Goal: Task Accomplishment & Management: Use online tool/utility

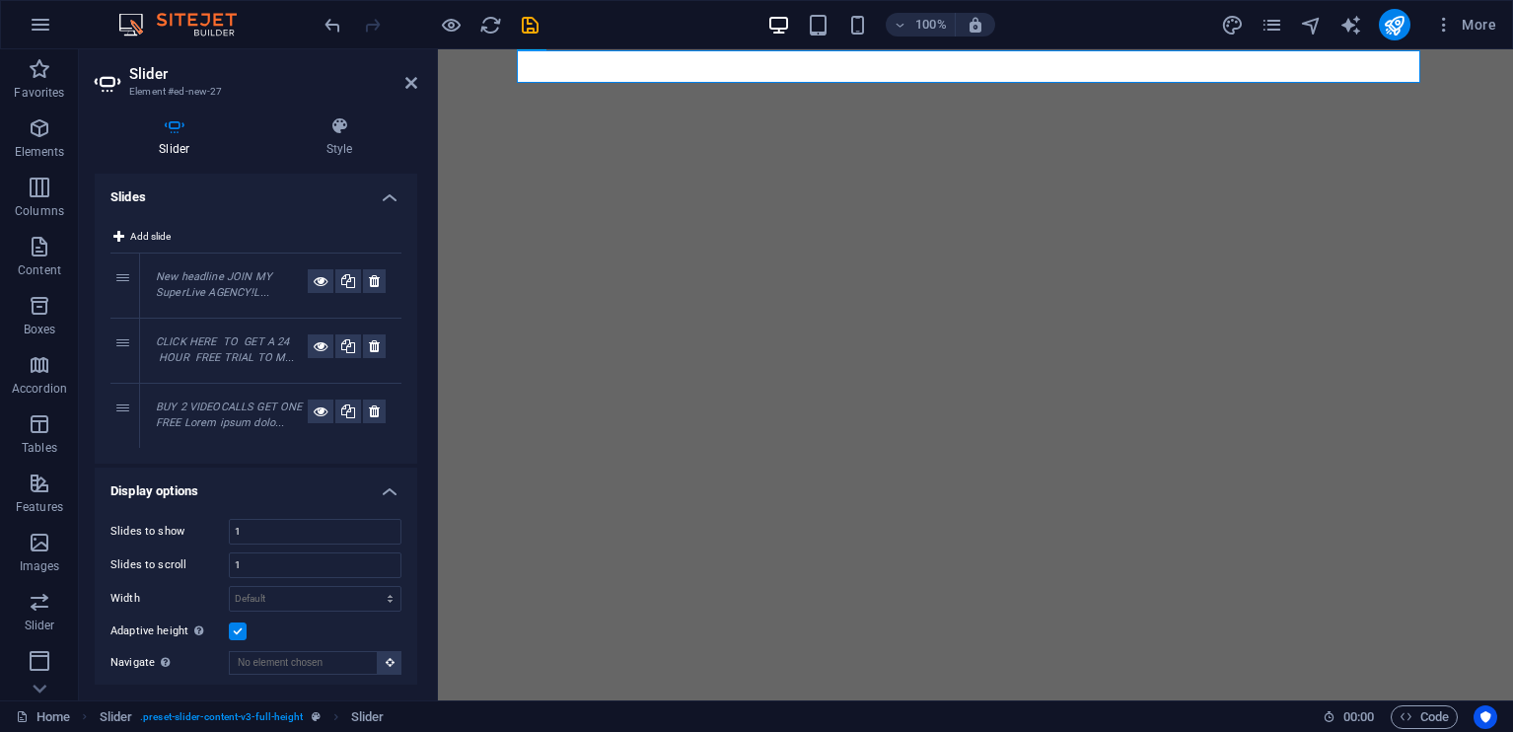
select select "ms"
select select "s"
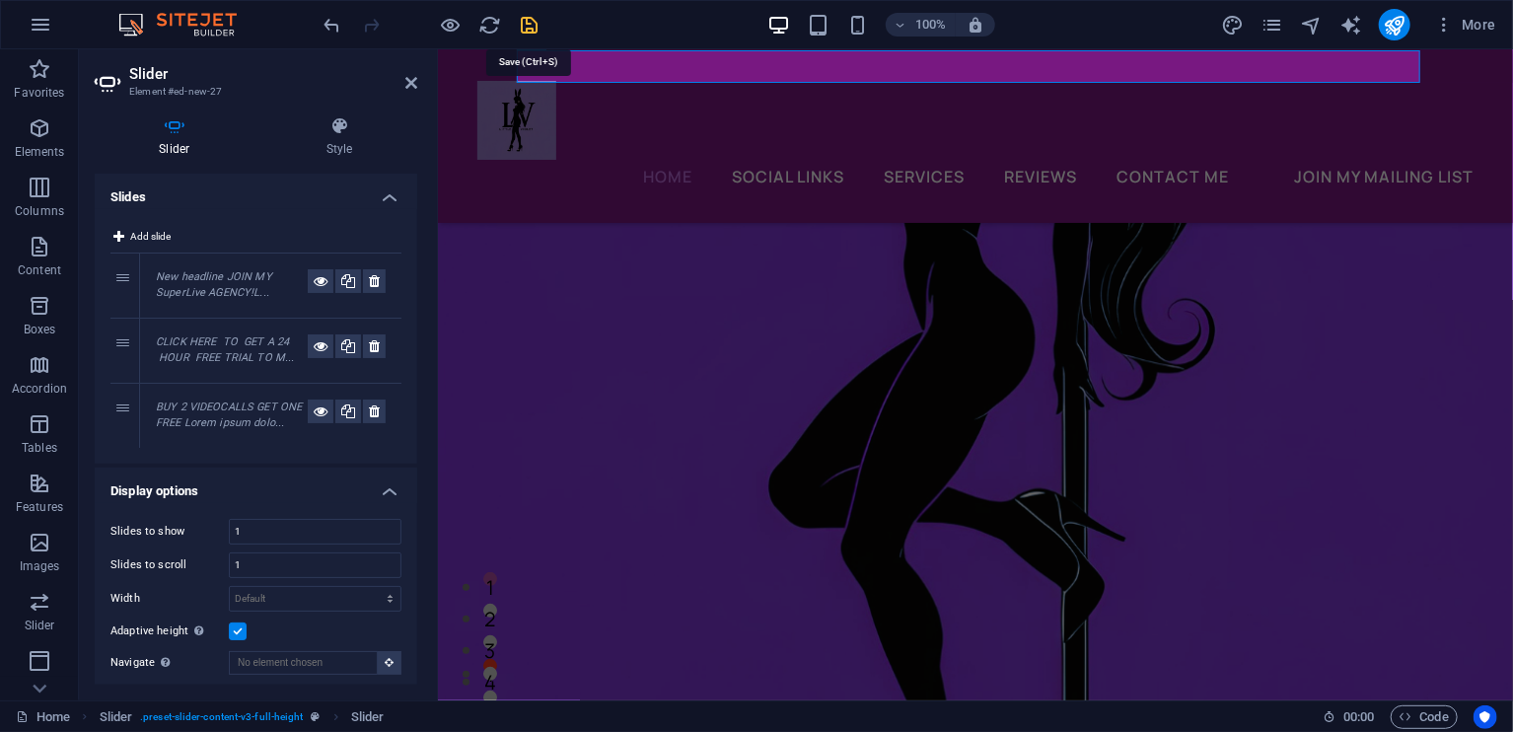
click at [537, 18] on icon "save" at bounding box center [530, 25] width 23 height 23
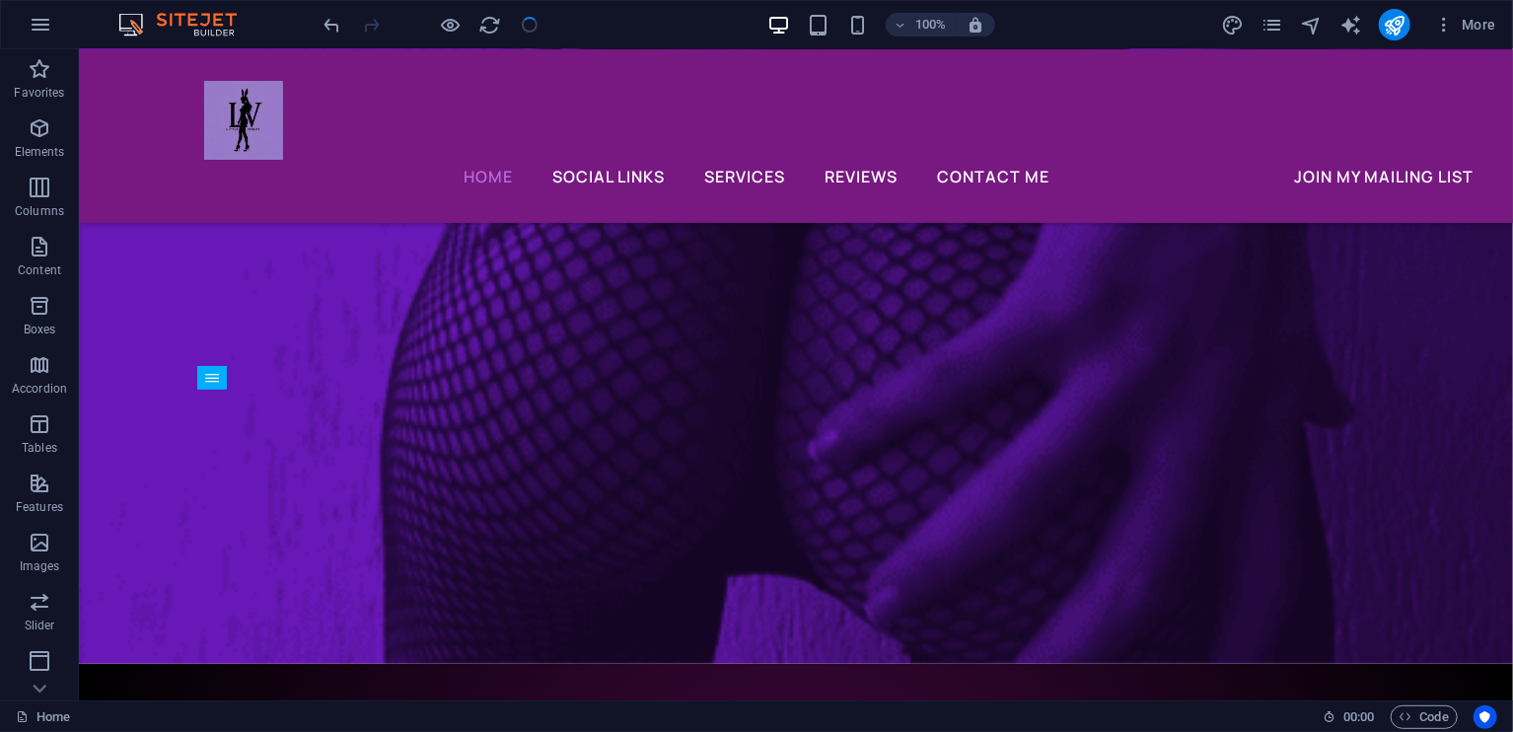
scroll to position [8447, 0]
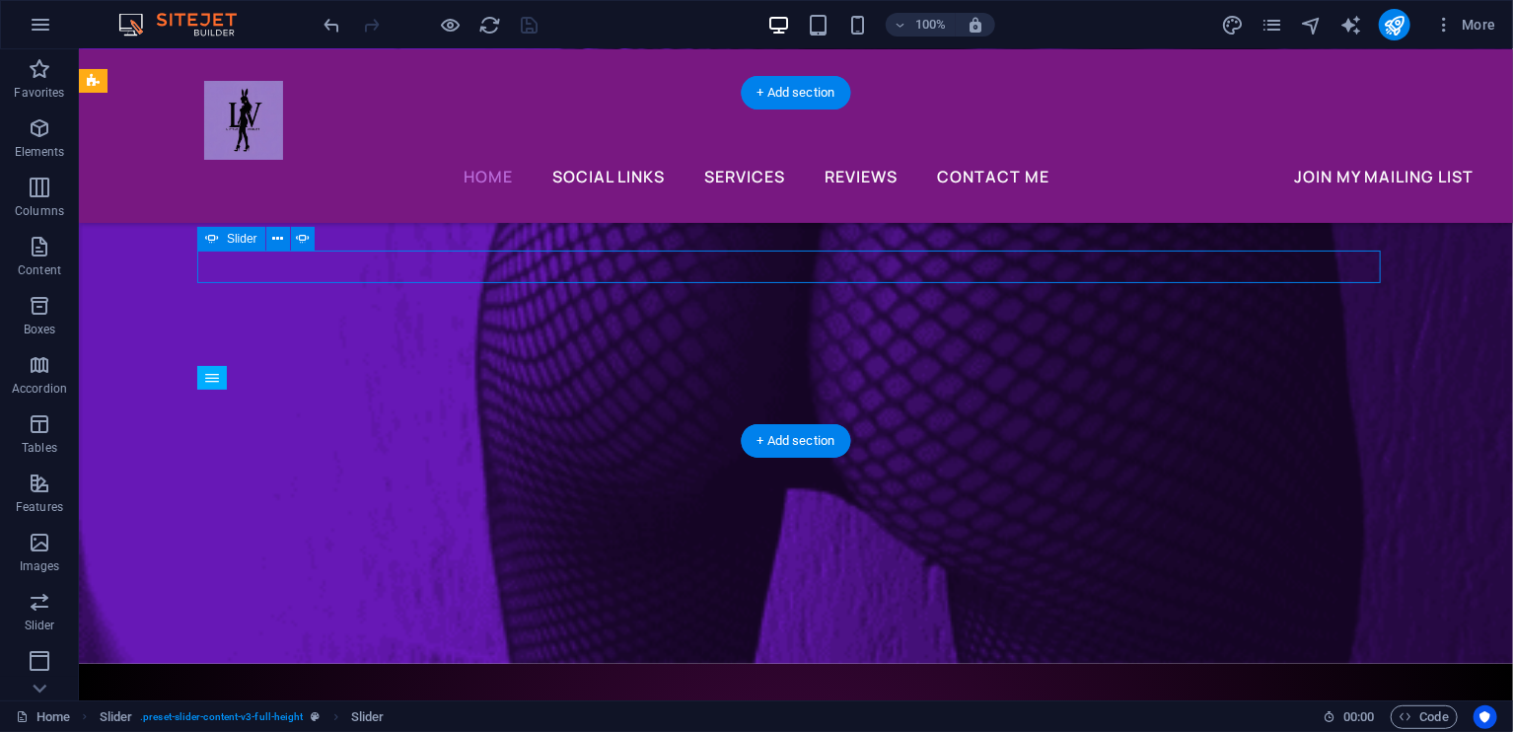
scroll to position [8302, 0]
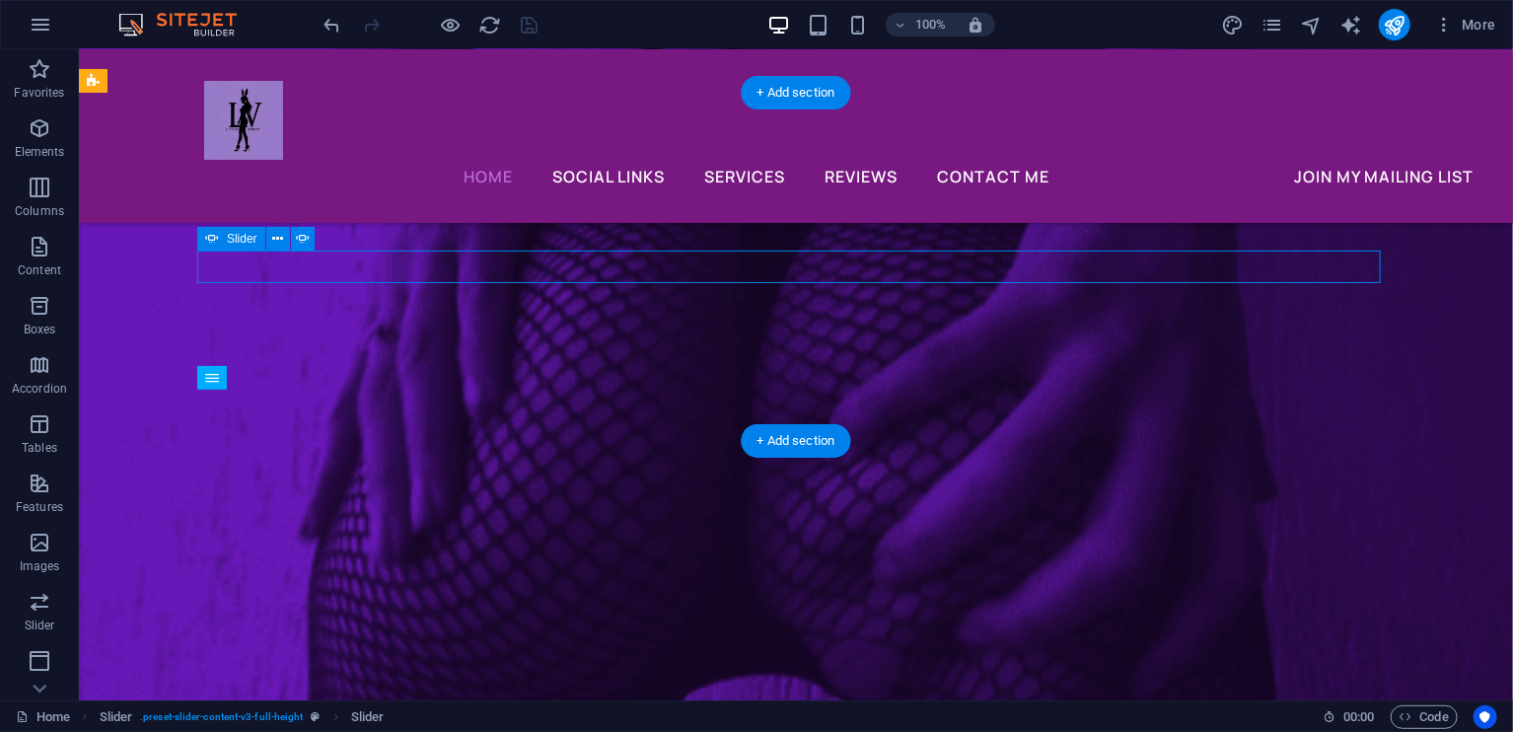
select select "ms"
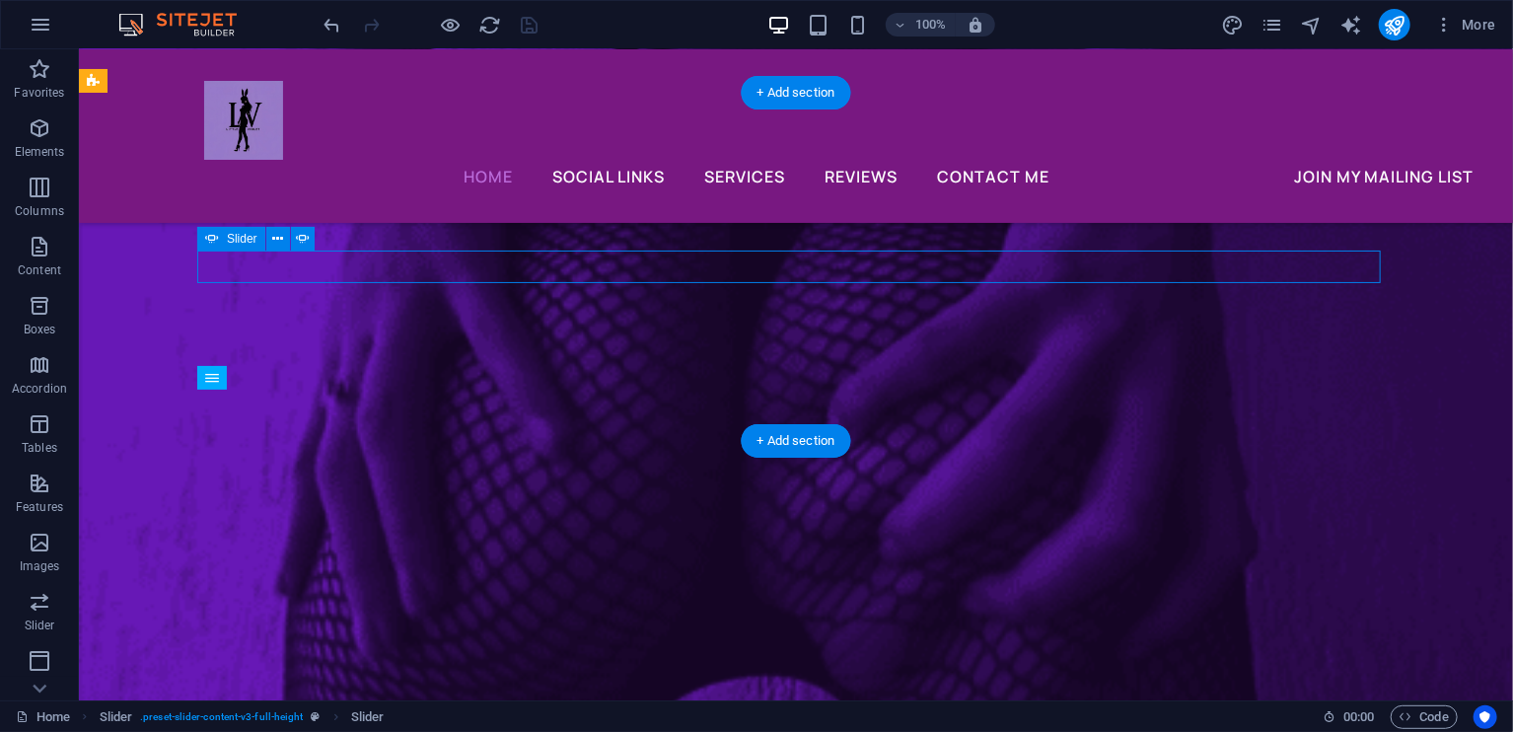
select select "s"
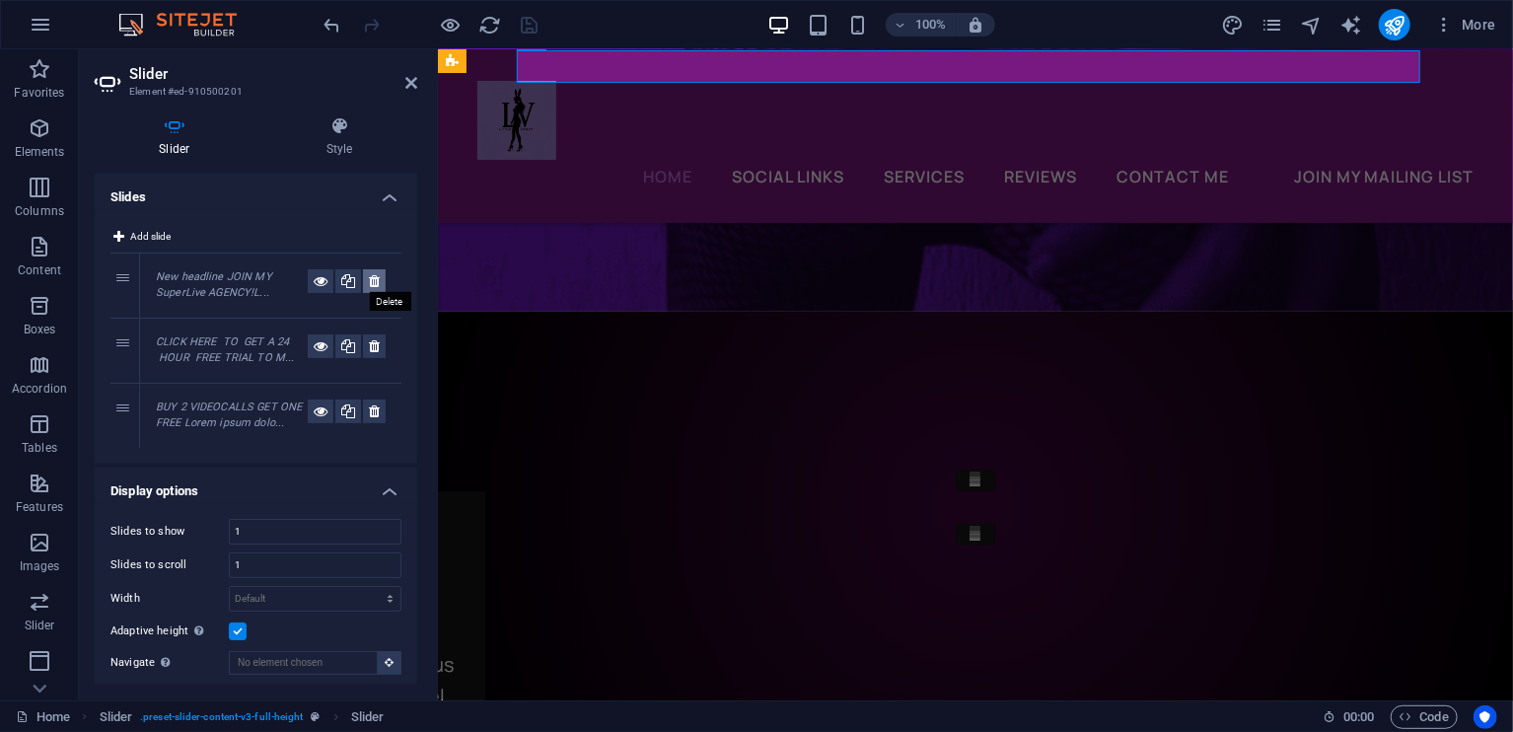
click at [375, 280] on icon at bounding box center [374, 281] width 11 height 24
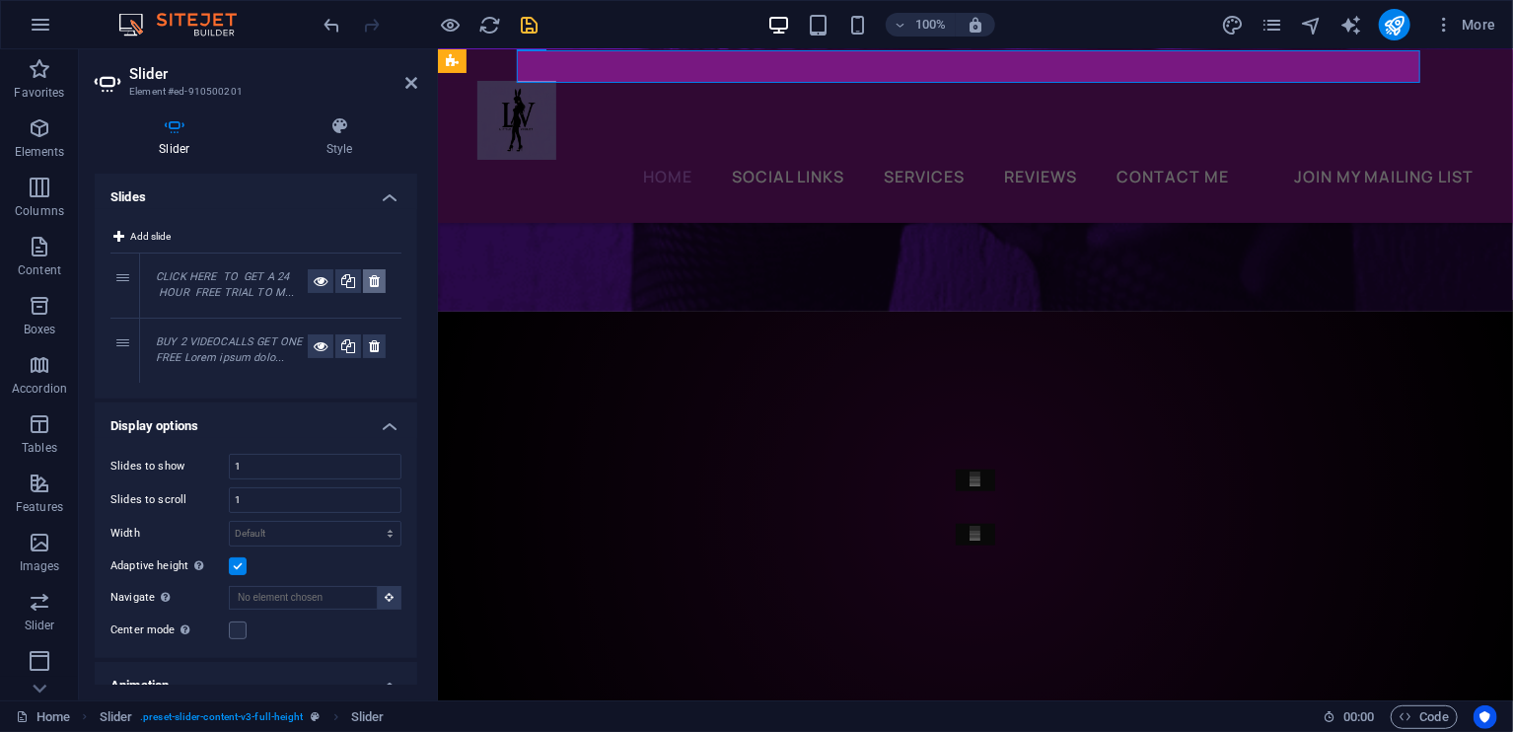
click at [375, 280] on icon at bounding box center [374, 281] width 11 height 24
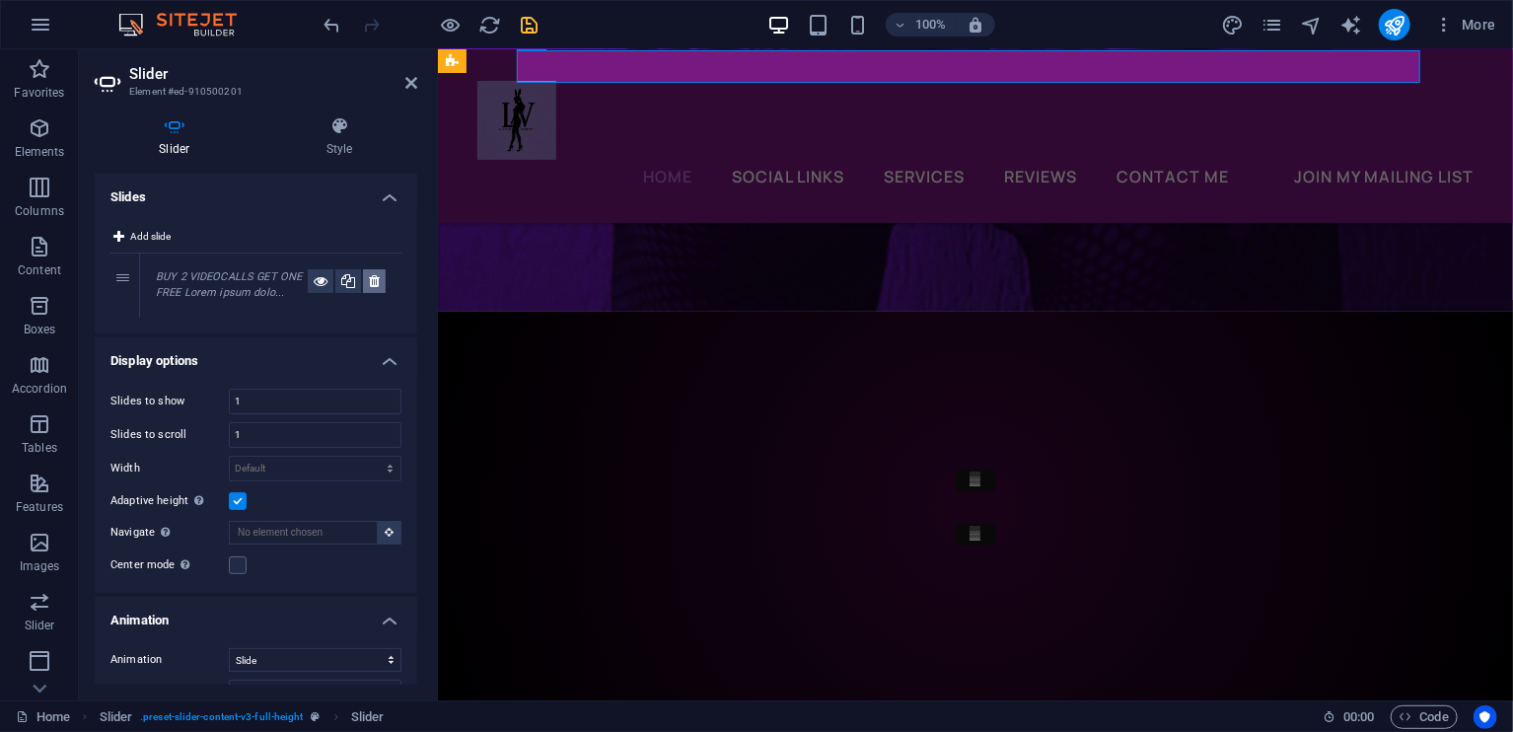
click at [375, 280] on icon at bounding box center [374, 281] width 11 height 24
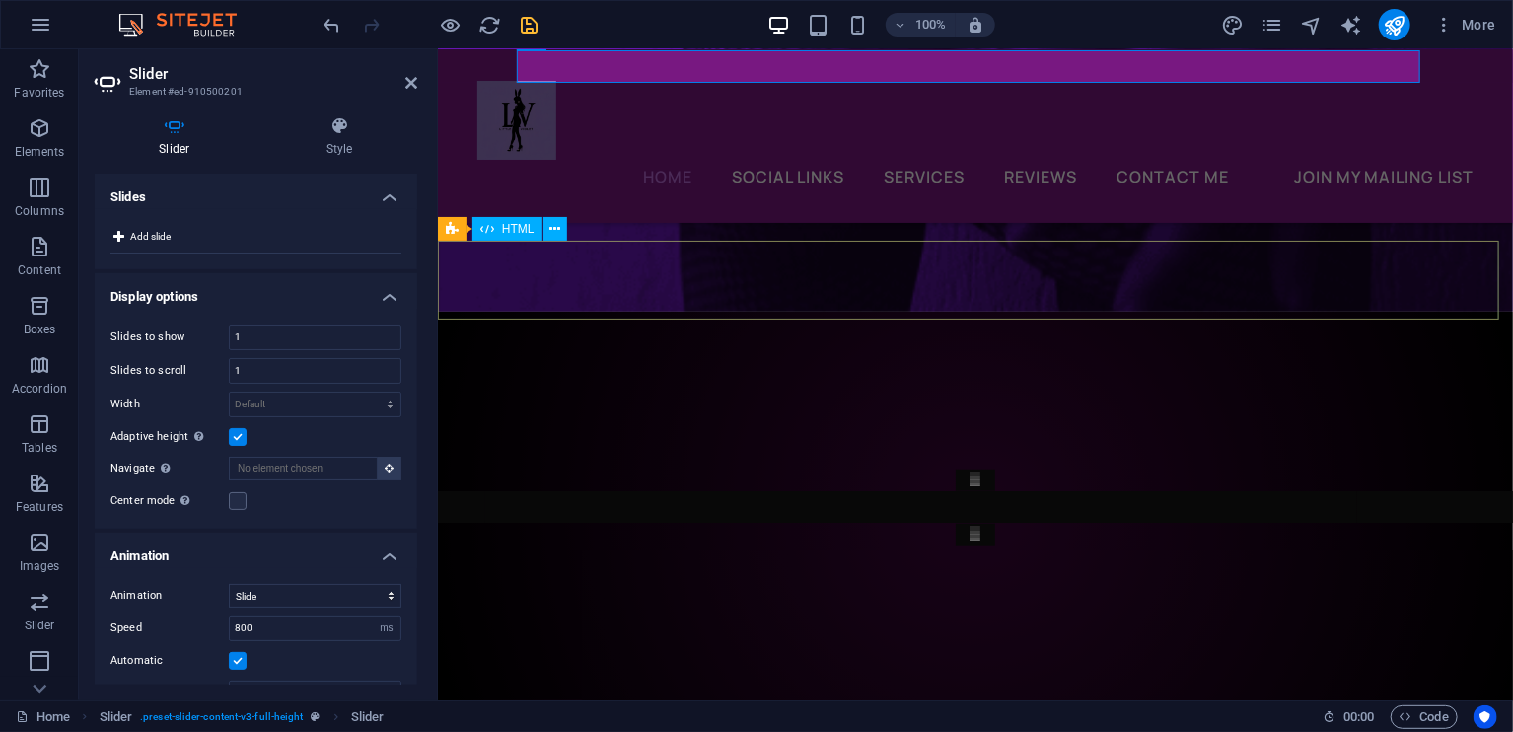
click at [835, 702] on div at bounding box center [974, 741] width 1075 height 79
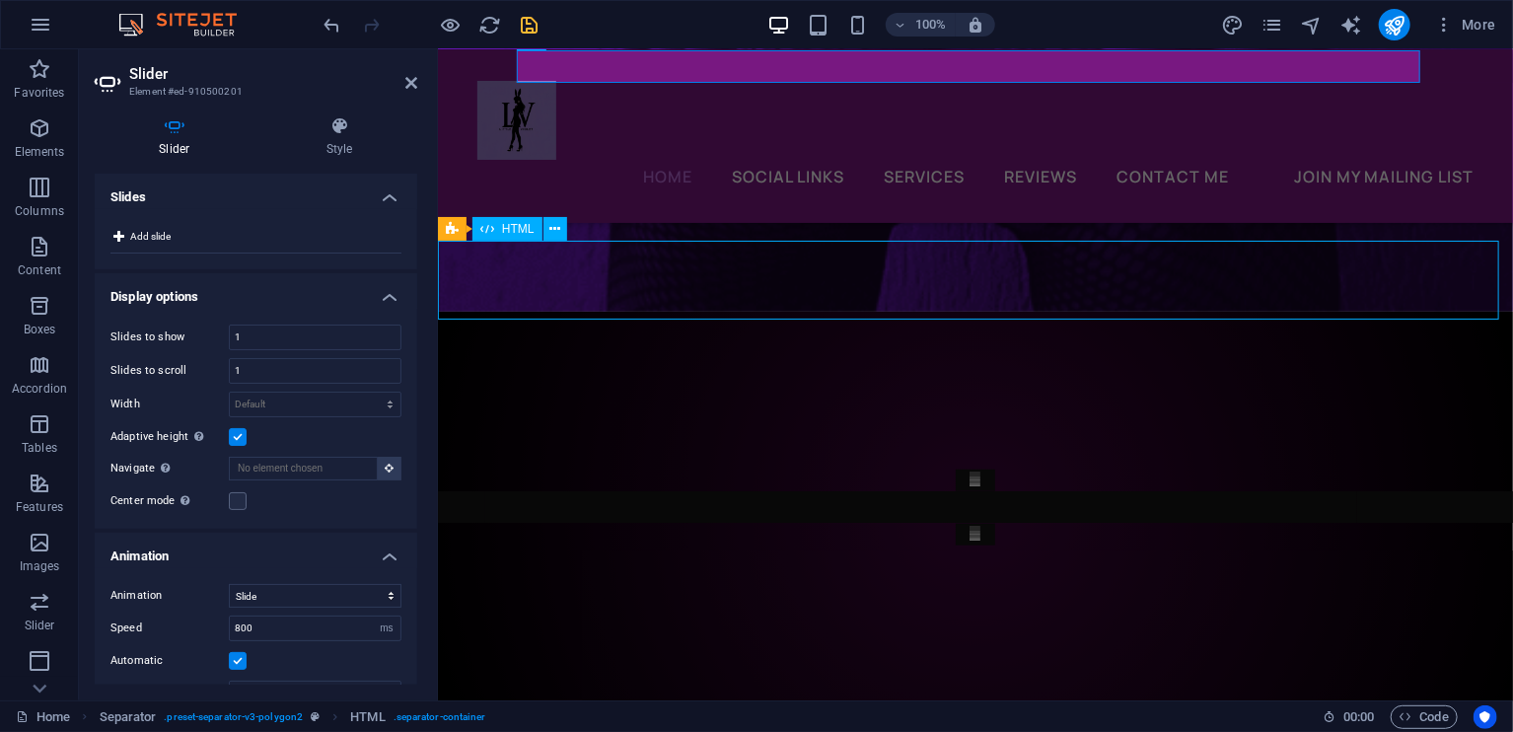
scroll to position [8447, 0]
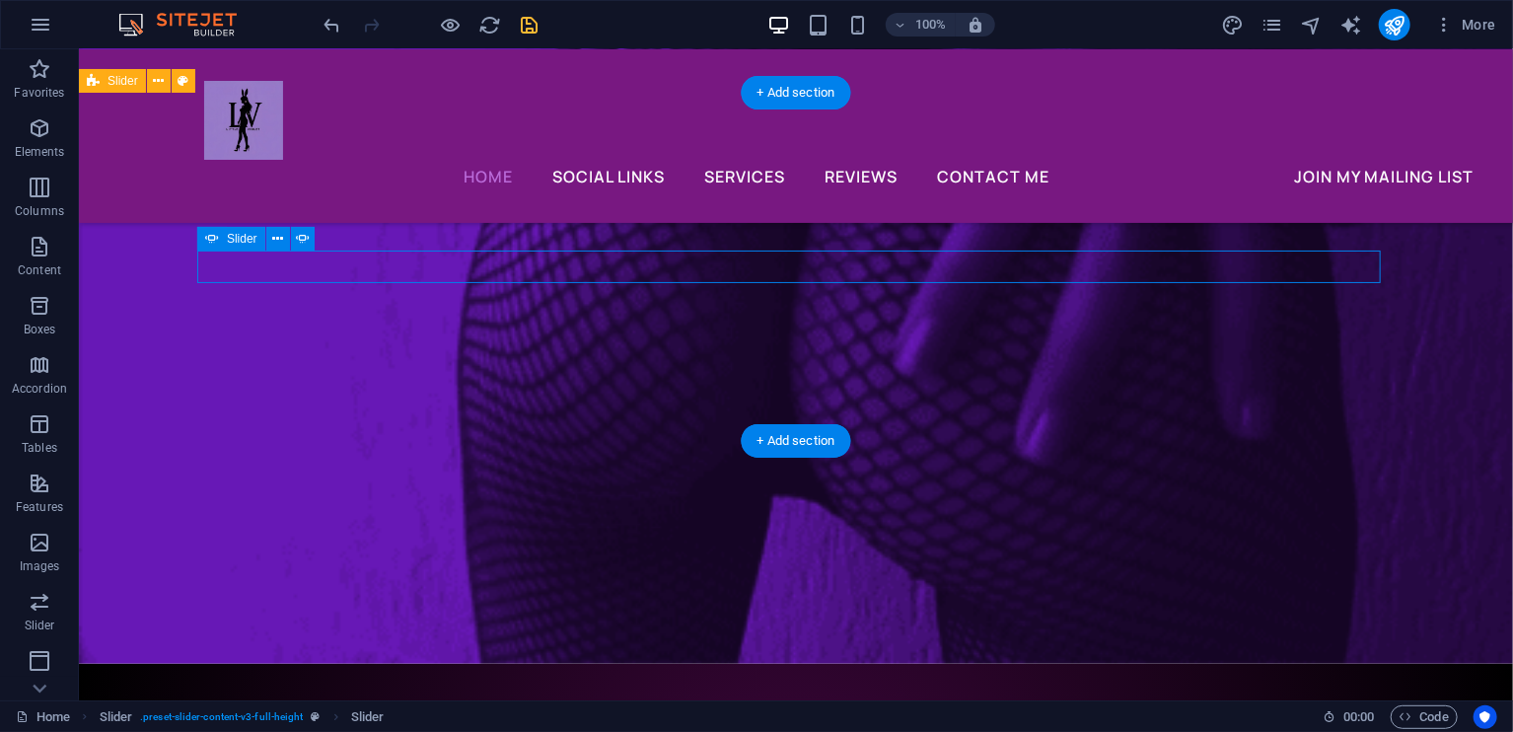
scroll to position [8302, 0]
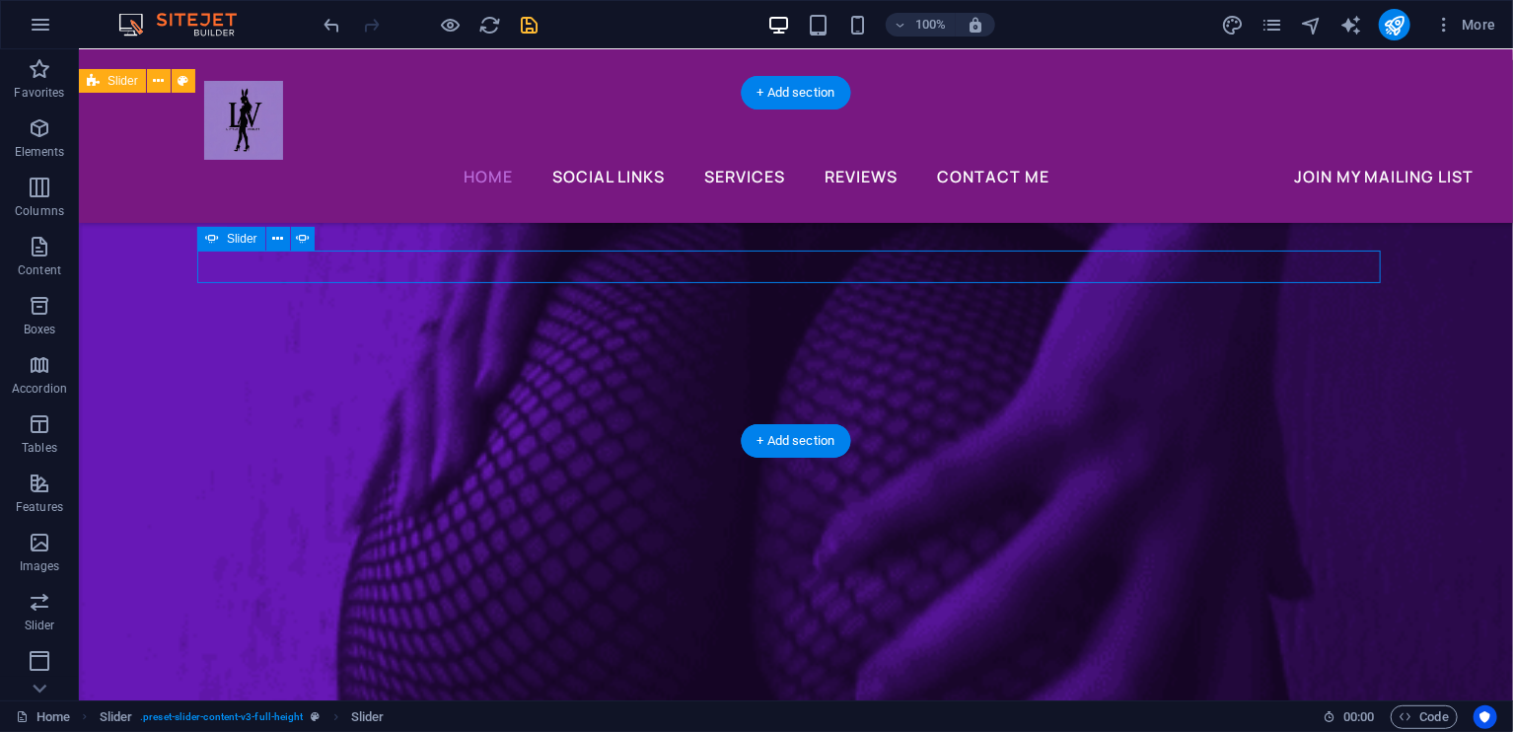
select select "ms"
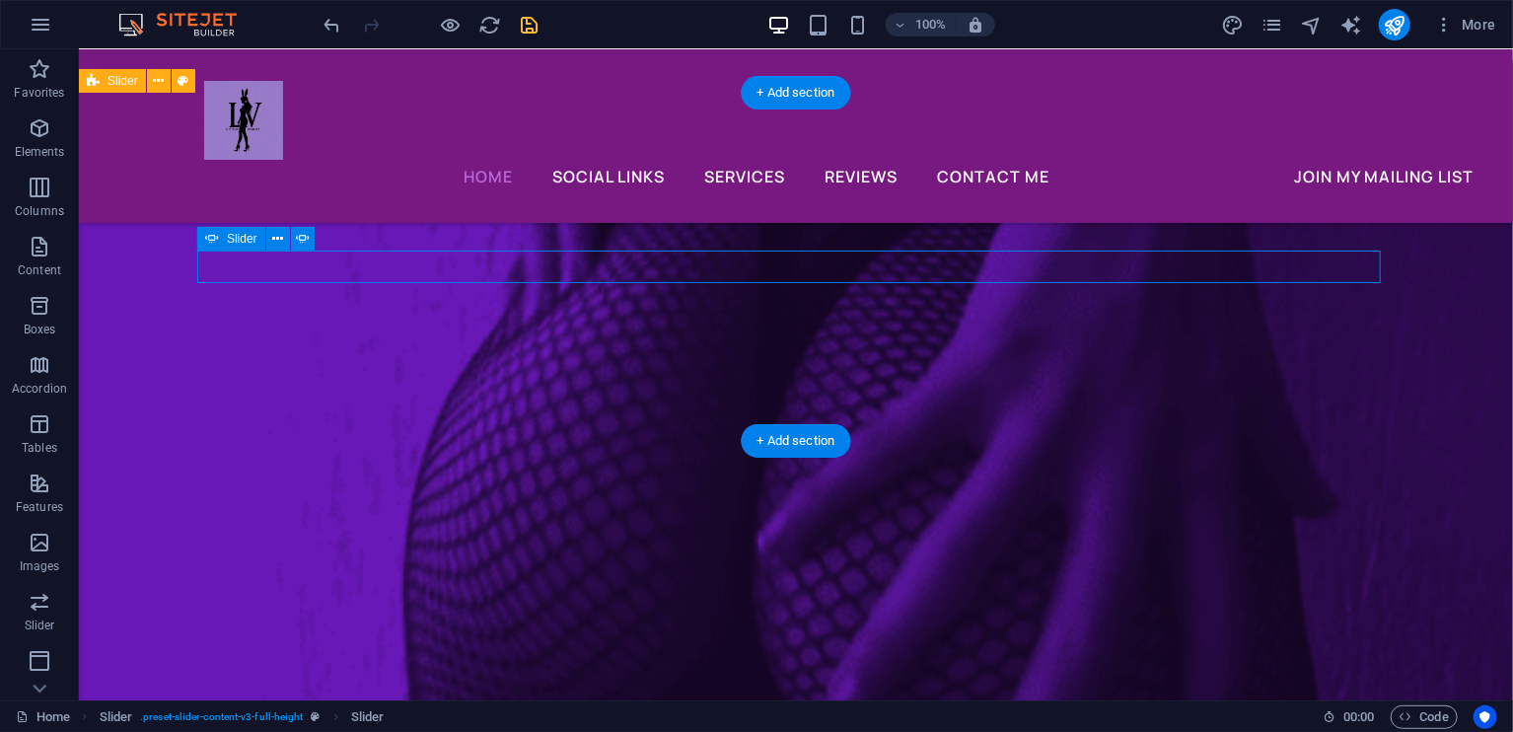
select select "s"
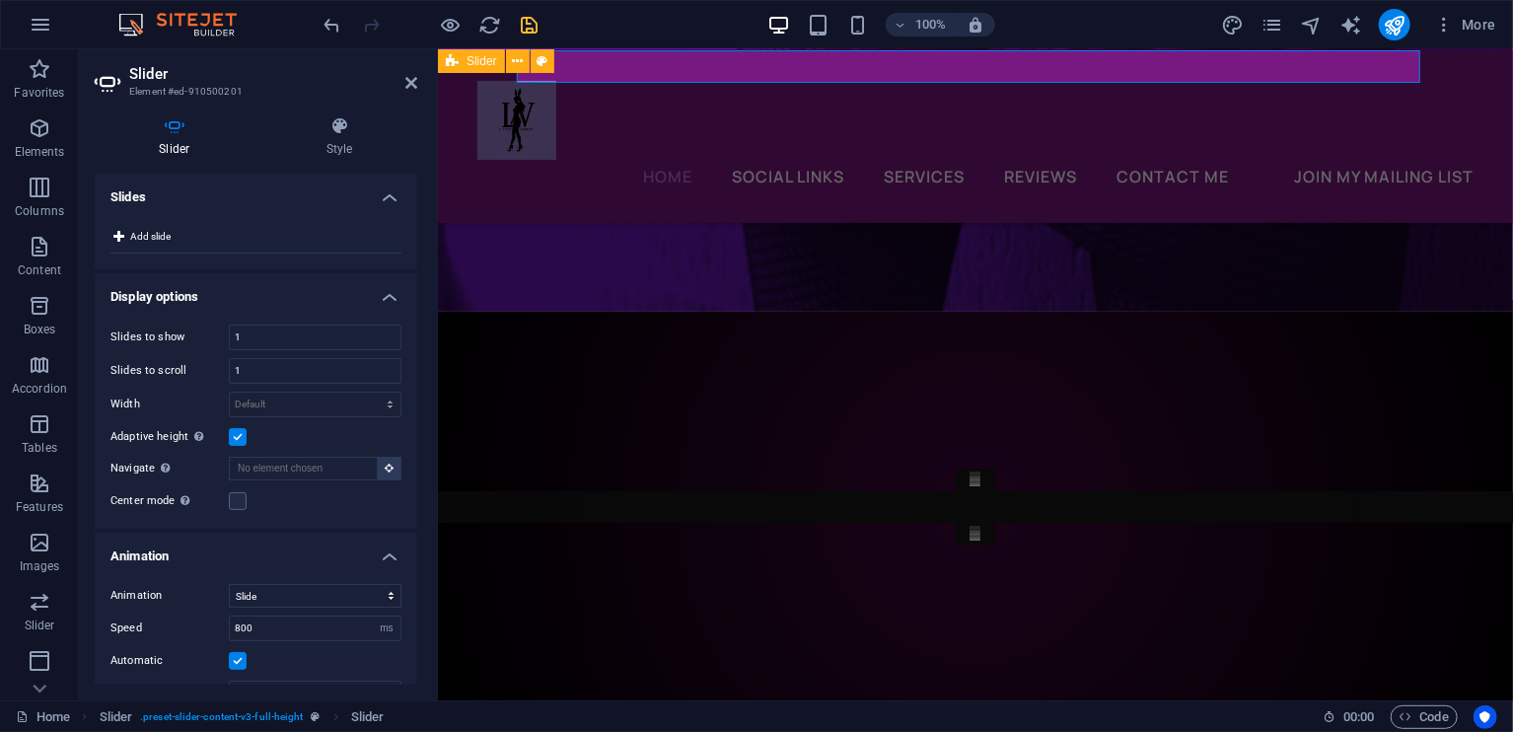
click at [369, 243] on div "Add slide" at bounding box center [255, 239] width 291 height 29
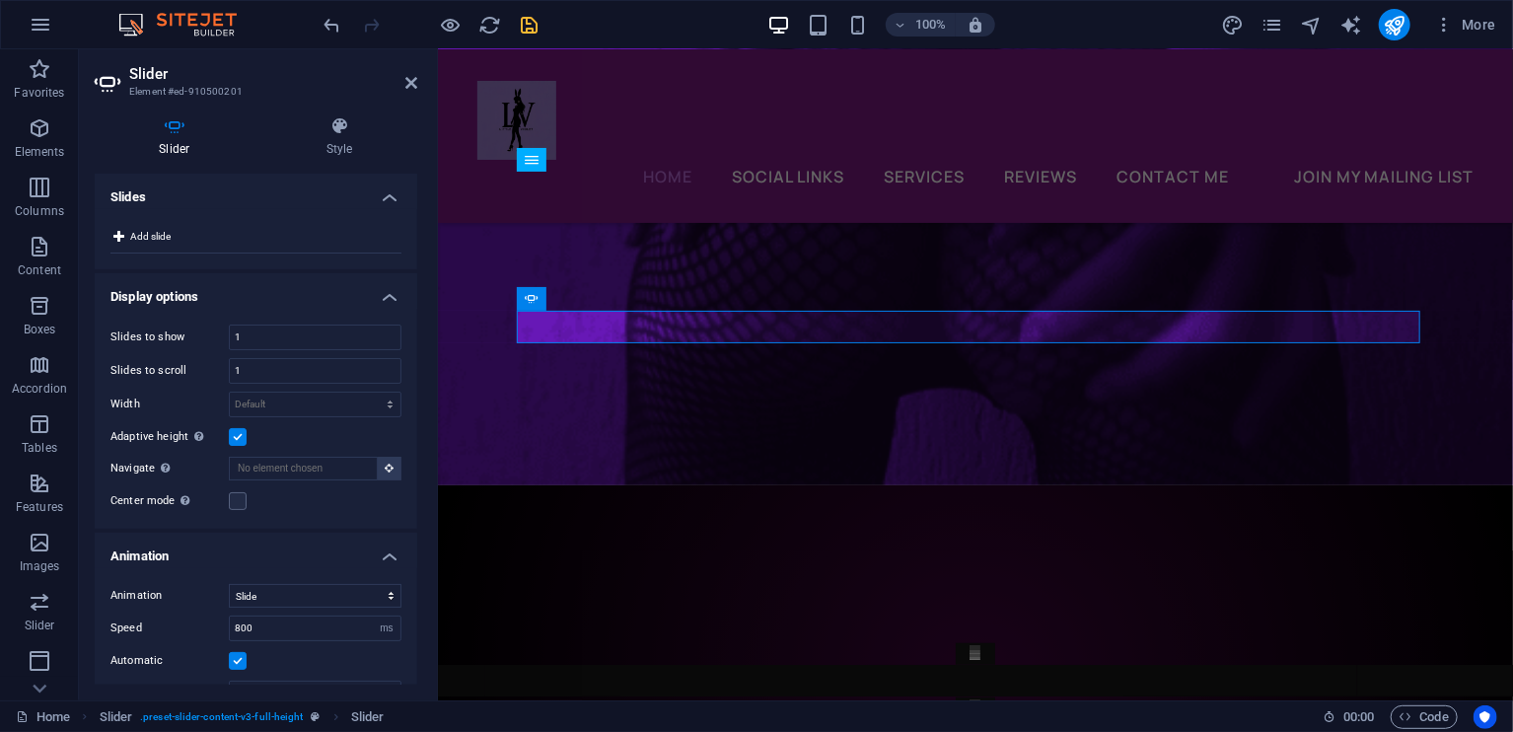
scroll to position [7903, 0]
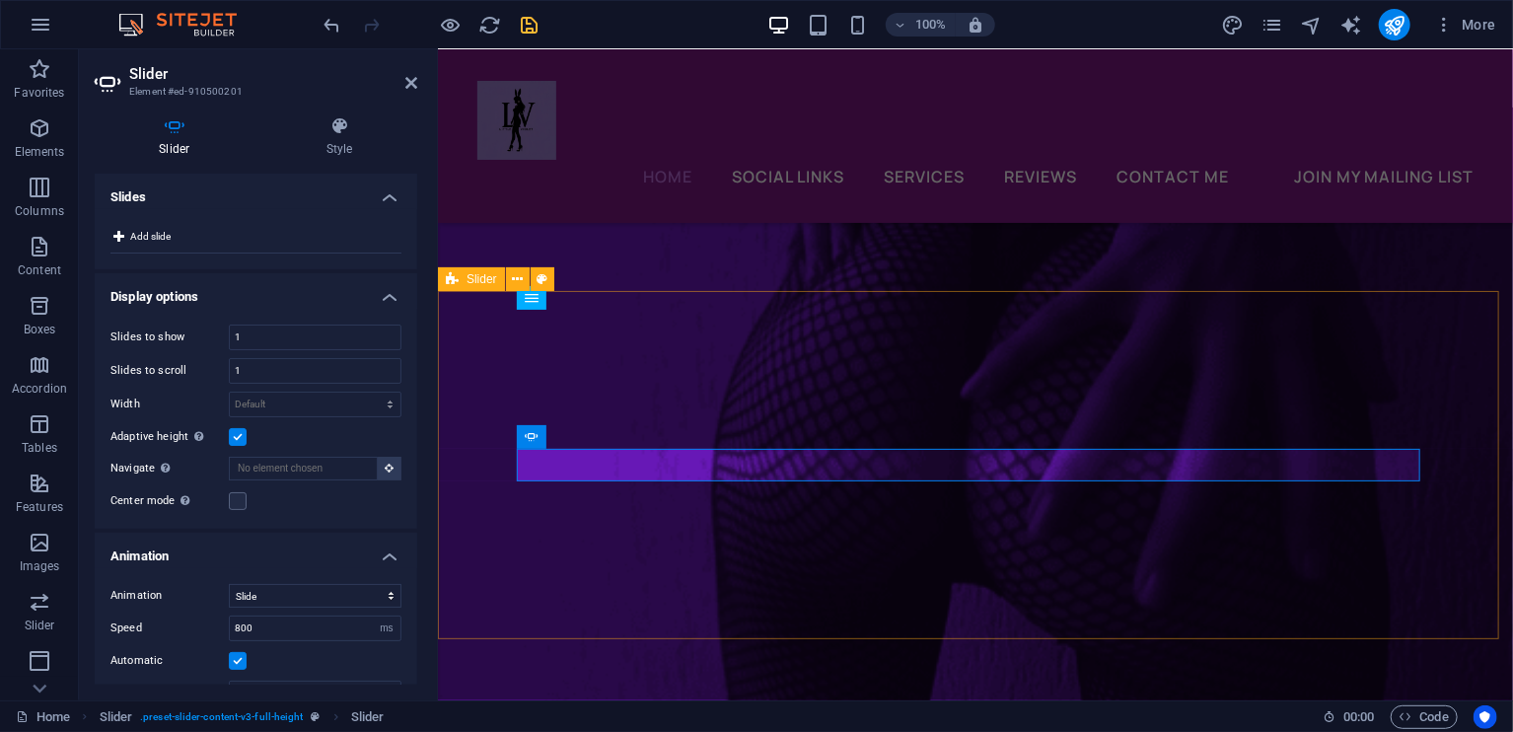
drag, startPoint x: 715, startPoint y: 500, endPoint x: 1074, endPoint y: 500, distance: 359.1
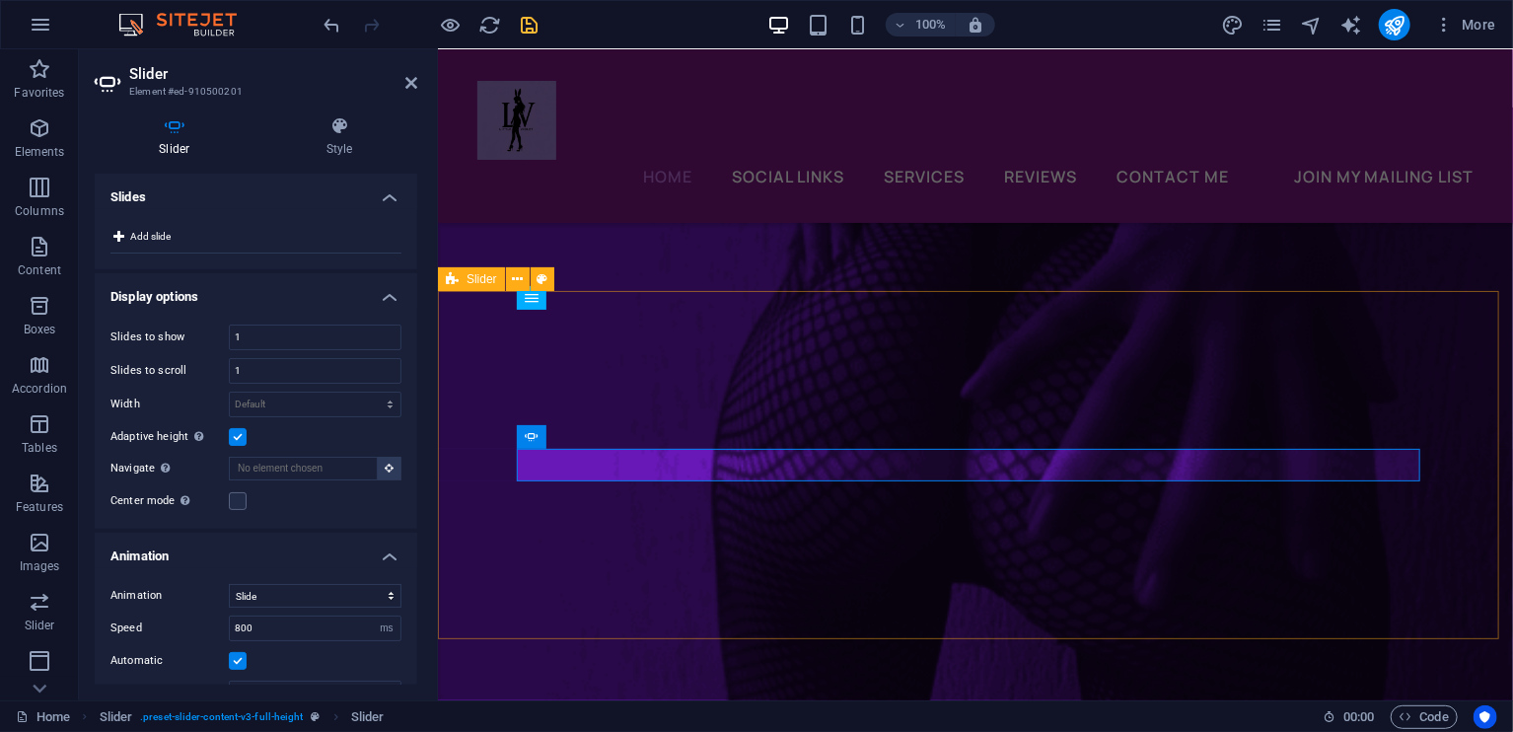
select select "complementary"
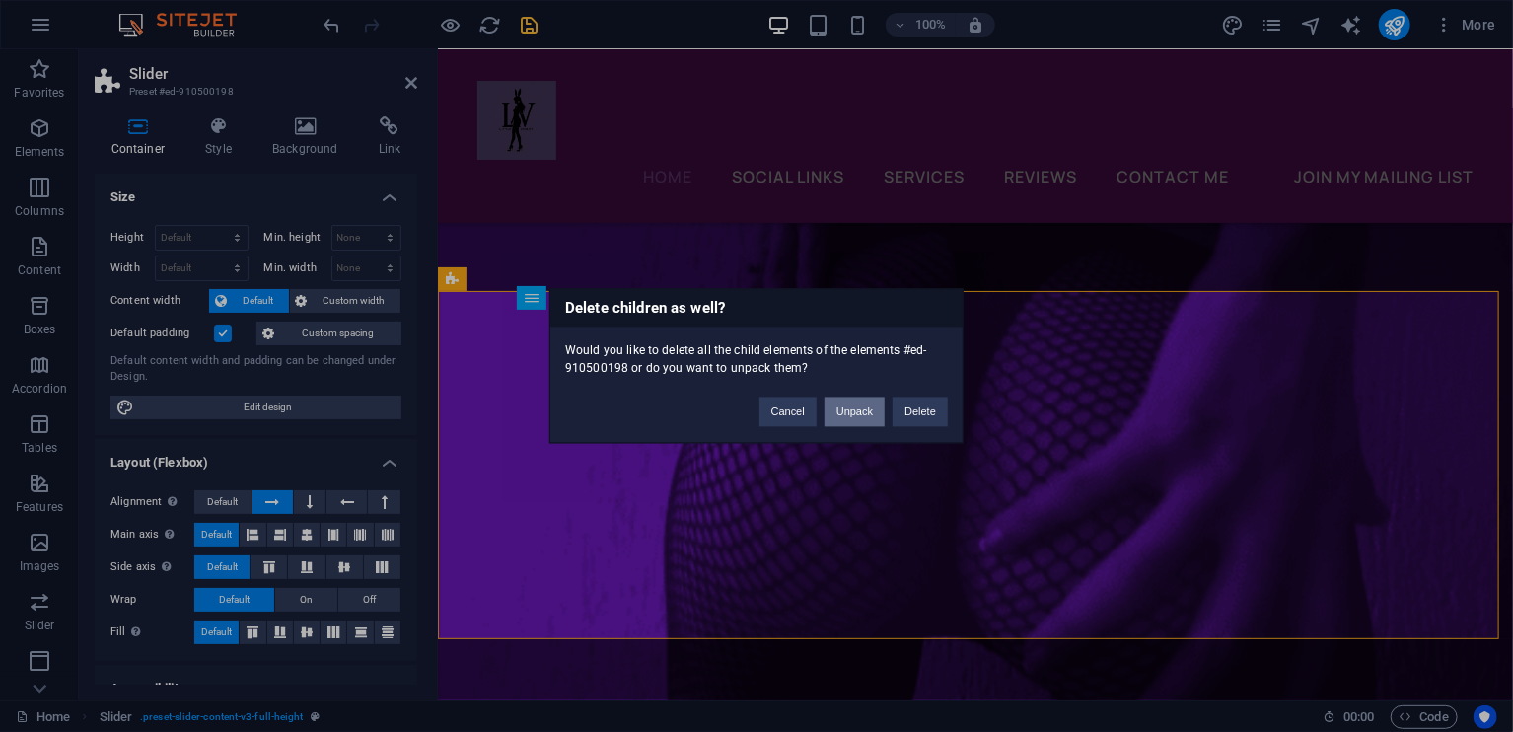
click at [844, 402] on button "Unpack" at bounding box center [855, 413] width 60 height 30
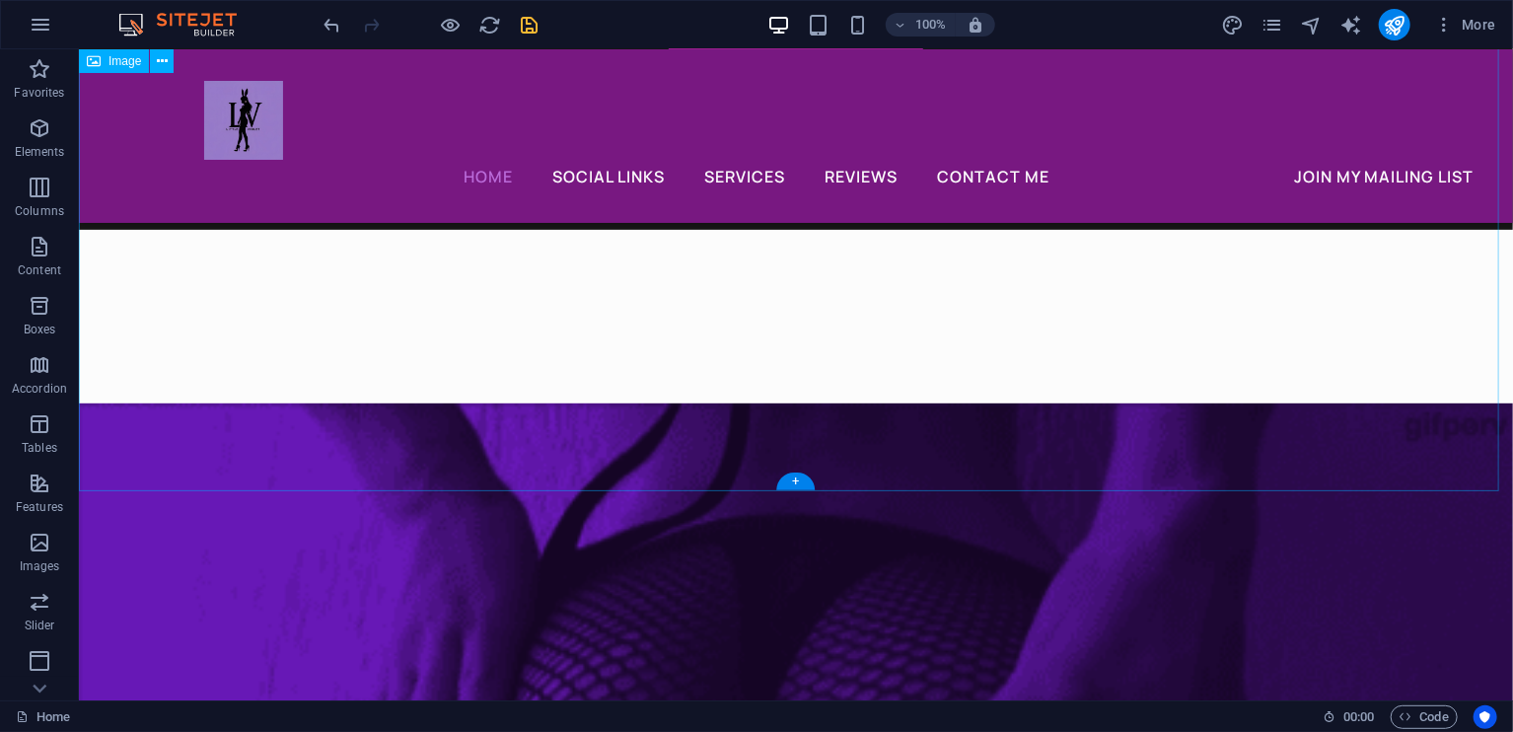
scroll to position [8048, 0]
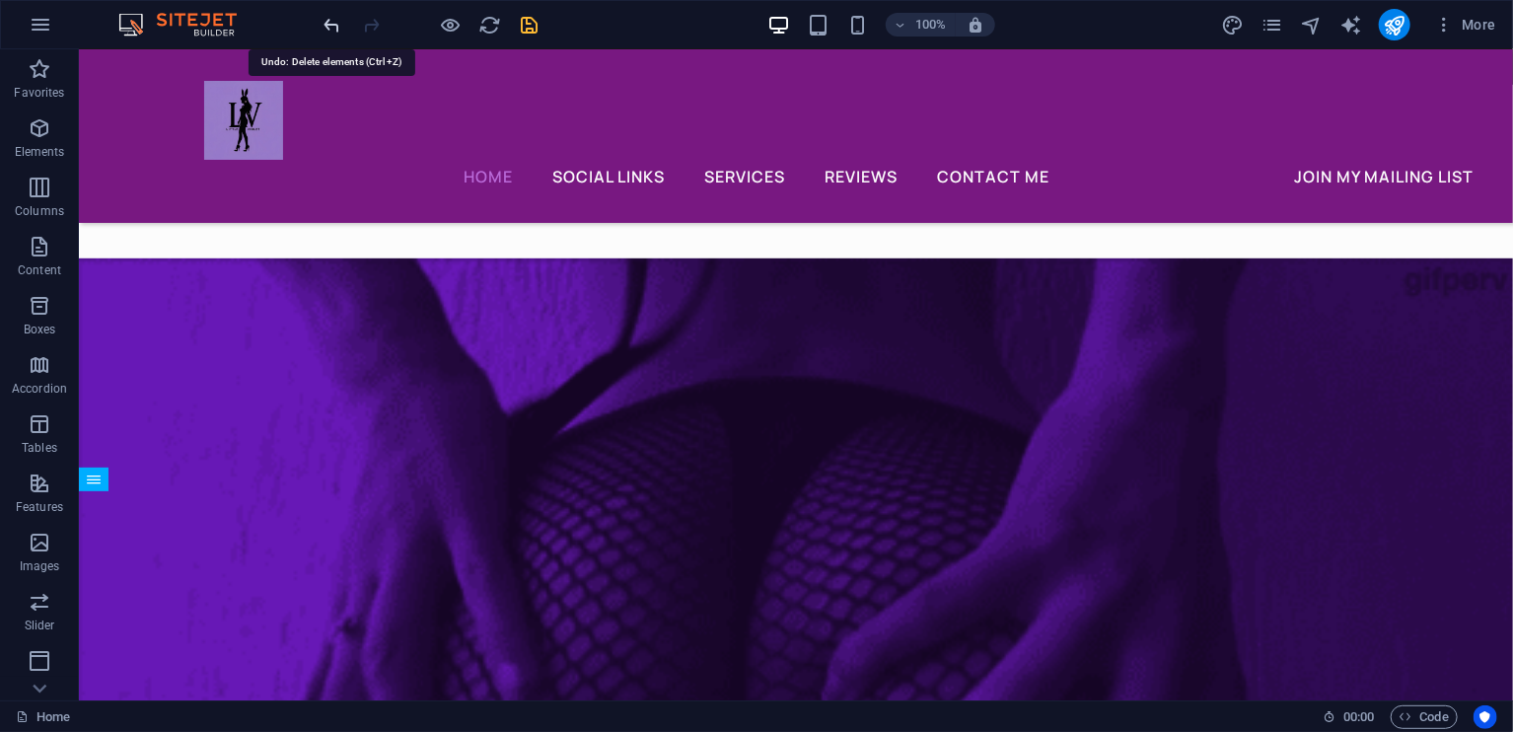
click at [329, 22] on icon "undo" at bounding box center [333, 25] width 23 height 23
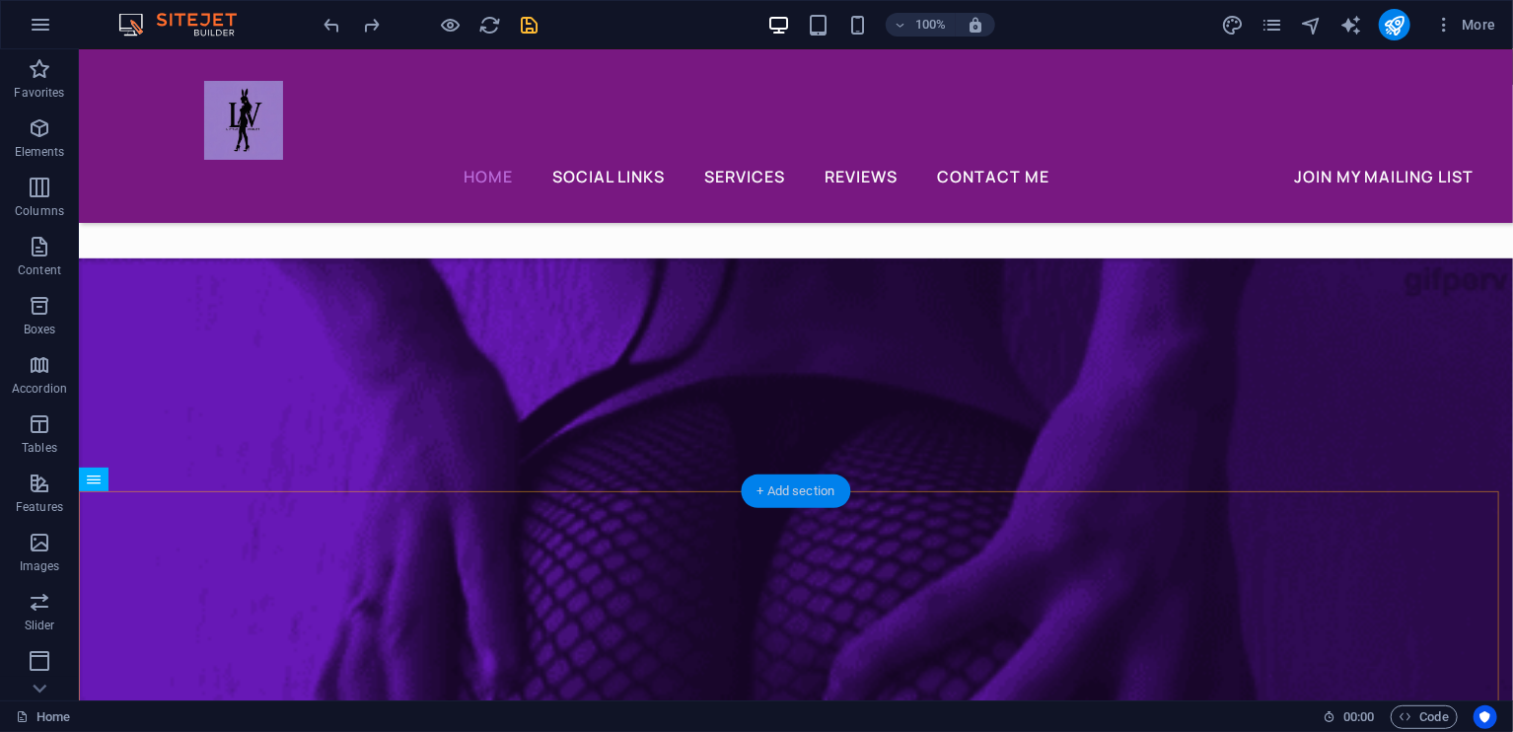
click at [792, 497] on div "+ Add section" at bounding box center [796, 491] width 109 height 34
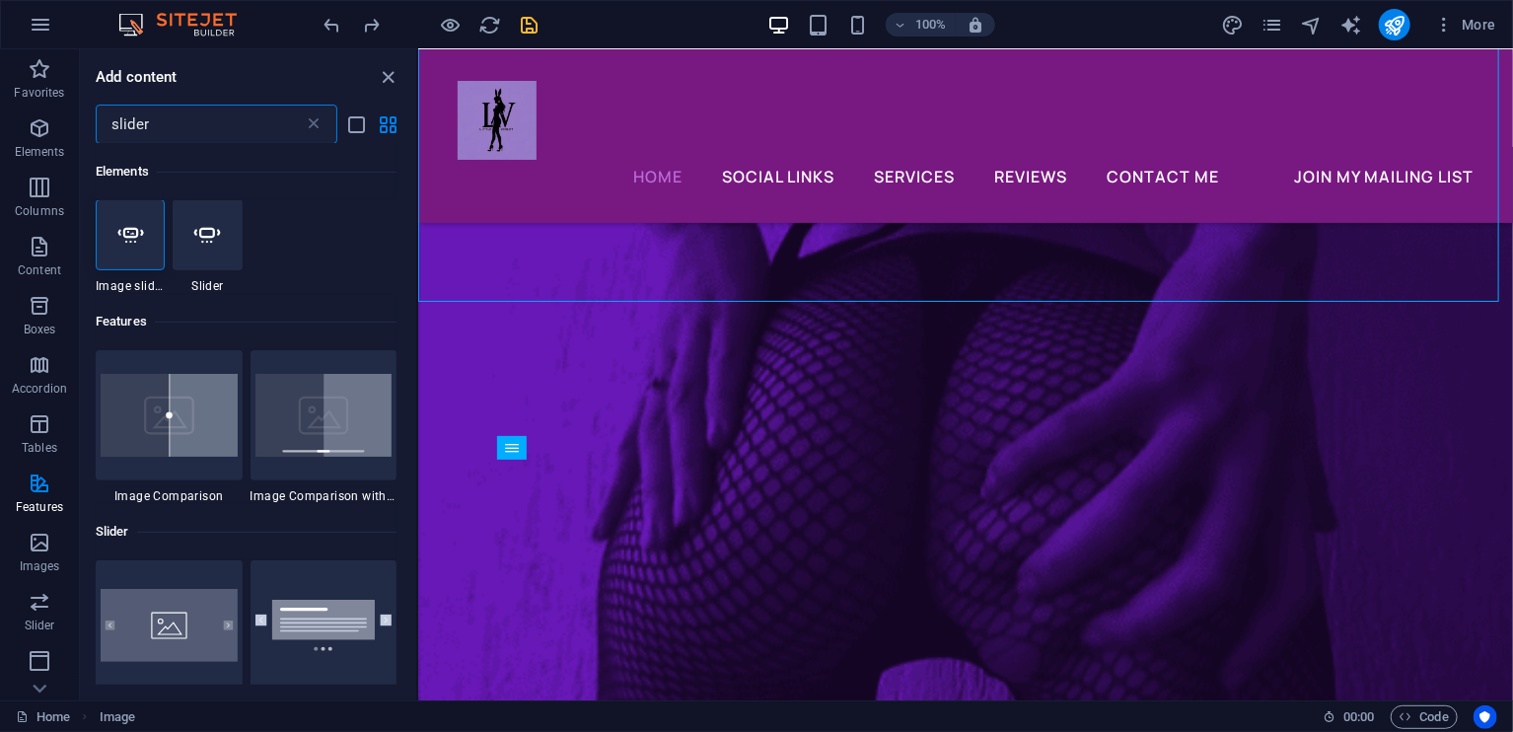
scroll to position [0, 0]
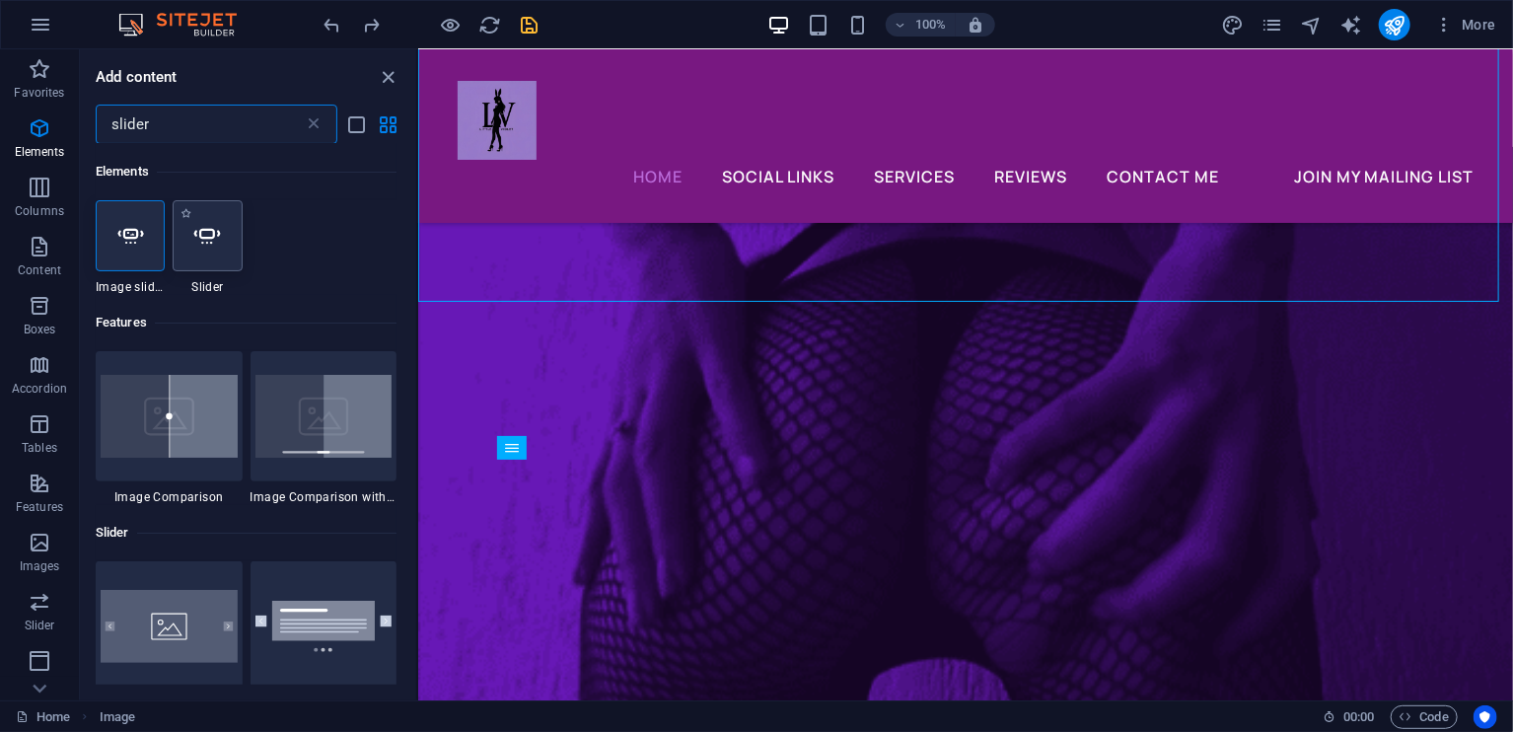
type input "slider"
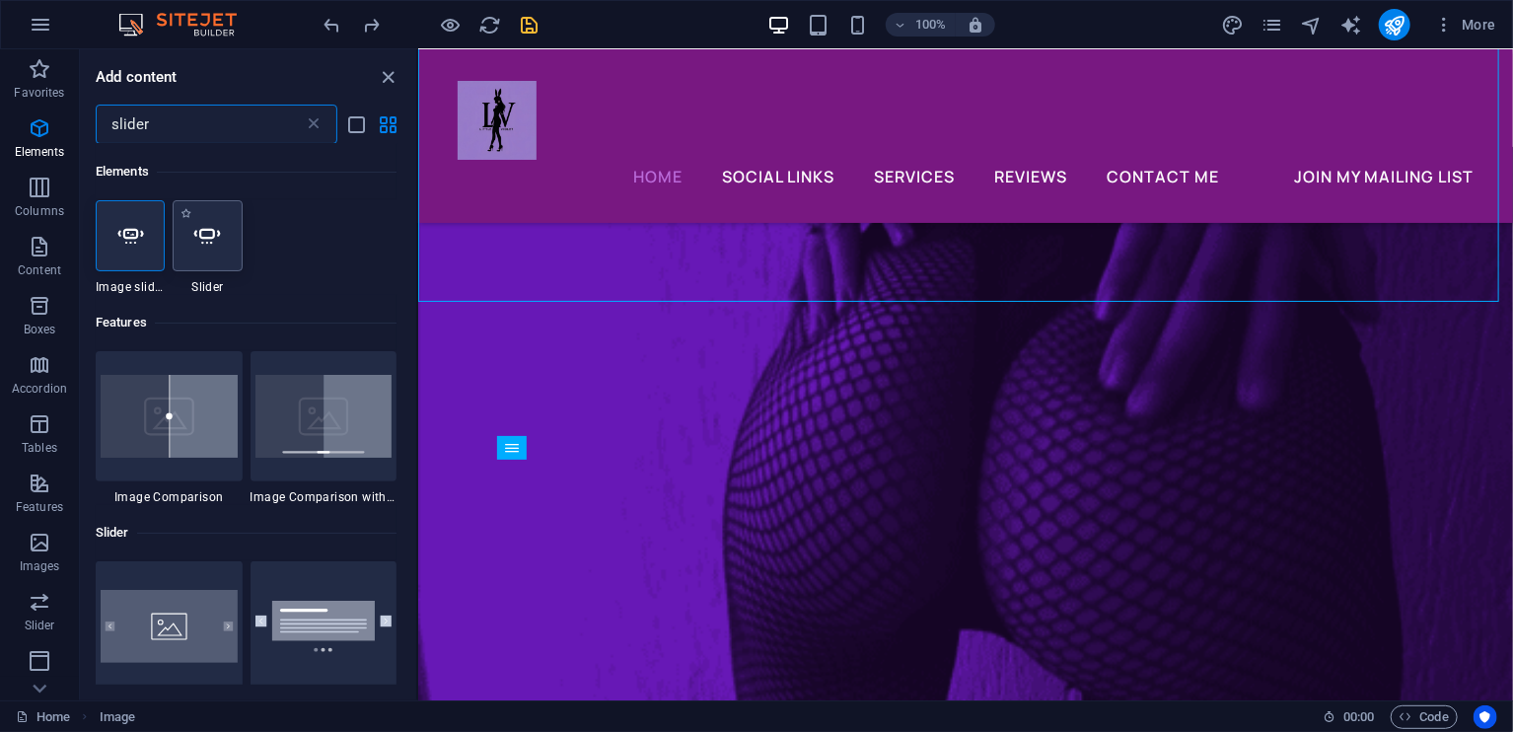
click at [215, 246] on icon at bounding box center [207, 236] width 26 height 26
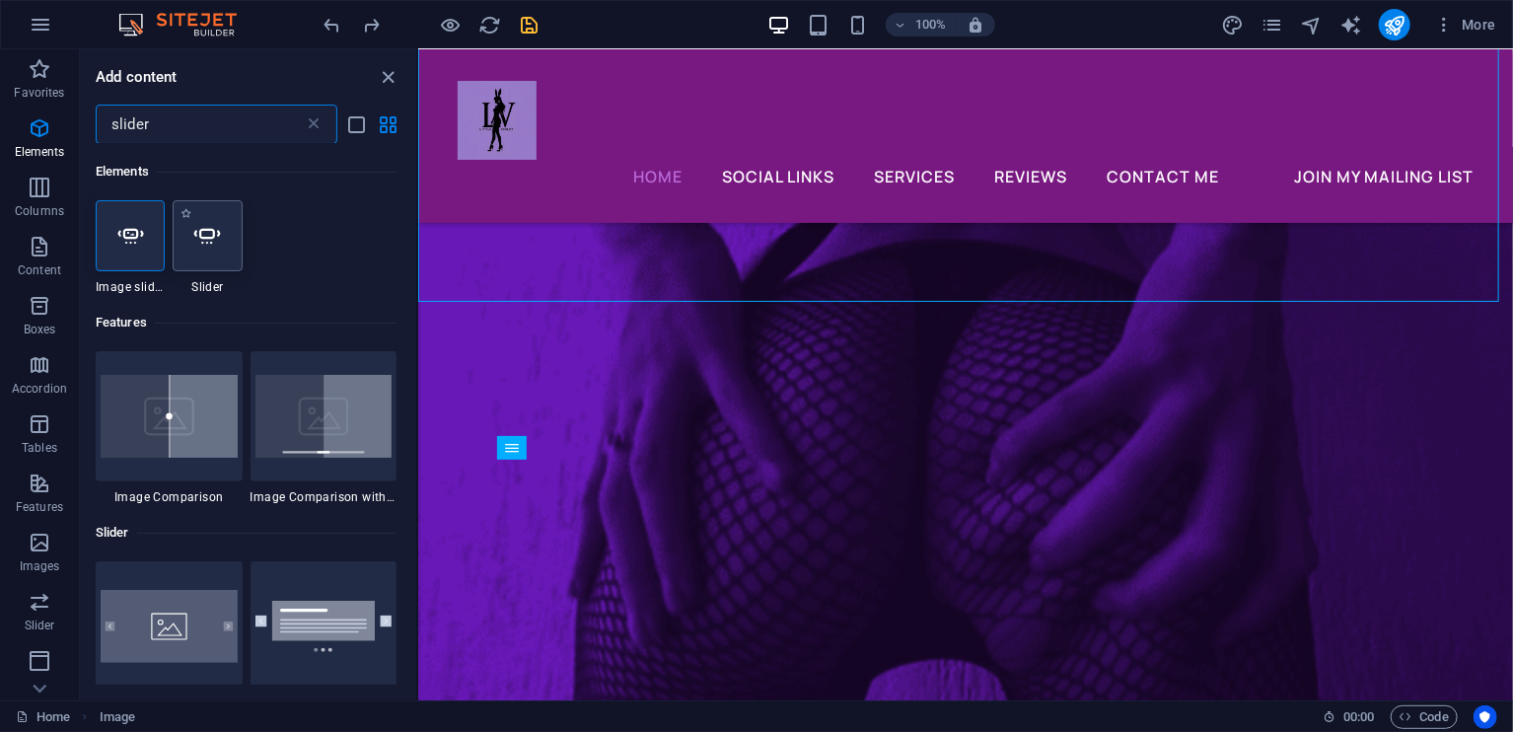
click at [418, 246] on div "Drag here to replace the existing content. Press “Ctrl” if you want to create a…" at bounding box center [965, 374] width 1095 height 651
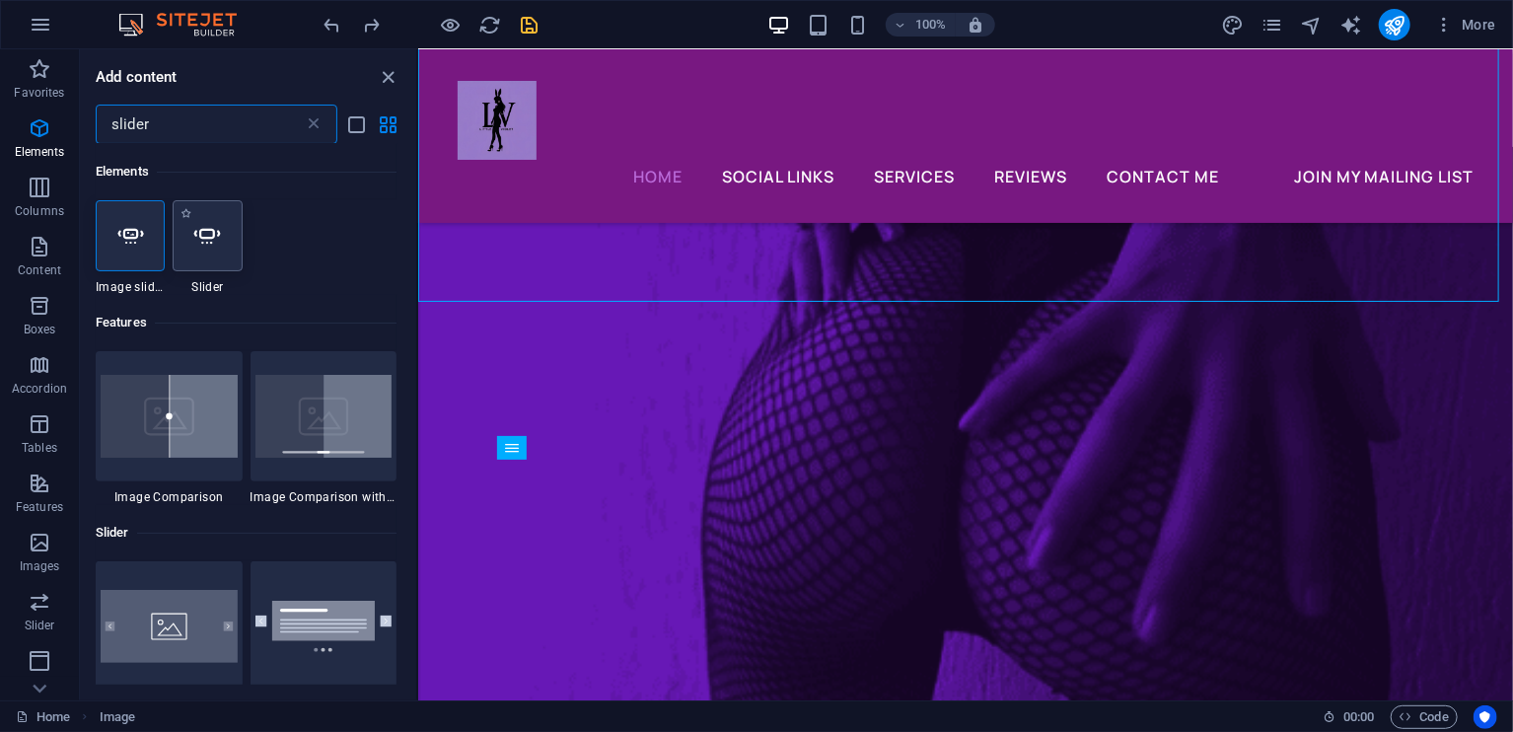
select select "ms"
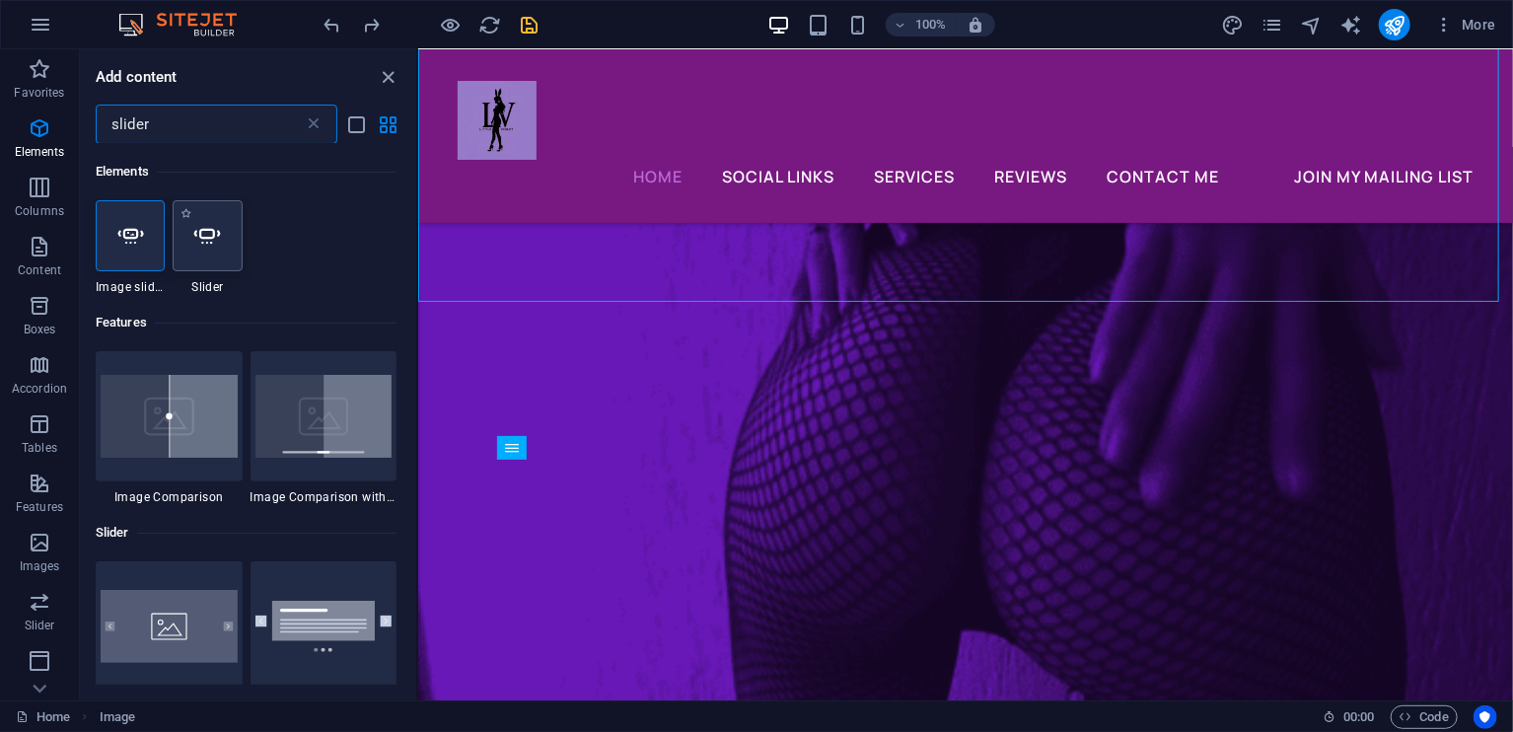
select select "s"
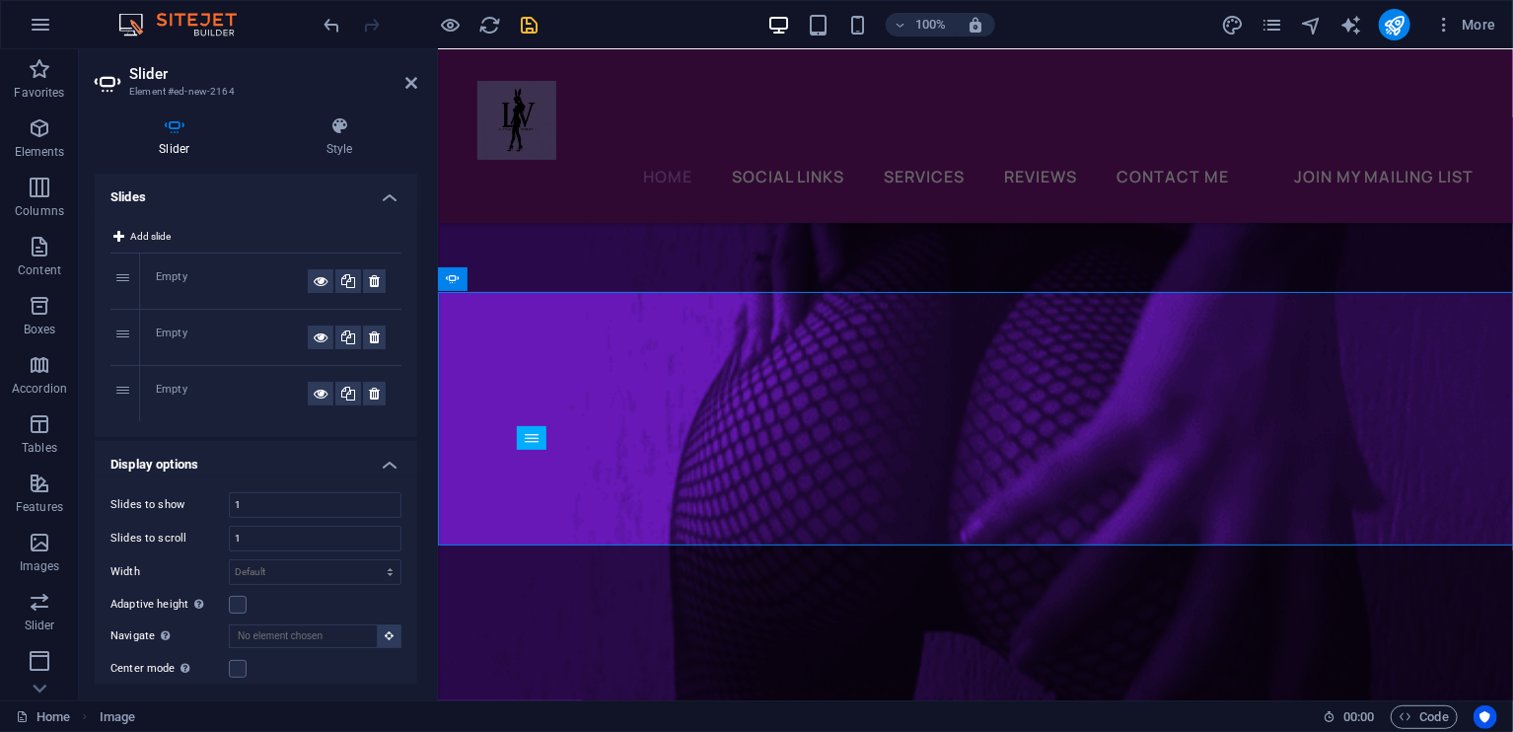
scroll to position [7903, 0]
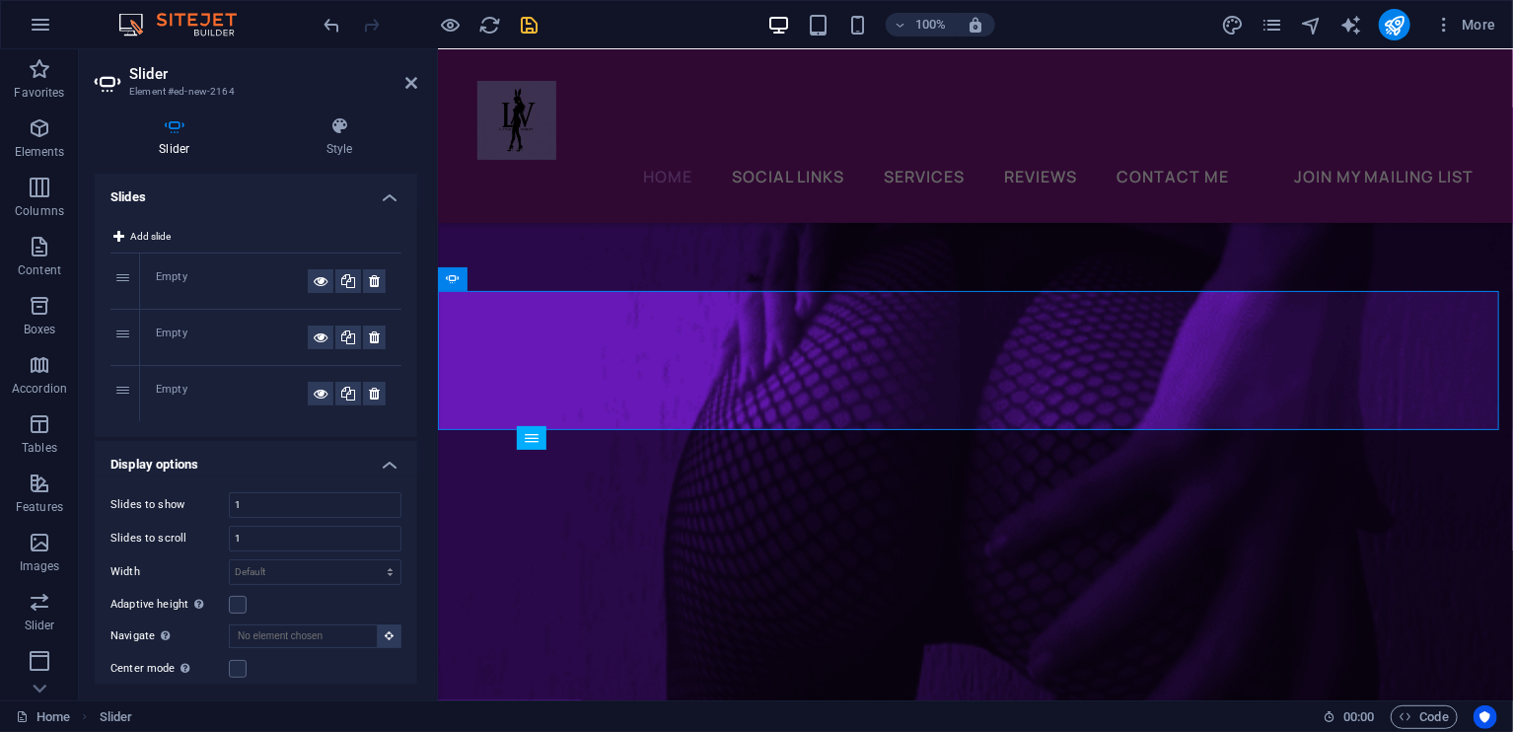
click at [166, 278] on div "Empty" at bounding box center [232, 281] width 152 height 24
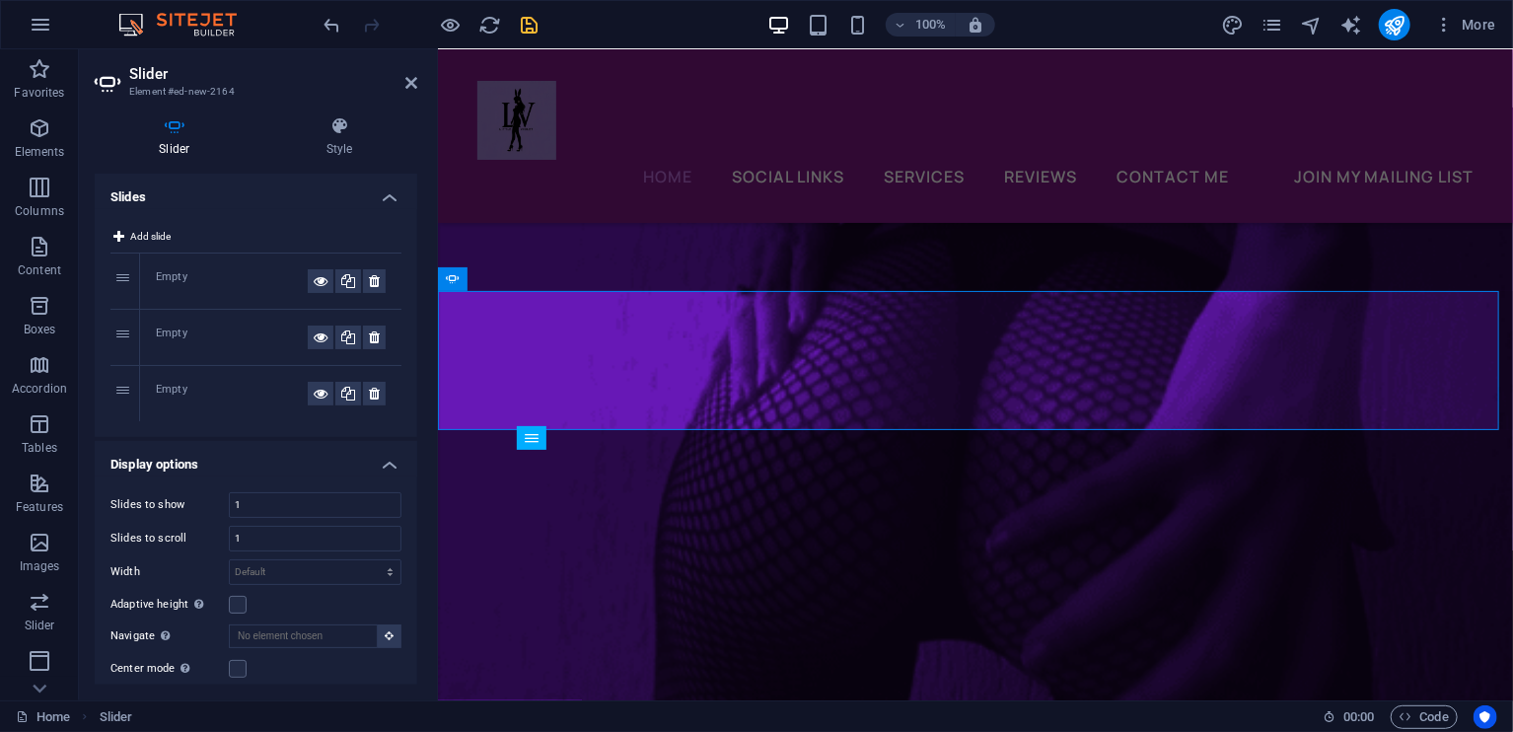
click at [166, 278] on div "Empty" at bounding box center [232, 281] width 152 height 24
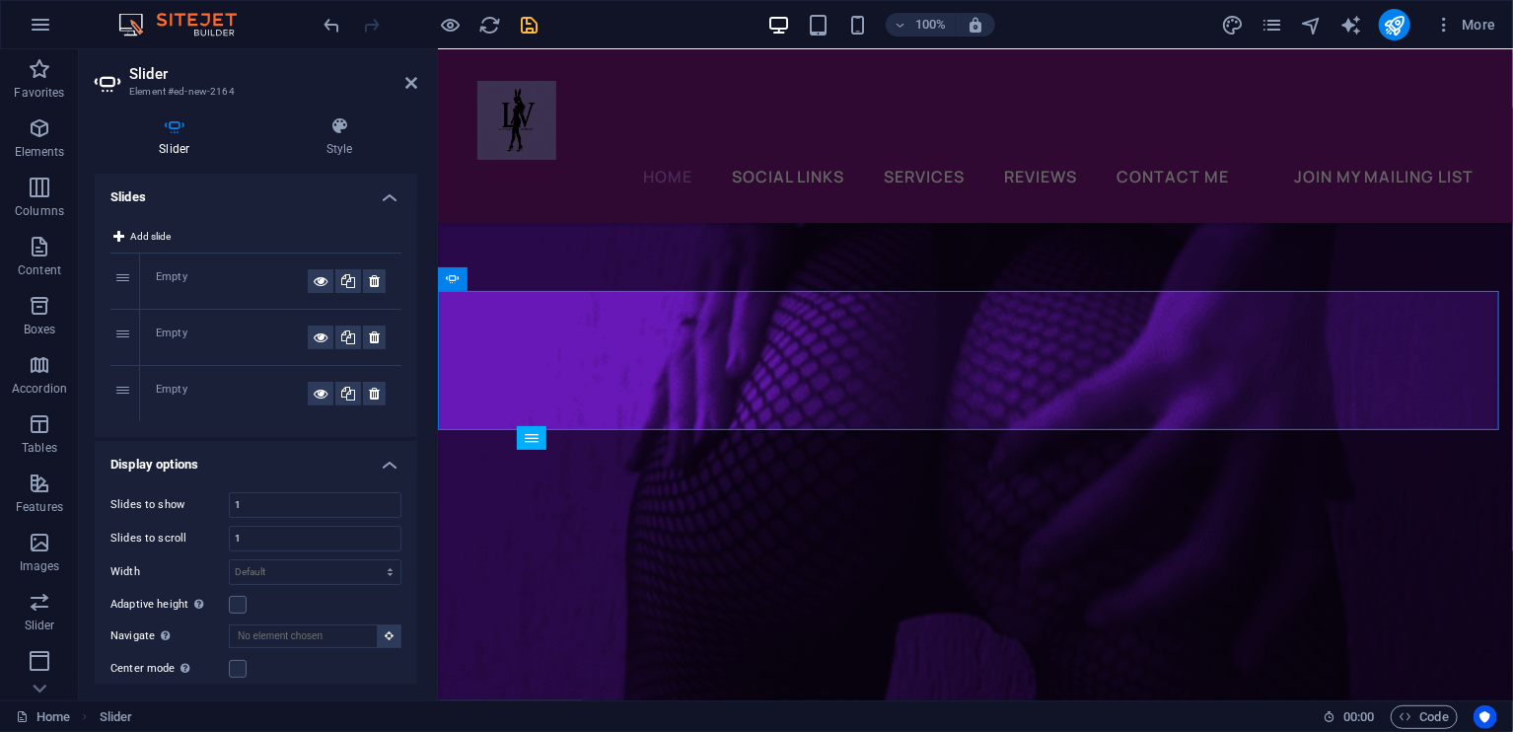
click at [166, 273] on div "Empty" at bounding box center [232, 281] width 152 height 24
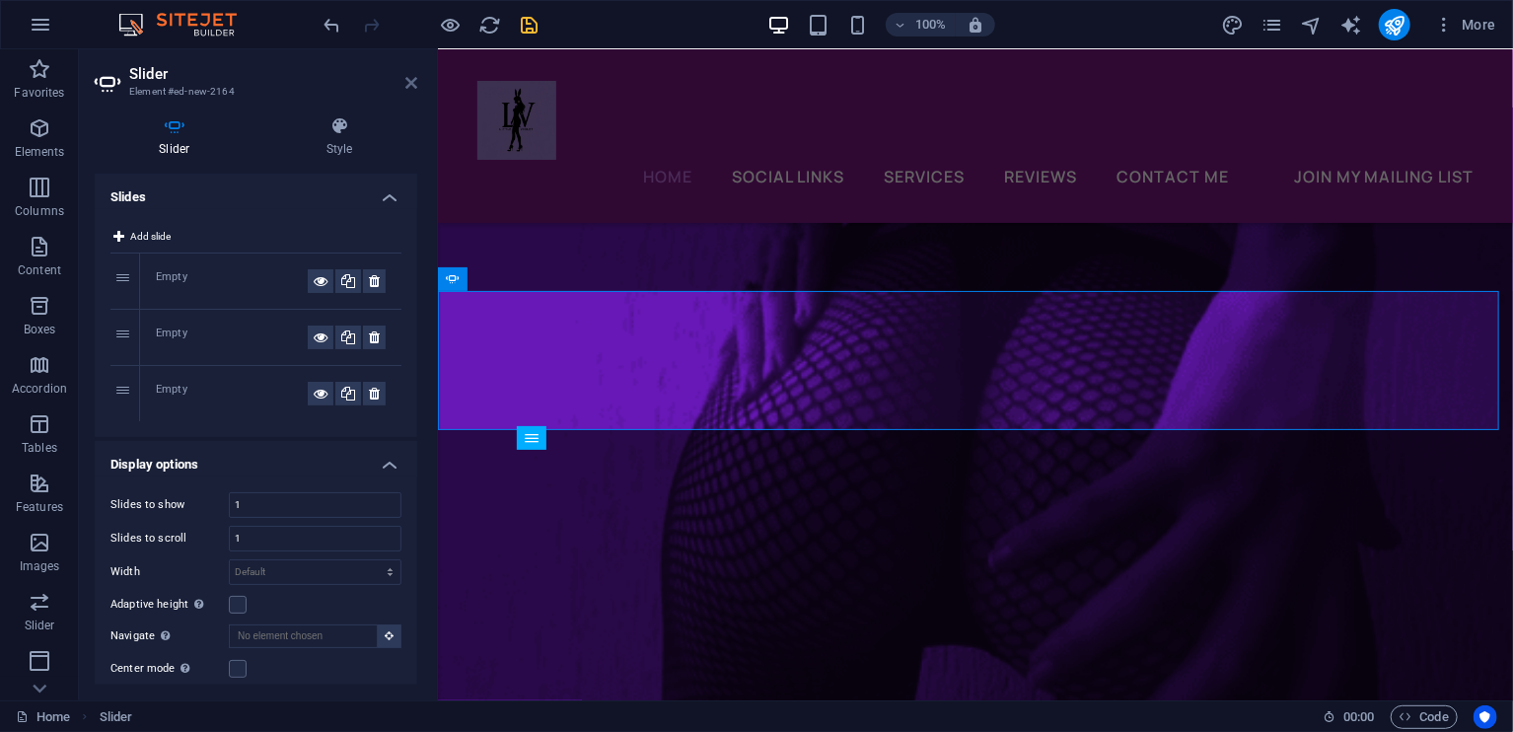
click at [414, 85] on icon at bounding box center [411, 83] width 12 height 16
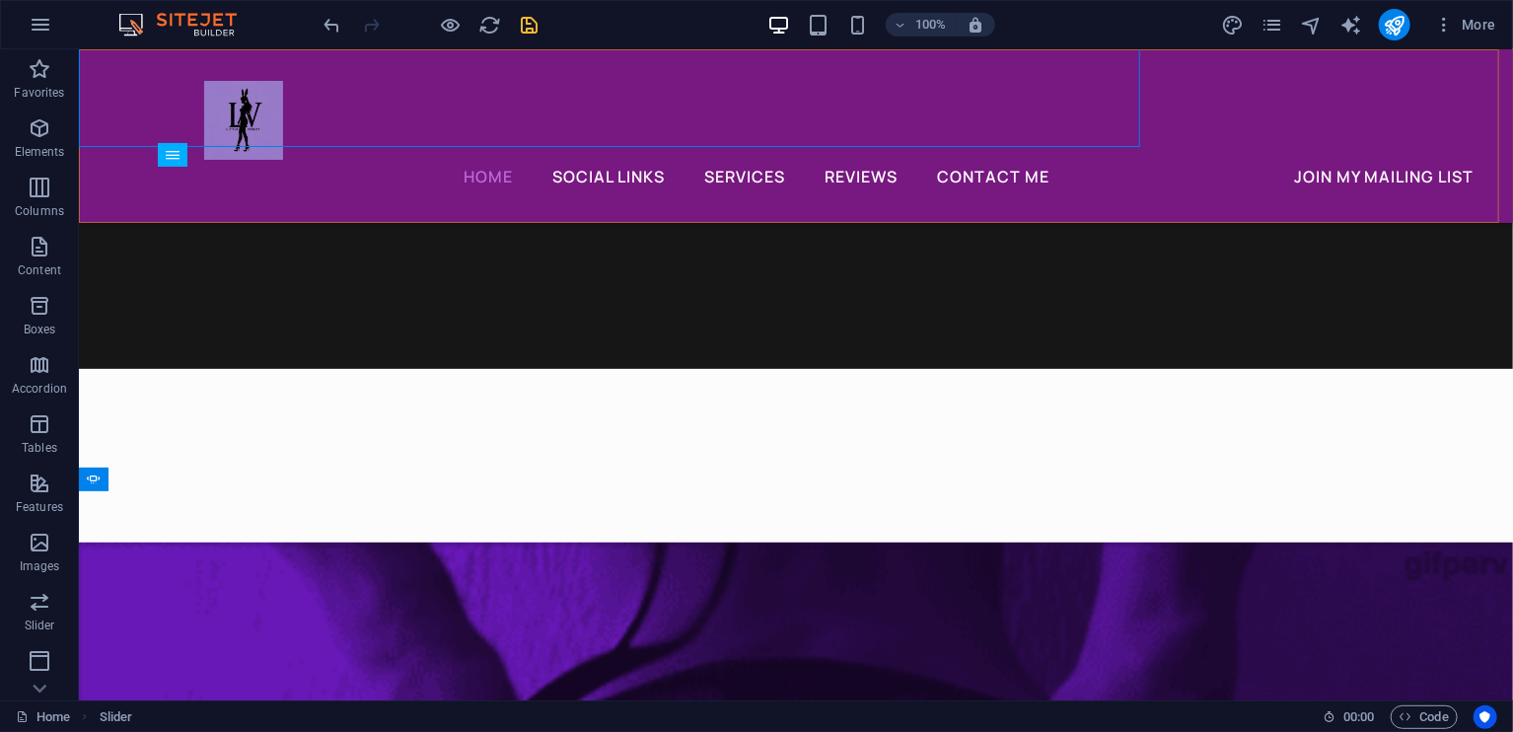
scroll to position [8048, 0]
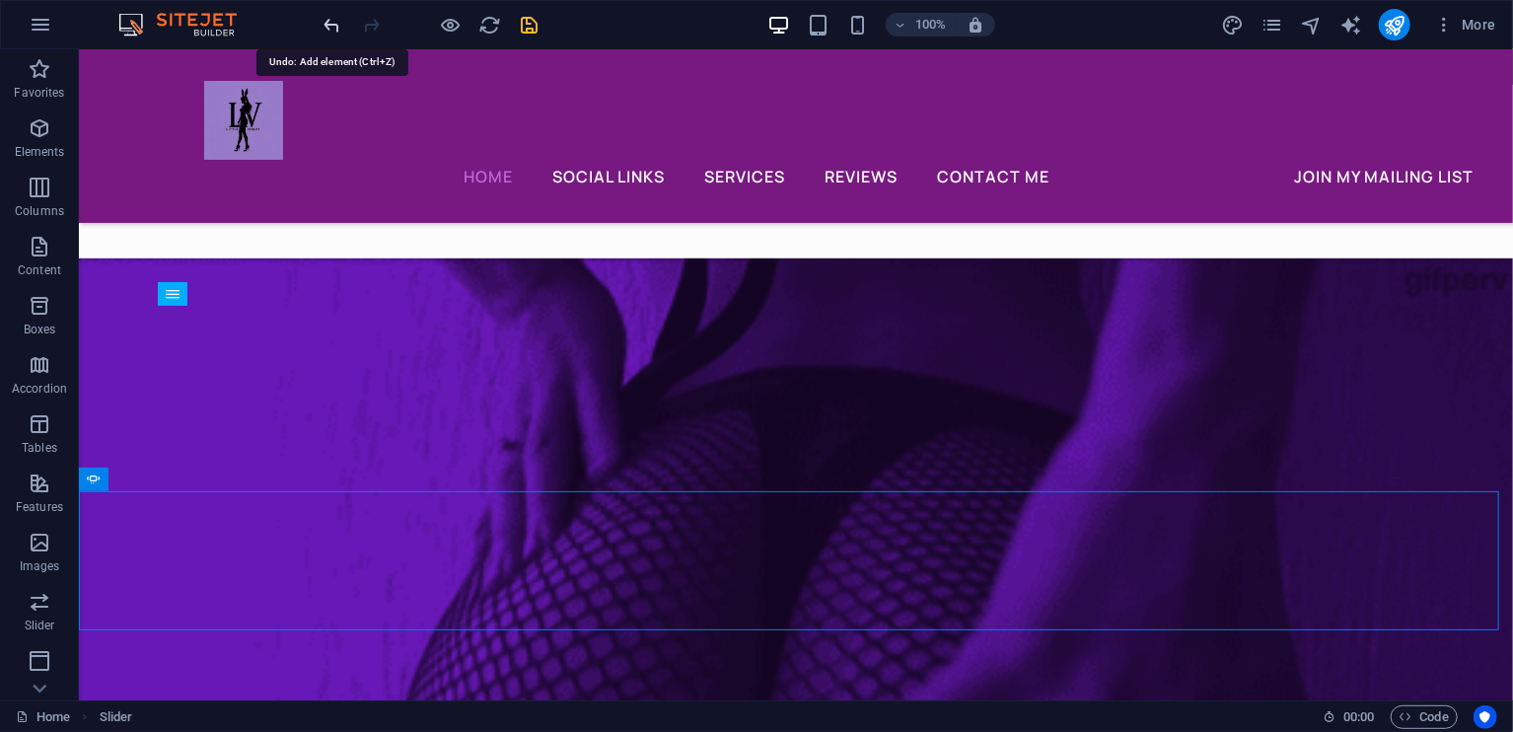
click at [325, 20] on icon "undo" at bounding box center [333, 25] width 23 height 23
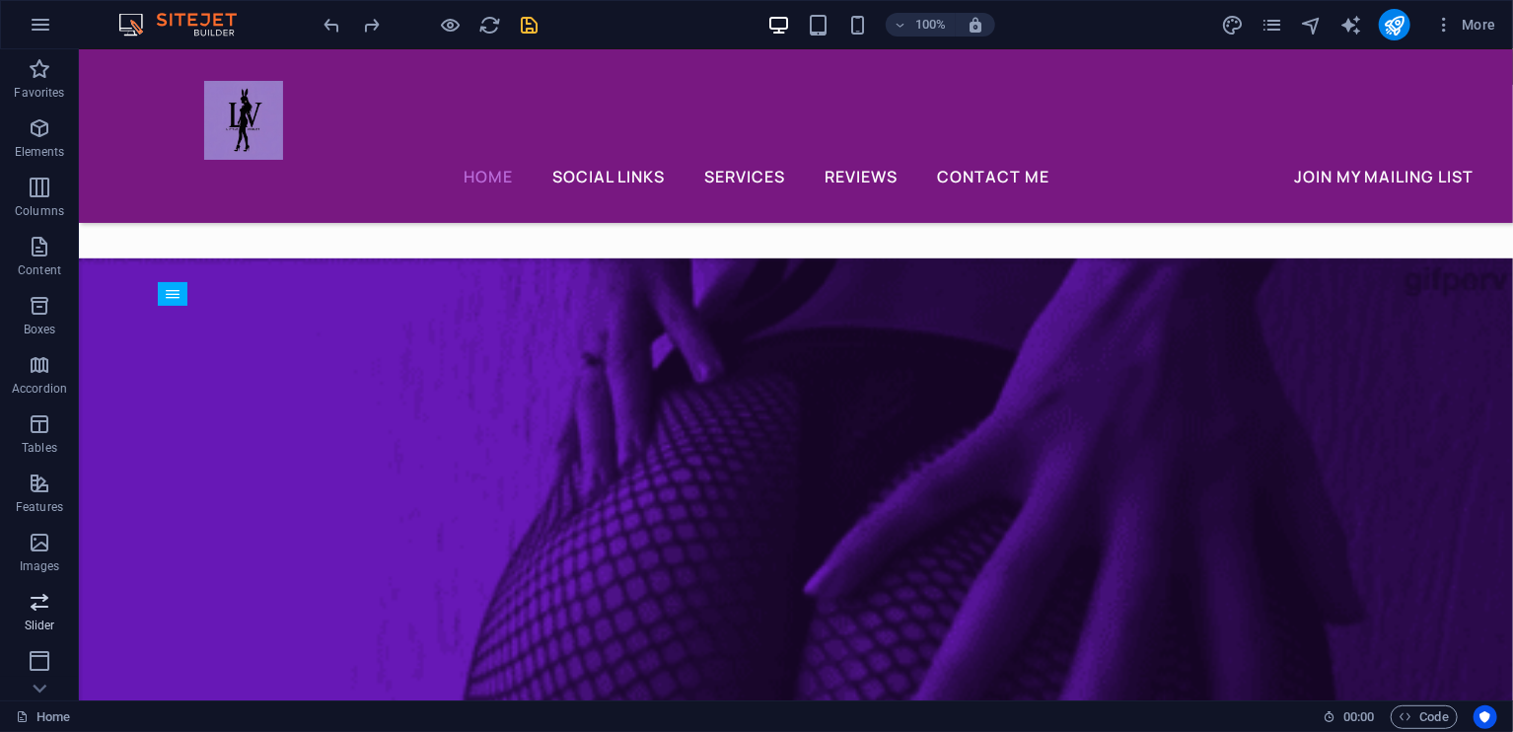
click at [46, 608] on icon "button" at bounding box center [40, 602] width 24 height 24
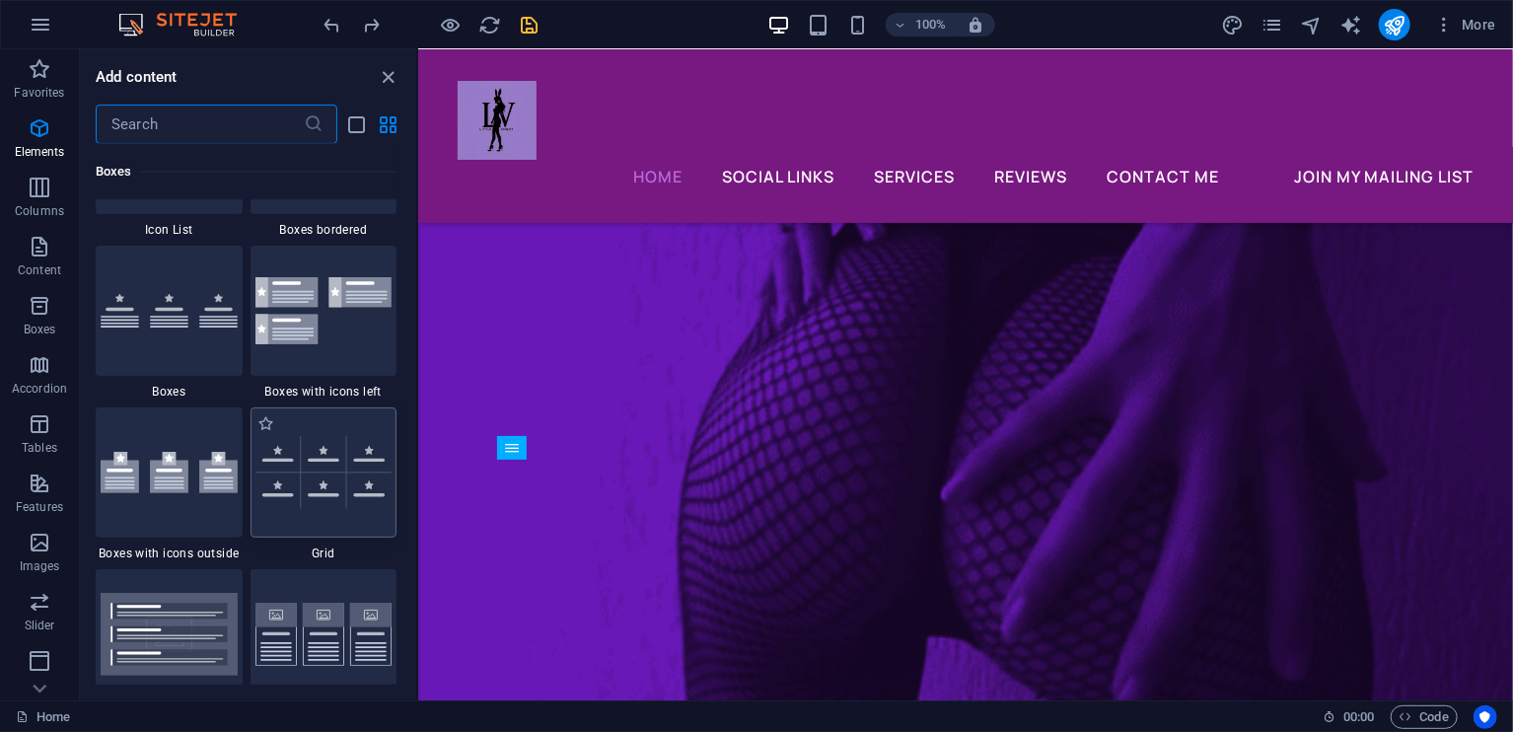
scroll to position [11182, 0]
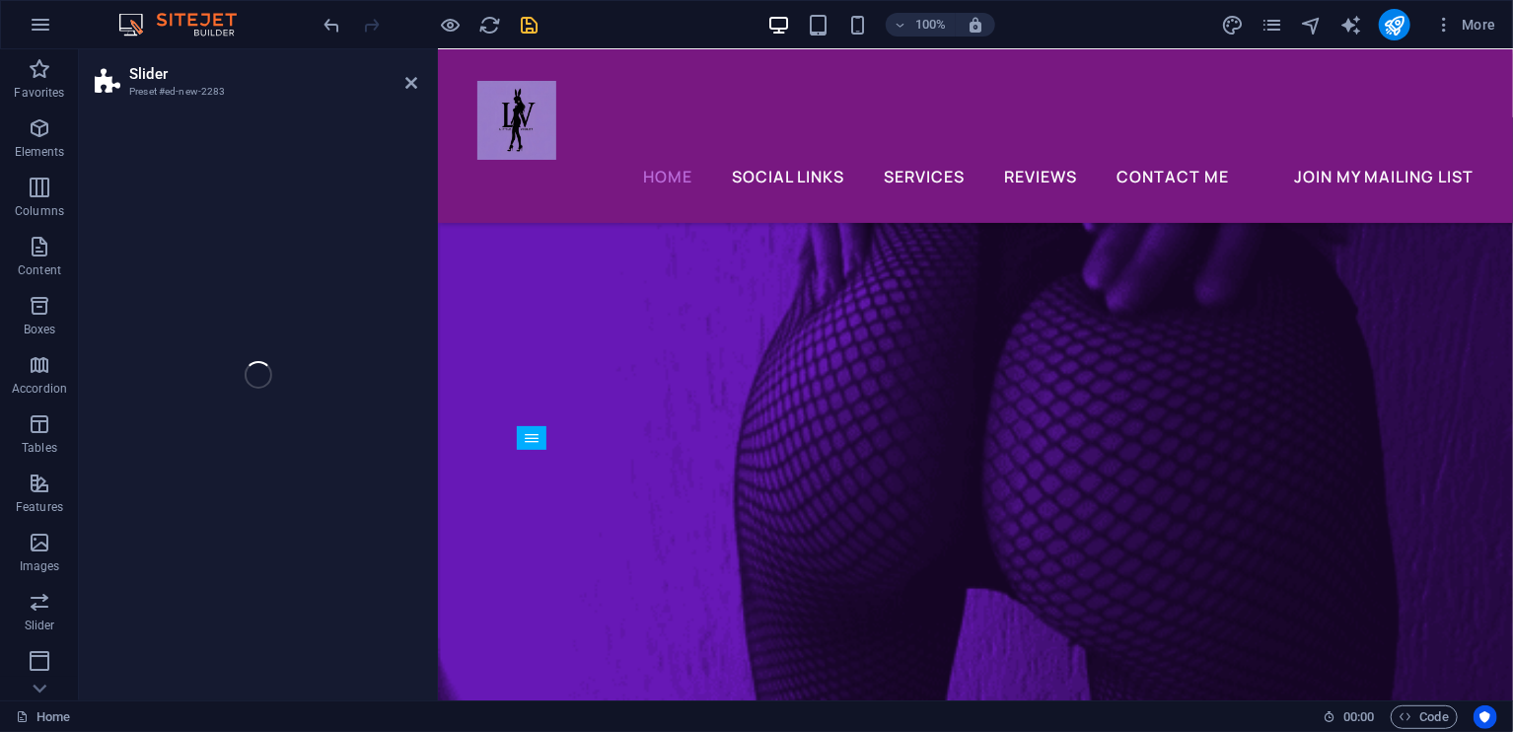
select select "rem"
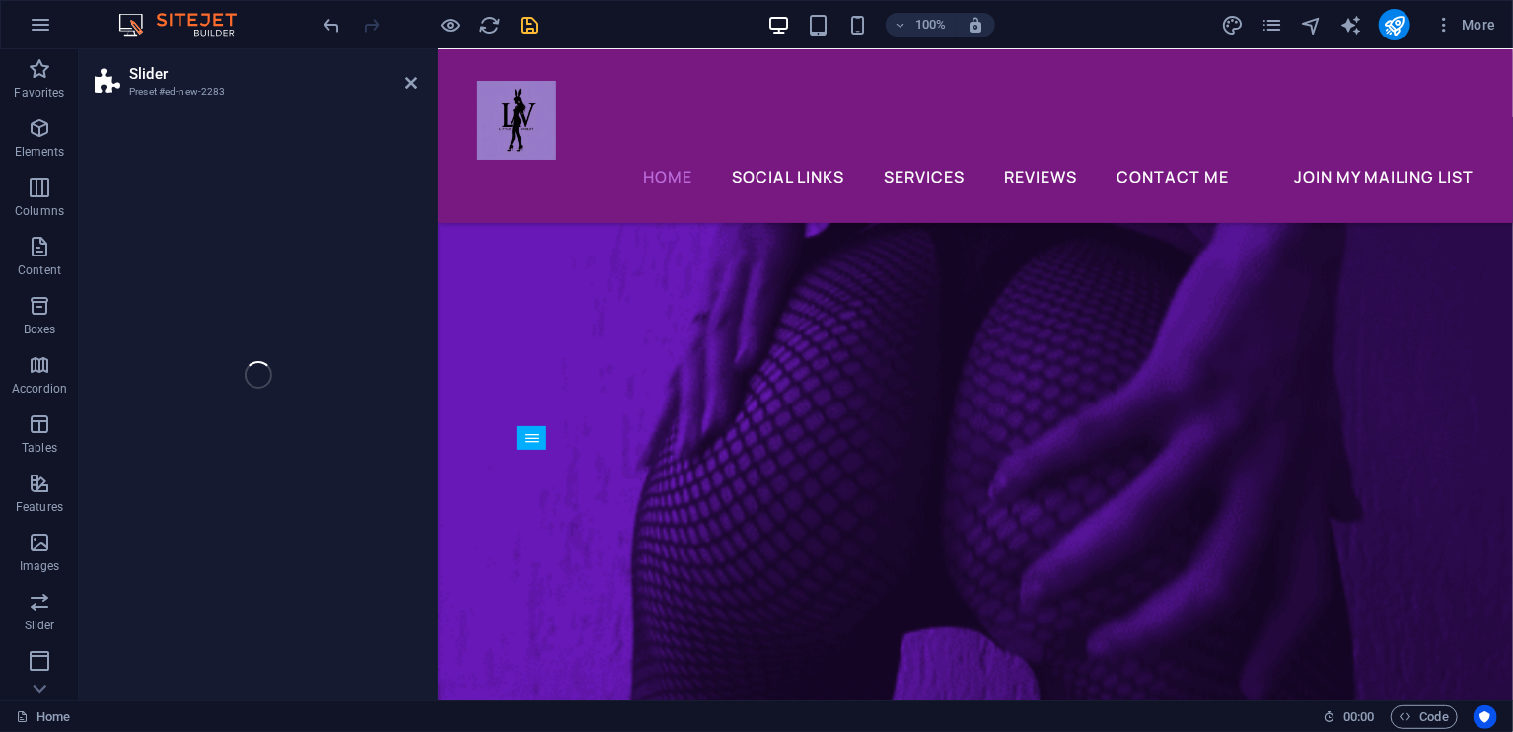
select select "rem"
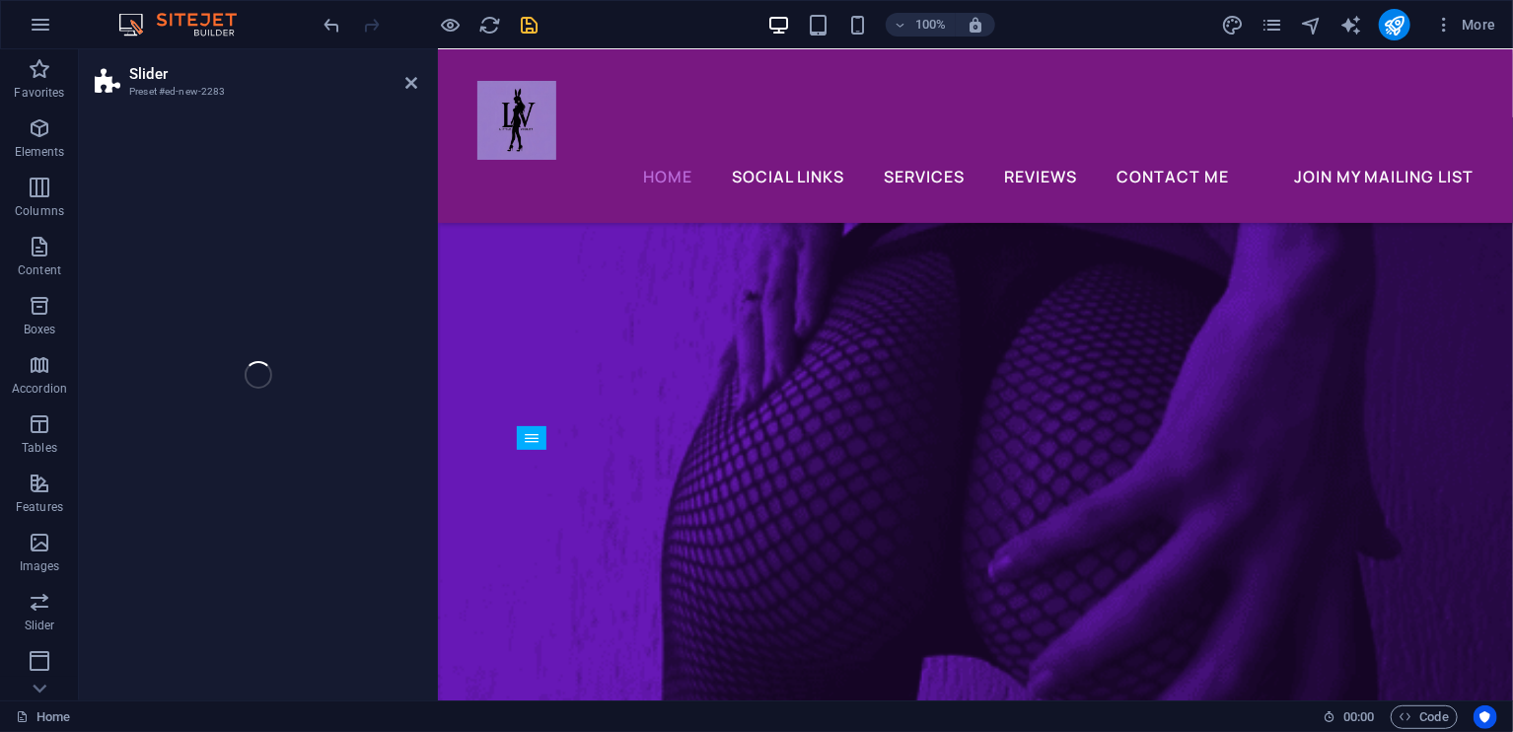
select select "px"
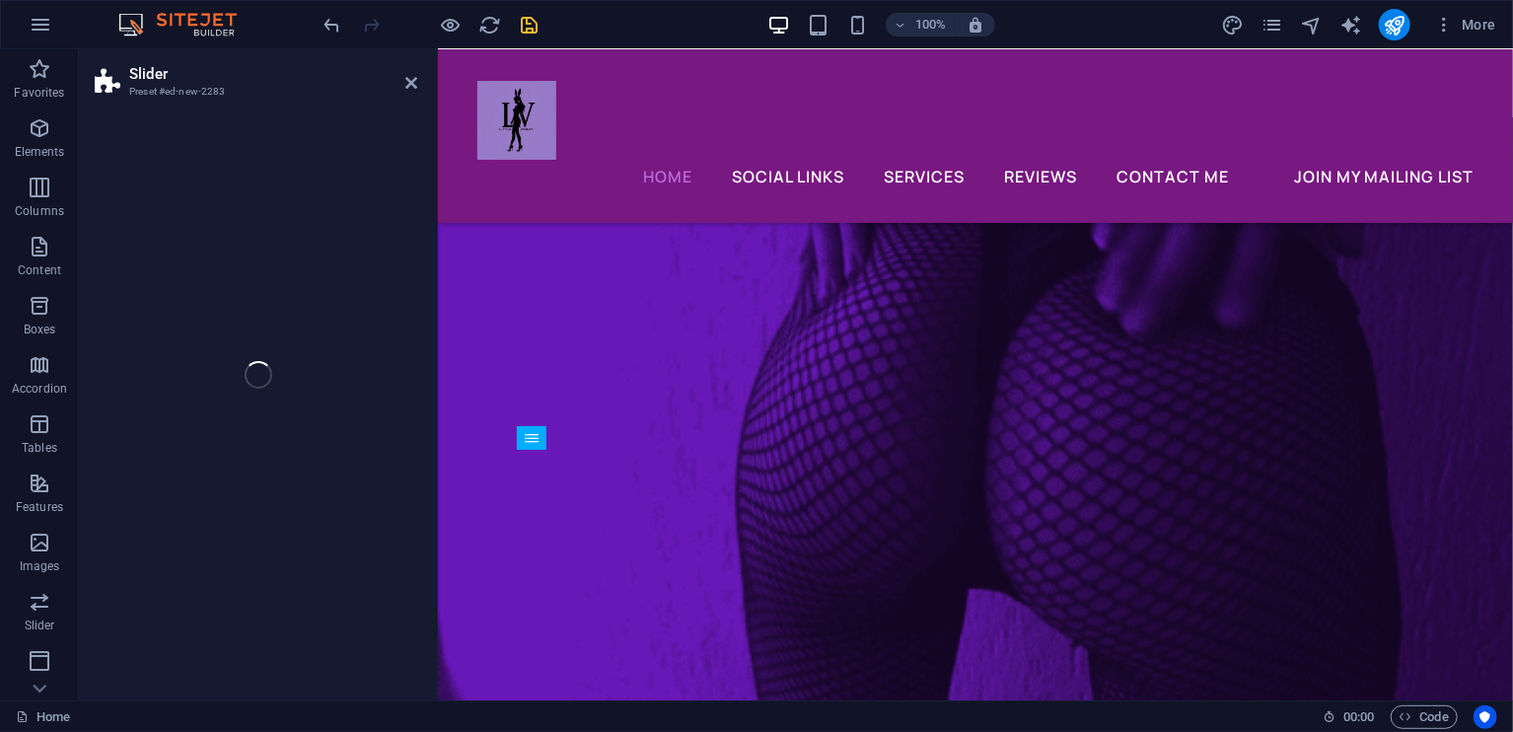
select select "preset-slider-content-v3-full-height"
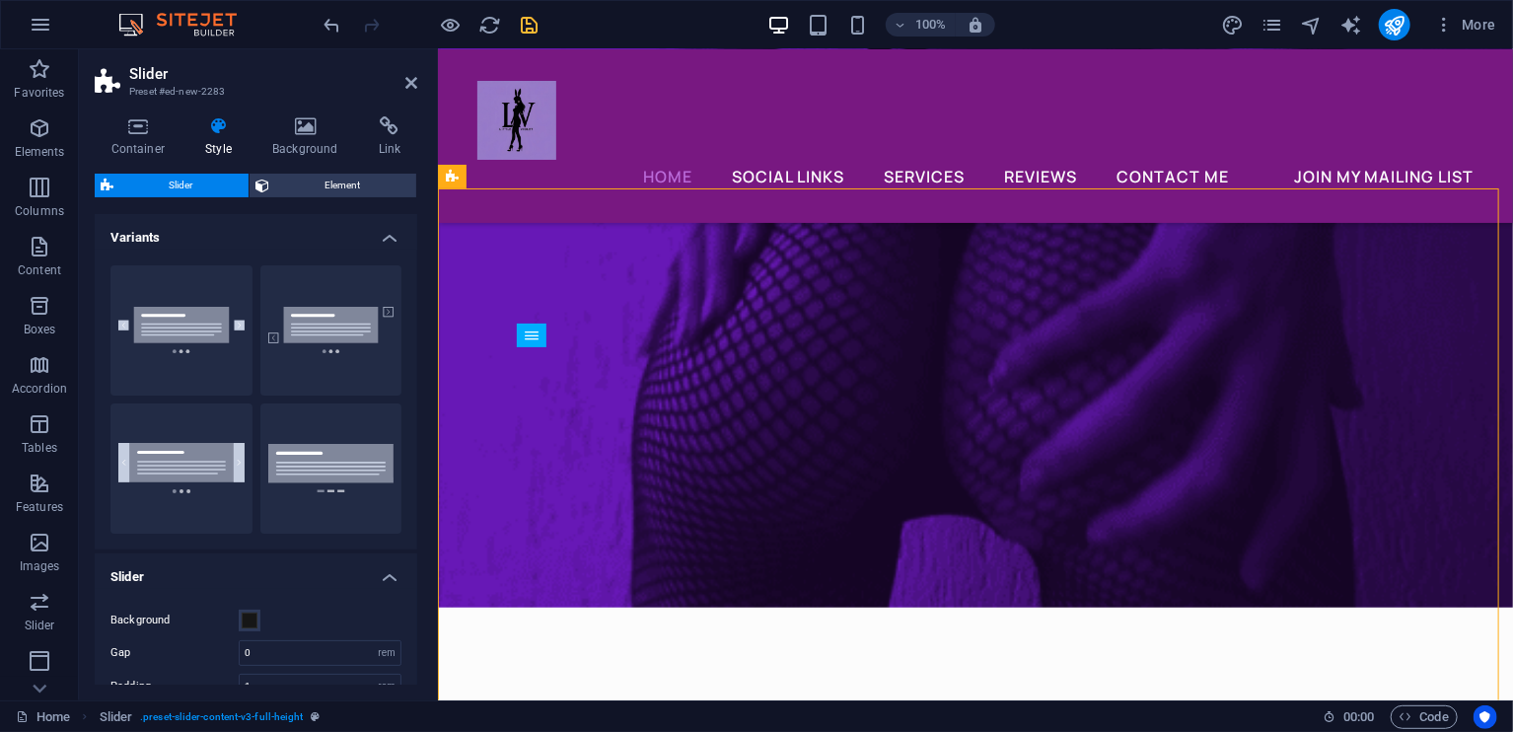
scroll to position [8020, 0]
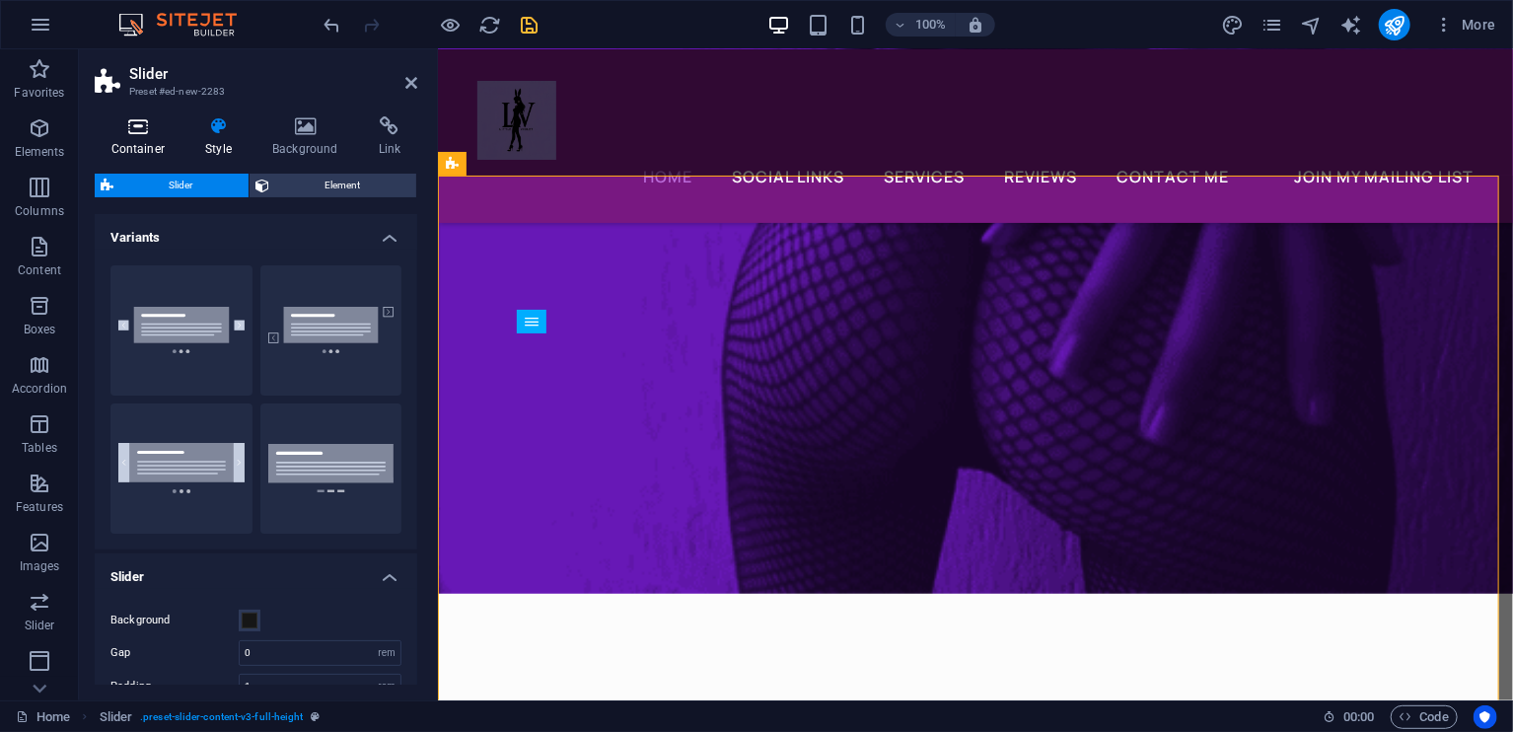
click at [137, 127] on icon at bounding box center [138, 126] width 87 height 20
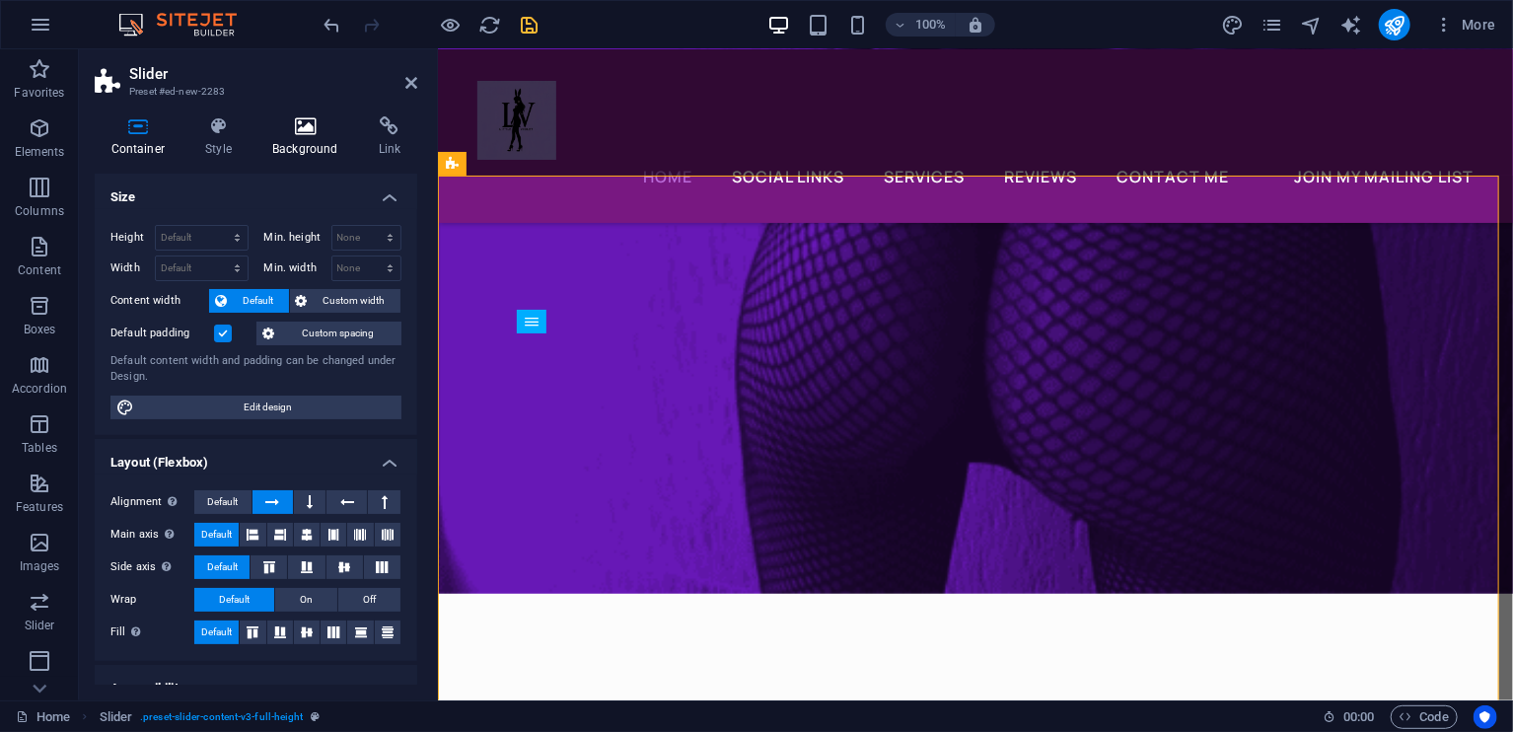
click at [283, 141] on h4 "Background" at bounding box center [309, 136] width 107 height 41
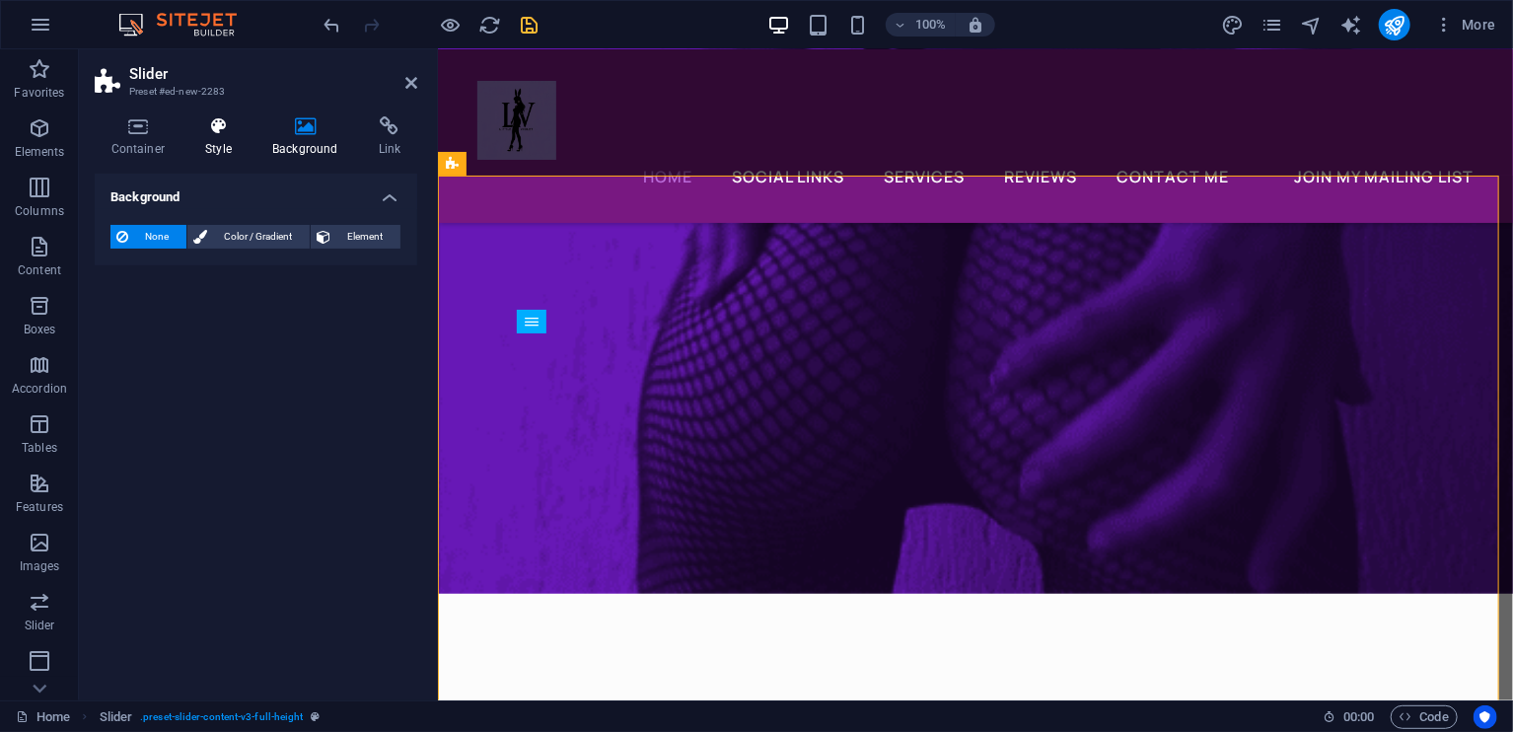
click at [208, 132] on icon at bounding box center [218, 126] width 59 height 20
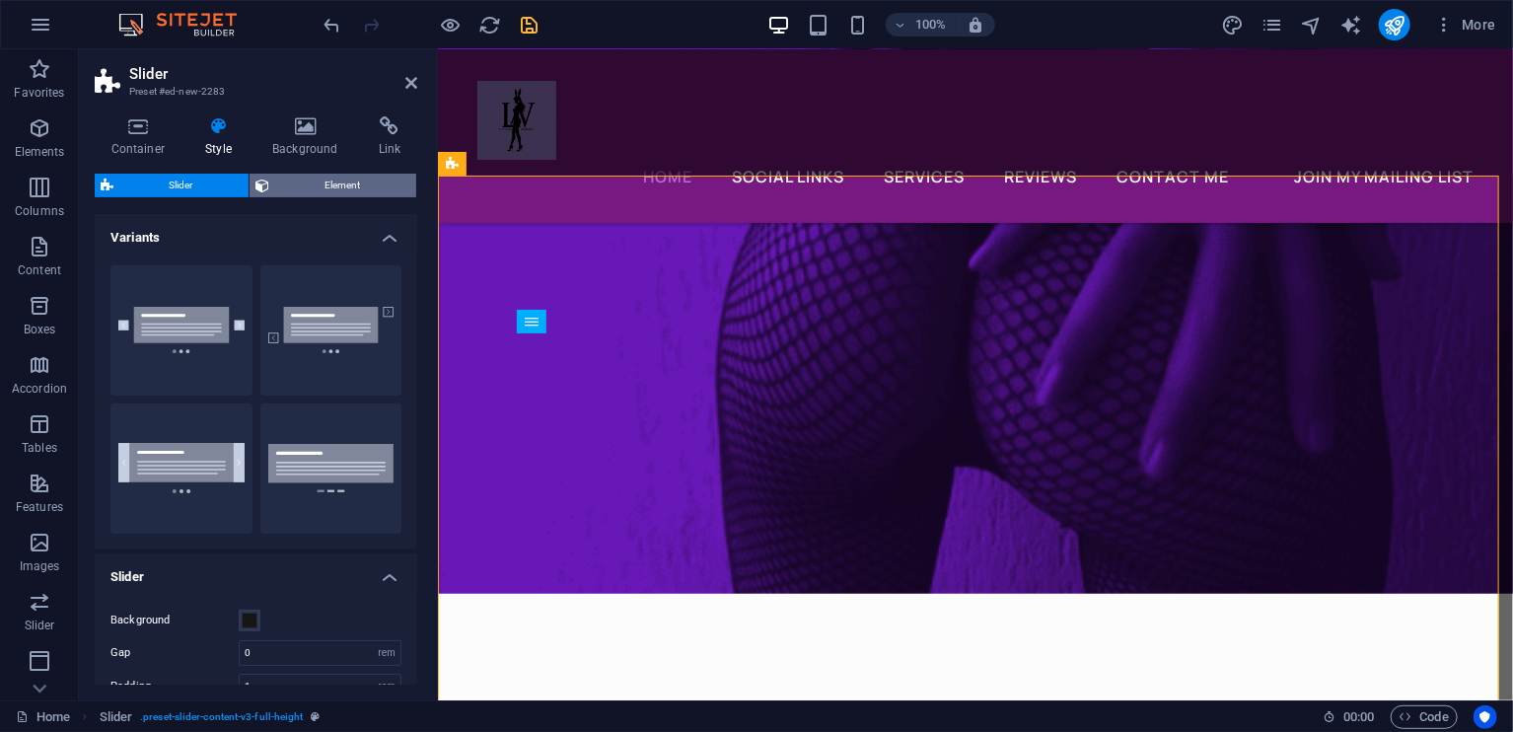
click at [322, 176] on span "Element" at bounding box center [342, 186] width 135 height 24
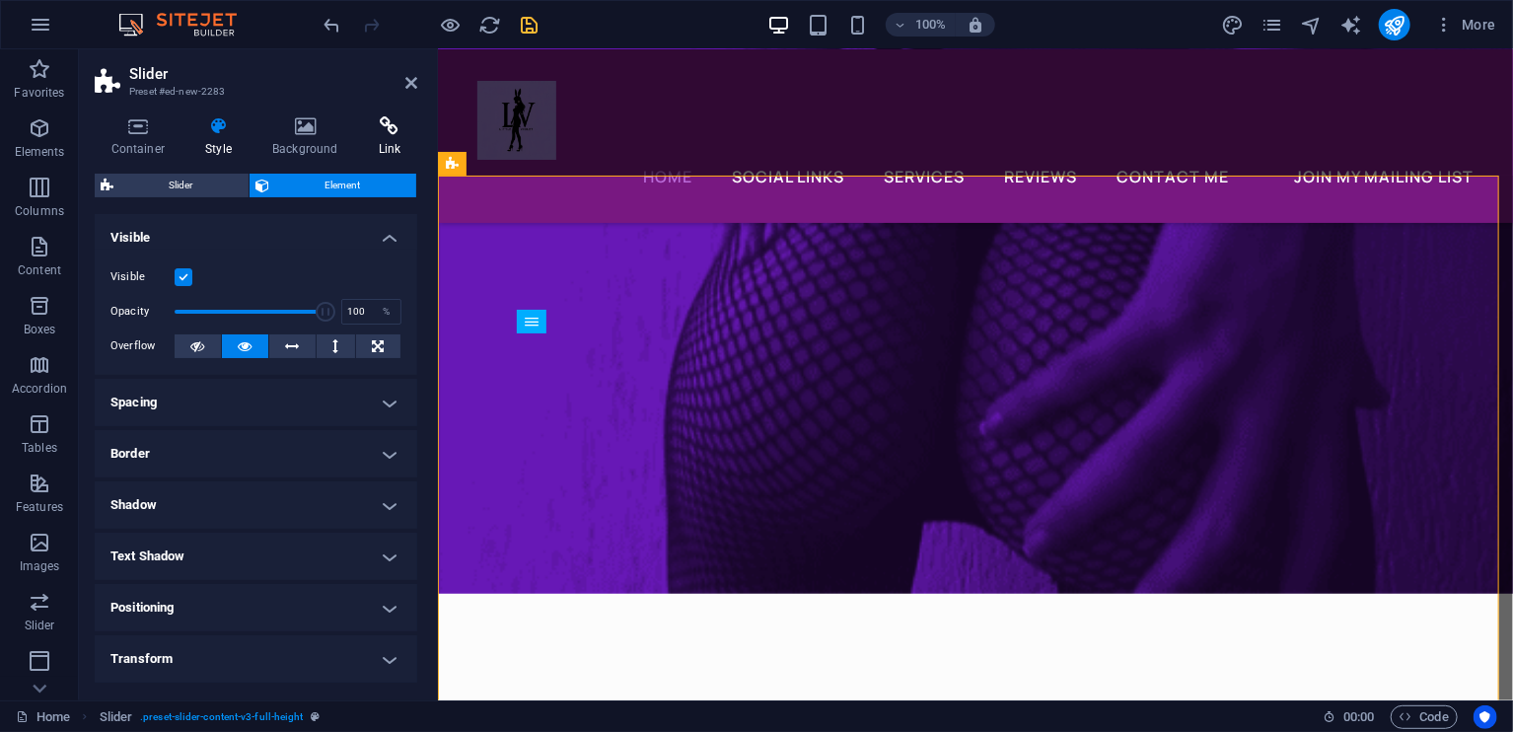
click at [370, 138] on h4 "Link" at bounding box center [389, 136] width 55 height 41
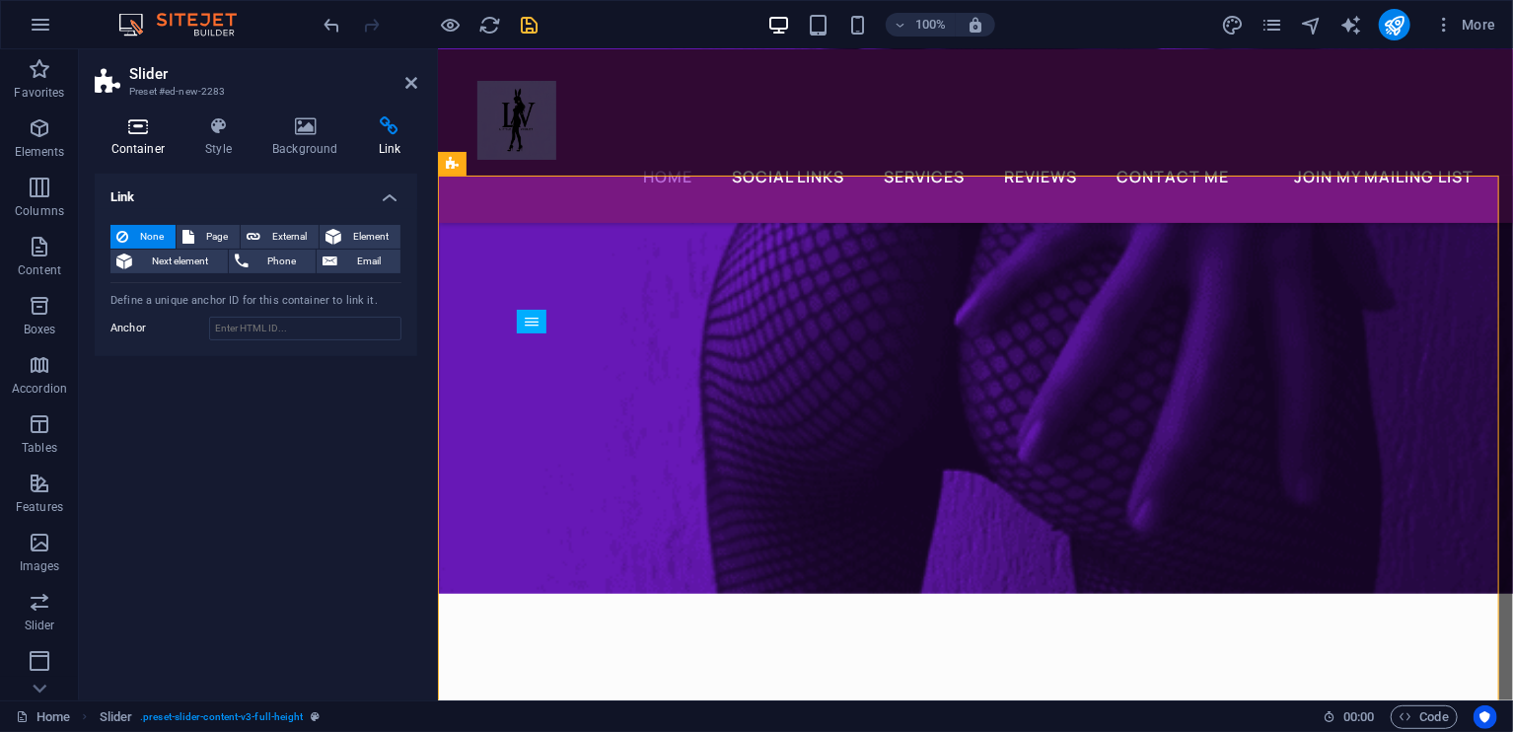
click at [166, 137] on h4 "Container" at bounding box center [142, 136] width 95 height 41
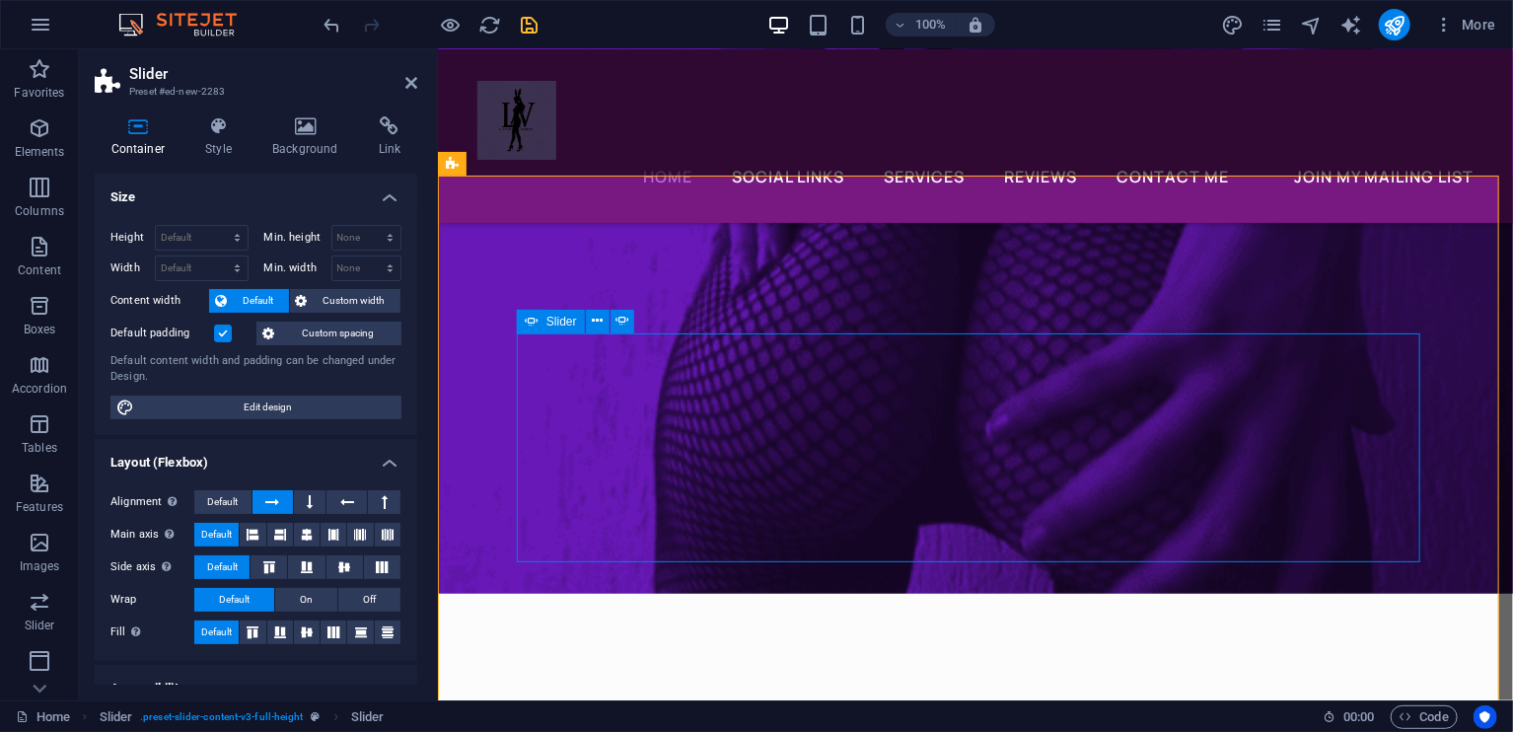
select select "ms"
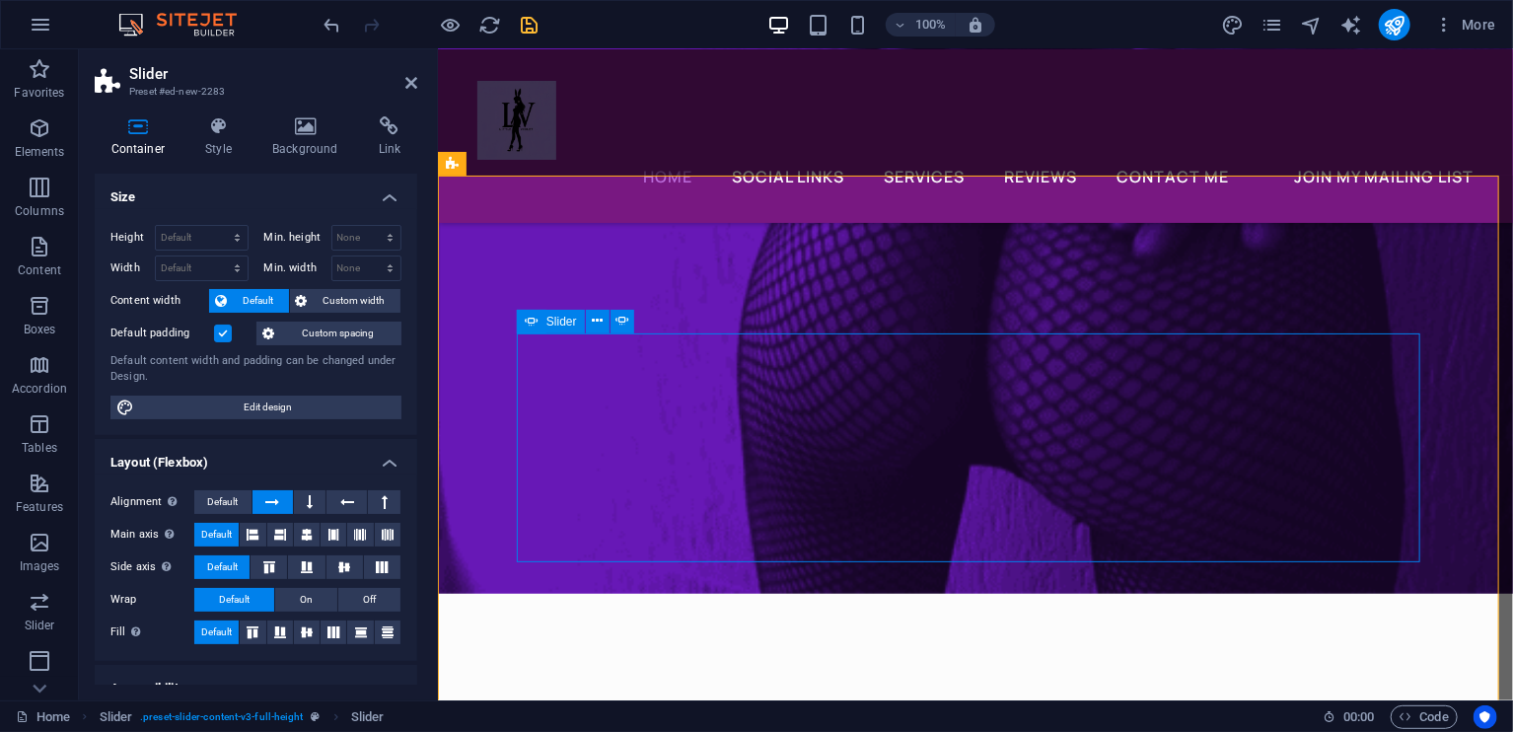
select select "s"
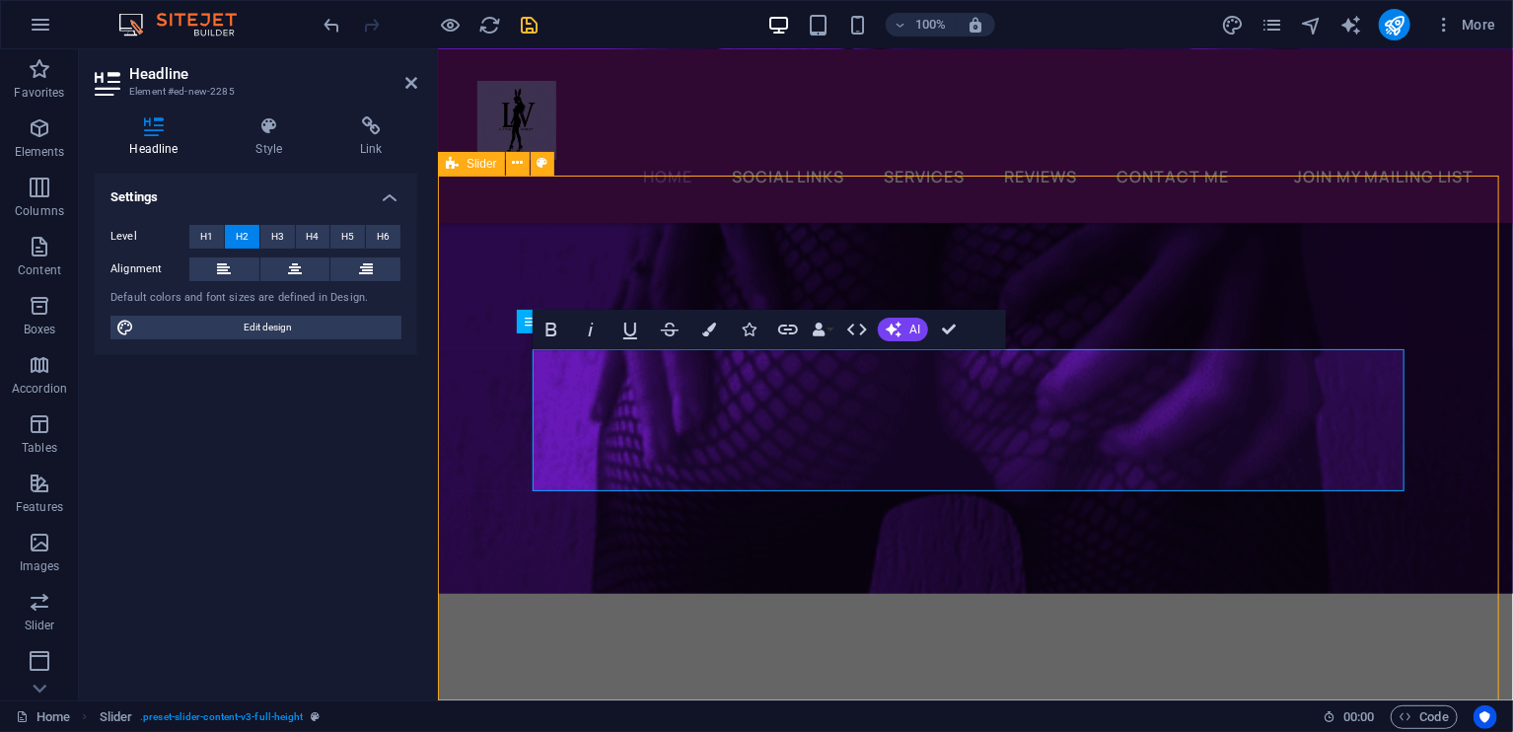
scroll to position [8365, 0]
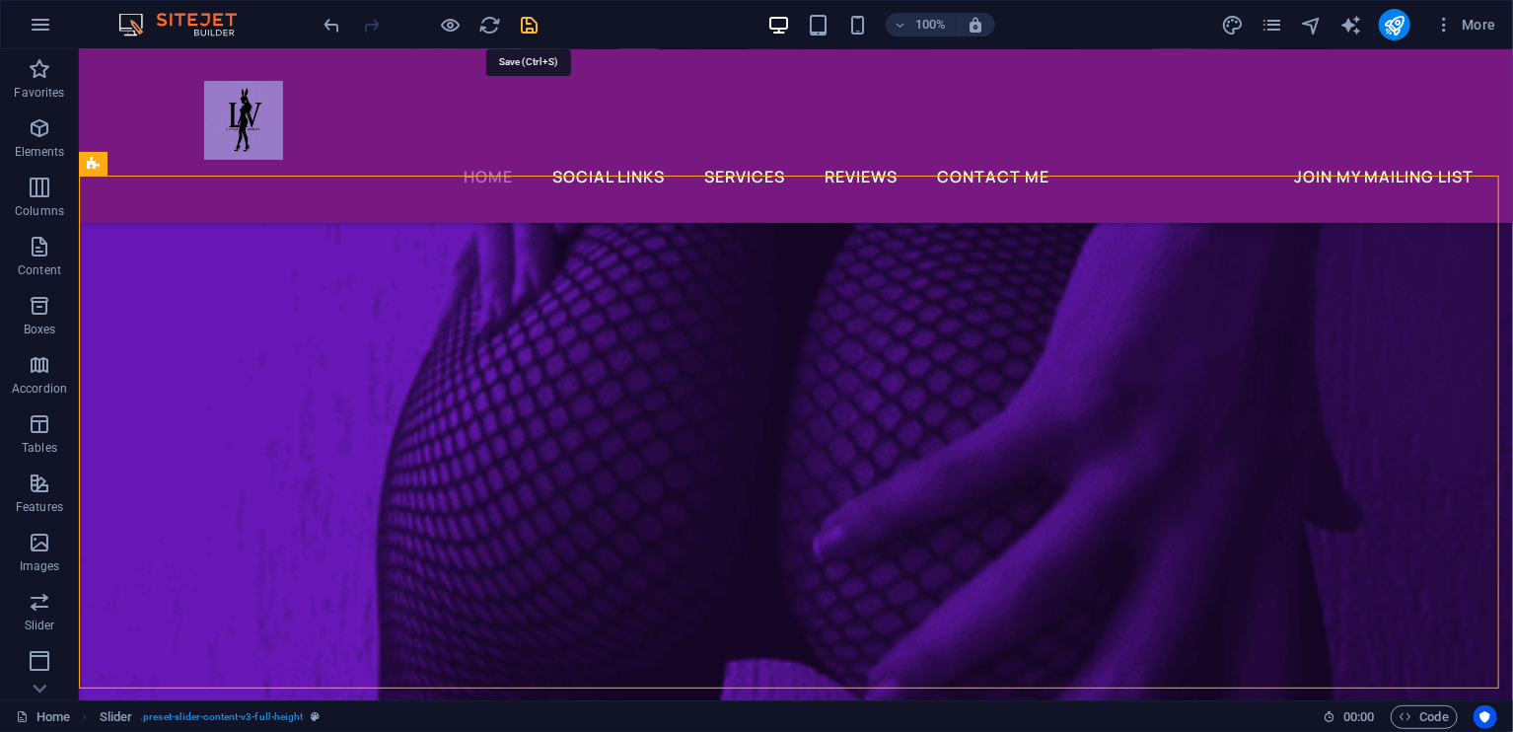
click at [525, 28] on icon "save" at bounding box center [530, 25] width 23 height 23
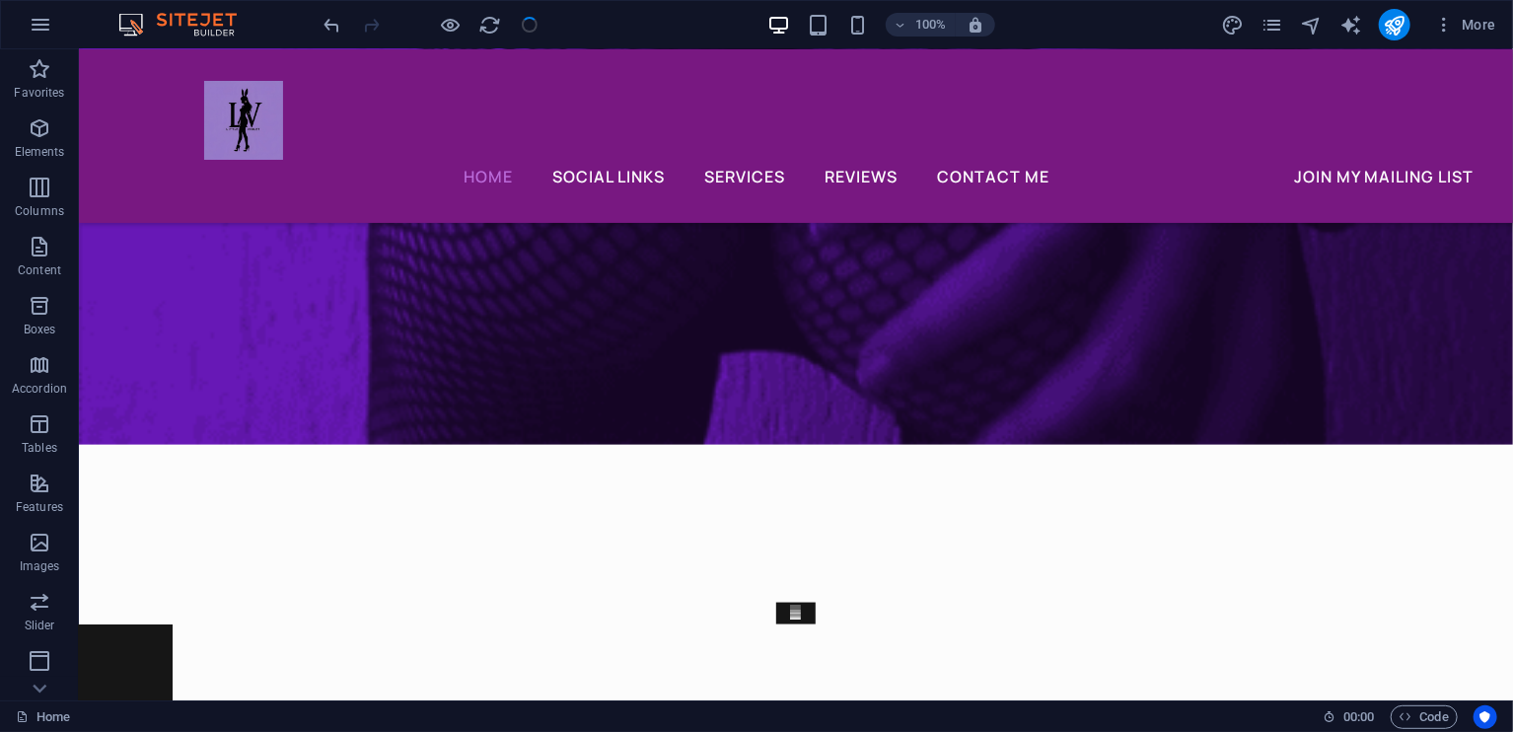
scroll to position [8681, 0]
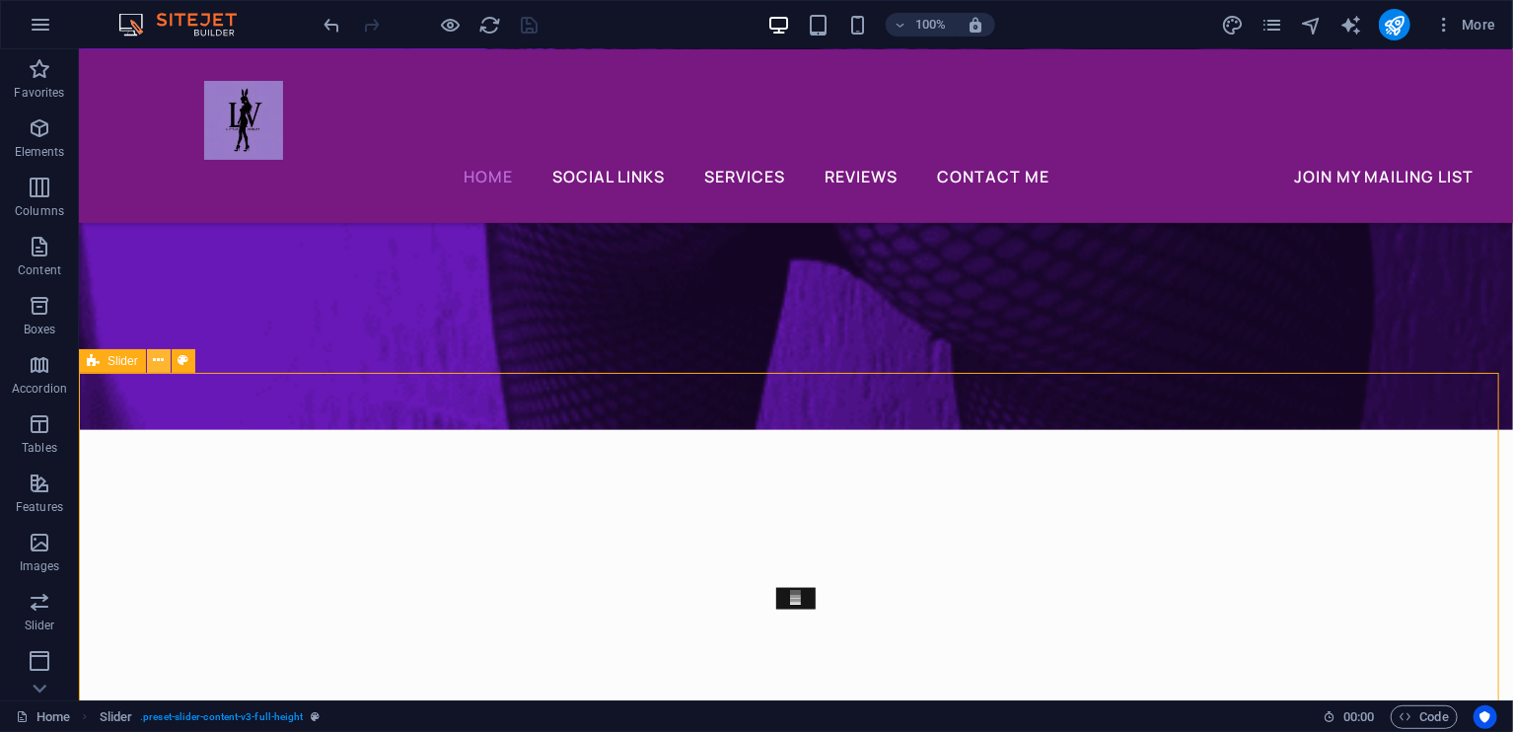
click at [151, 372] on button at bounding box center [159, 361] width 24 height 24
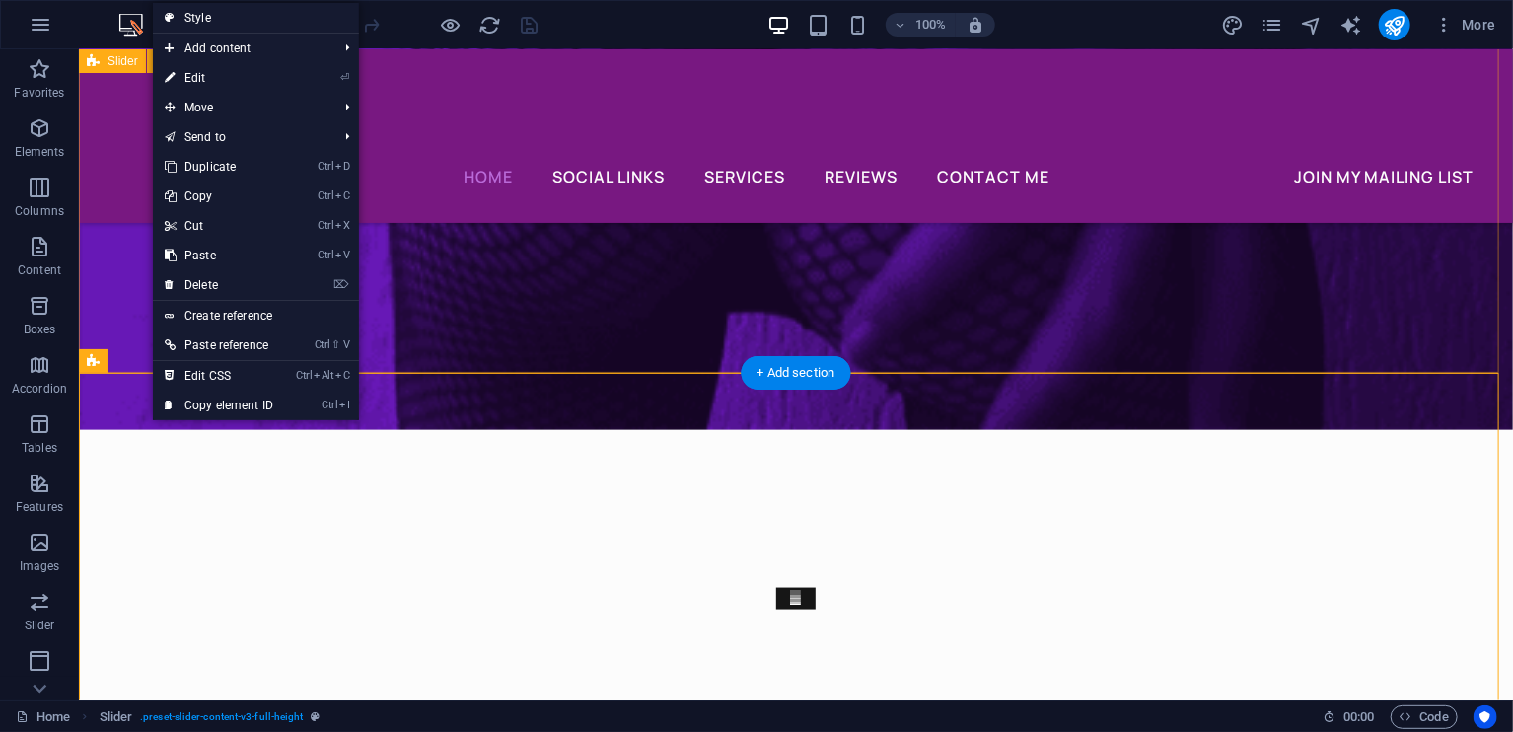
click at [645, 429] on div "Slide 3 Lorem ipsum dolor sit amet, consectetur adipisicing elit. Id, ipsum, qu…" at bounding box center [795, 707] width 1434 height 556
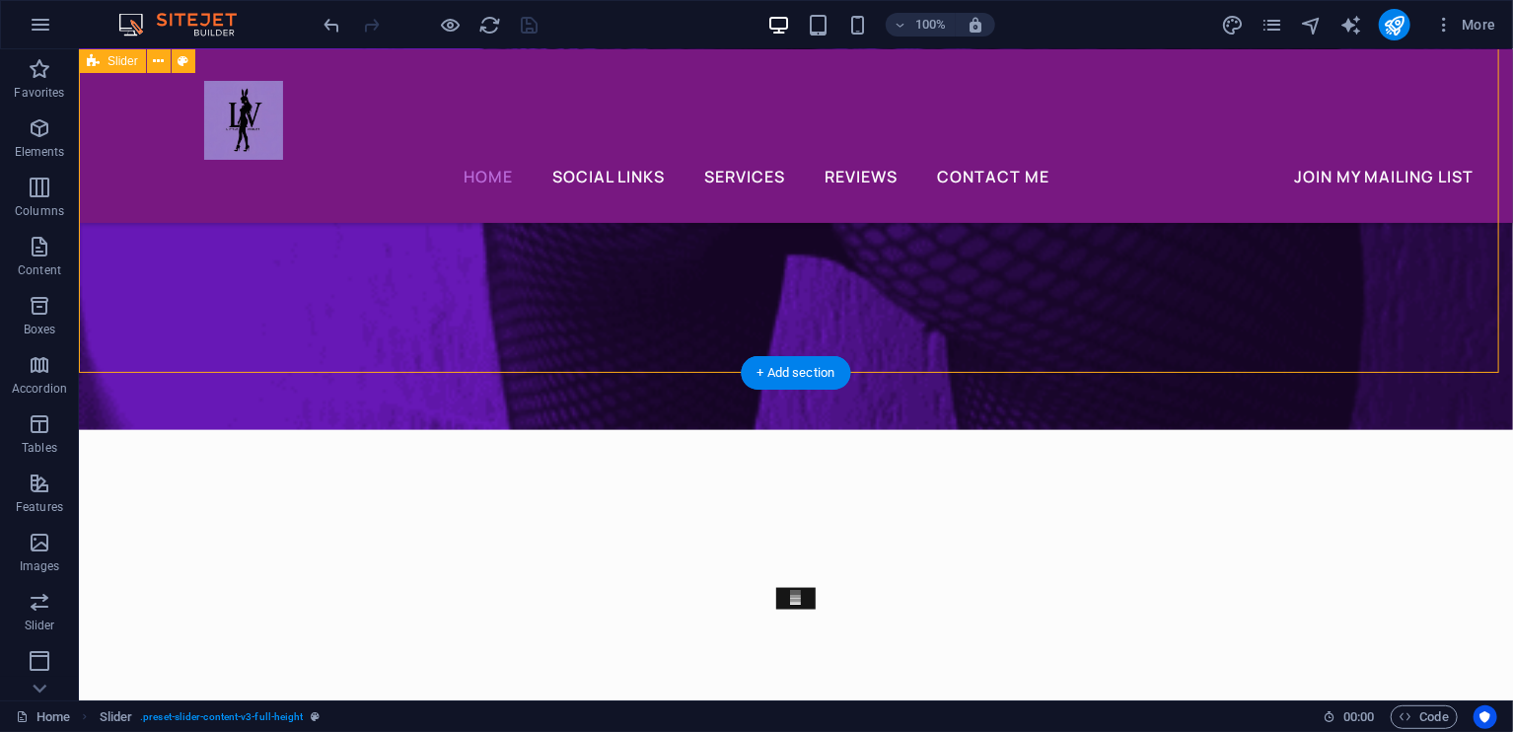
click at [645, 429] on div "Slide 3 Lorem ipsum dolor sit amet, consectetur adipisicing elit. Id, ipsum, qu…" at bounding box center [795, 707] width 1434 height 556
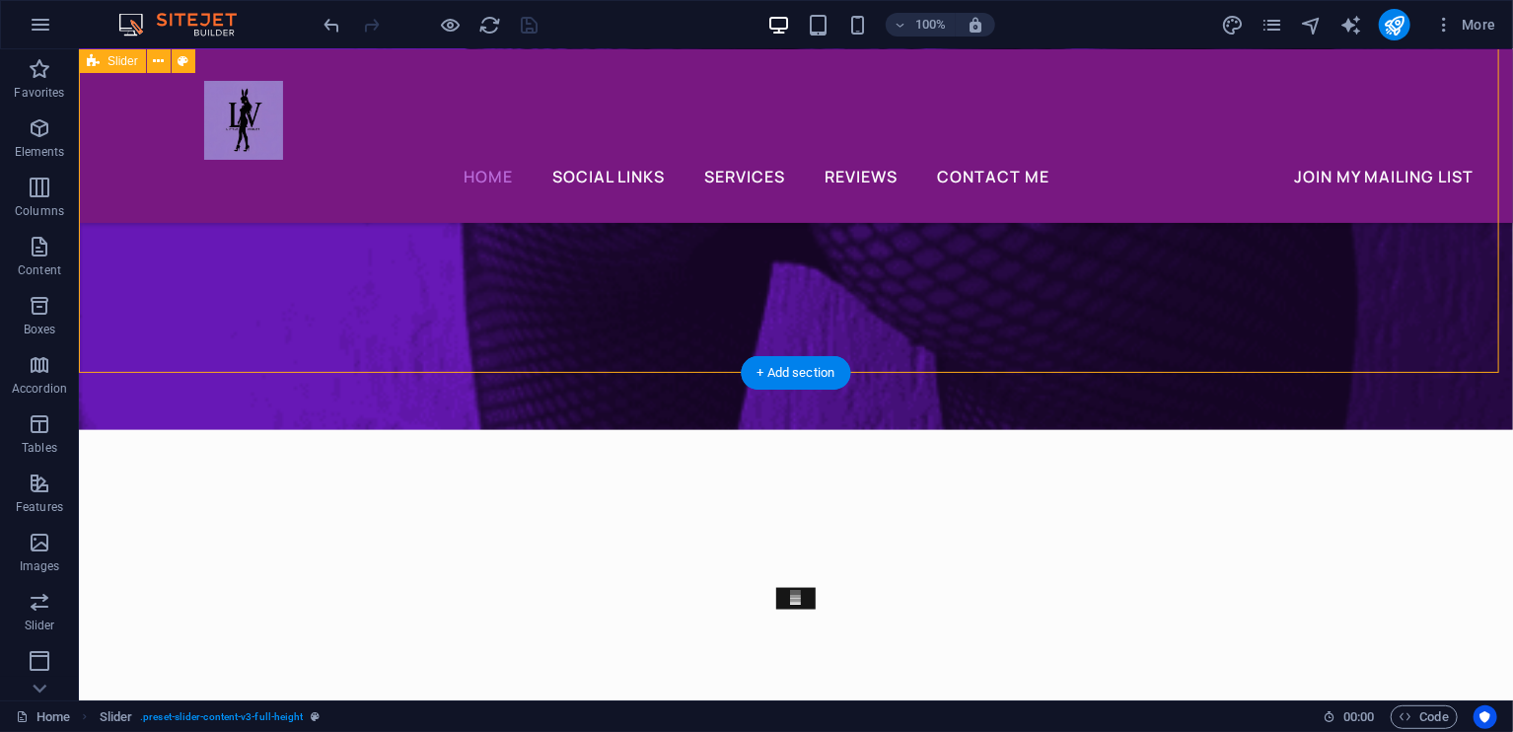
select select "region"
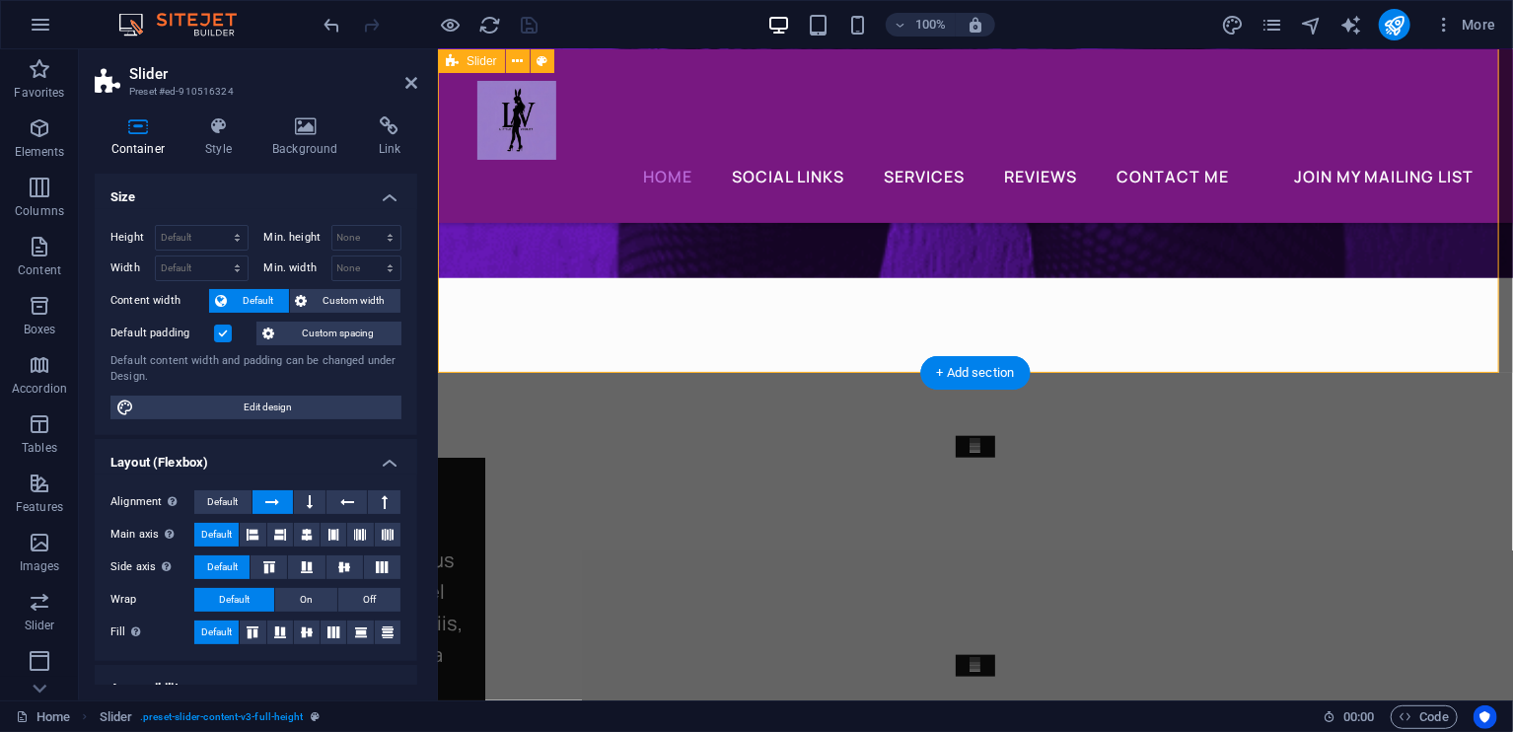
scroll to position [8387, 0]
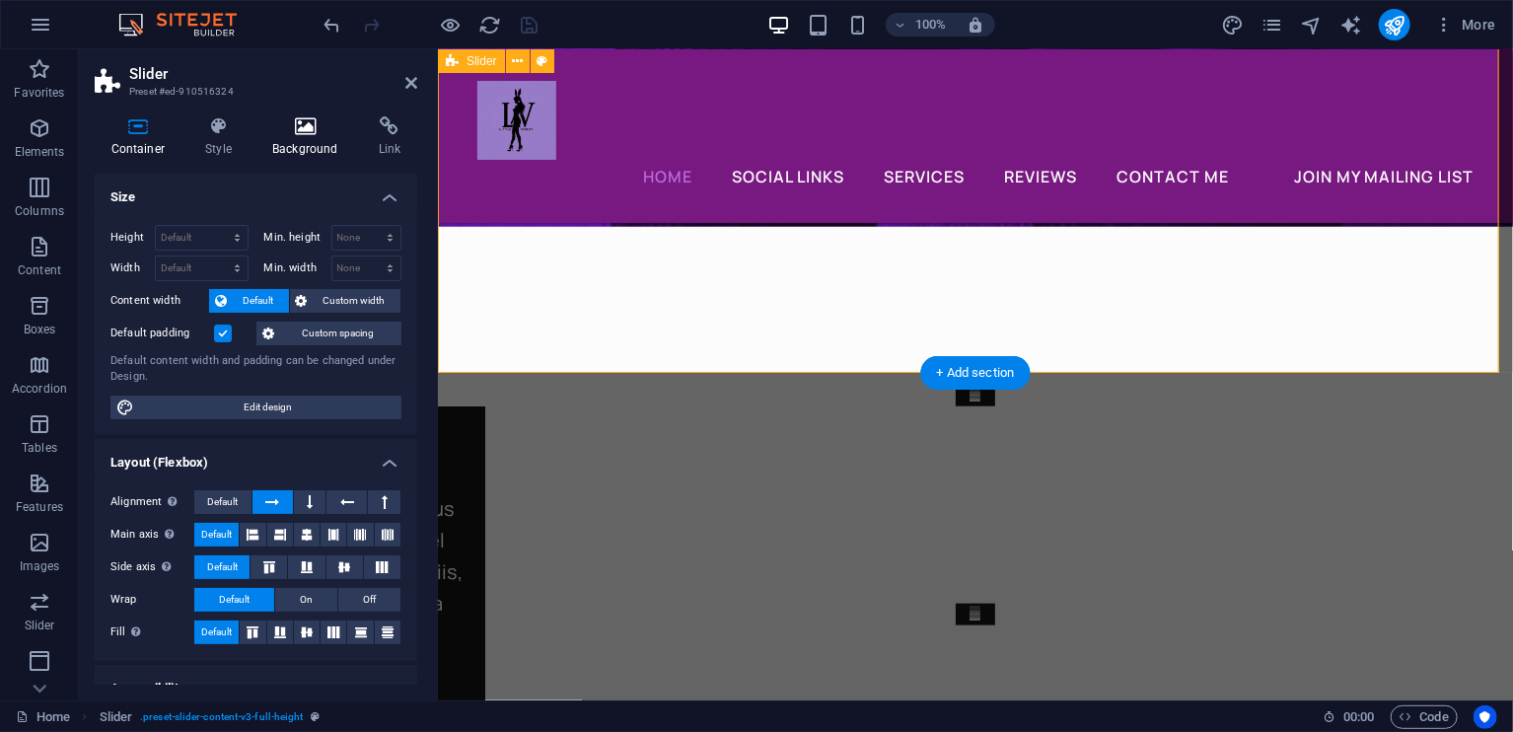
click at [311, 135] on icon at bounding box center [305, 126] width 99 height 20
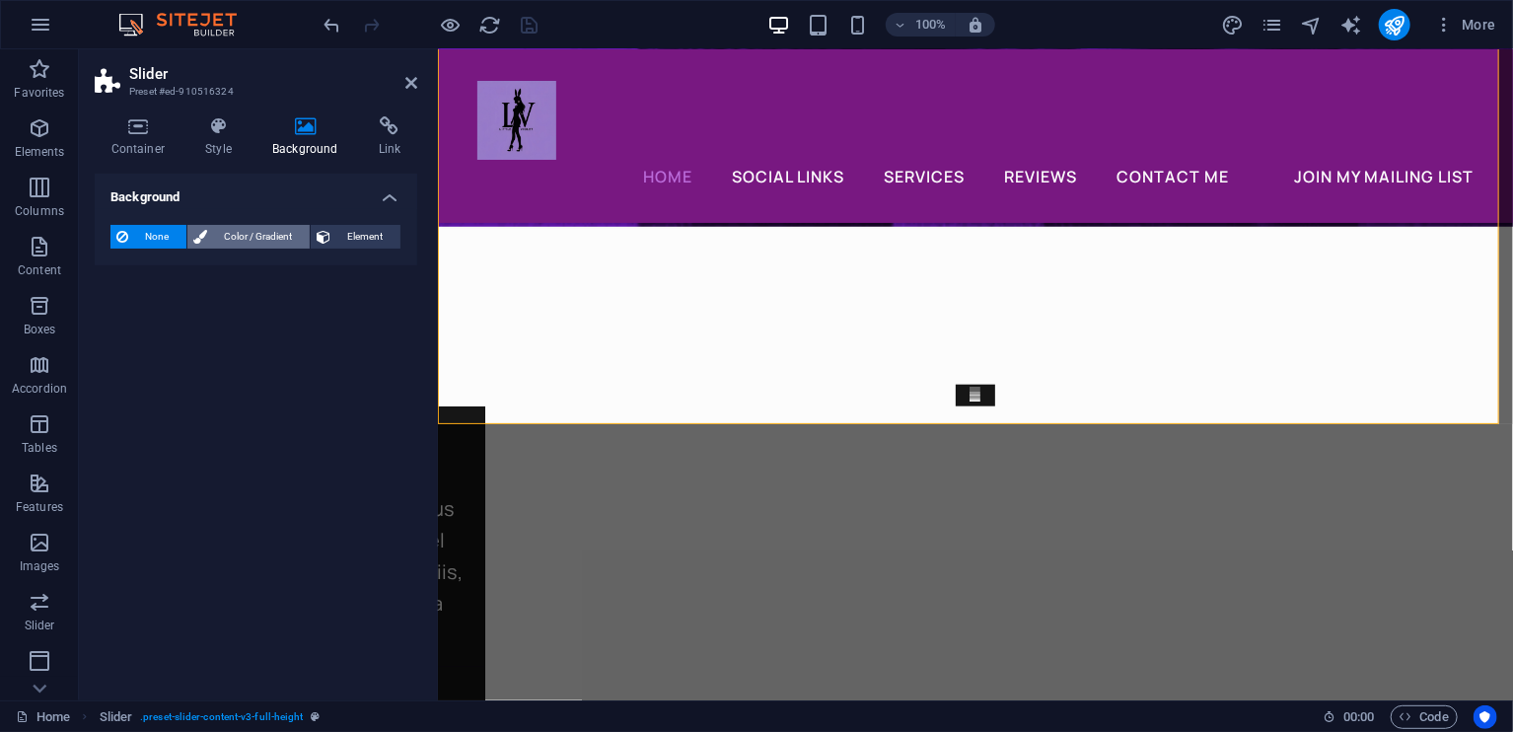
click at [277, 238] on span "Color / Gradient" at bounding box center [258, 237] width 91 height 24
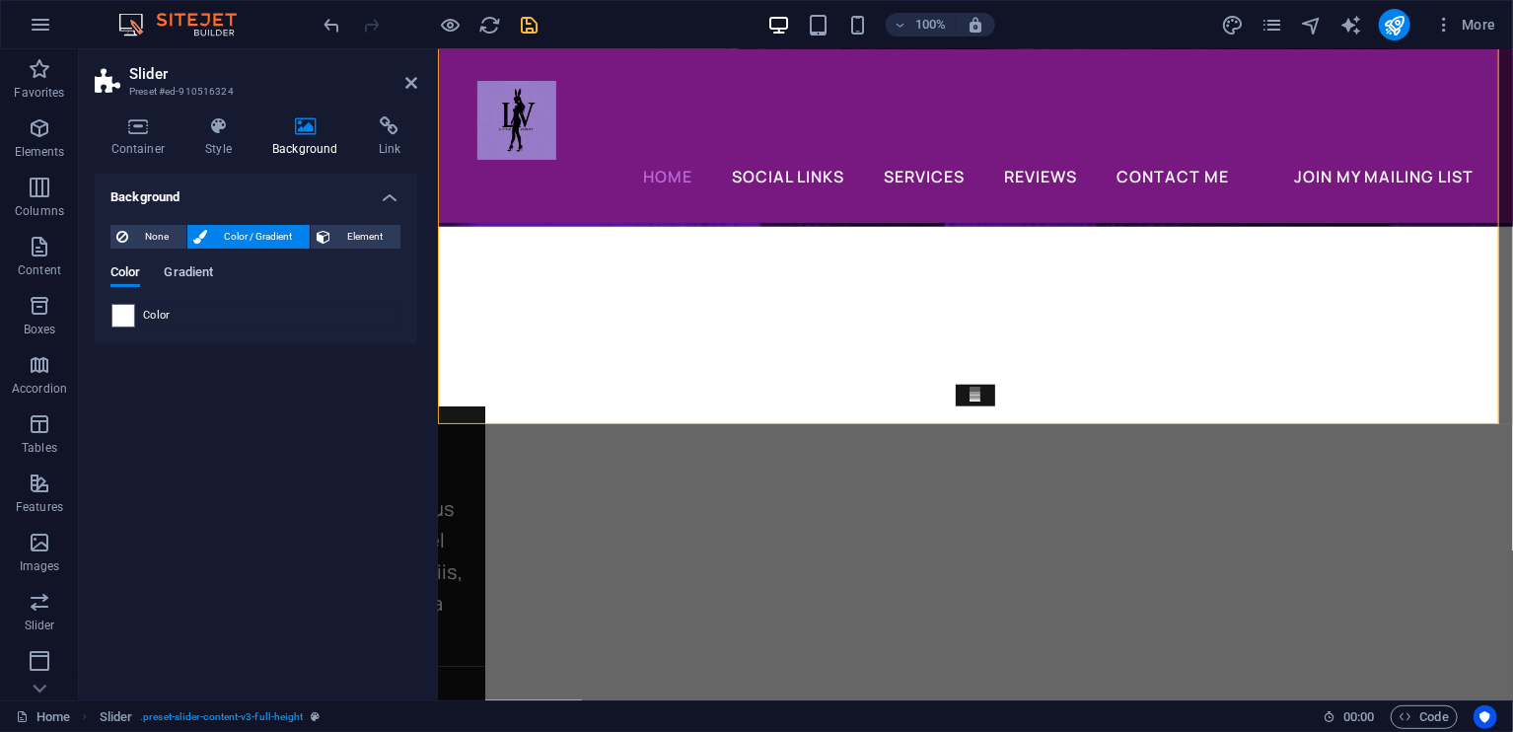
click at [184, 275] on span "Gradient" at bounding box center [188, 274] width 49 height 28
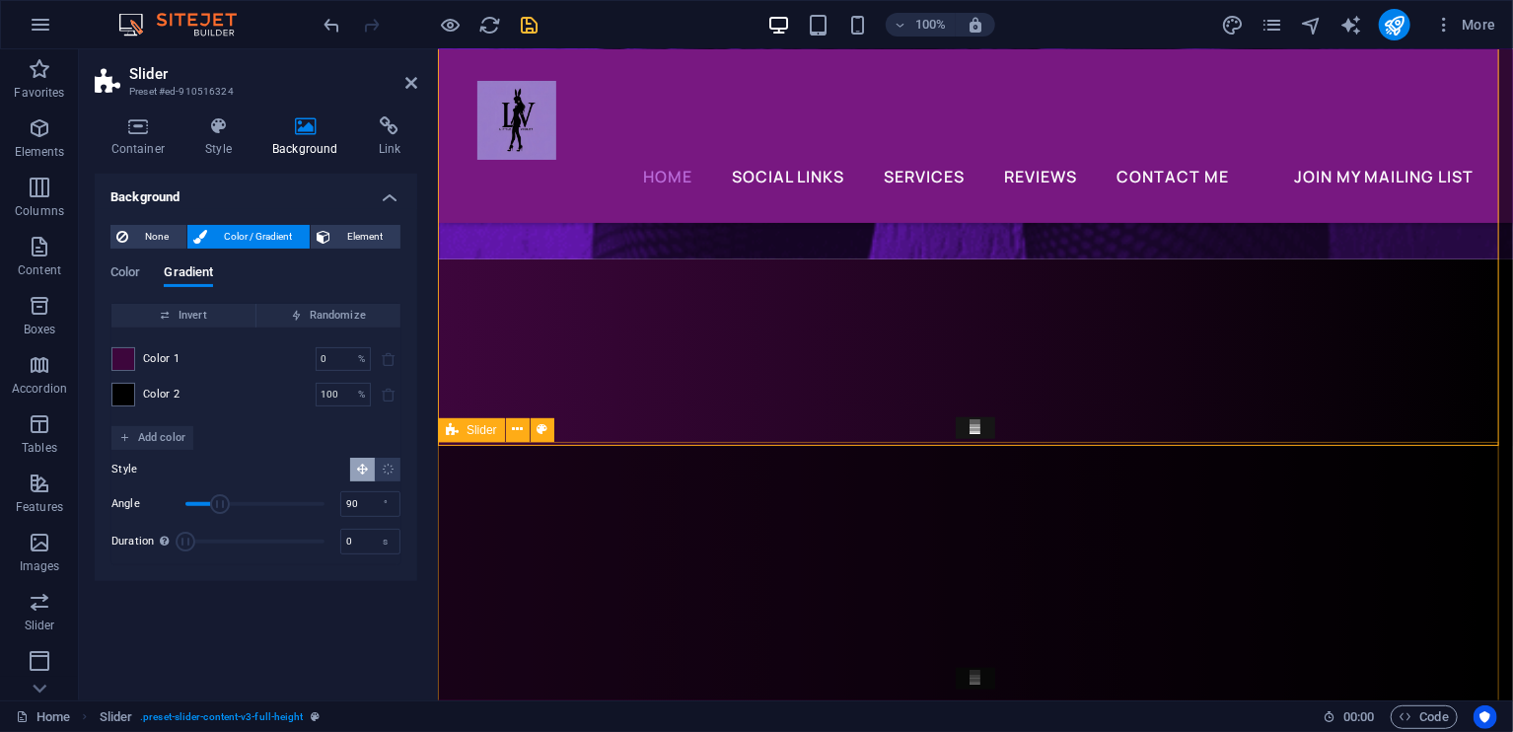
scroll to position [8351, 0]
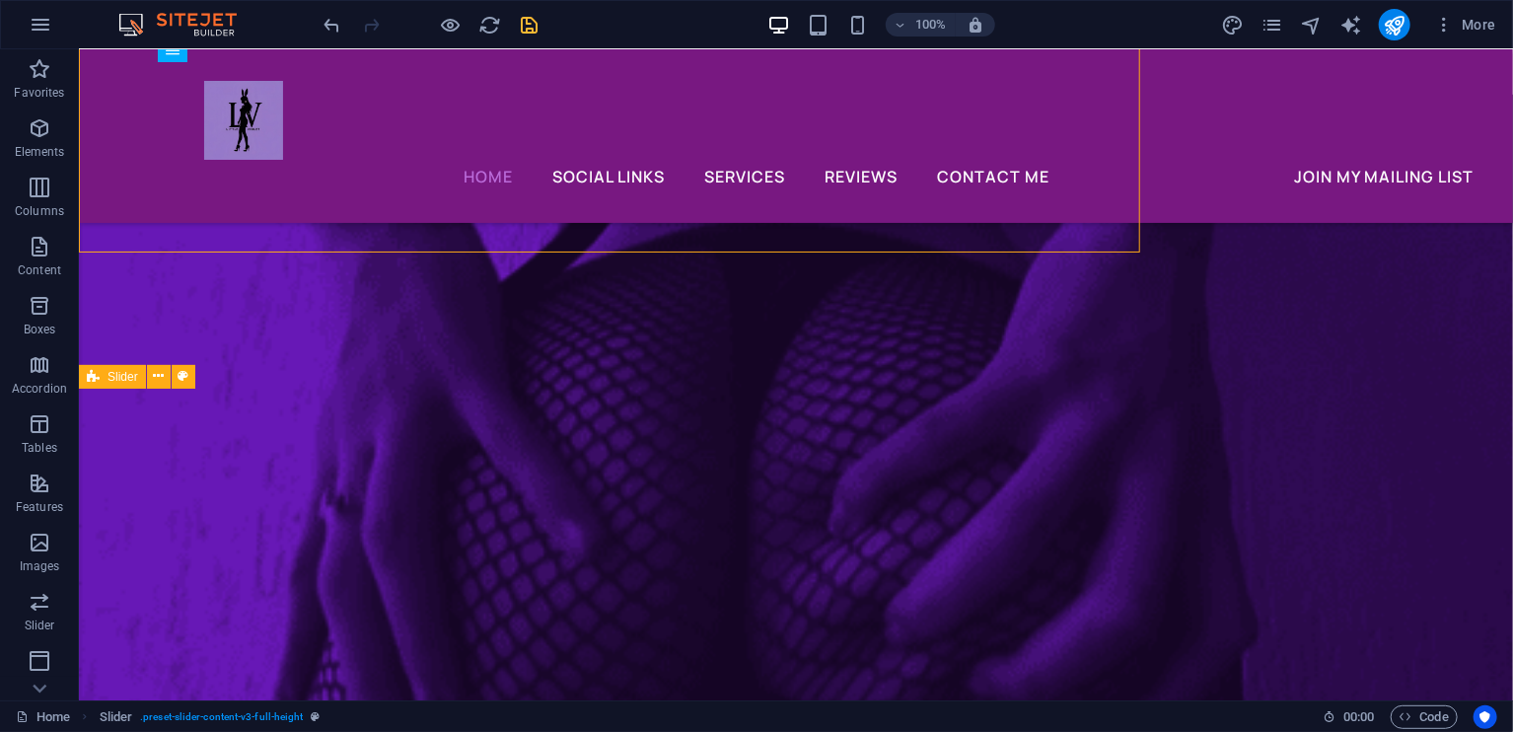
scroll to position [8681, 0]
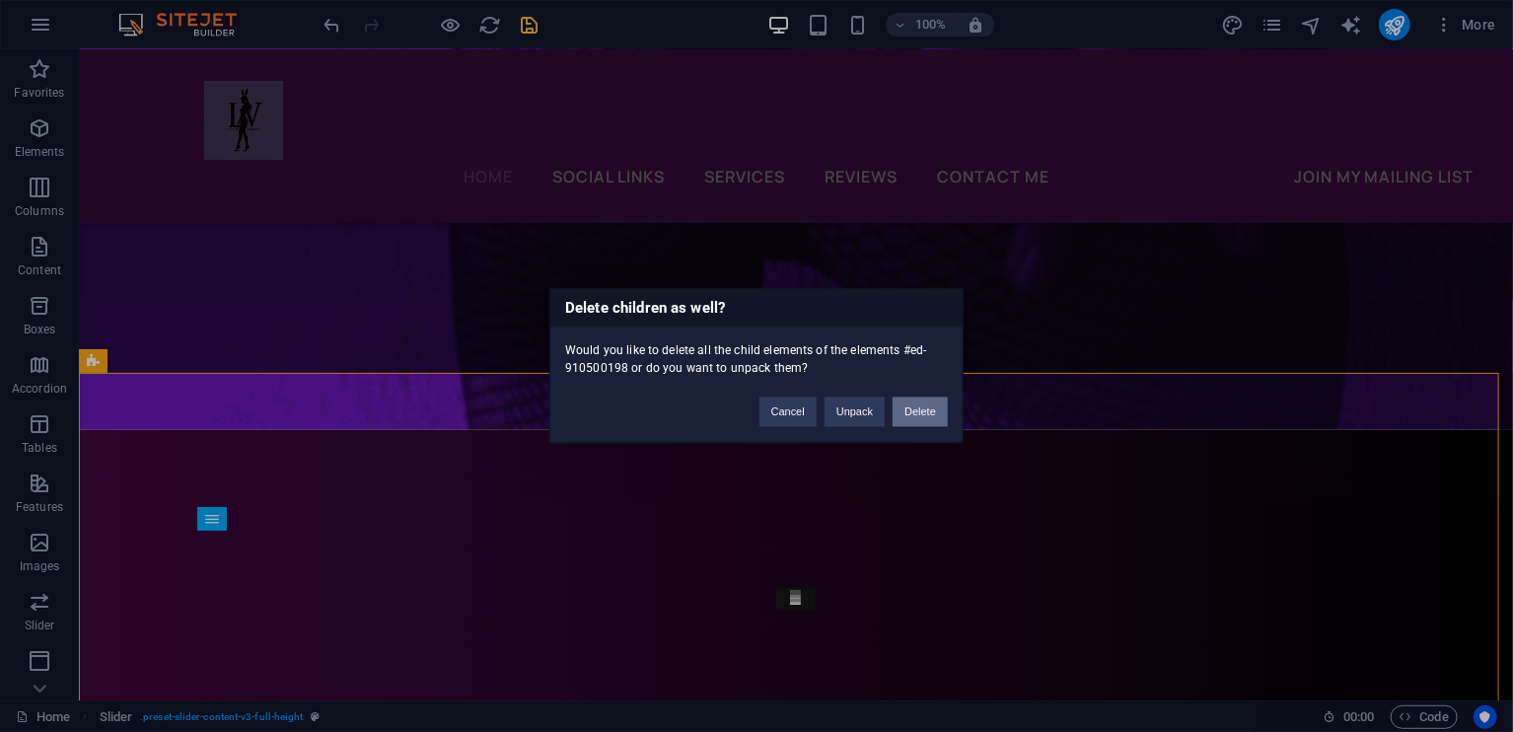
click at [933, 403] on button "Delete" at bounding box center [920, 413] width 55 height 30
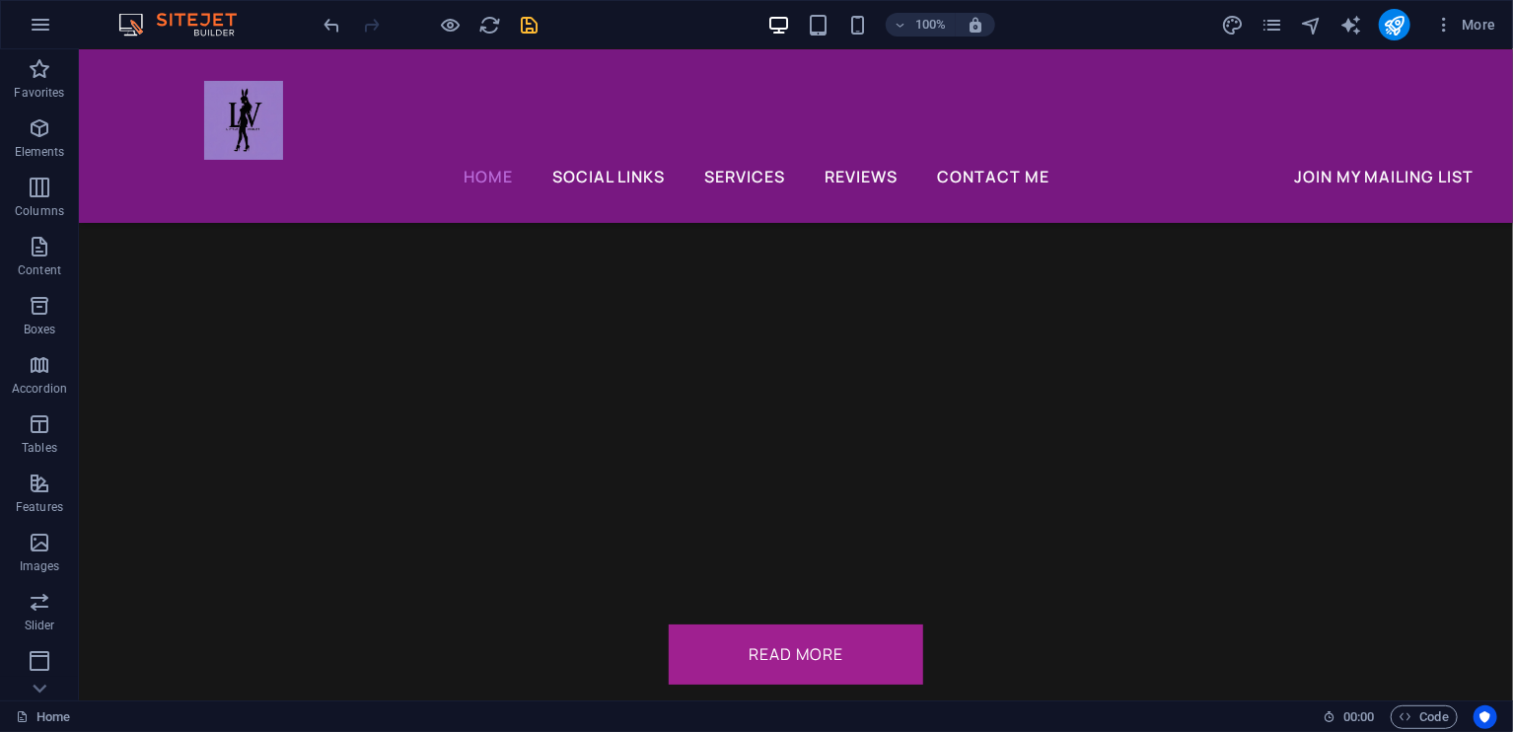
scroll to position [7317, 0]
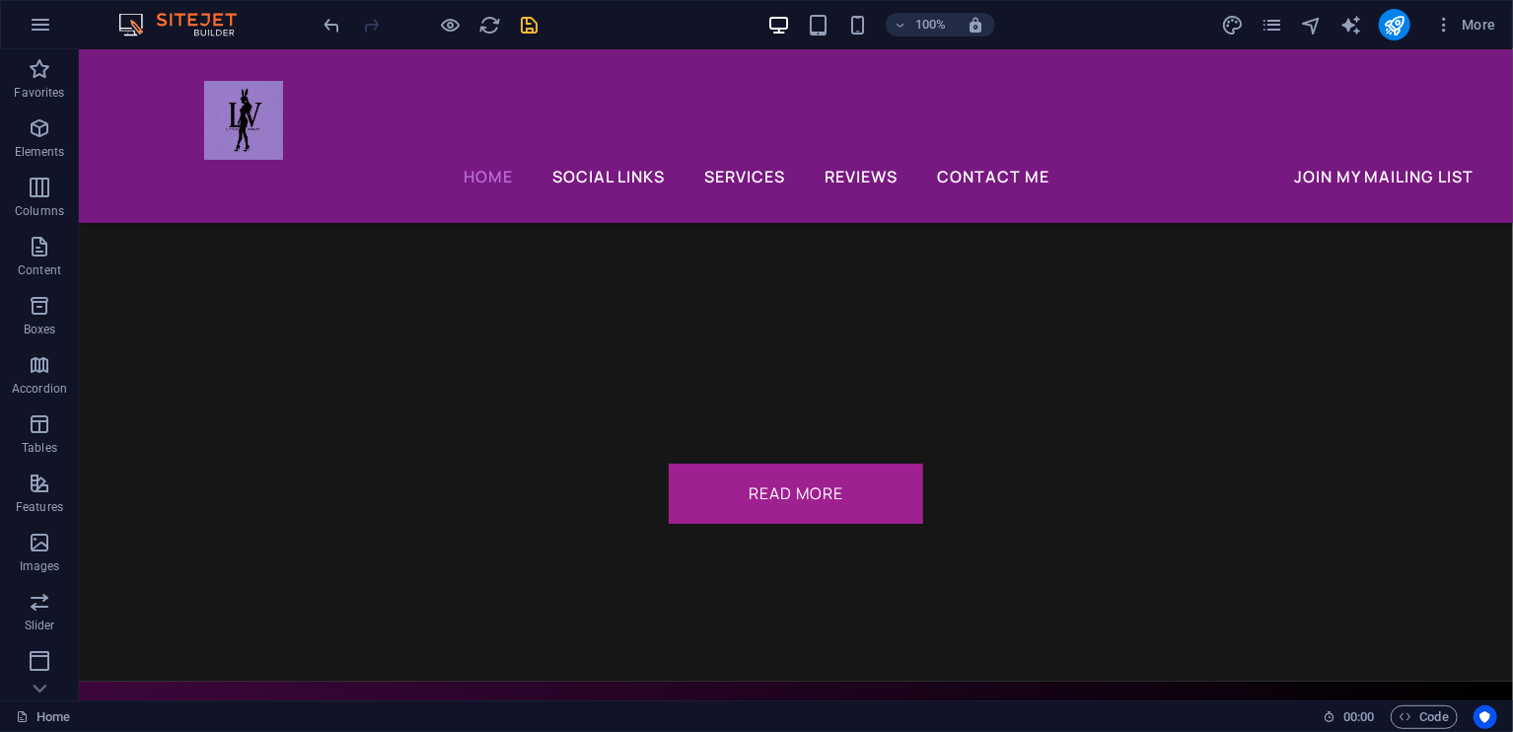
scroll to position [7439, 0]
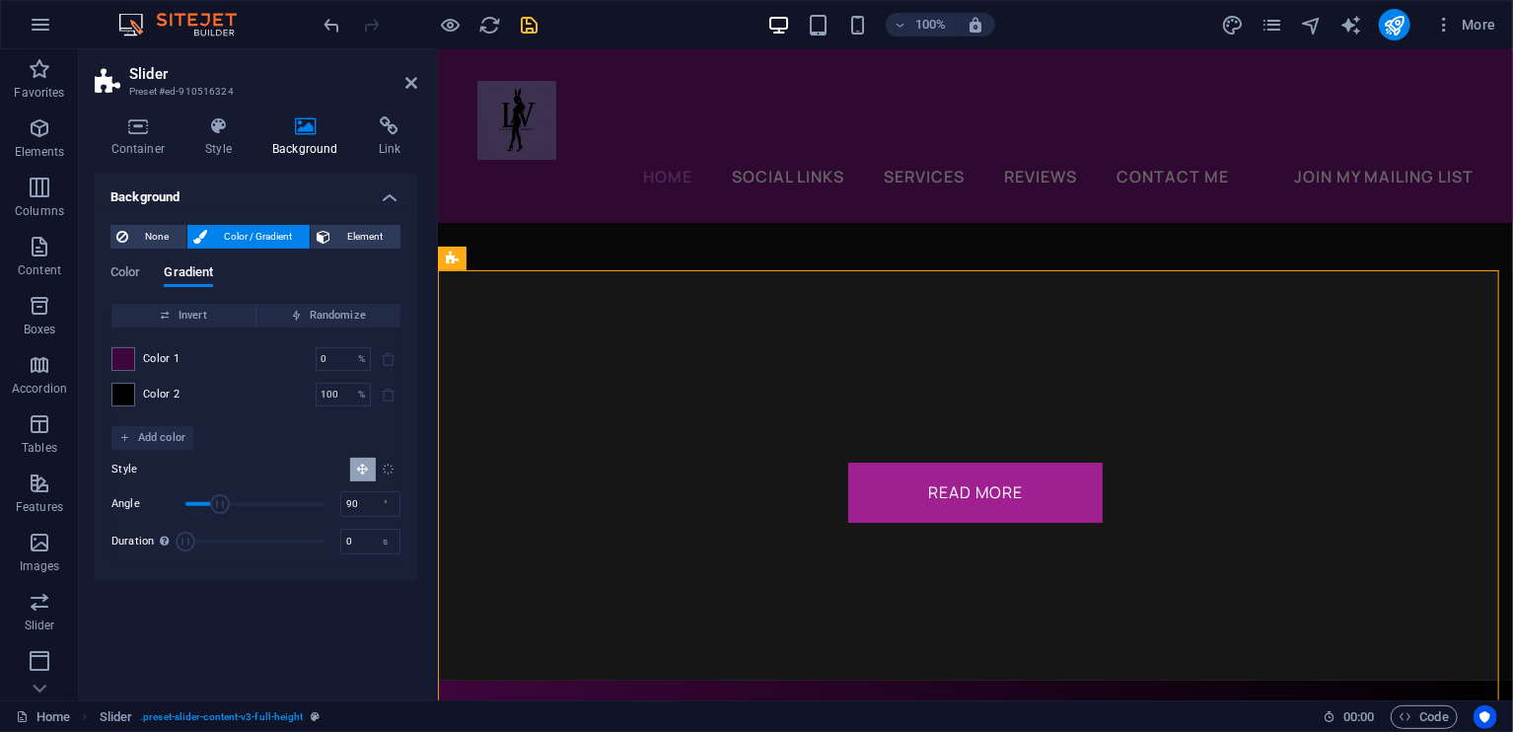
click at [386, 472] on icon "Radial gradient" at bounding box center [388, 469] width 13 height 13
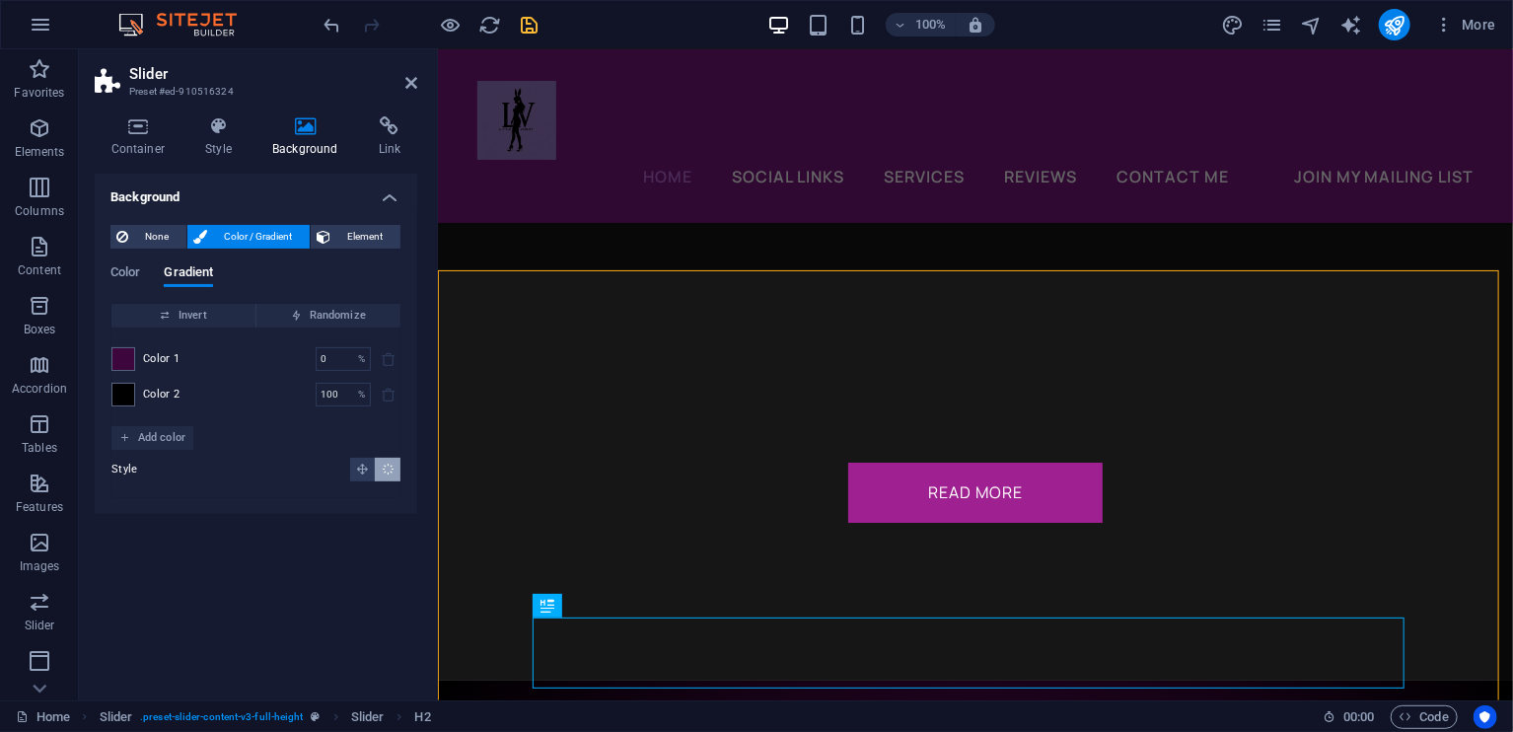
click at [223, 114] on div "Container Style Background Link Size Height Default px rem % vh vw Min. height …" at bounding box center [256, 401] width 354 height 600
click at [224, 149] on h4 "Style" at bounding box center [222, 136] width 67 height 41
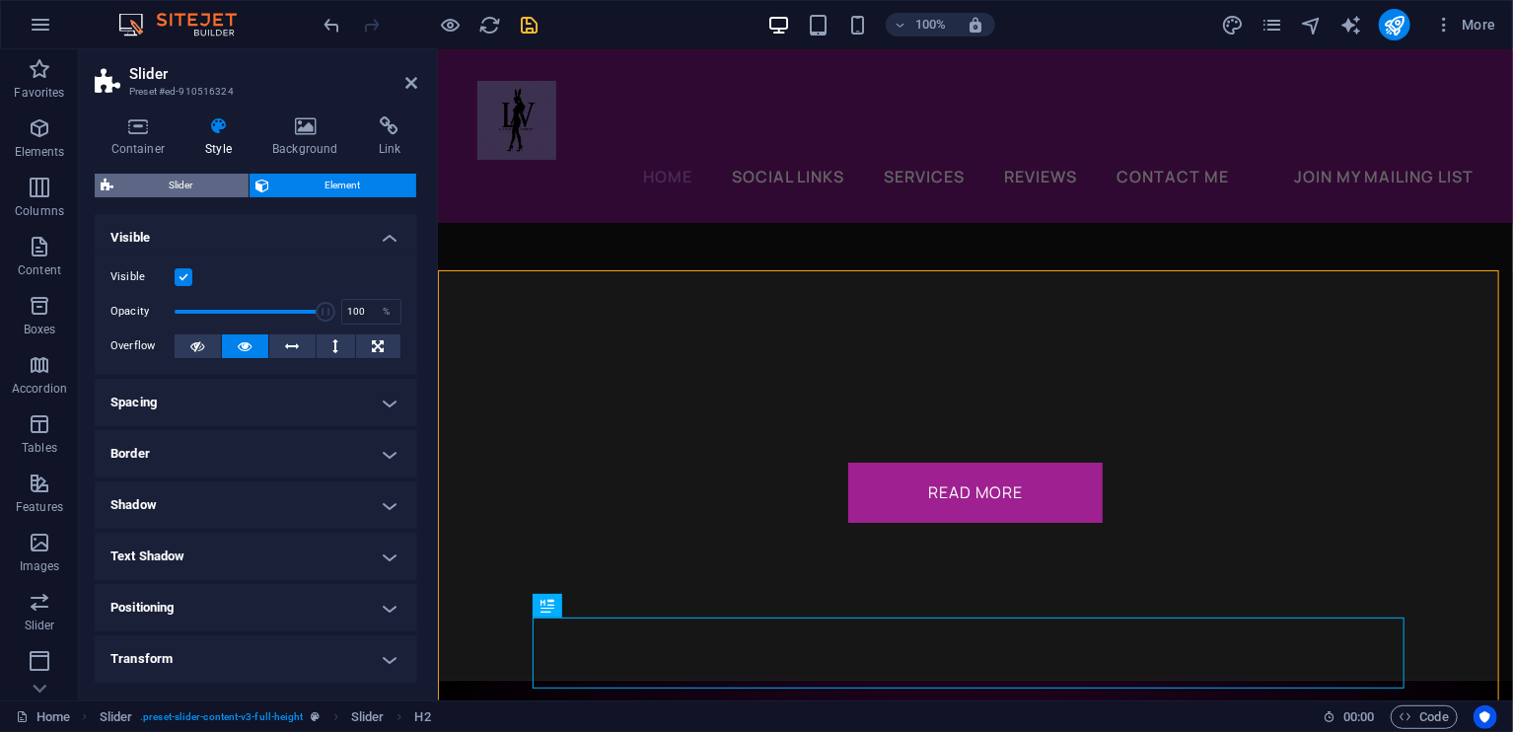
click at [167, 178] on span "Slider" at bounding box center [180, 186] width 123 height 24
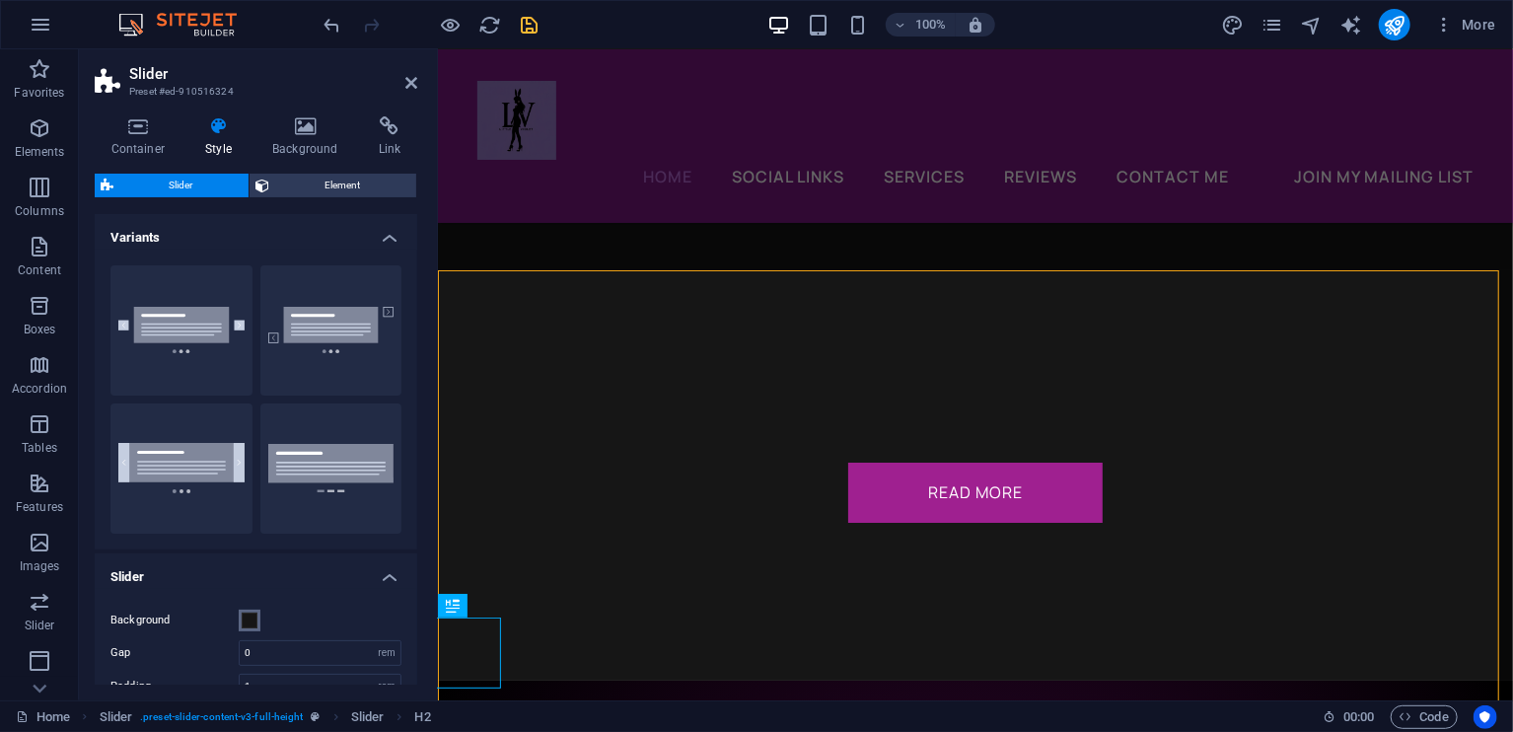
click at [247, 615] on span at bounding box center [250, 621] width 16 height 16
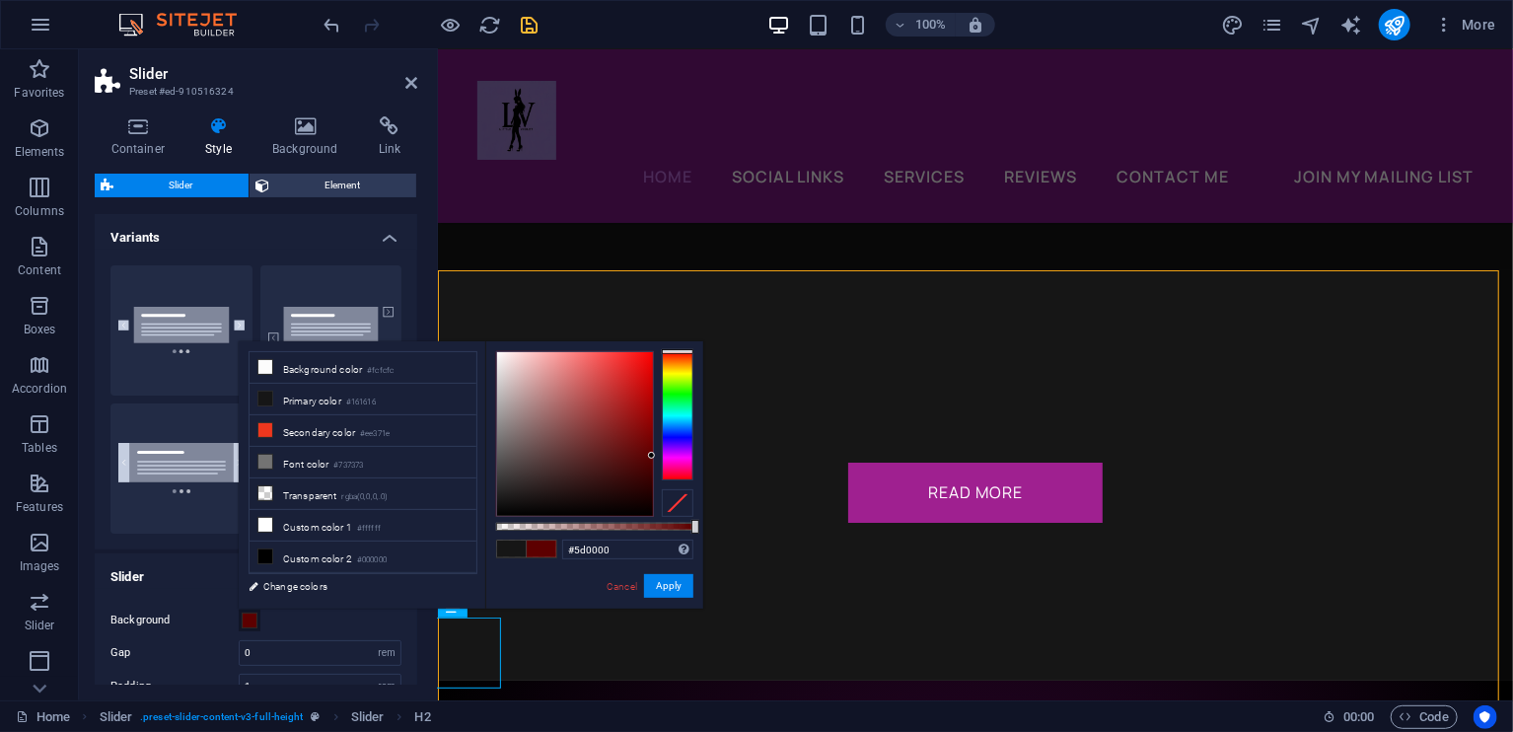
drag, startPoint x: 618, startPoint y: 470, endPoint x: 671, endPoint y: 456, distance: 54.1
click at [671, 456] on div at bounding box center [594, 434] width 197 height 166
click at [671, 476] on div at bounding box center [678, 415] width 32 height 128
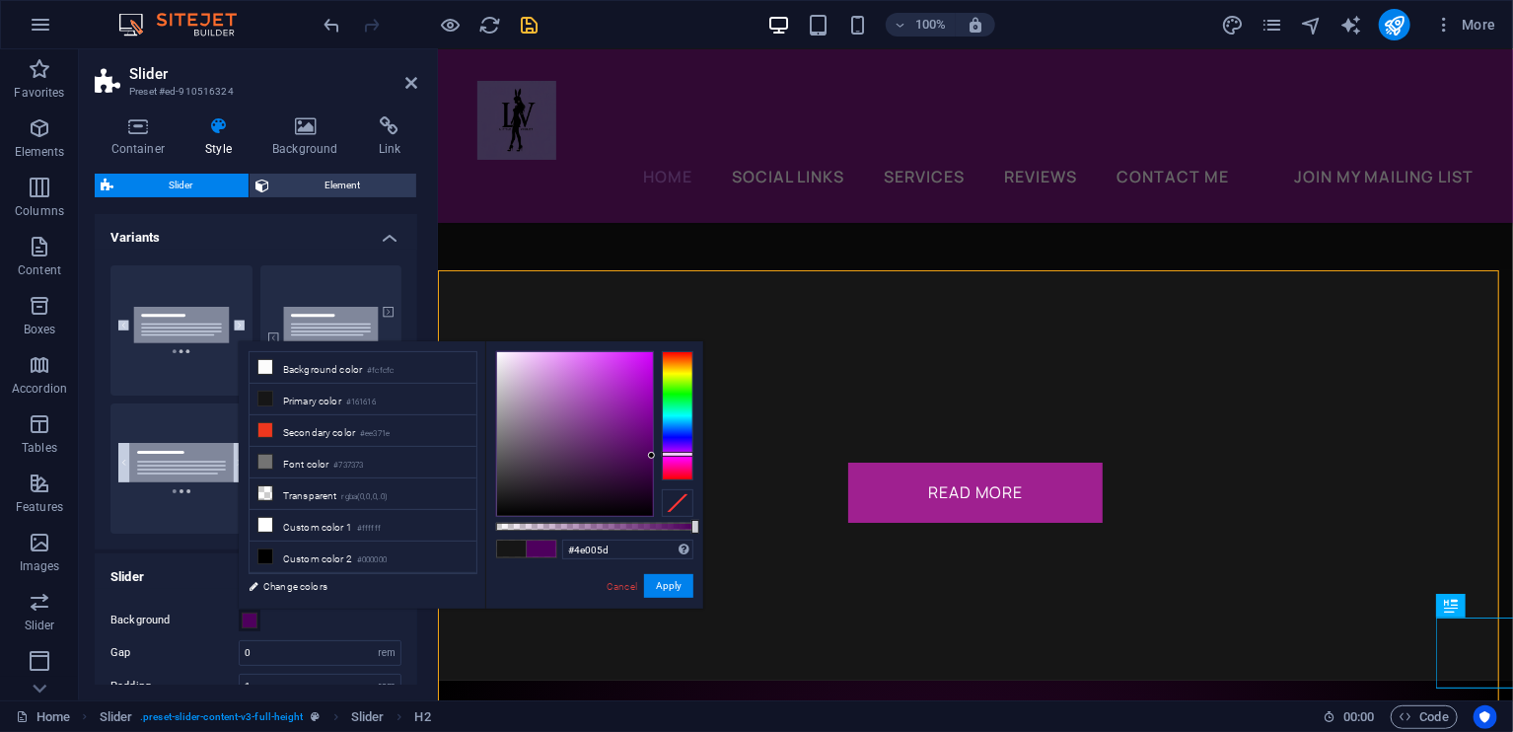
click at [674, 454] on div at bounding box center [678, 415] width 32 height 128
click at [675, 456] on div at bounding box center [678, 415] width 32 height 128
drag, startPoint x: 616, startPoint y: 497, endPoint x: 636, endPoint y: 500, distance: 20.9
click at [636, 500] on div at bounding box center [575, 434] width 156 height 164
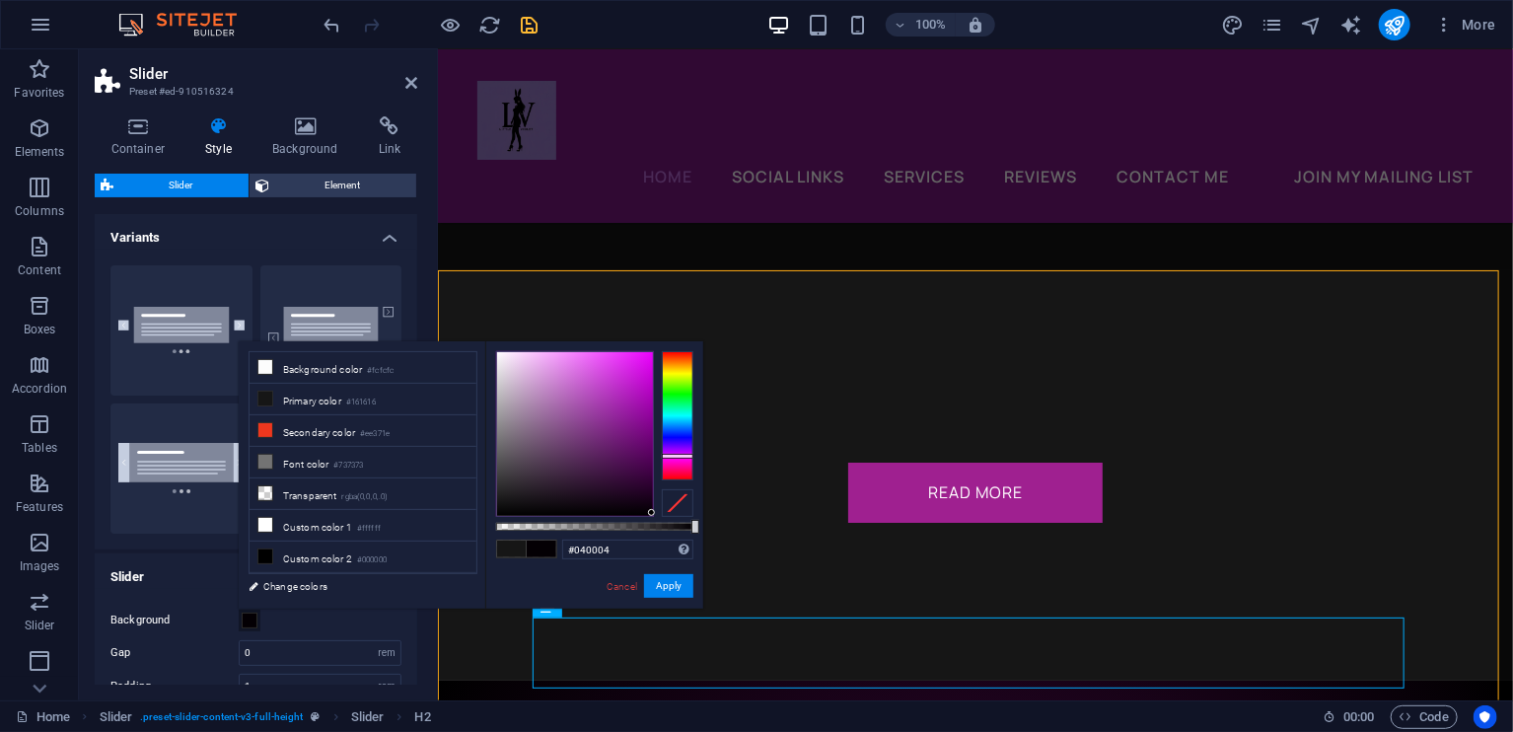
drag, startPoint x: 636, startPoint y: 501, endPoint x: 662, endPoint y: 513, distance: 28.2
click at [662, 513] on div at bounding box center [594, 434] width 197 height 166
click at [666, 576] on button "Apply" at bounding box center [668, 586] width 49 height 24
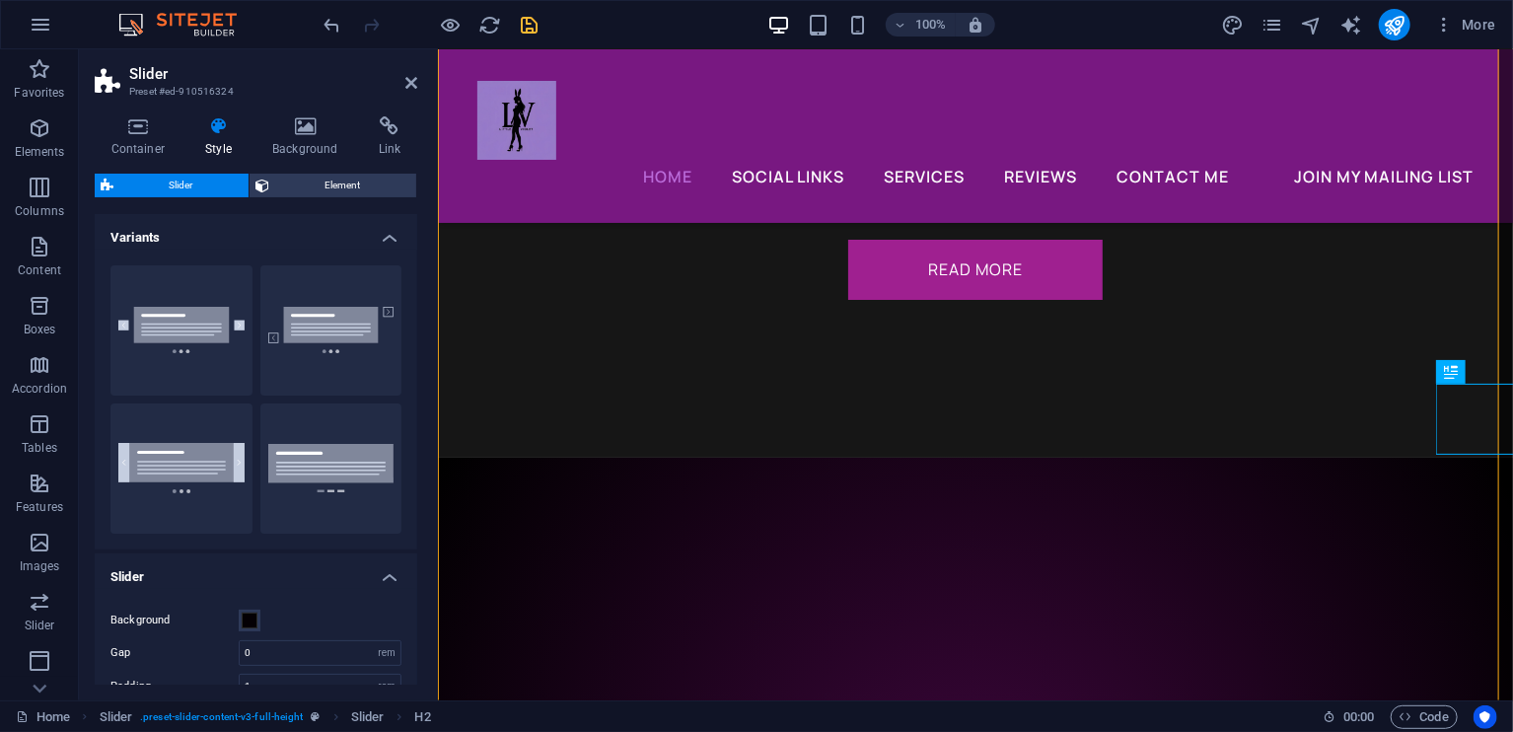
scroll to position [7403, 0]
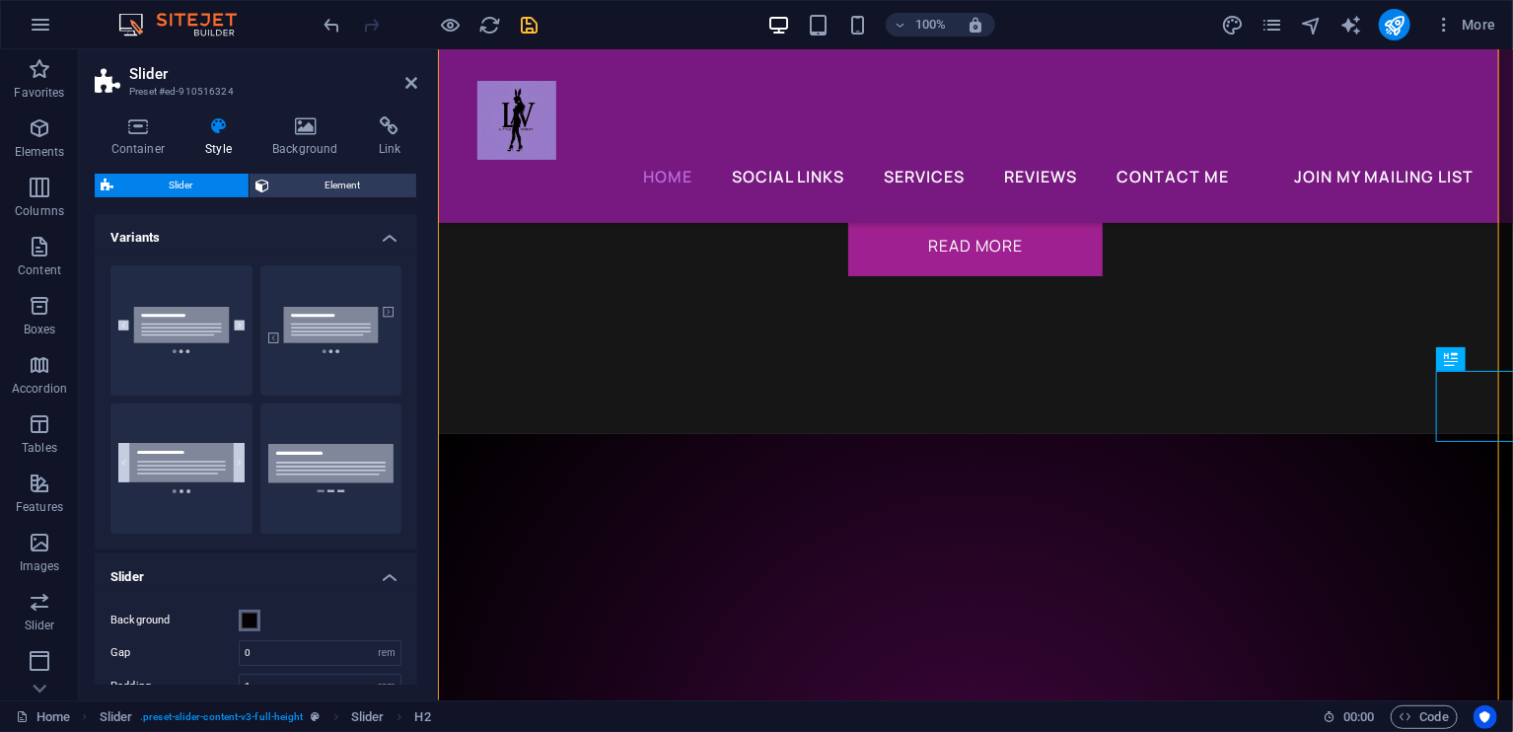
click at [259, 610] on button "Background" at bounding box center [250, 621] width 22 height 22
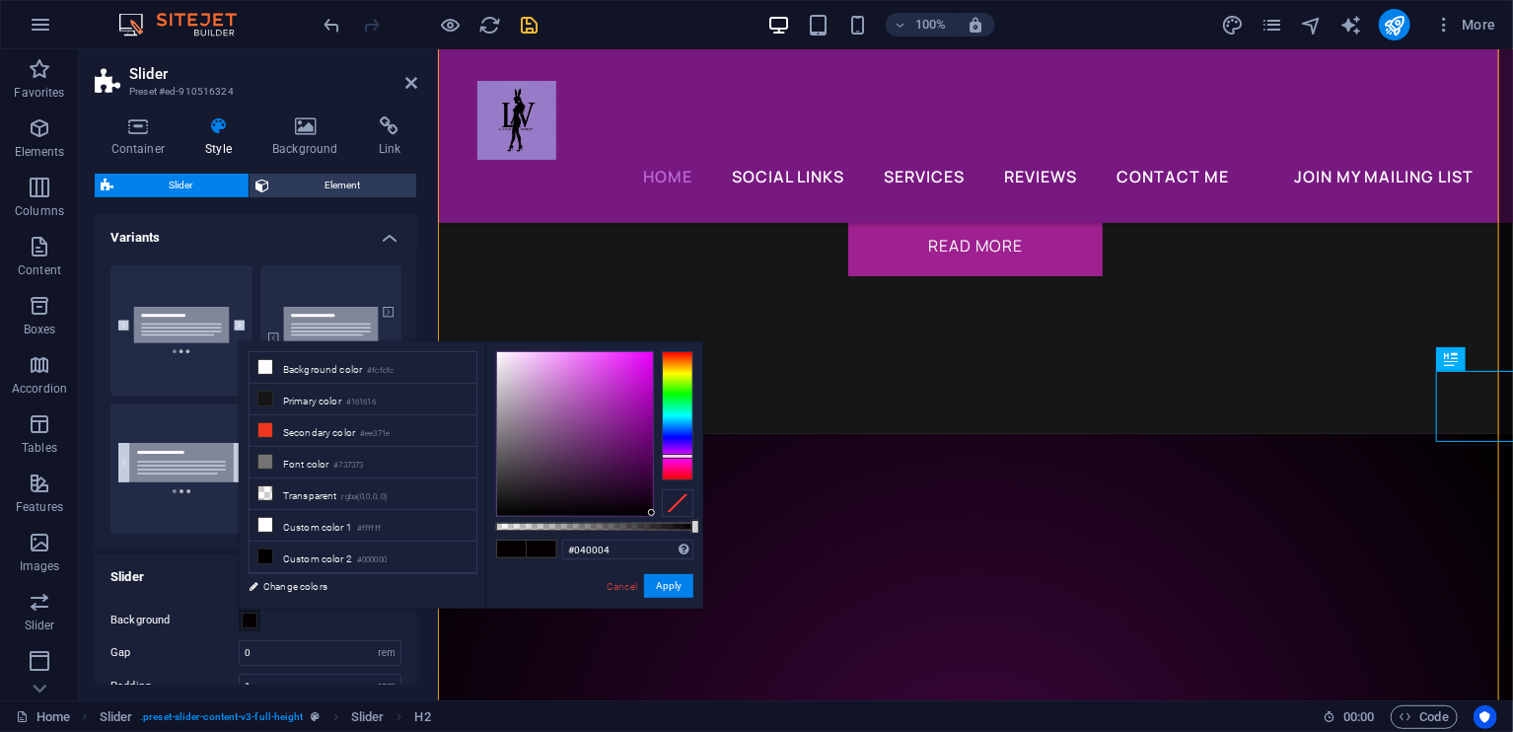
type input "#ac2cb6"
click at [615, 399] on div at bounding box center [575, 434] width 156 height 164
click at [657, 585] on button "Apply" at bounding box center [668, 586] width 49 height 24
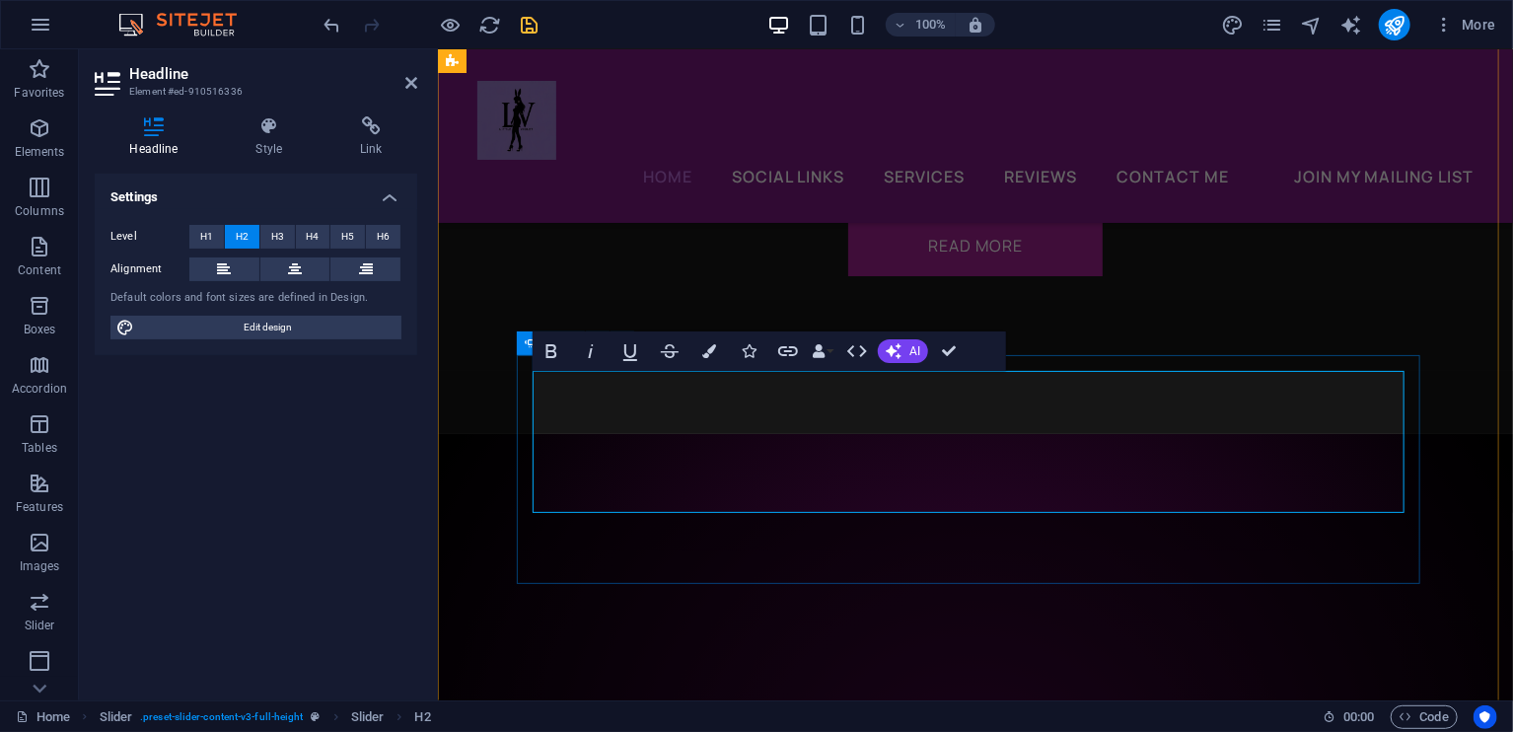
drag, startPoint x: 917, startPoint y: 479, endPoint x: 768, endPoint y: 483, distance: 149.0
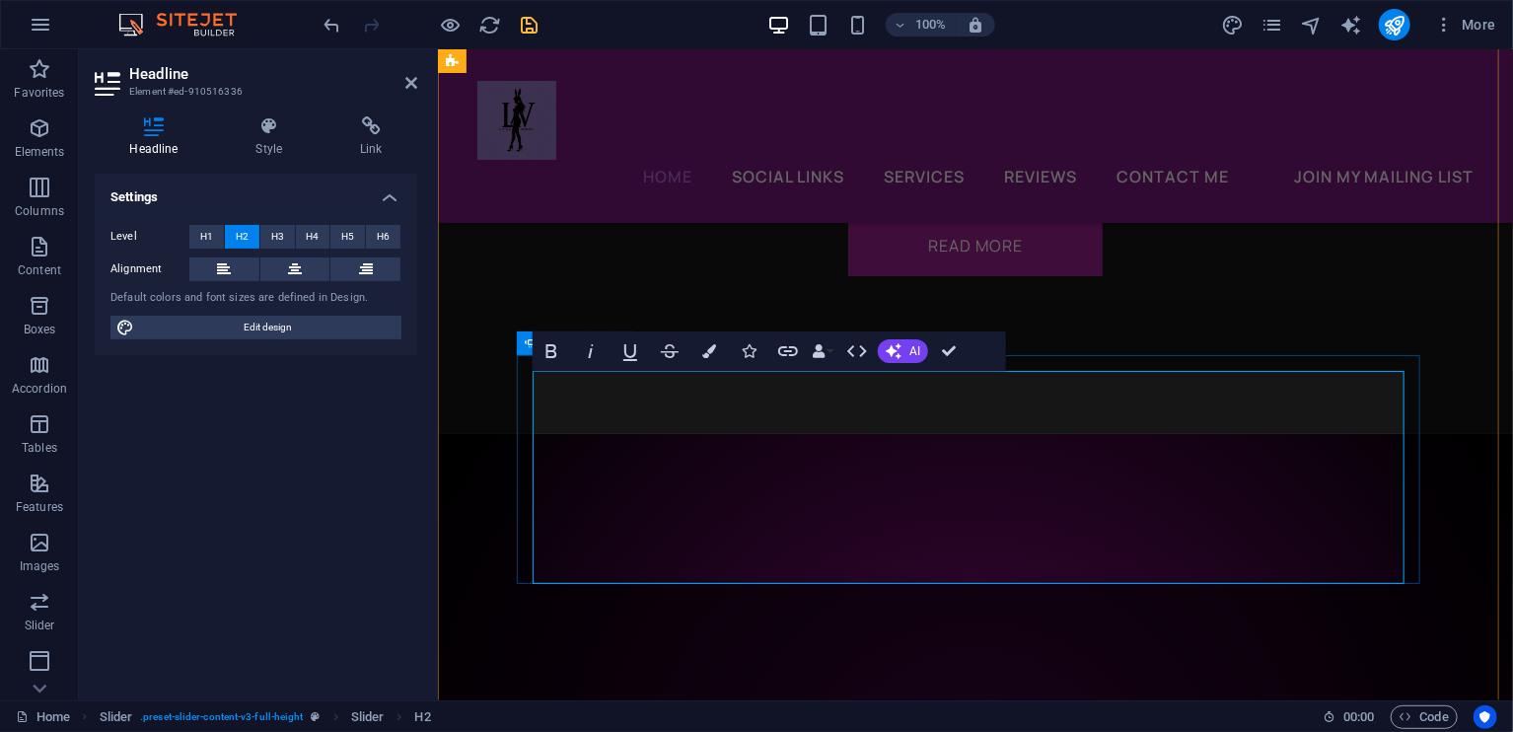
click at [291, 229] on button "H3" at bounding box center [277, 237] width 35 height 24
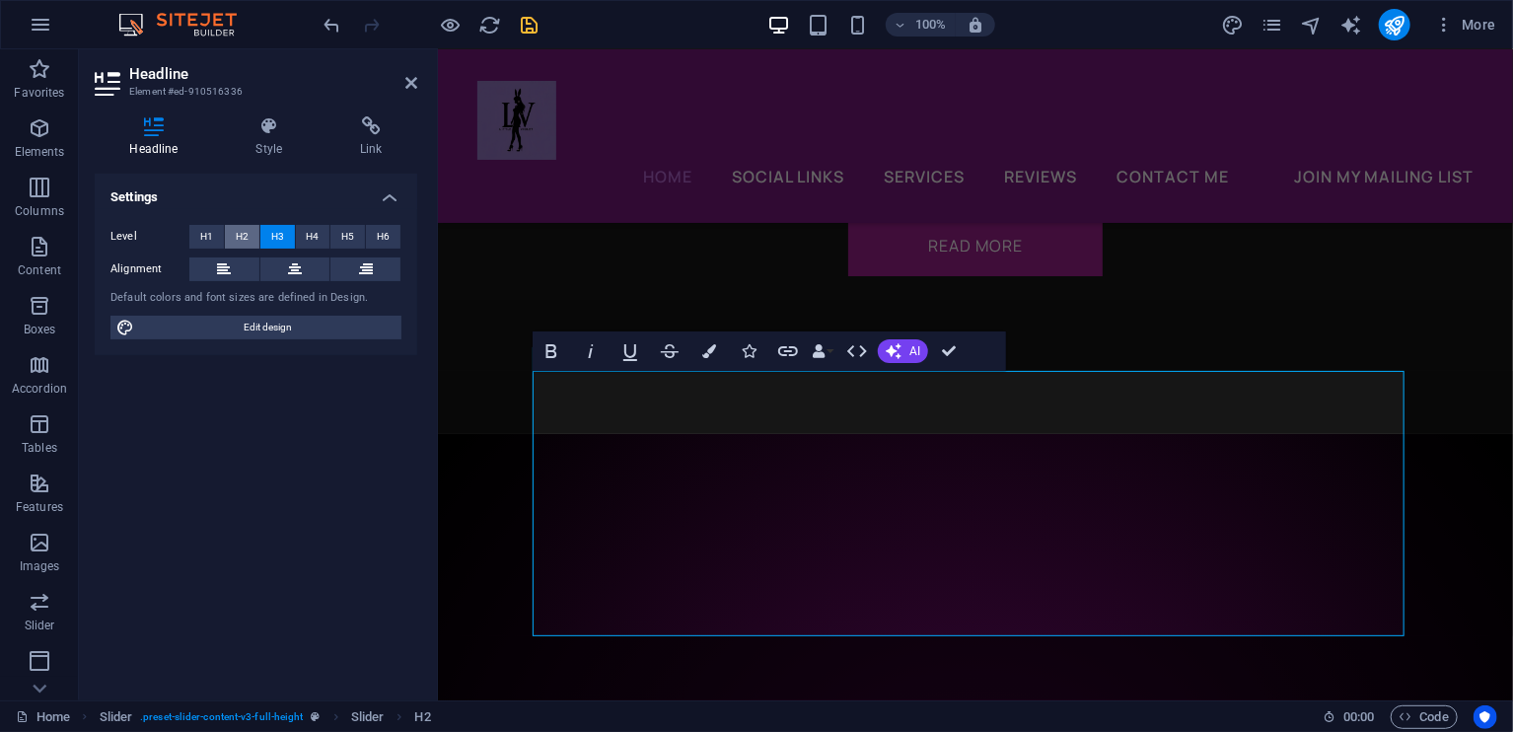
click at [242, 233] on span "H2" at bounding box center [242, 237] width 13 height 24
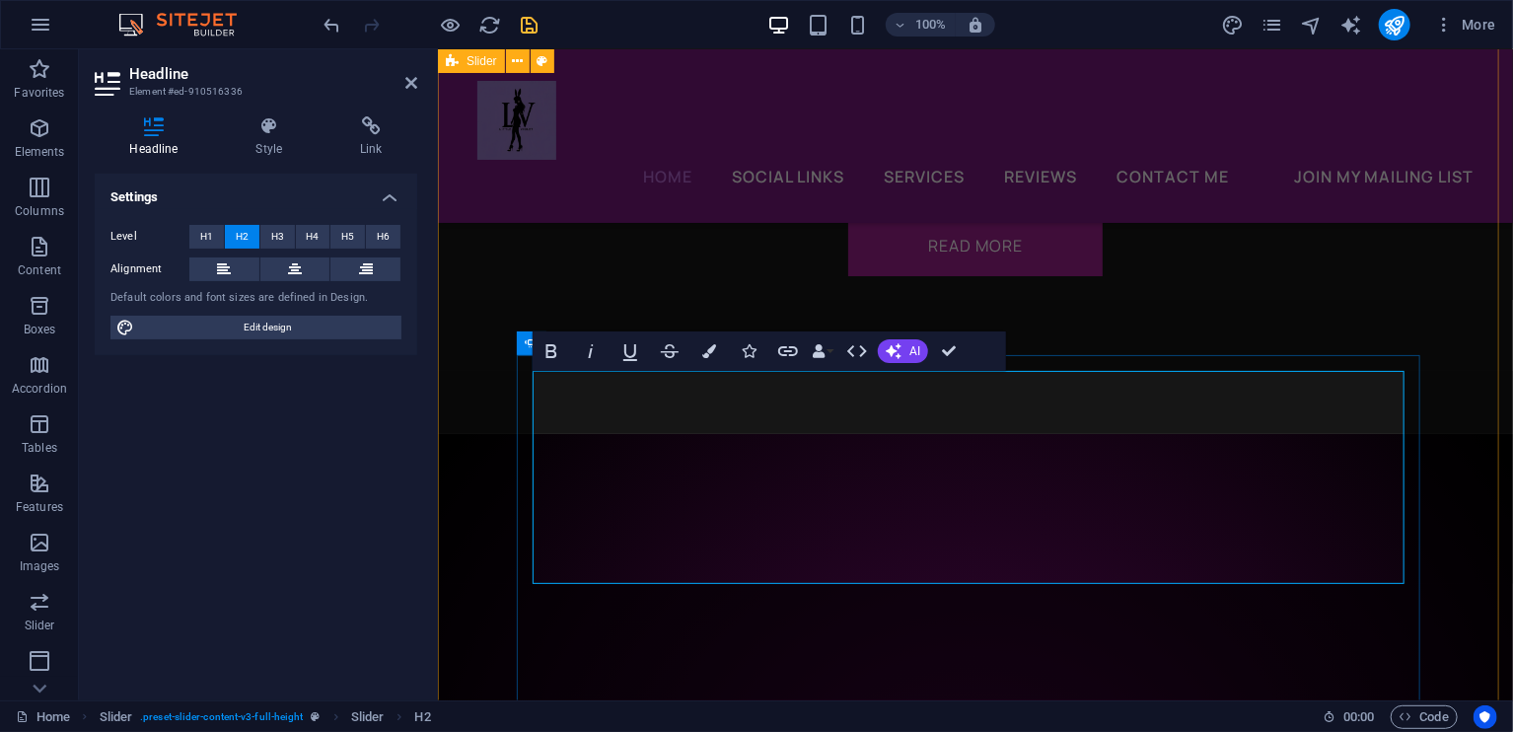
drag, startPoint x: 781, startPoint y: 546, endPoint x: 546, endPoint y: 459, distance: 250.7
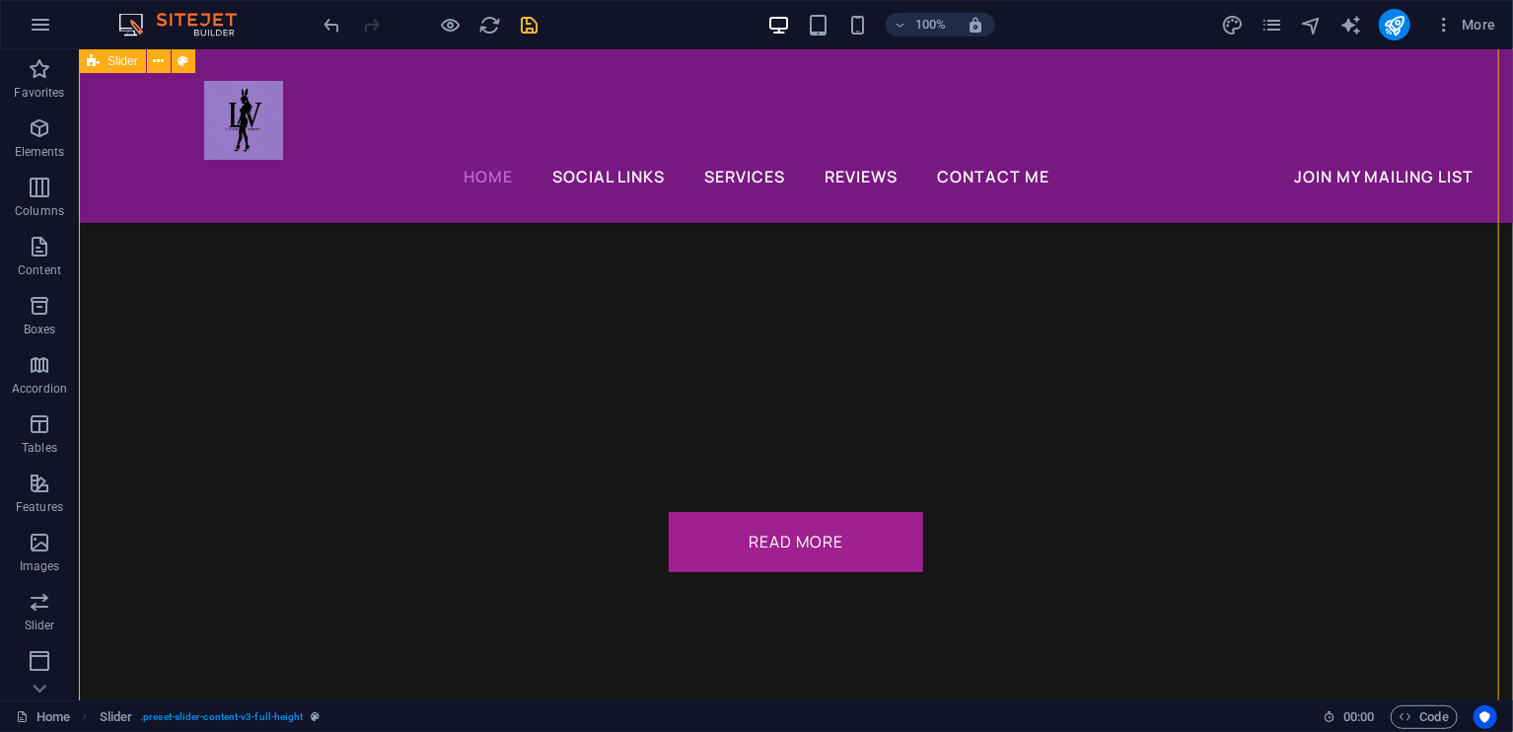
scroll to position [7548, 0]
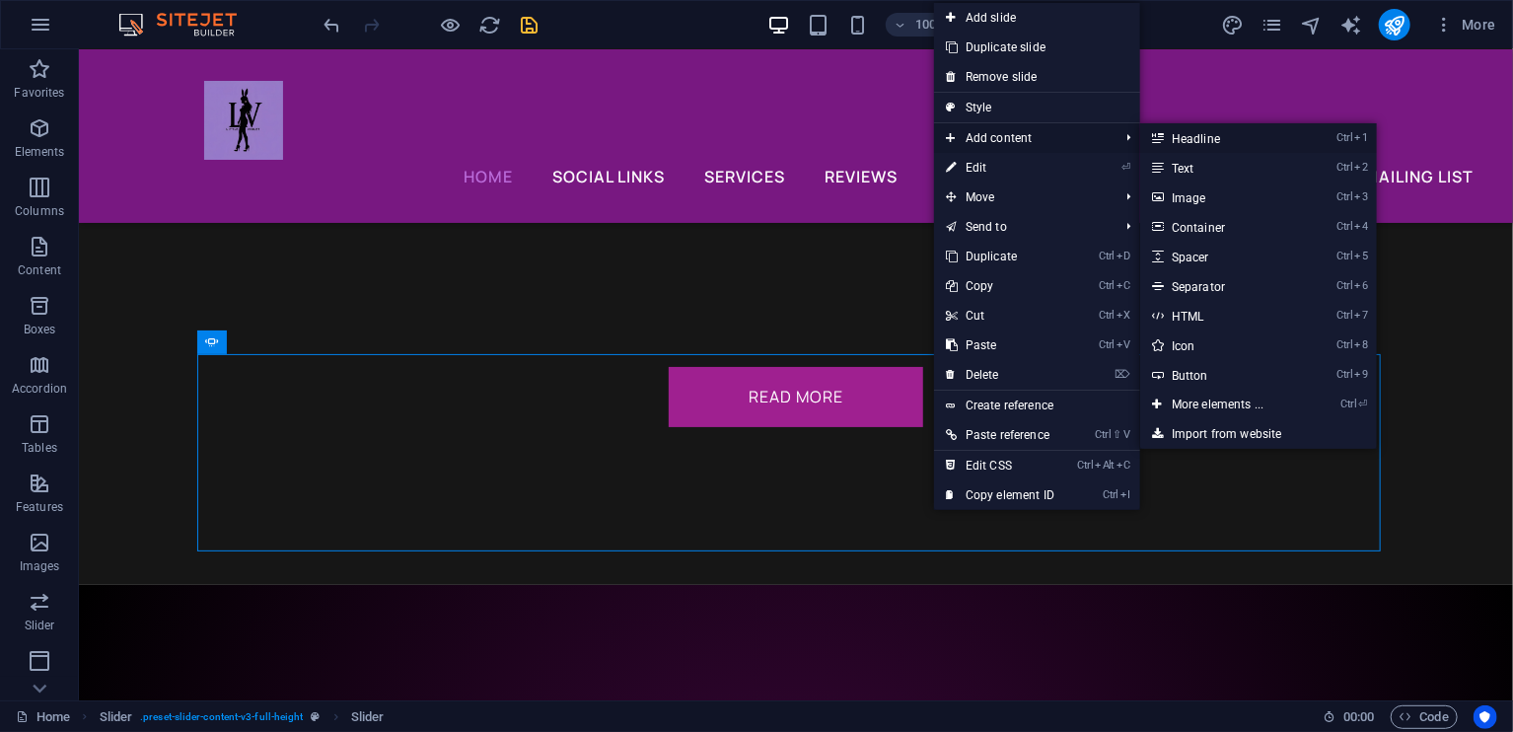
click at [1178, 144] on link "Ctrl 1 Headline" at bounding box center [1221, 138] width 163 height 30
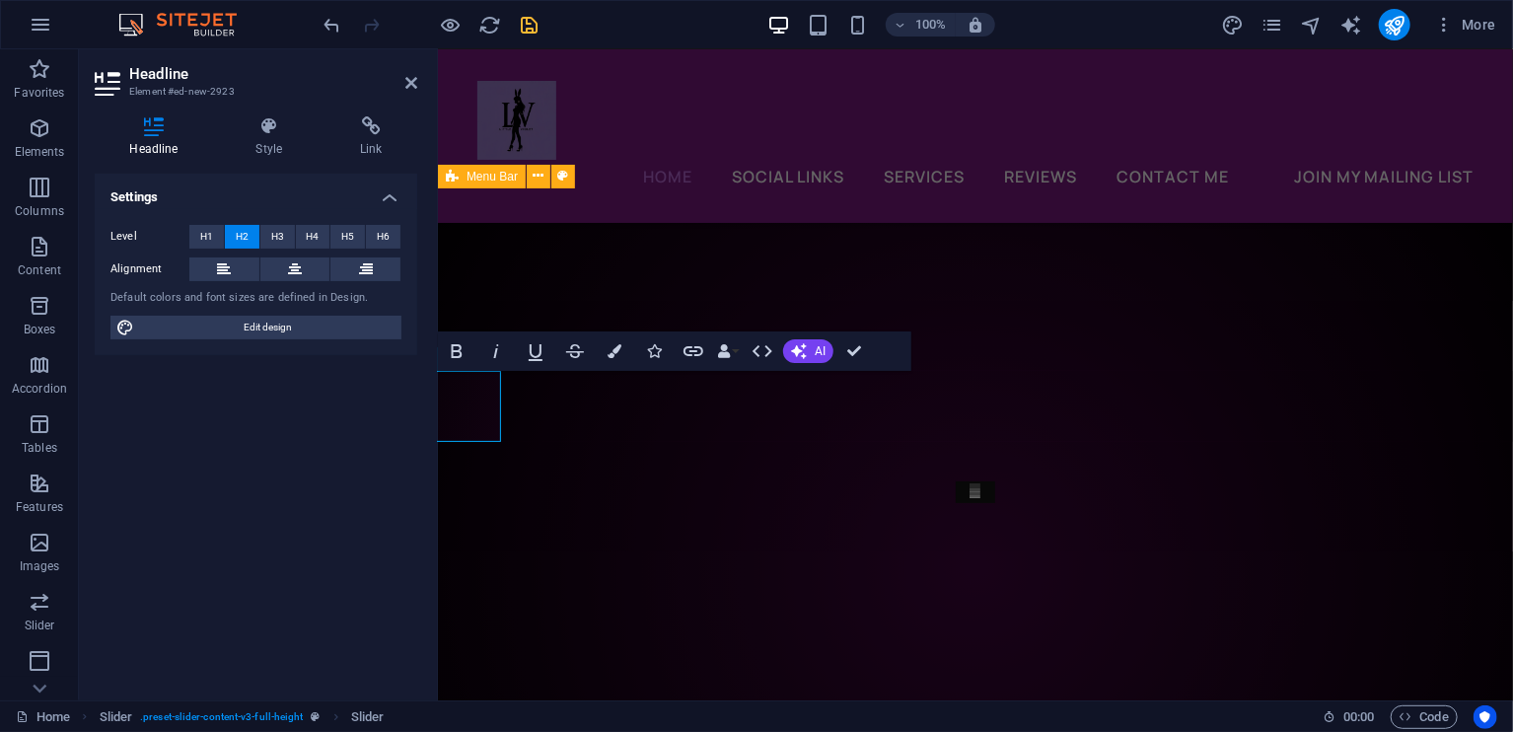
scroll to position [7403, 0]
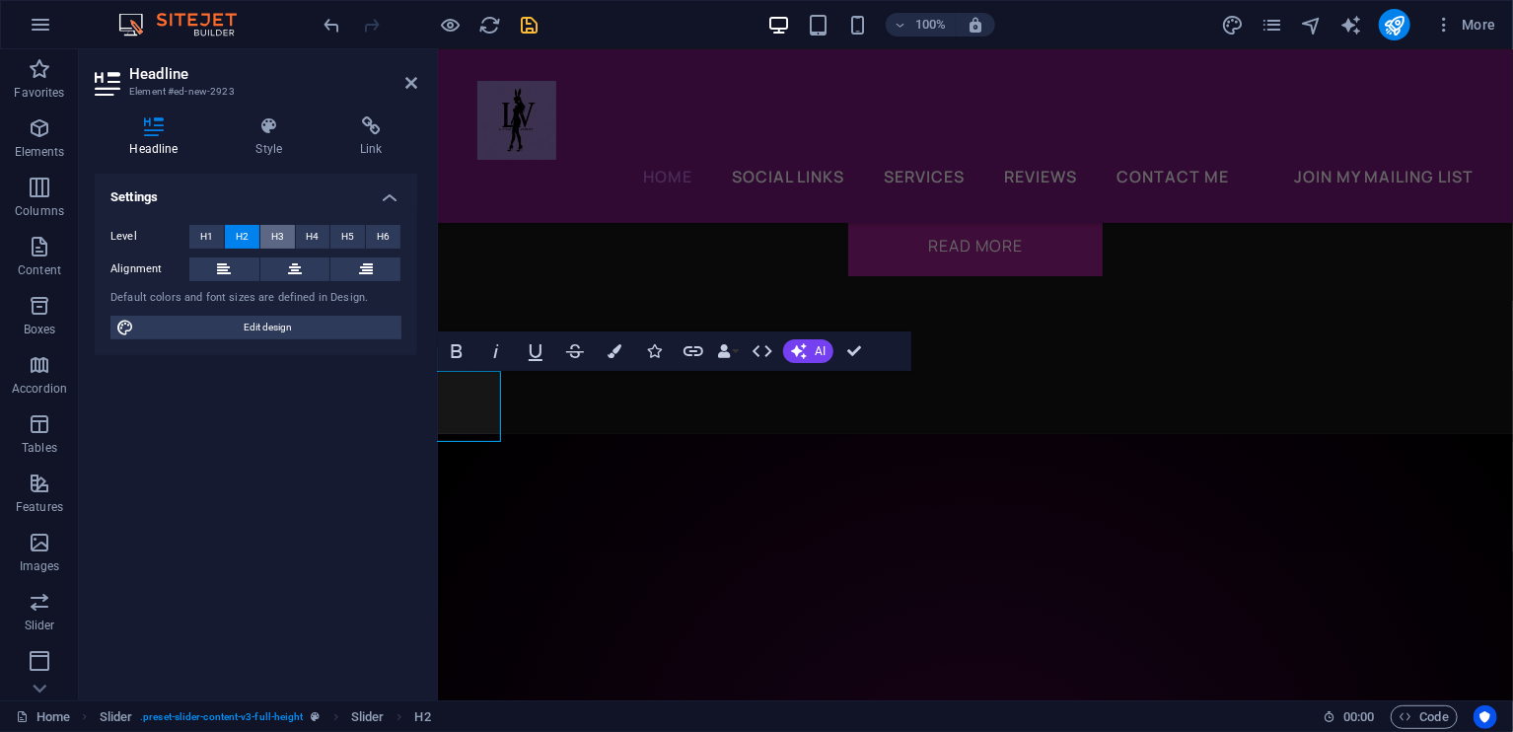
click at [283, 241] on button "H3" at bounding box center [277, 237] width 35 height 24
click at [412, 87] on icon at bounding box center [411, 83] width 12 height 16
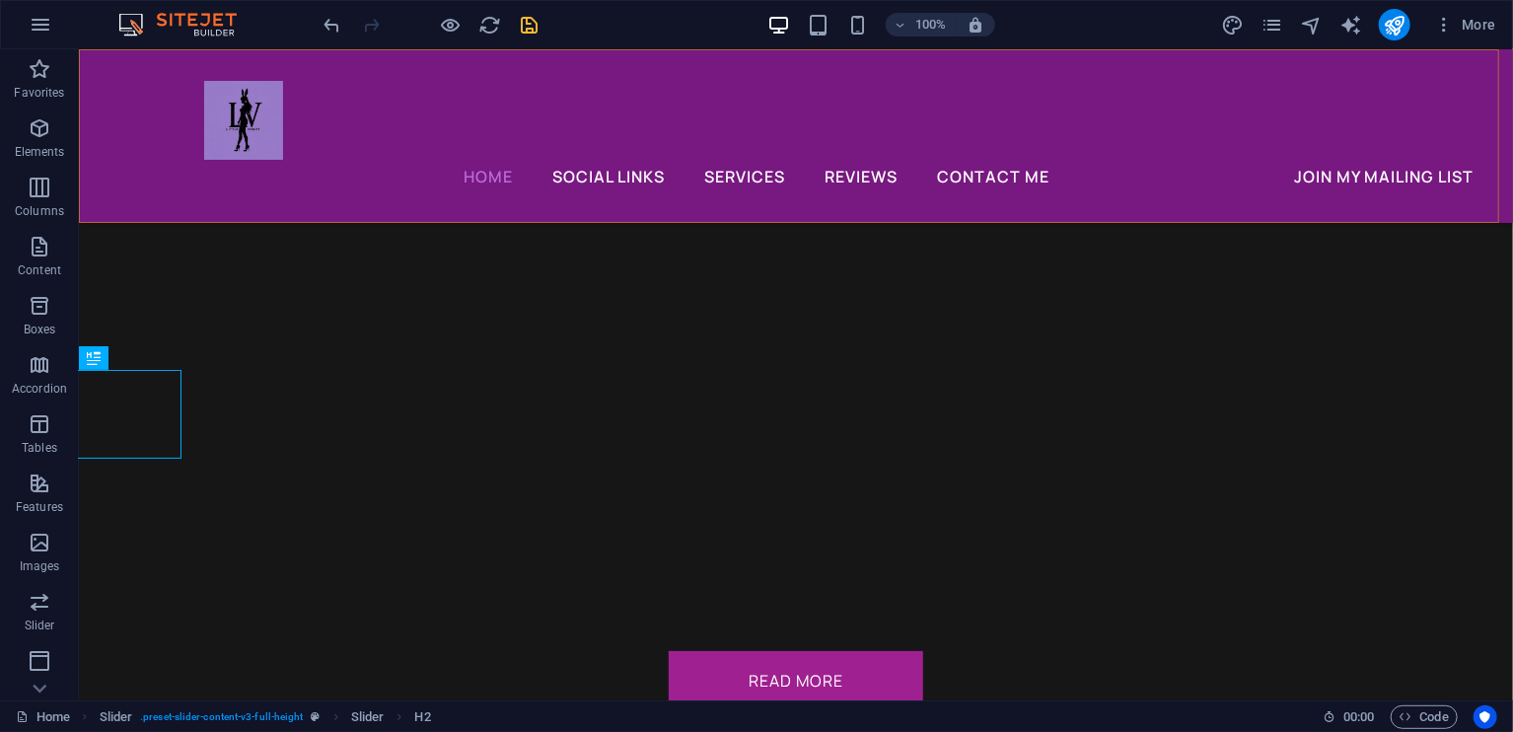
scroll to position [7548, 0]
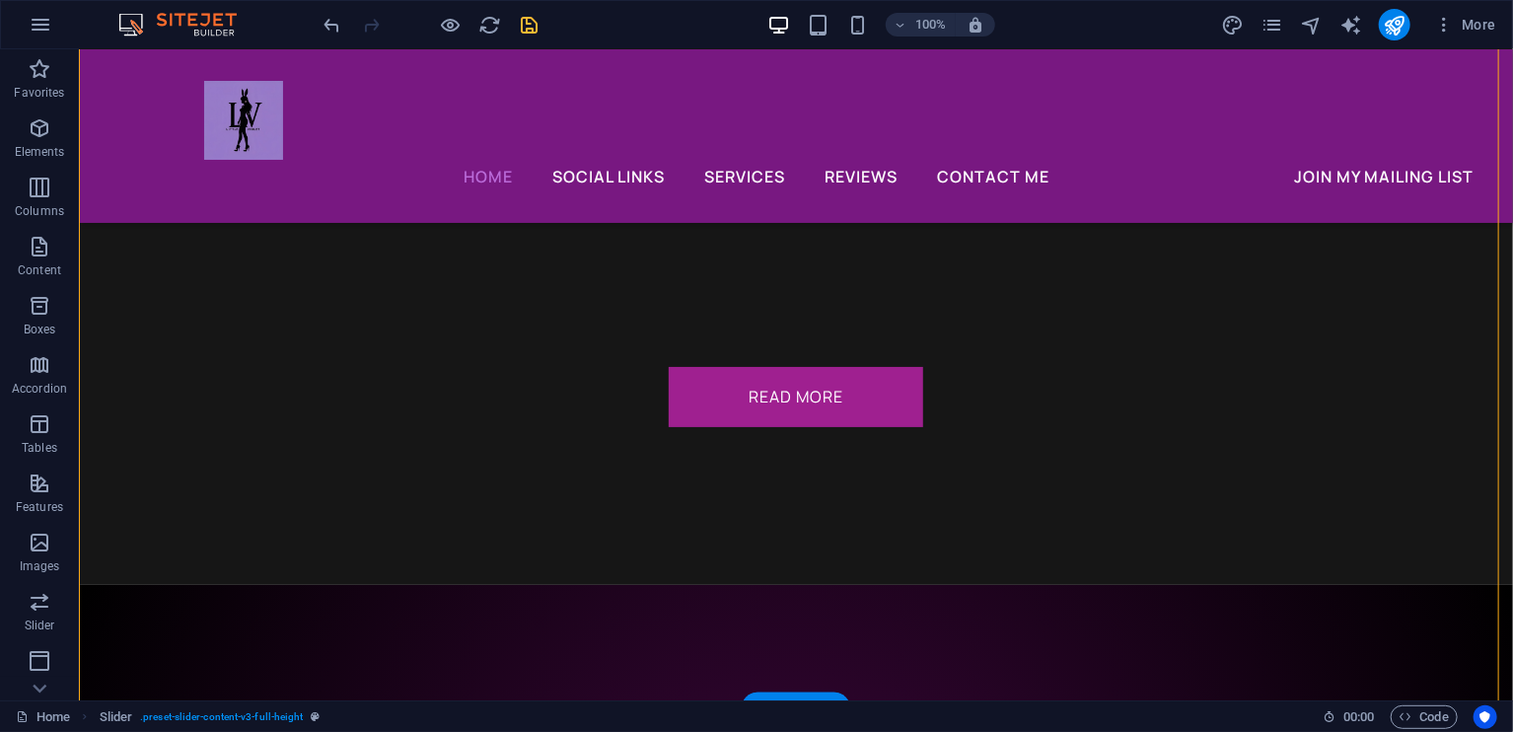
drag, startPoint x: 124, startPoint y: 421, endPoint x: 471, endPoint y: 342, distance: 355.1
drag, startPoint x: 472, startPoint y: 361, endPoint x: 474, endPoint y: 375, distance: 14.1
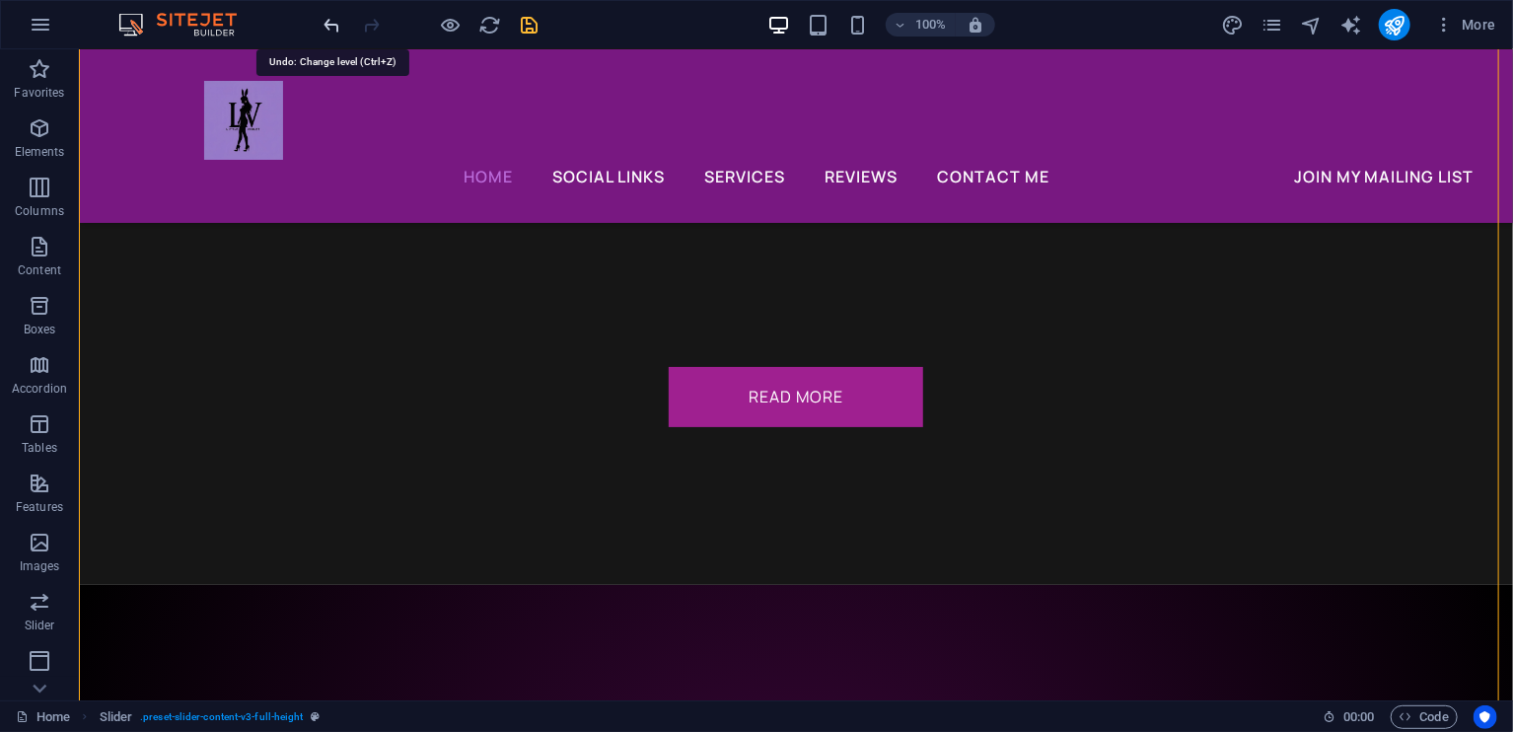
click at [338, 18] on icon "undo" at bounding box center [333, 25] width 23 height 23
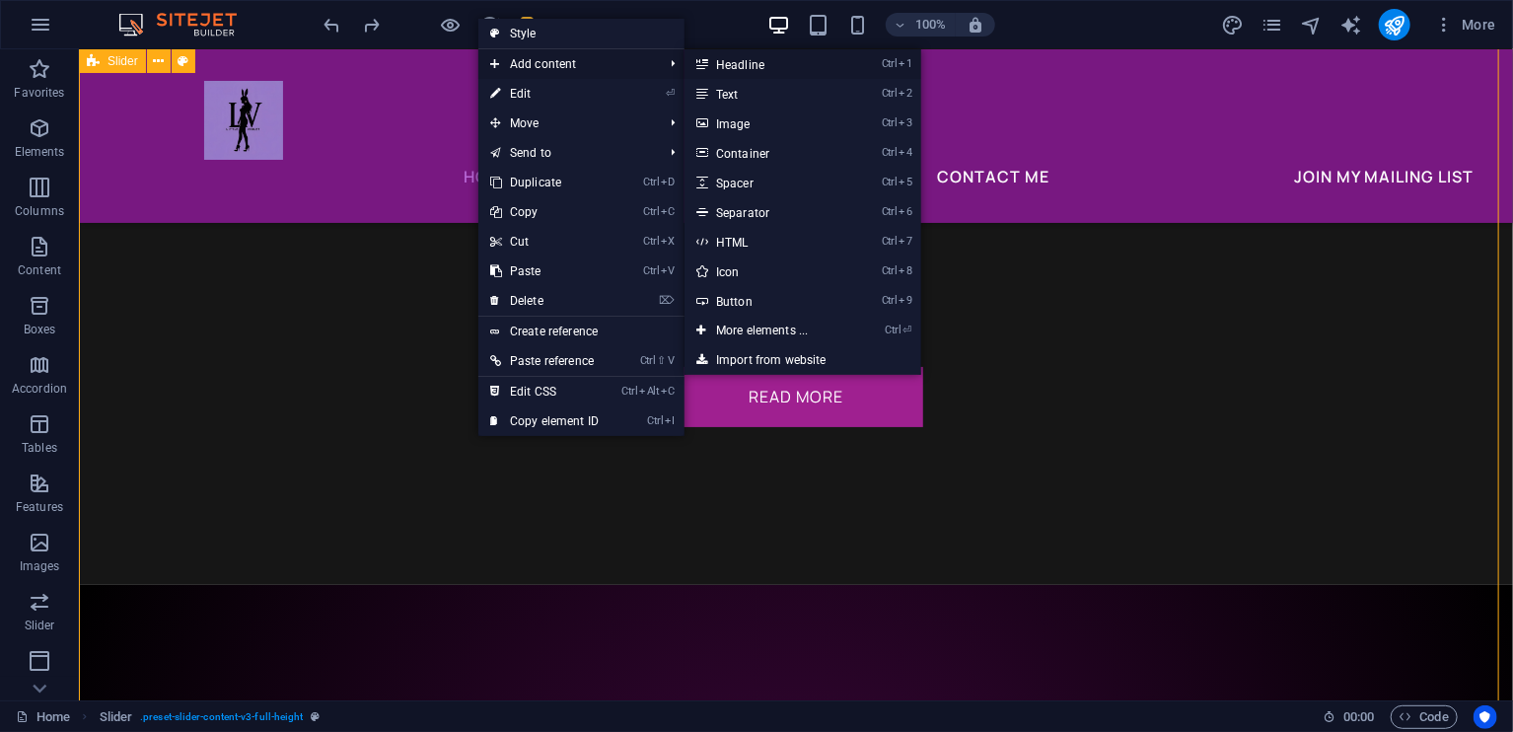
click at [725, 63] on link "Ctrl 1 Headline" at bounding box center [766, 64] width 163 height 30
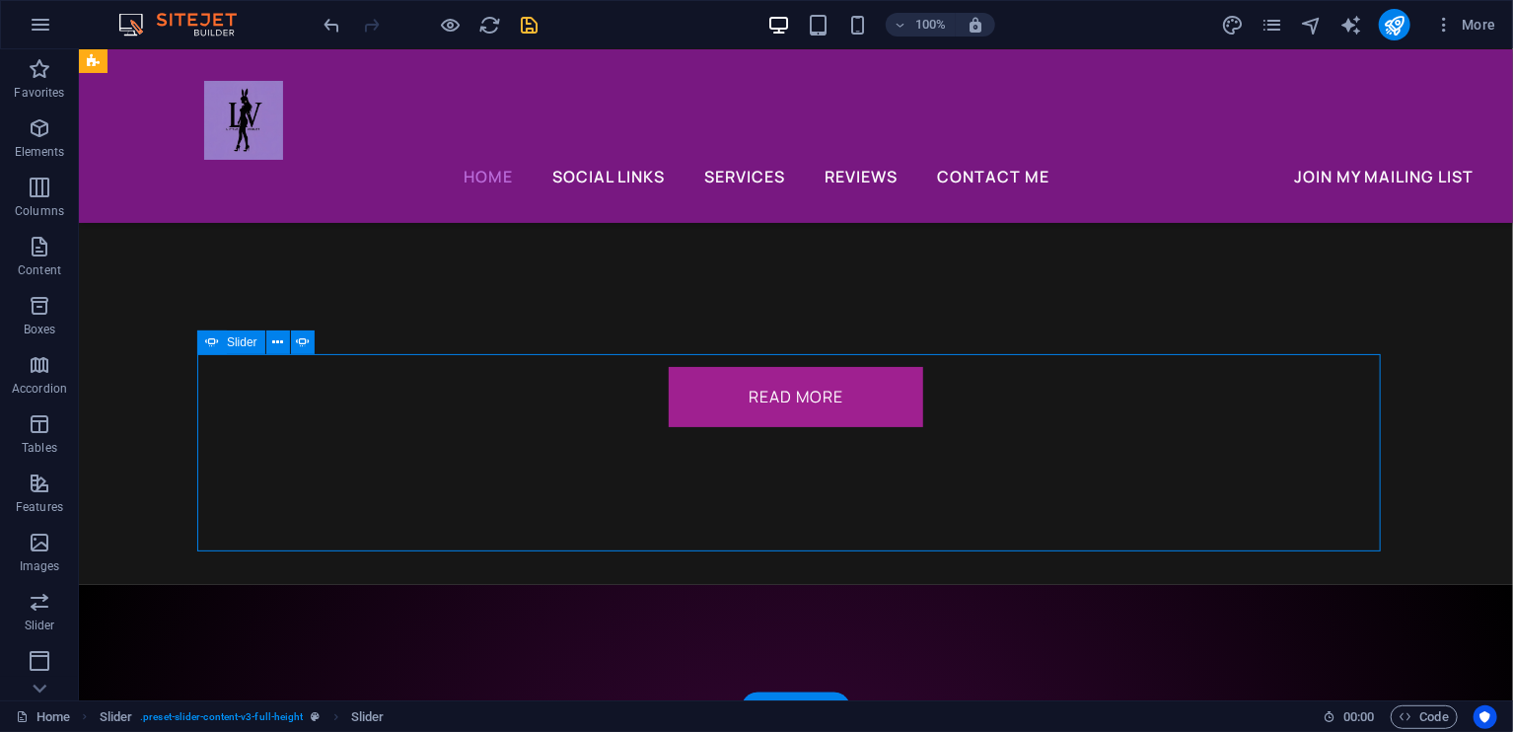
drag, startPoint x: 104, startPoint y: 417, endPoint x: 681, endPoint y: 470, distance: 579.4
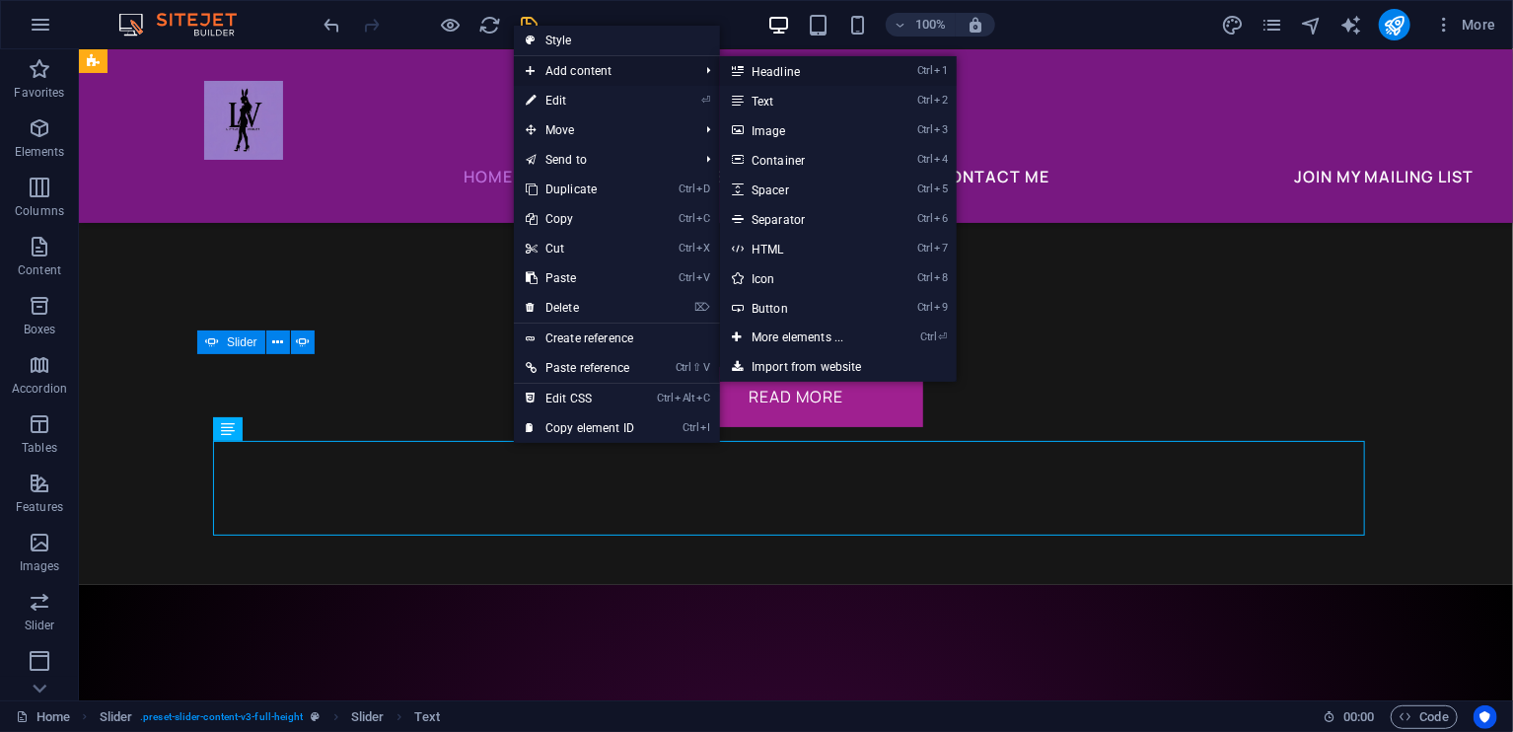
click at [760, 69] on link "Ctrl 1 Headline" at bounding box center [801, 71] width 163 height 30
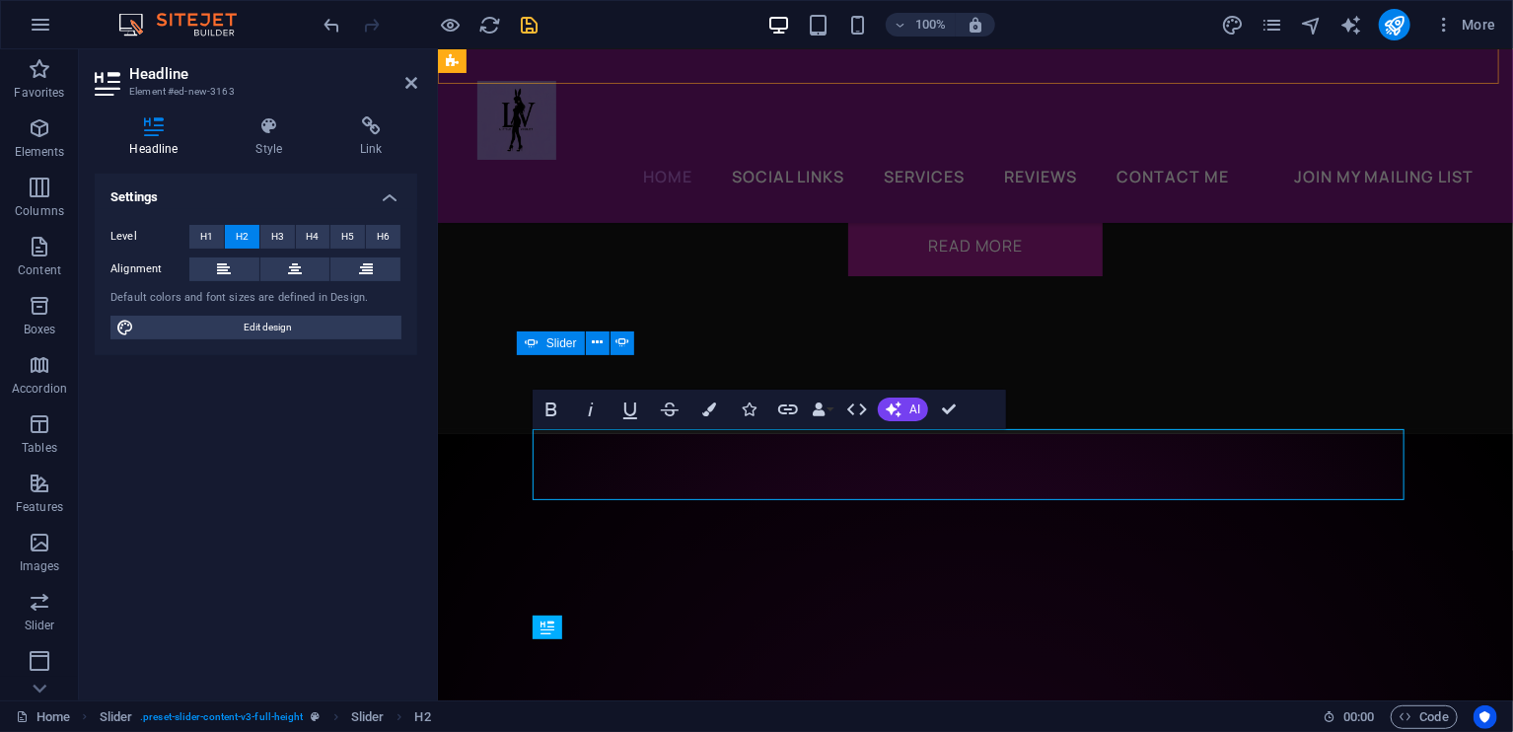
scroll to position [0, 0]
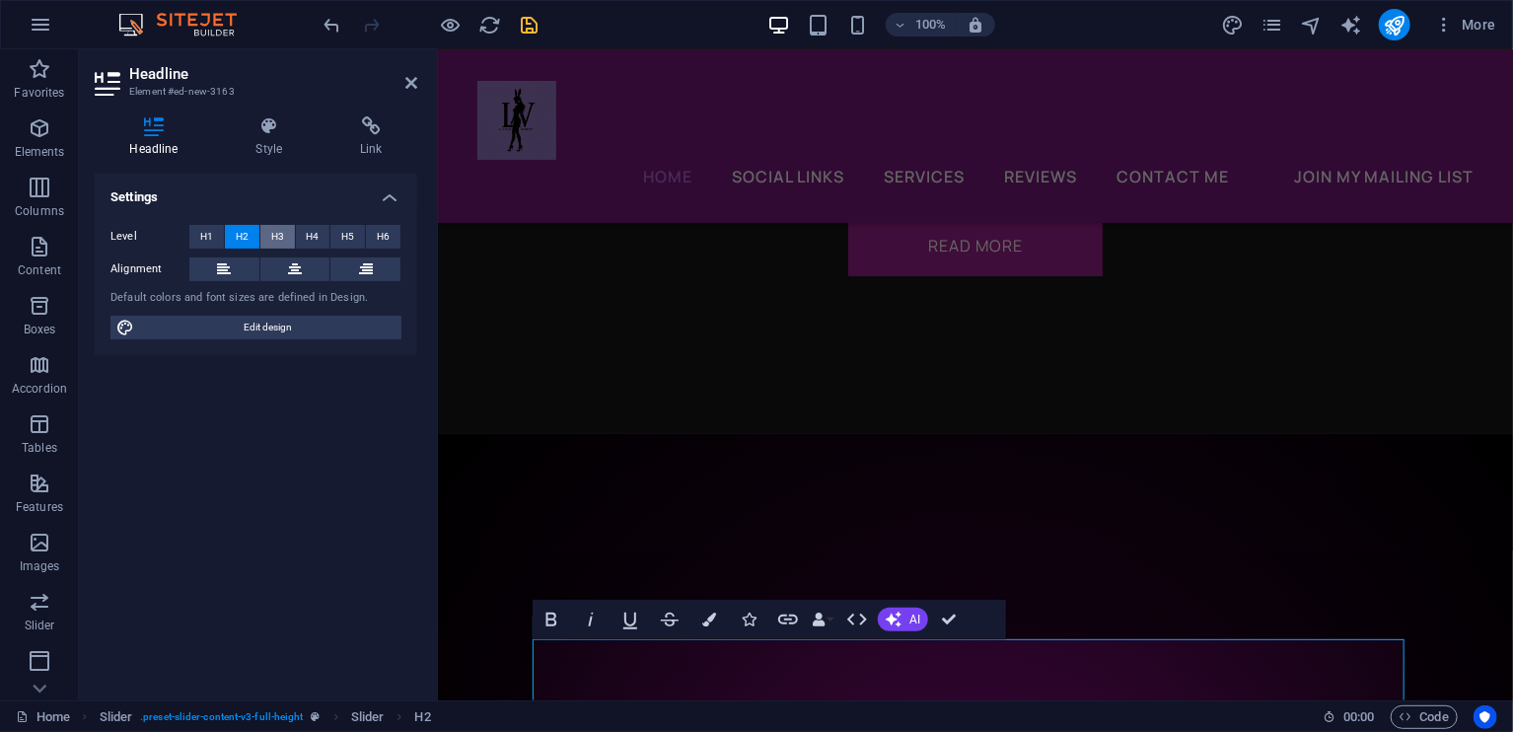
click at [275, 227] on span "H3" at bounding box center [277, 237] width 13 height 24
click at [415, 79] on icon at bounding box center [411, 83] width 12 height 16
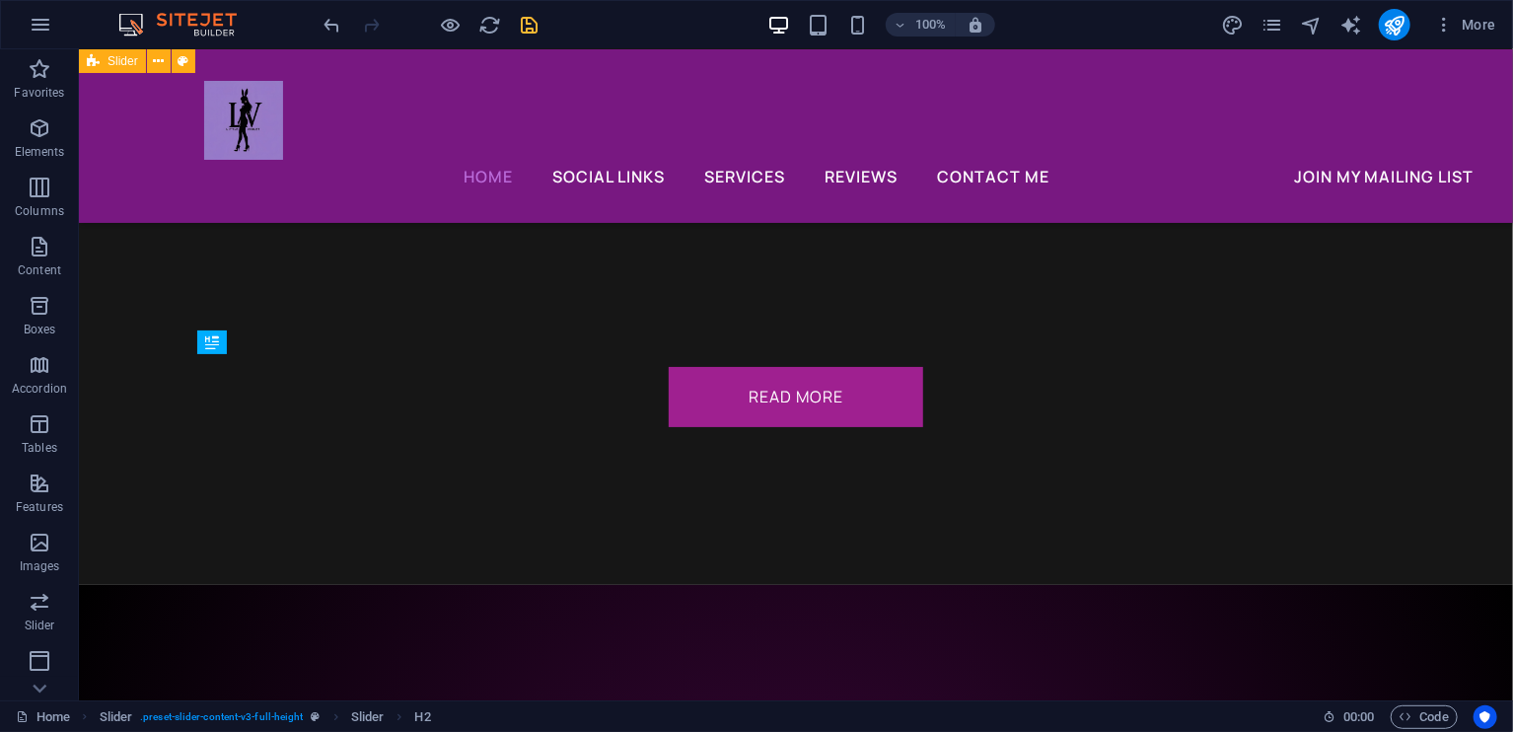
drag, startPoint x: 366, startPoint y: 585, endPoint x: 389, endPoint y: 470, distance: 117.6
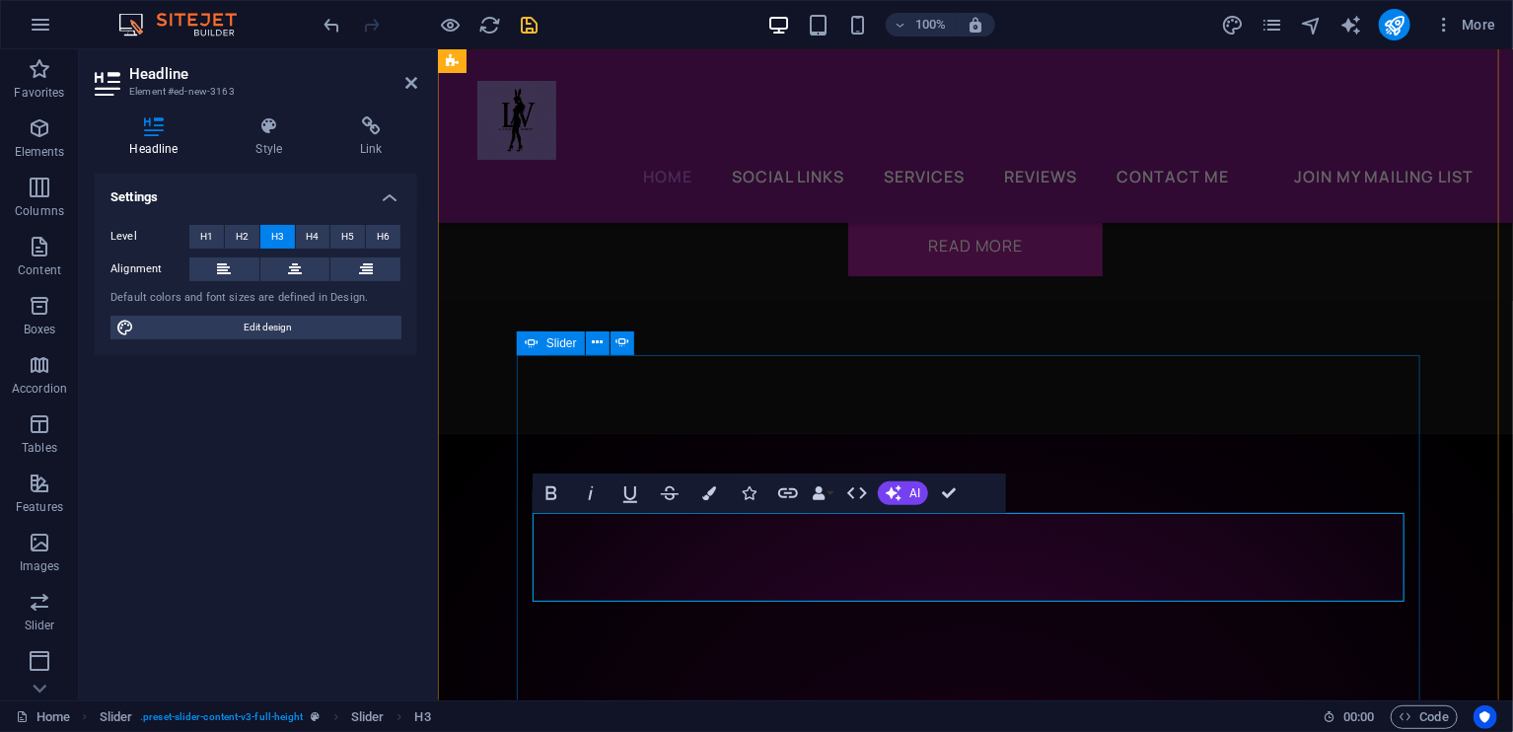
drag, startPoint x: 671, startPoint y: 575, endPoint x: 1019, endPoint y: 544, distance: 349.6
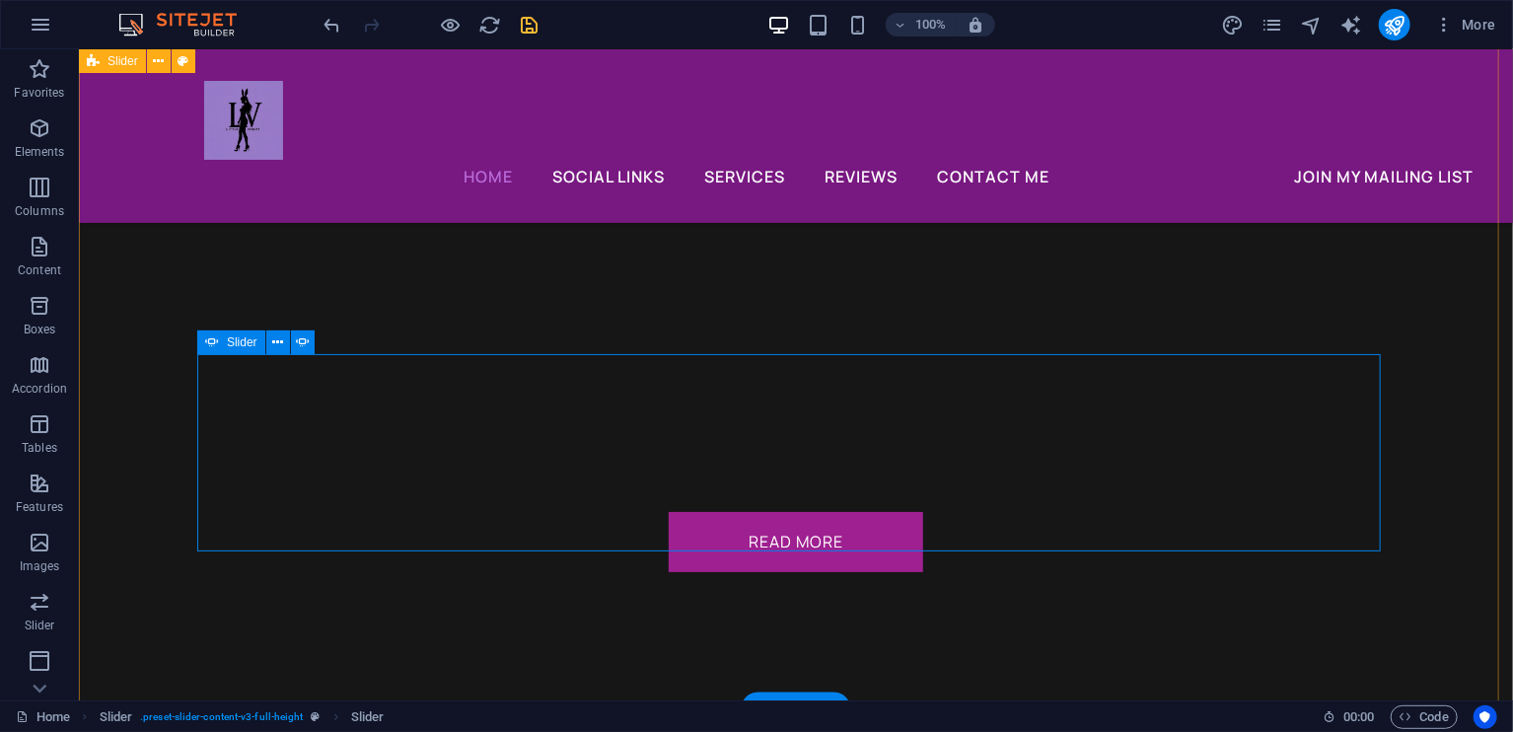
scroll to position [7548, 0]
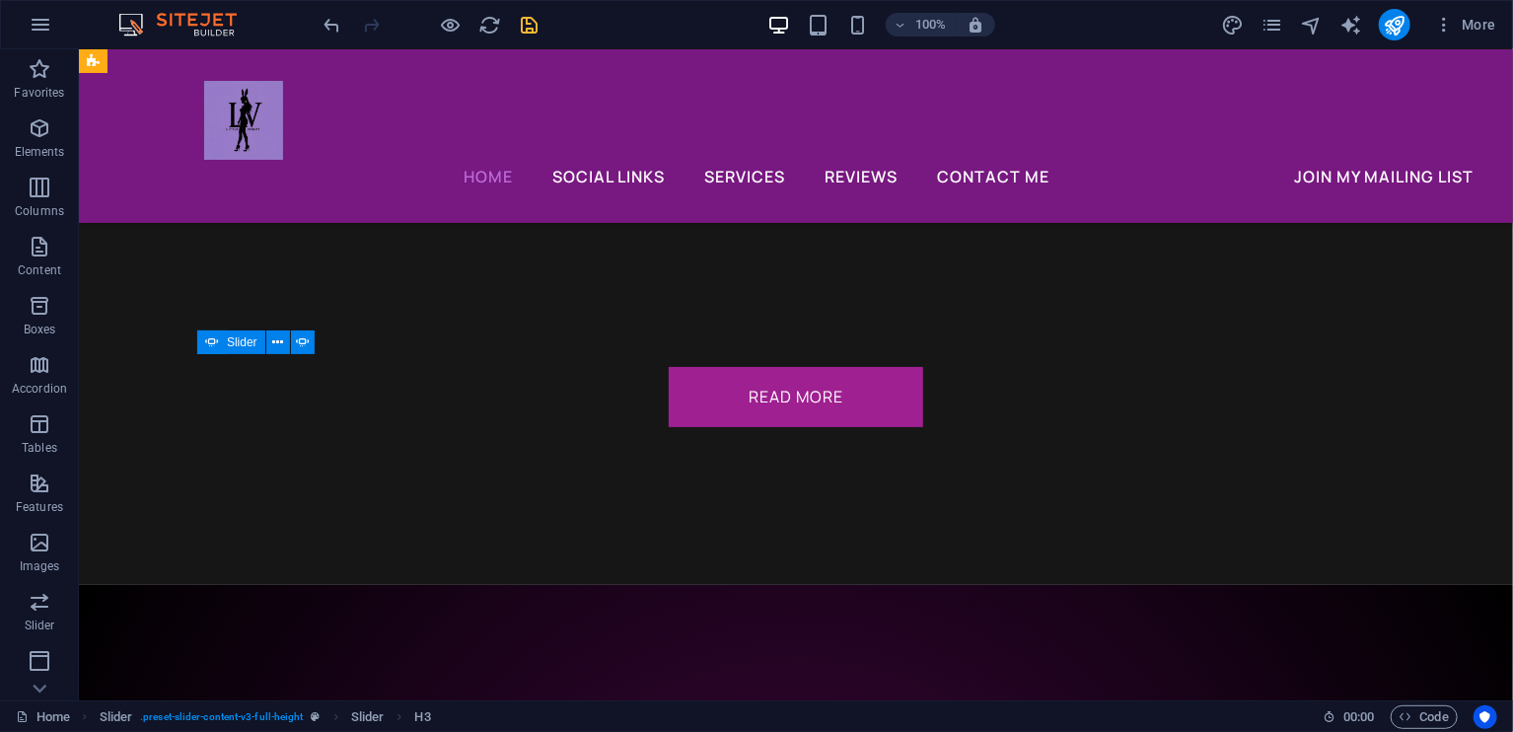
drag, startPoint x: 613, startPoint y: 473, endPoint x: 624, endPoint y: 421, distance: 52.6
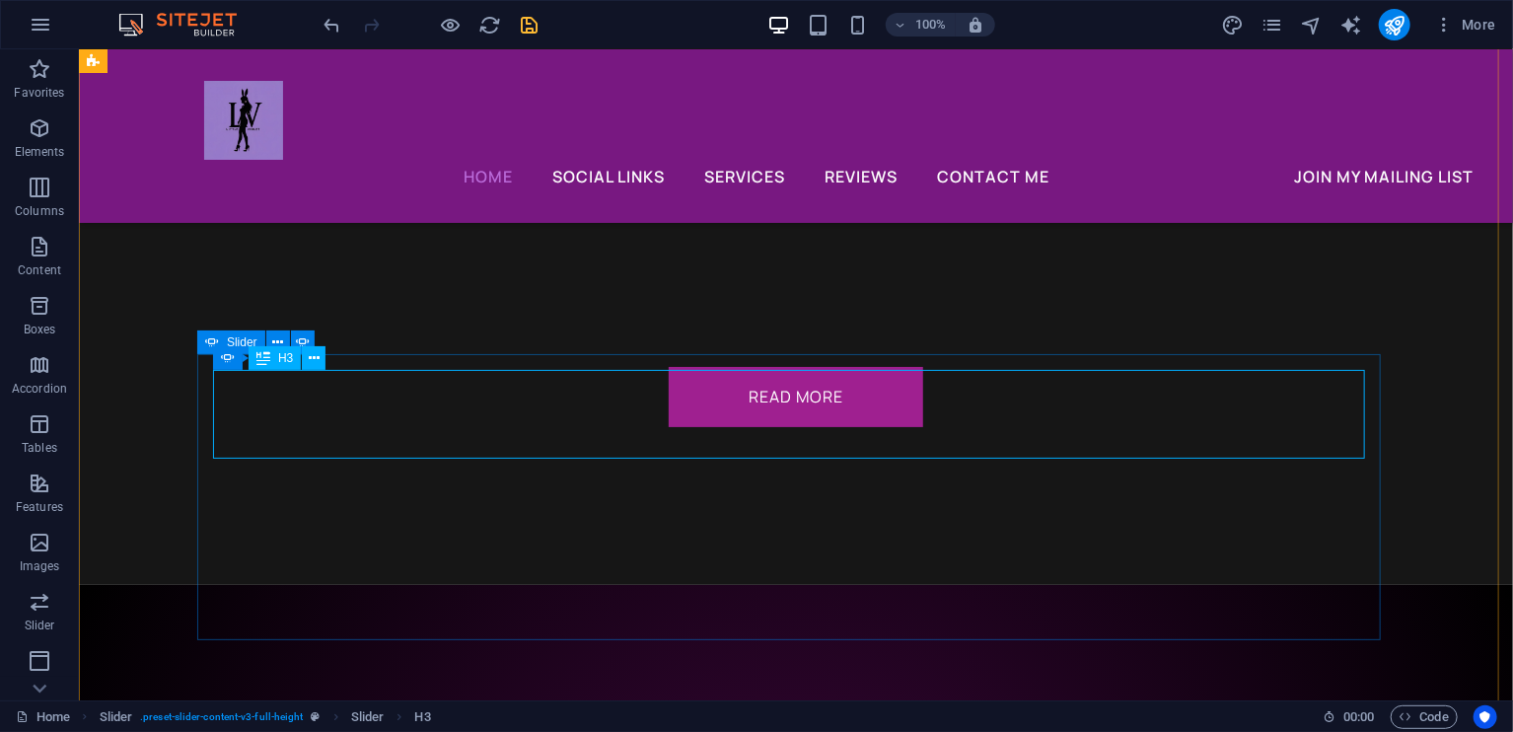
click at [536, 36] on icon "save" at bounding box center [530, 25] width 23 height 23
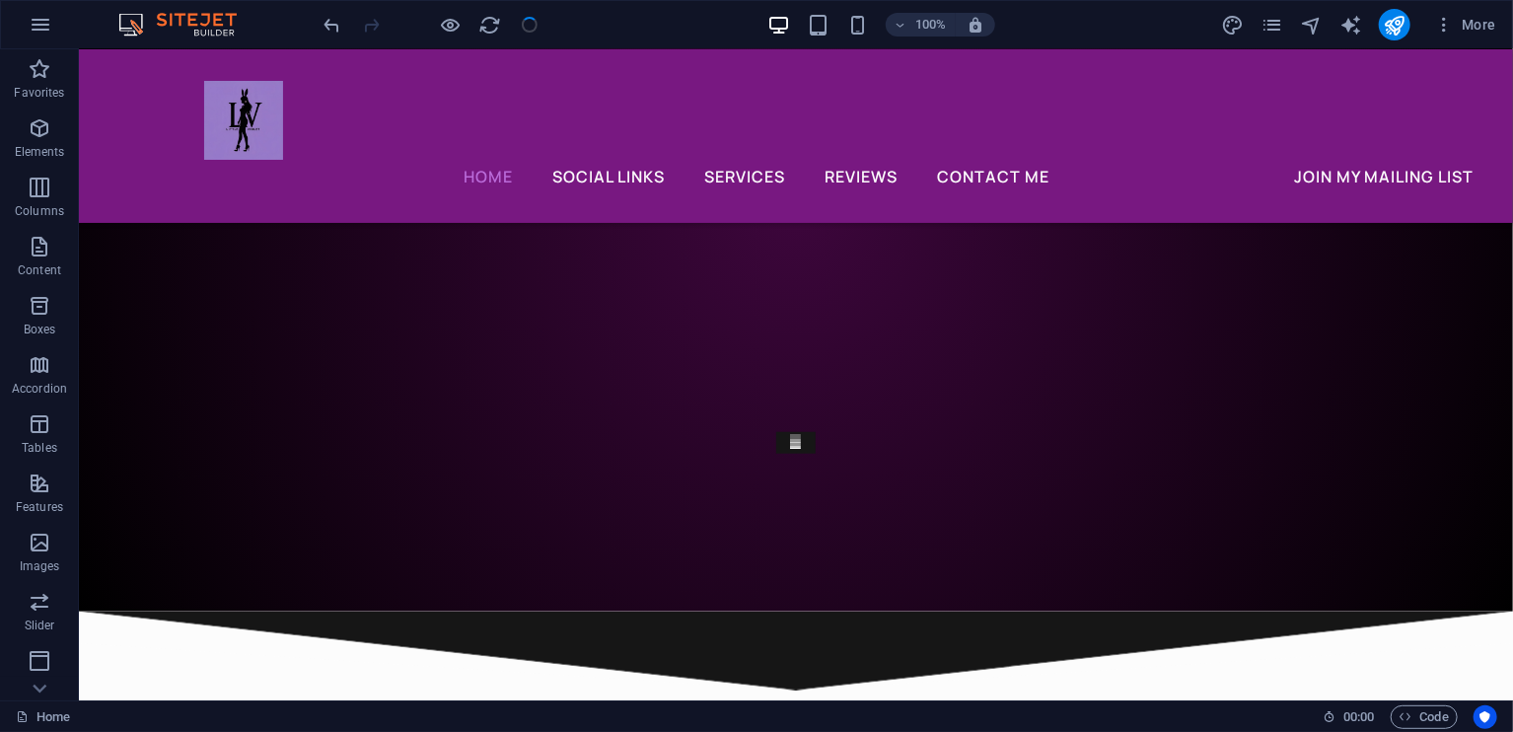
scroll to position [8464, 0]
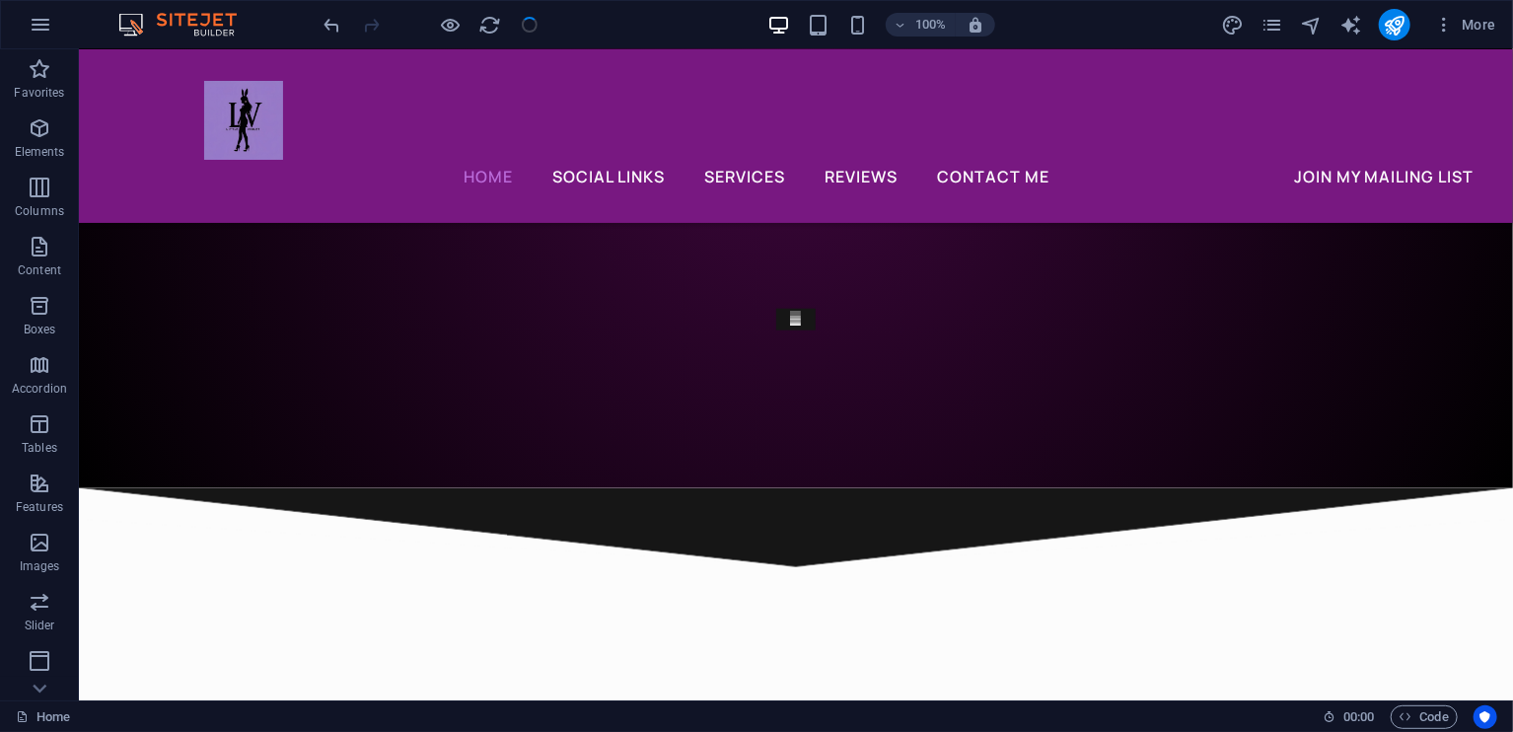
drag, startPoint x: 1497, startPoint y: 620, endPoint x: 1511, endPoint y: 333, distance: 287.4
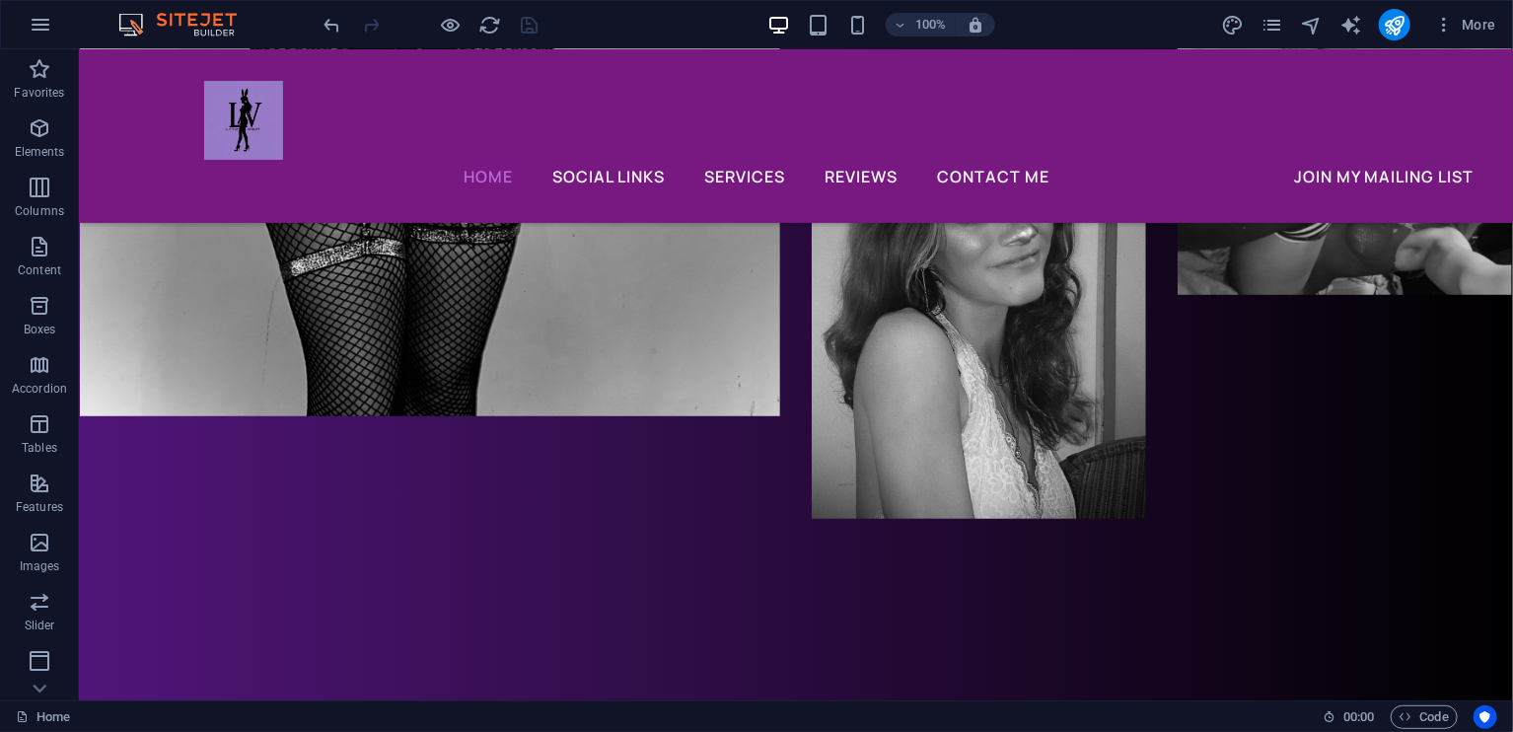
scroll to position [4340, 0]
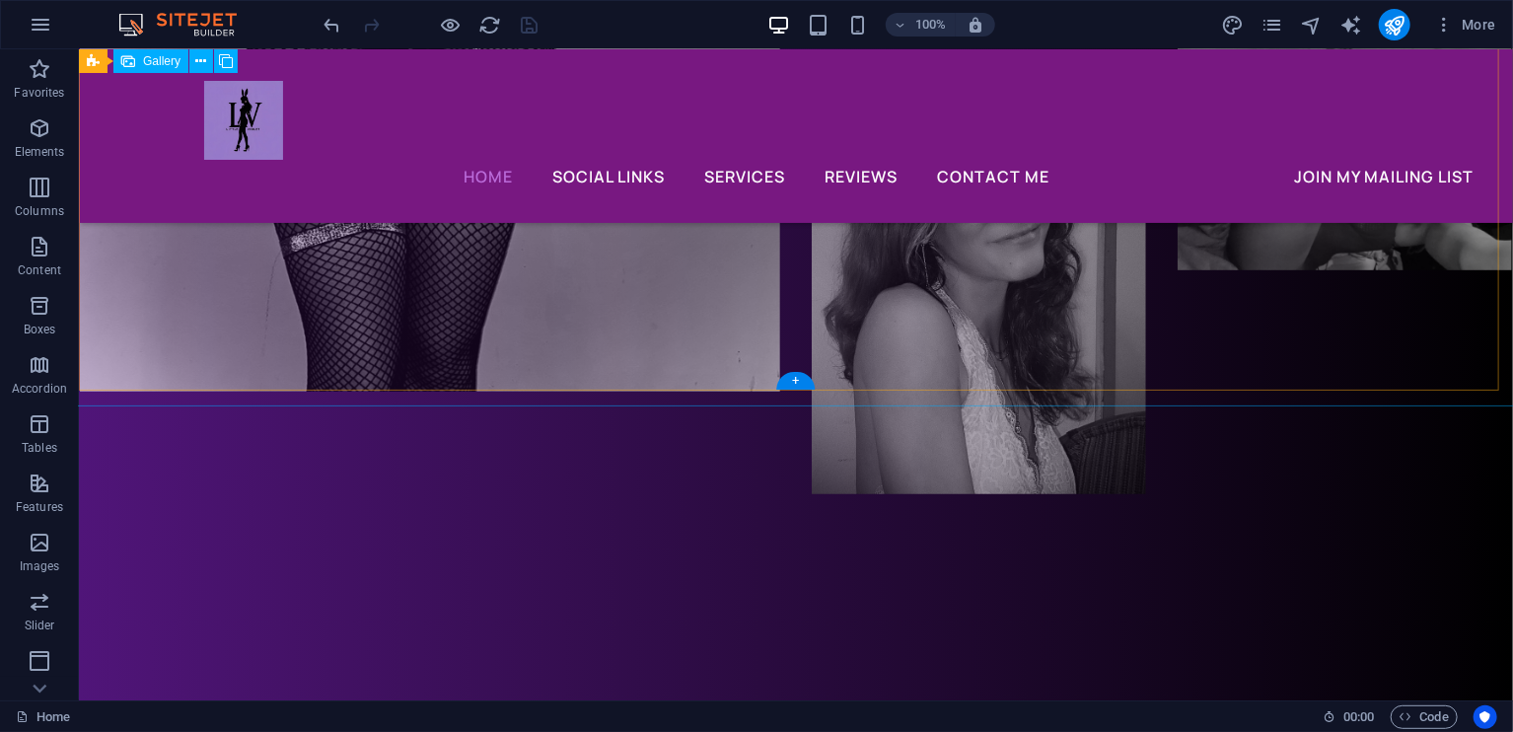
click at [1305, 315] on li at bounding box center [1344, 439] width 334 height 717
select select "px"
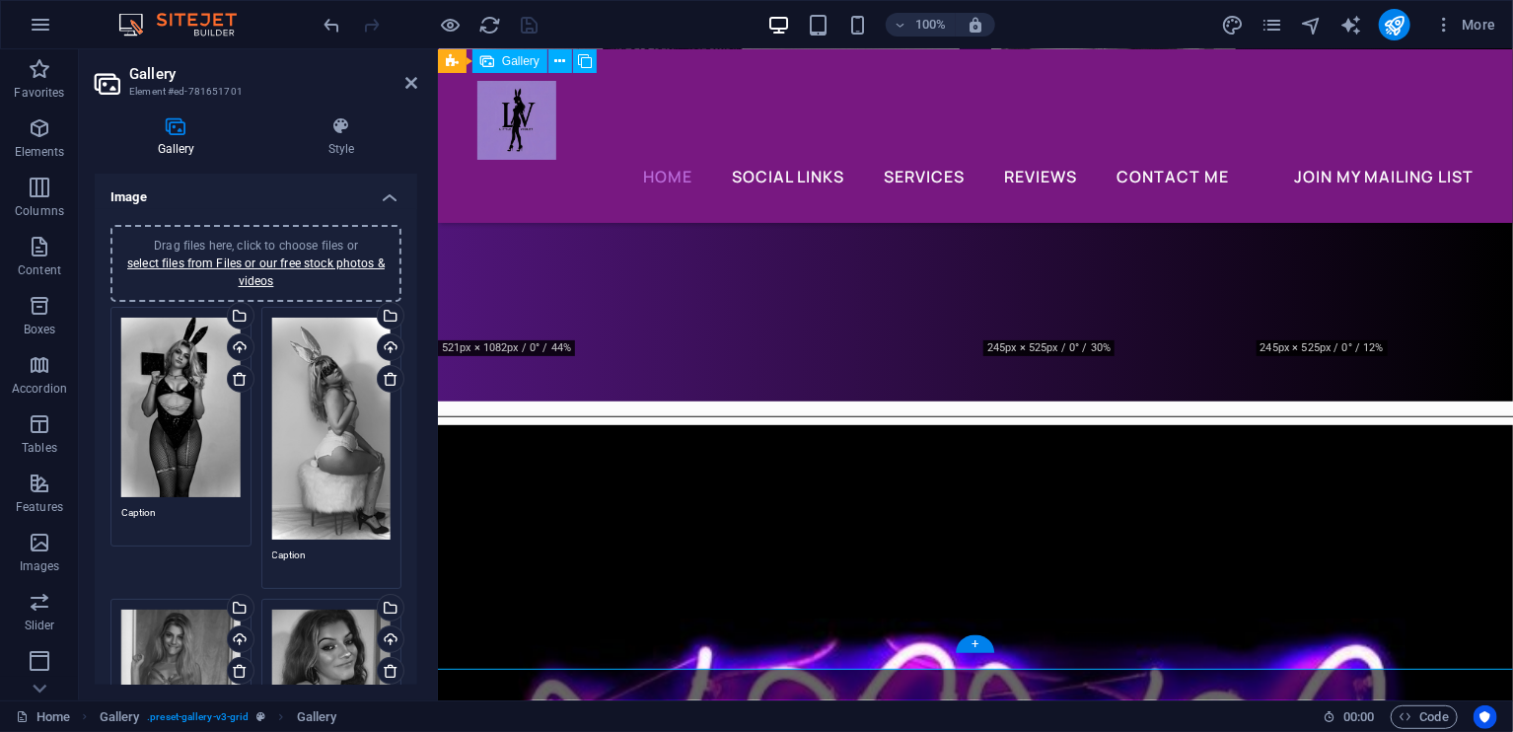
scroll to position [4077, 0]
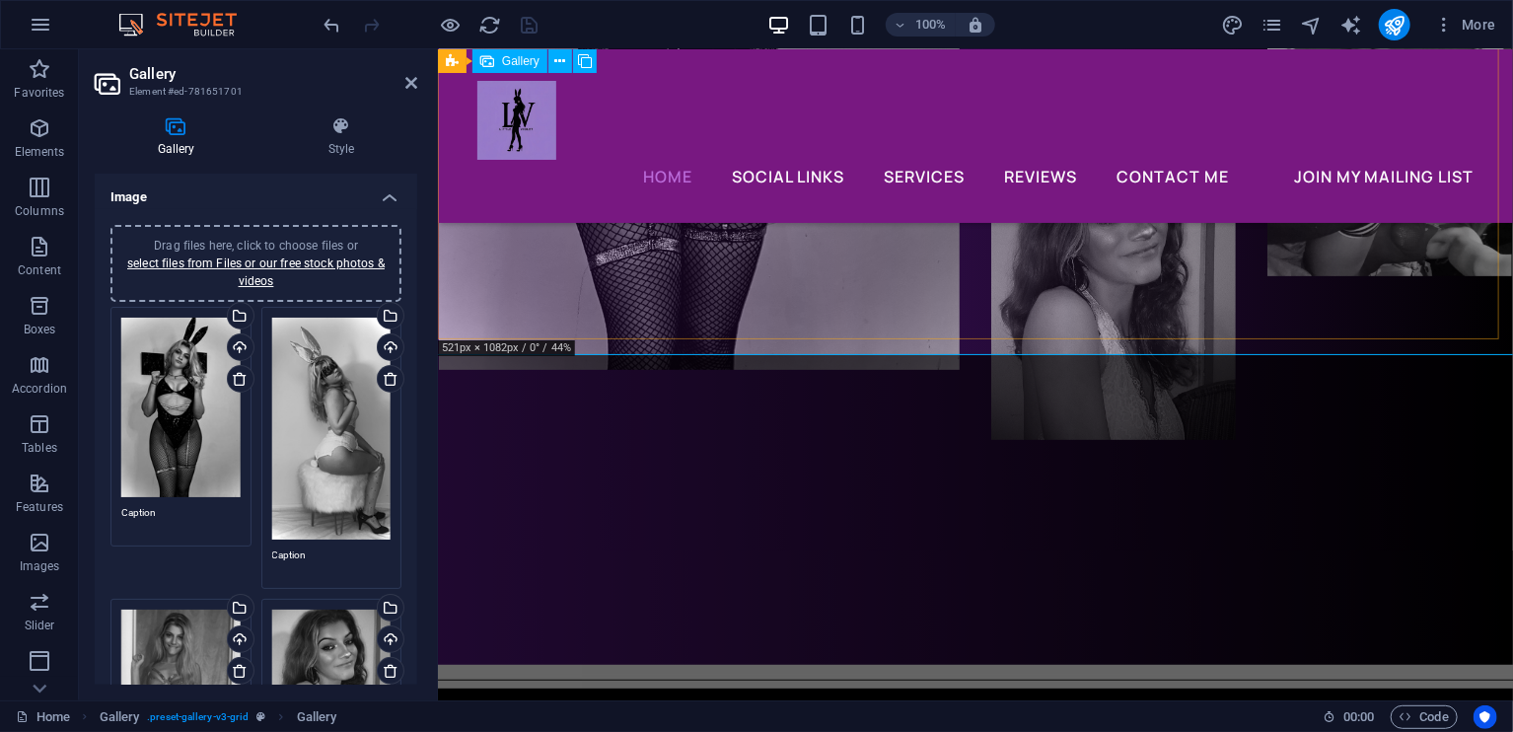
click at [941, 248] on li at bounding box center [698, 122] width 521 height 1081
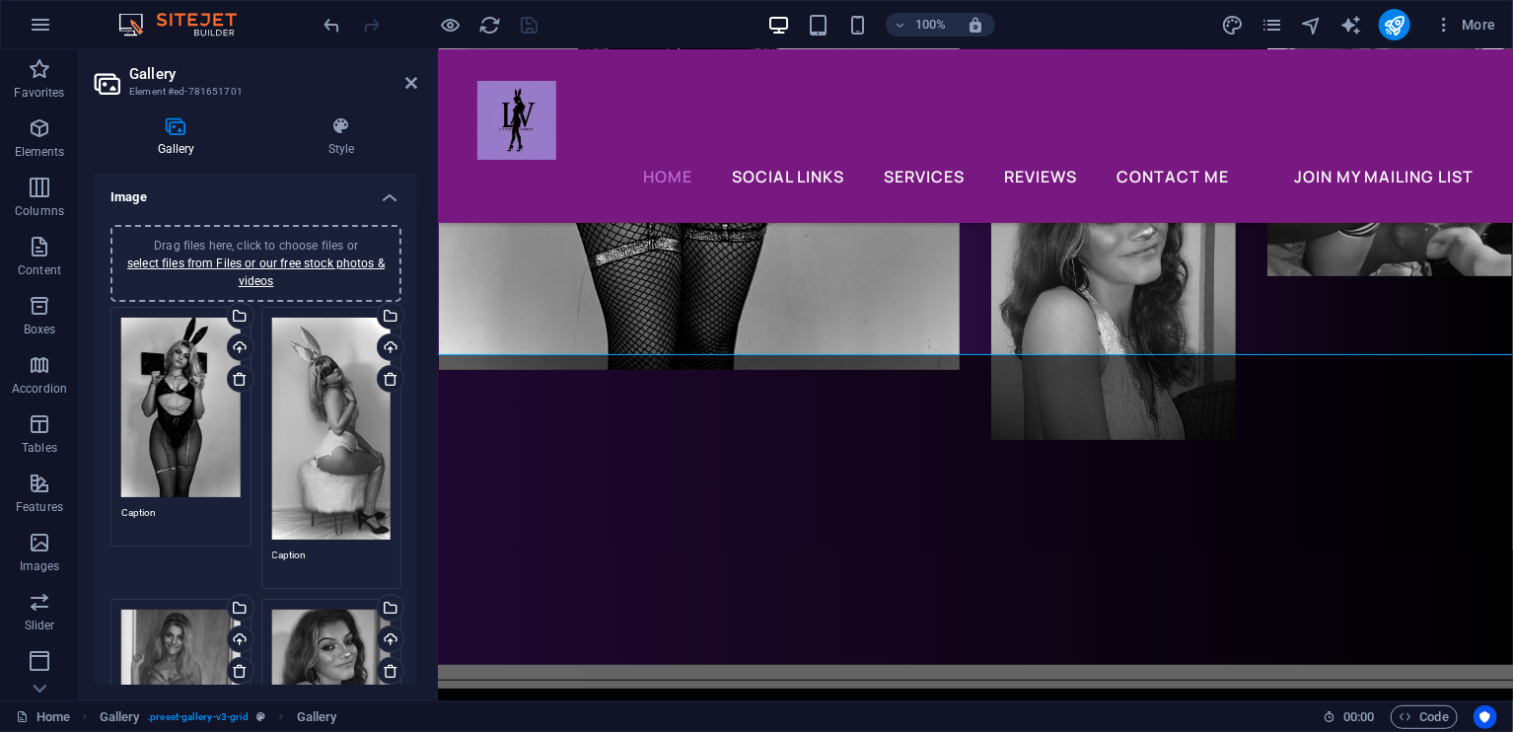
click at [410, 72] on h2 "Gallery" at bounding box center [273, 74] width 288 height 18
drag, startPoint x: 407, startPoint y: 75, endPoint x: 328, endPoint y: 26, distance: 93.1
click at [407, 75] on icon at bounding box center [411, 83] width 12 height 16
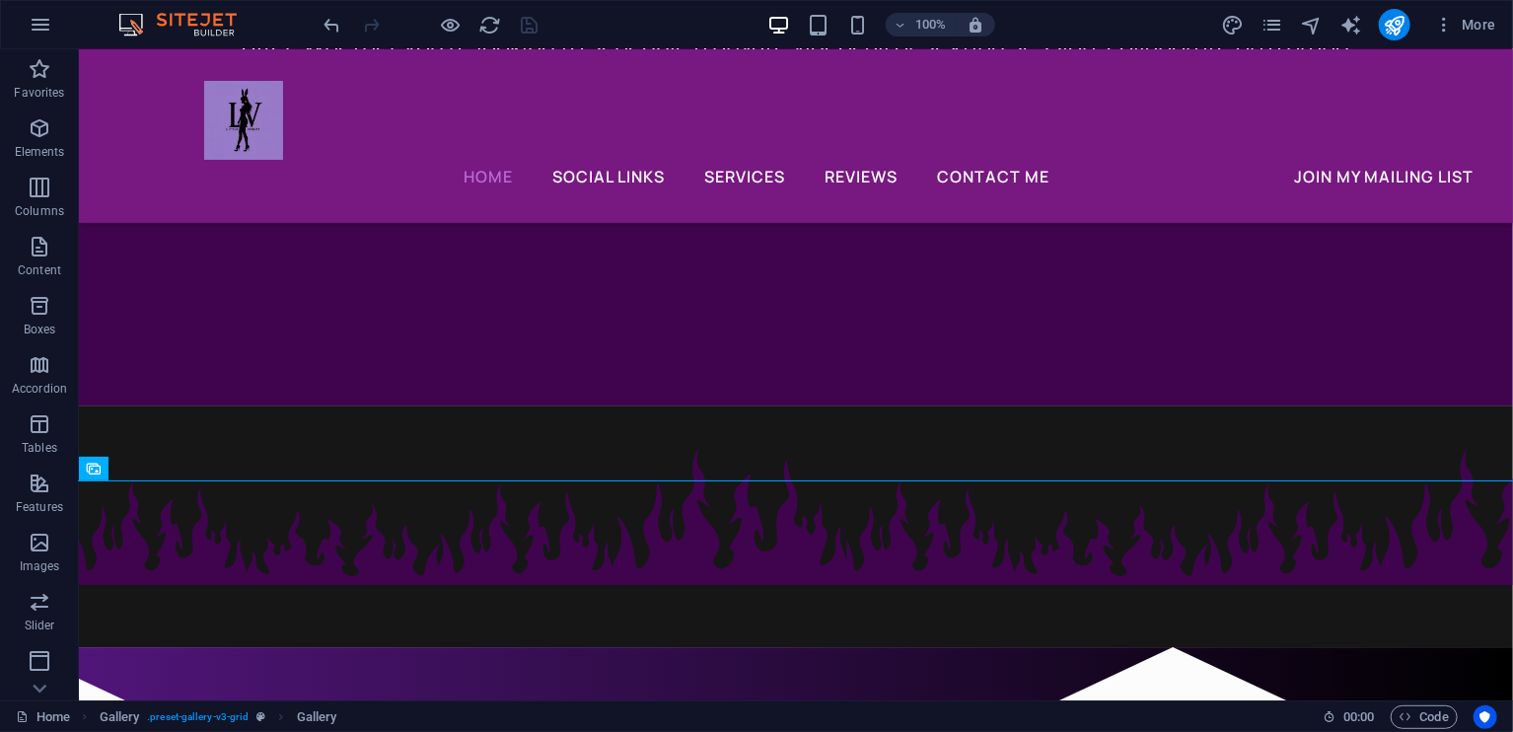
scroll to position [2879, 0]
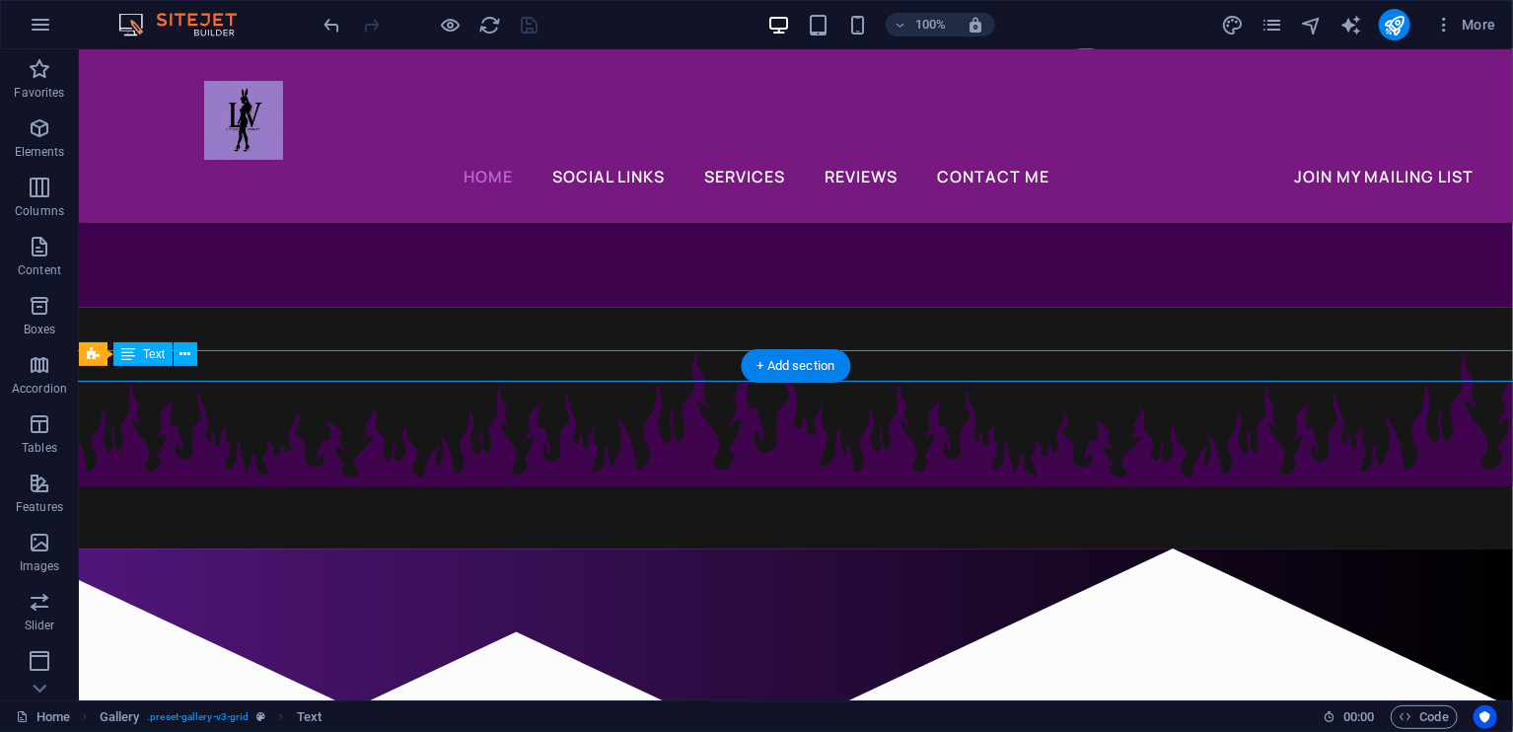
click at [161, 369] on div "Drag and drop a file to add it H1 Banner Container Spacer Container Separator H…" at bounding box center [796, 374] width 1434 height 651
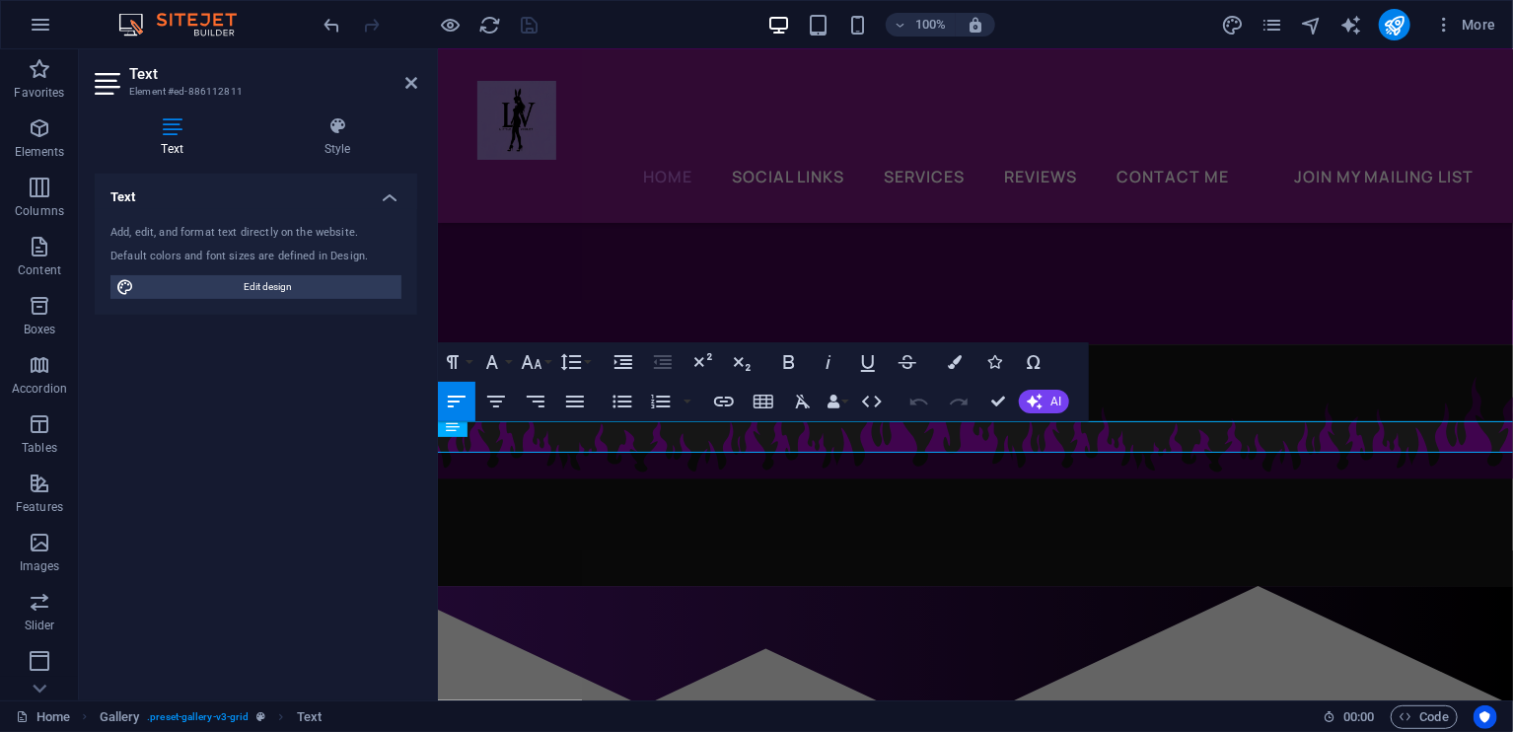
click at [418, 82] on aside "Text Element #ed-886112811 Text Style Text Add, edit, and format text directly …" at bounding box center [258, 374] width 359 height 651
click at [401, 79] on h2 "Text" at bounding box center [273, 74] width 288 height 18
click at [413, 80] on icon at bounding box center [411, 83] width 12 height 16
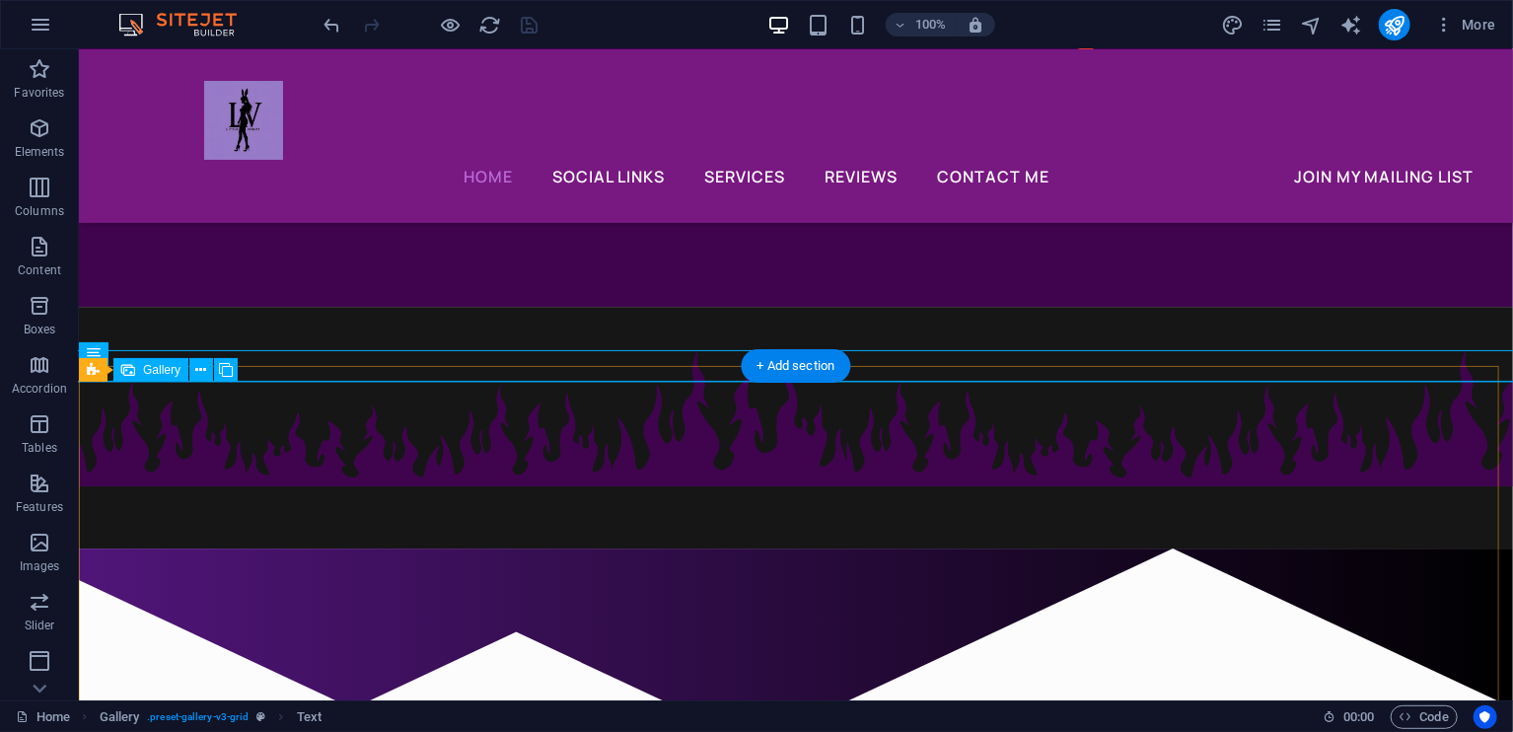
select select "px"
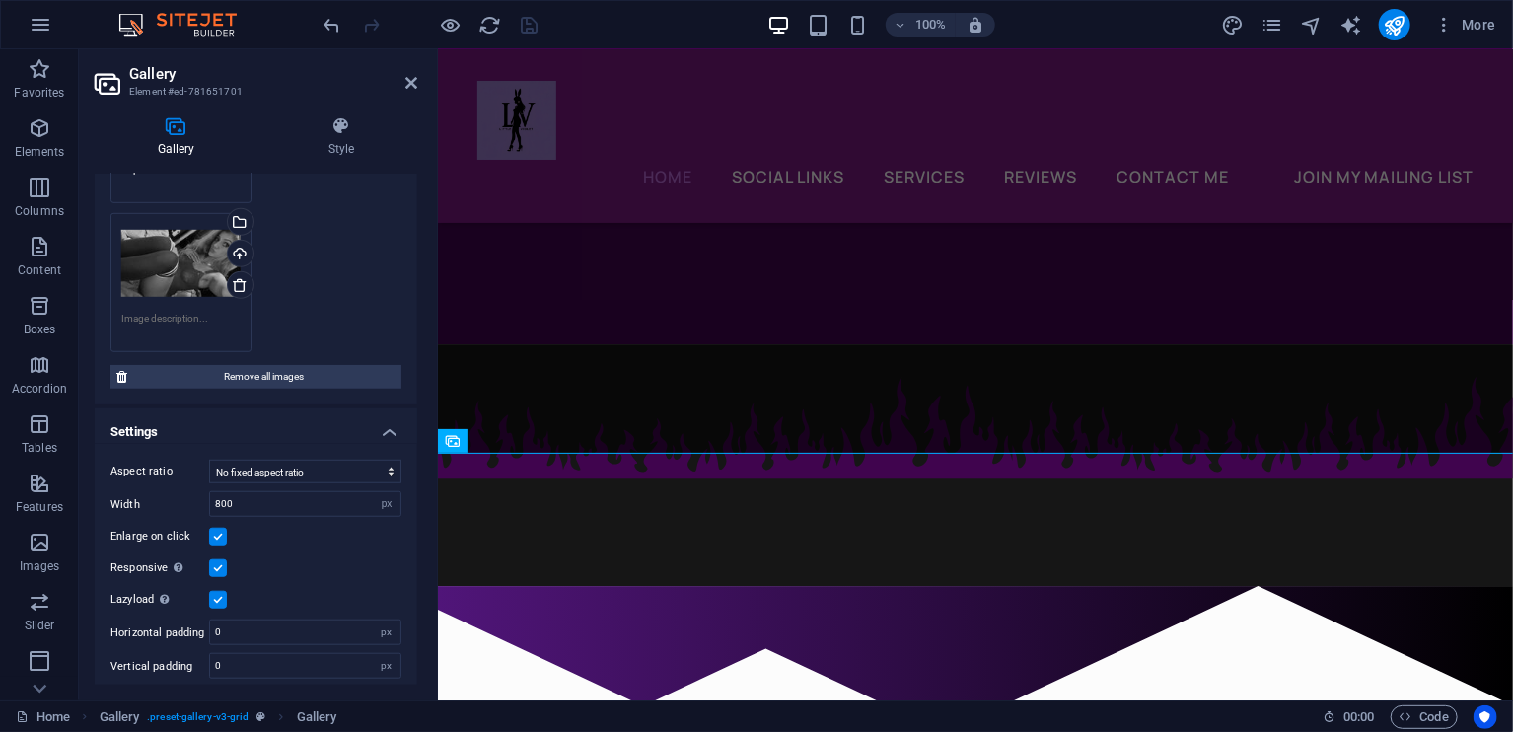
scroll to position [77, 0]
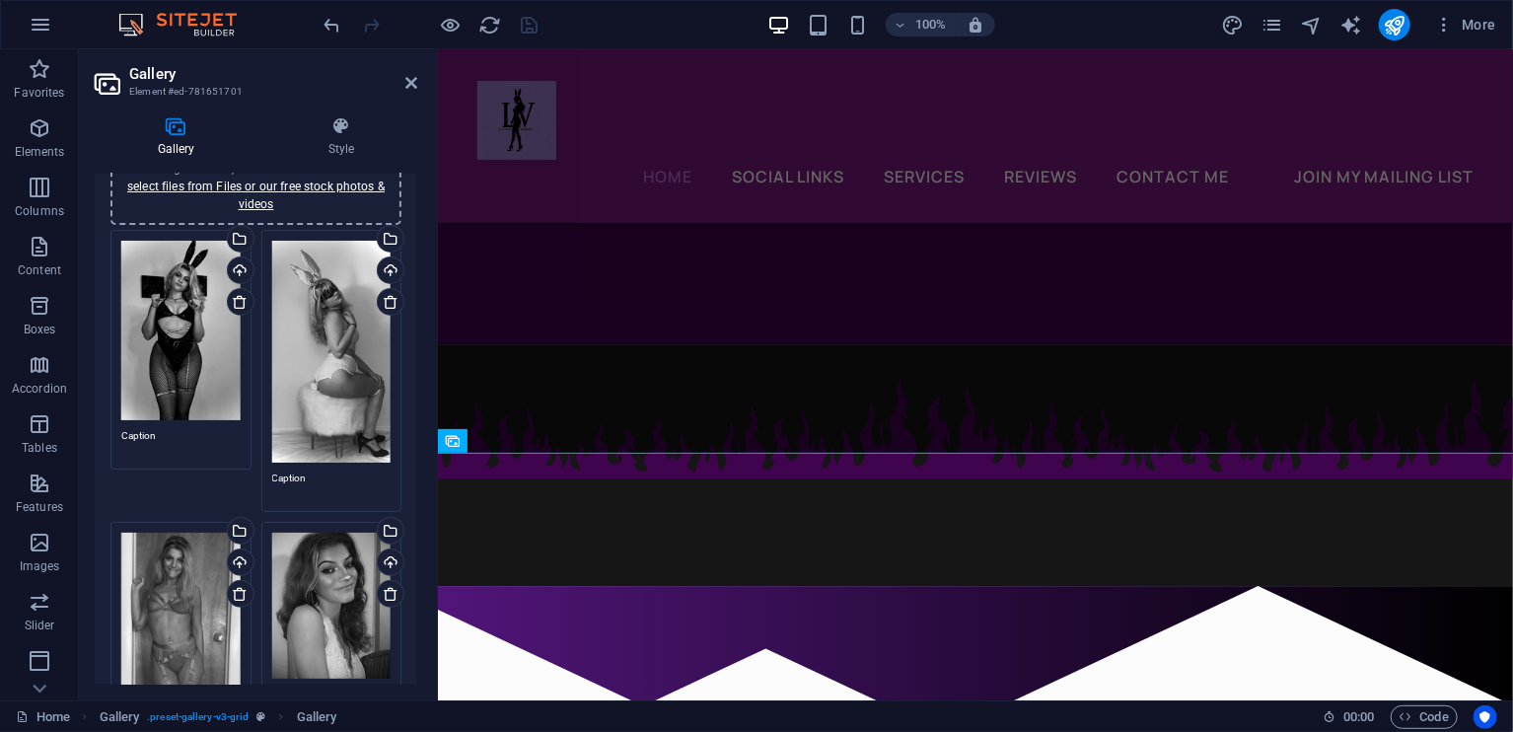
click at [882, 194] on div "Home SOCIAL LINKS Services REVIEWS Contact ME JOIN MY MAILING LIST Home SOCIAL …" at bounding box center [974, 135] width 1075 height 174
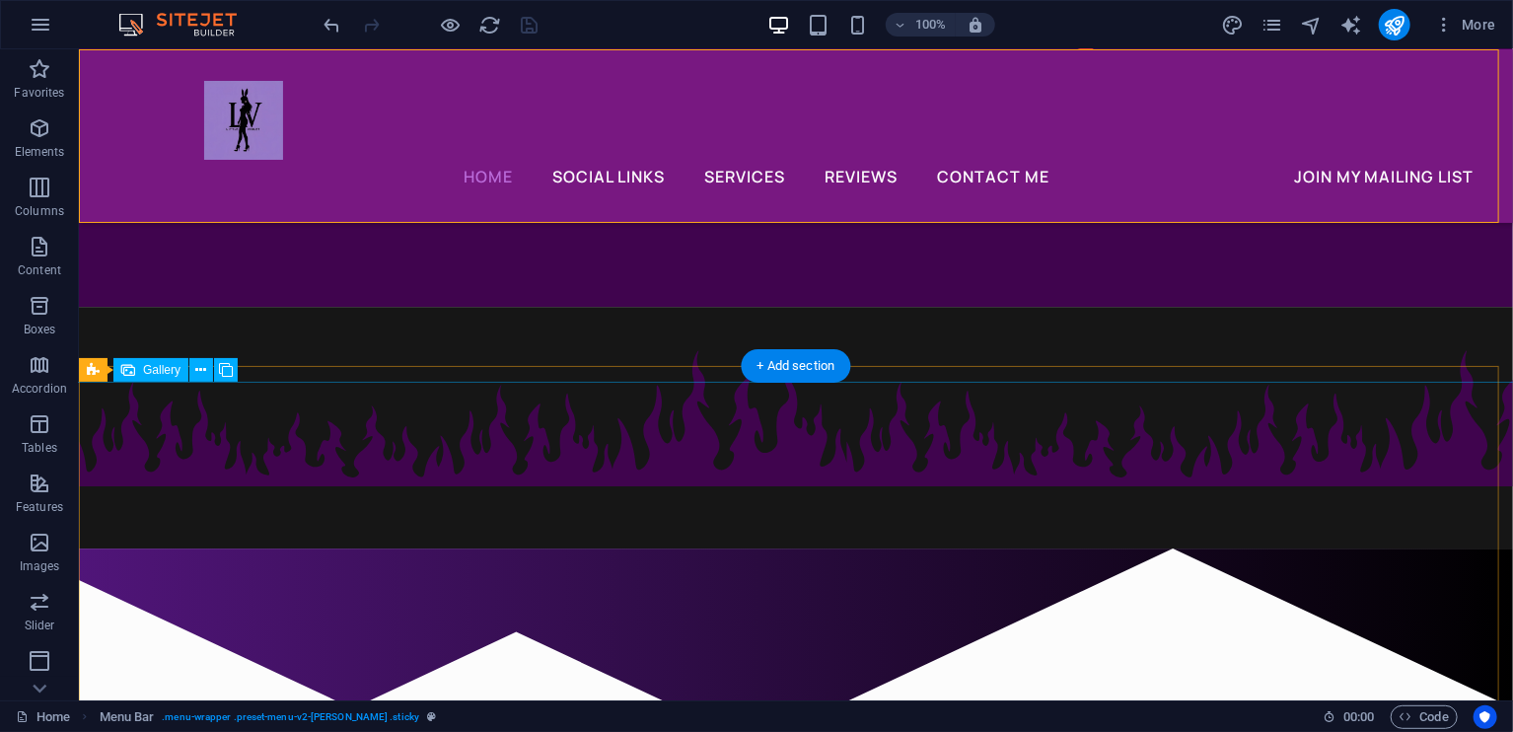
select select "px"
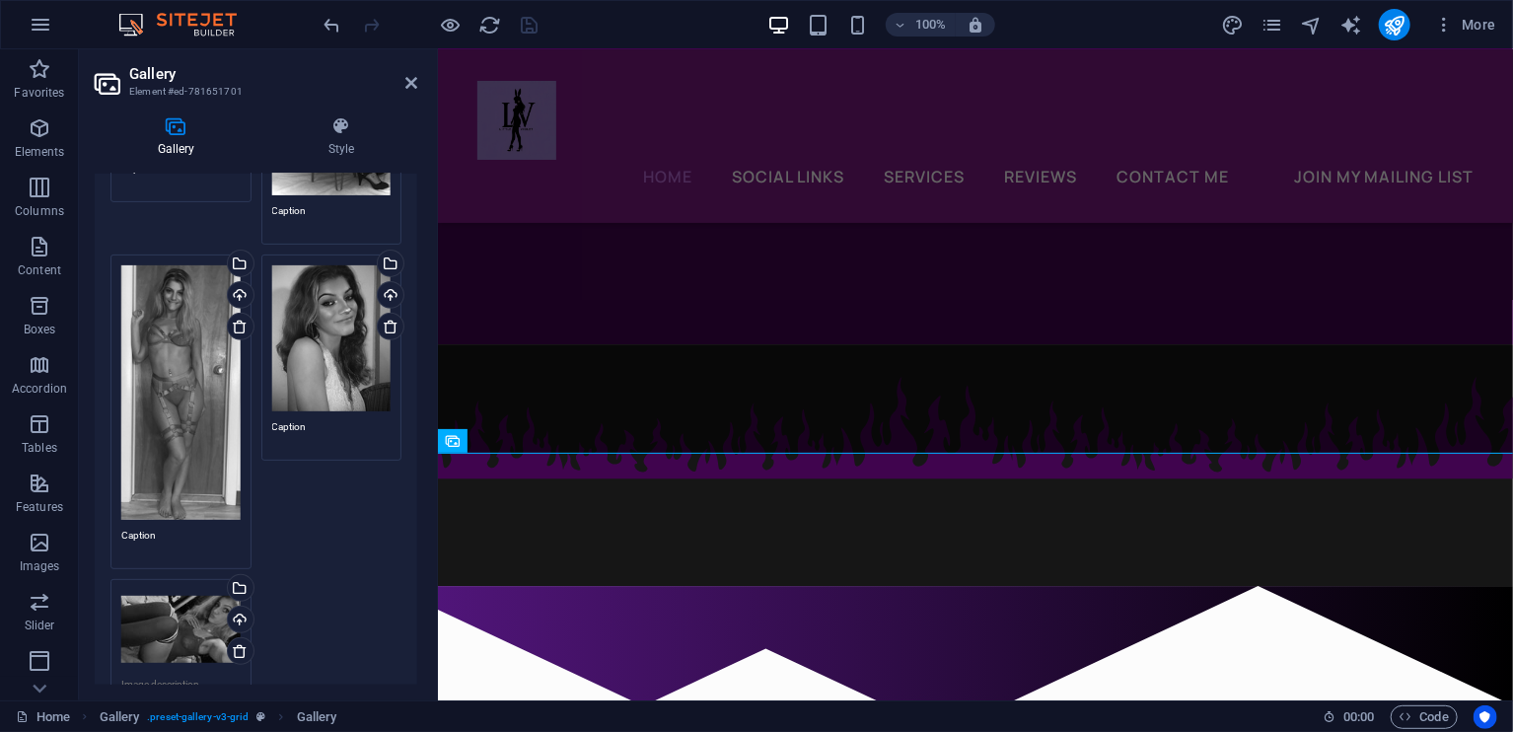
scroll to position [710, 0]
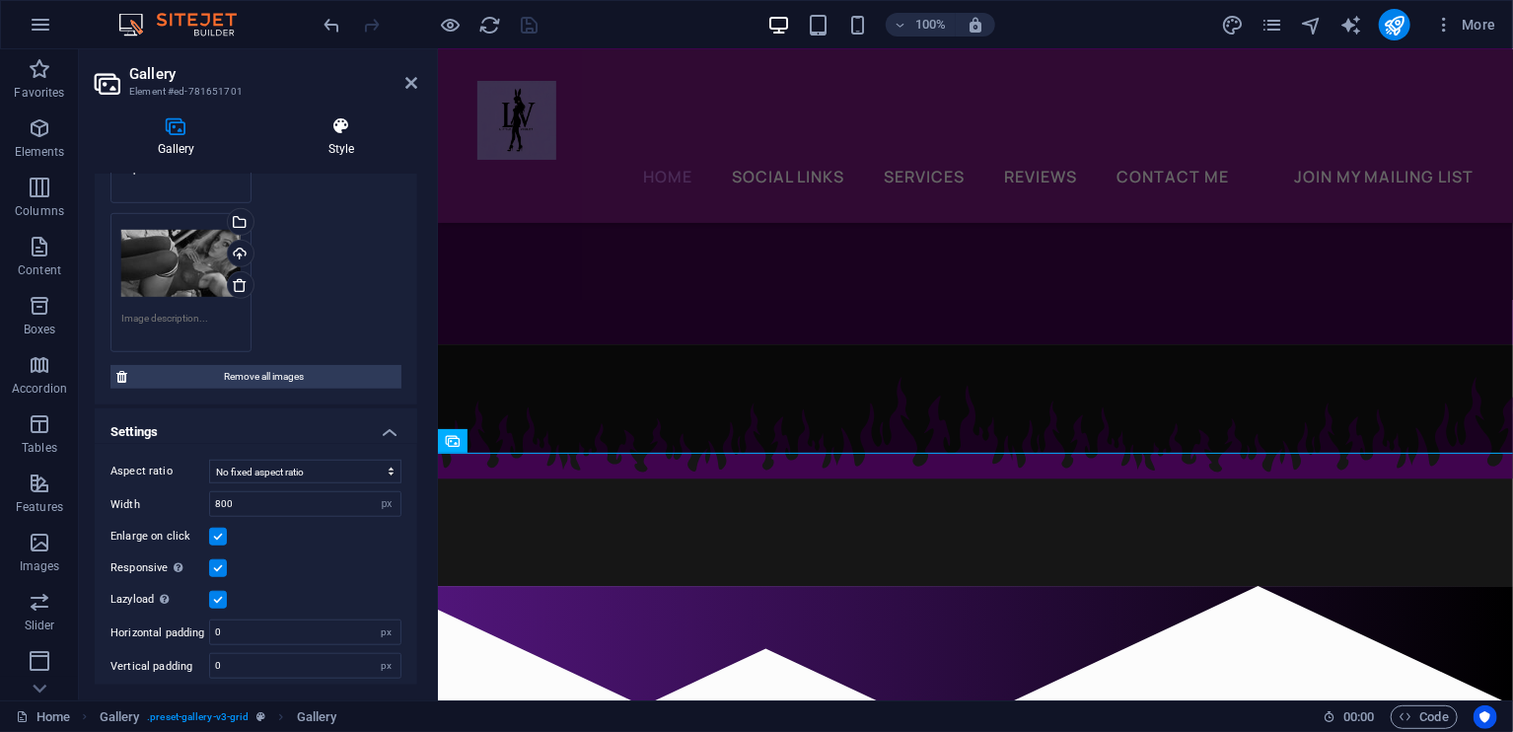
click at [373, 143] on h4 "Style" at bounding box center [341, 136] width 152 height 41
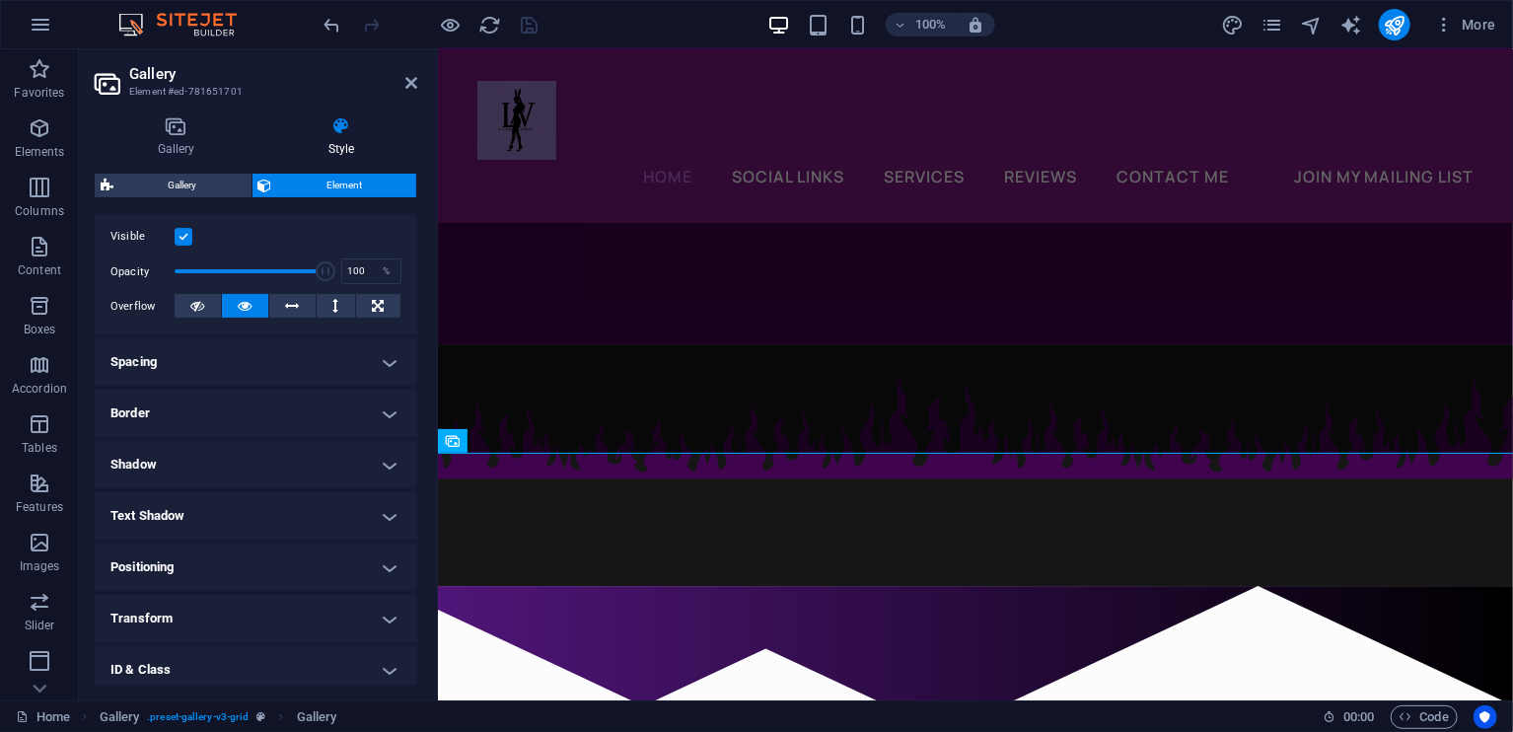
scroll to position [362, 0]
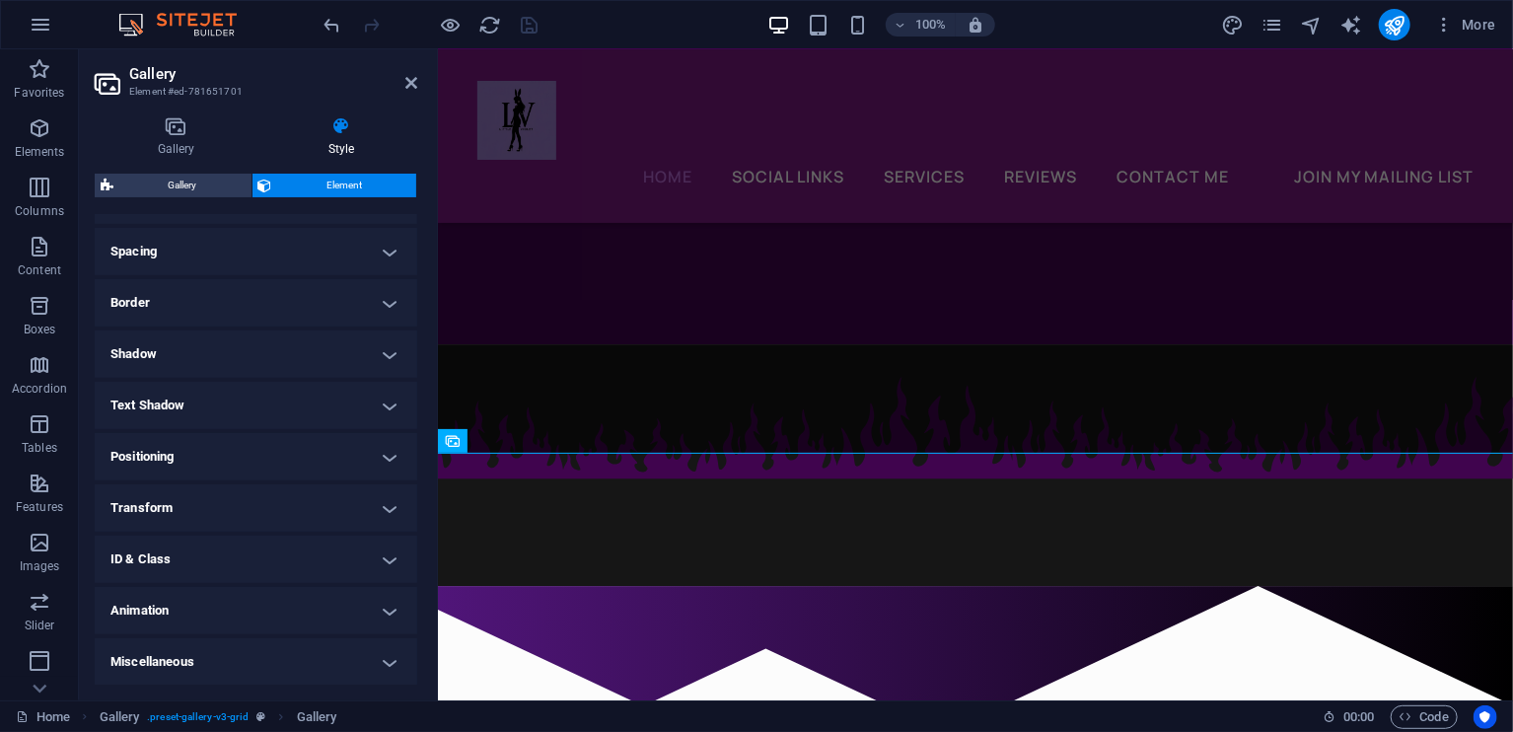
click at [342, 671] on h4 "Miscellaneous" at bounding box center [256, 661] width 323 height 47
click at [401, 240] on h4 "Spacing" at bounding box center [256, 251] width 323 height 47
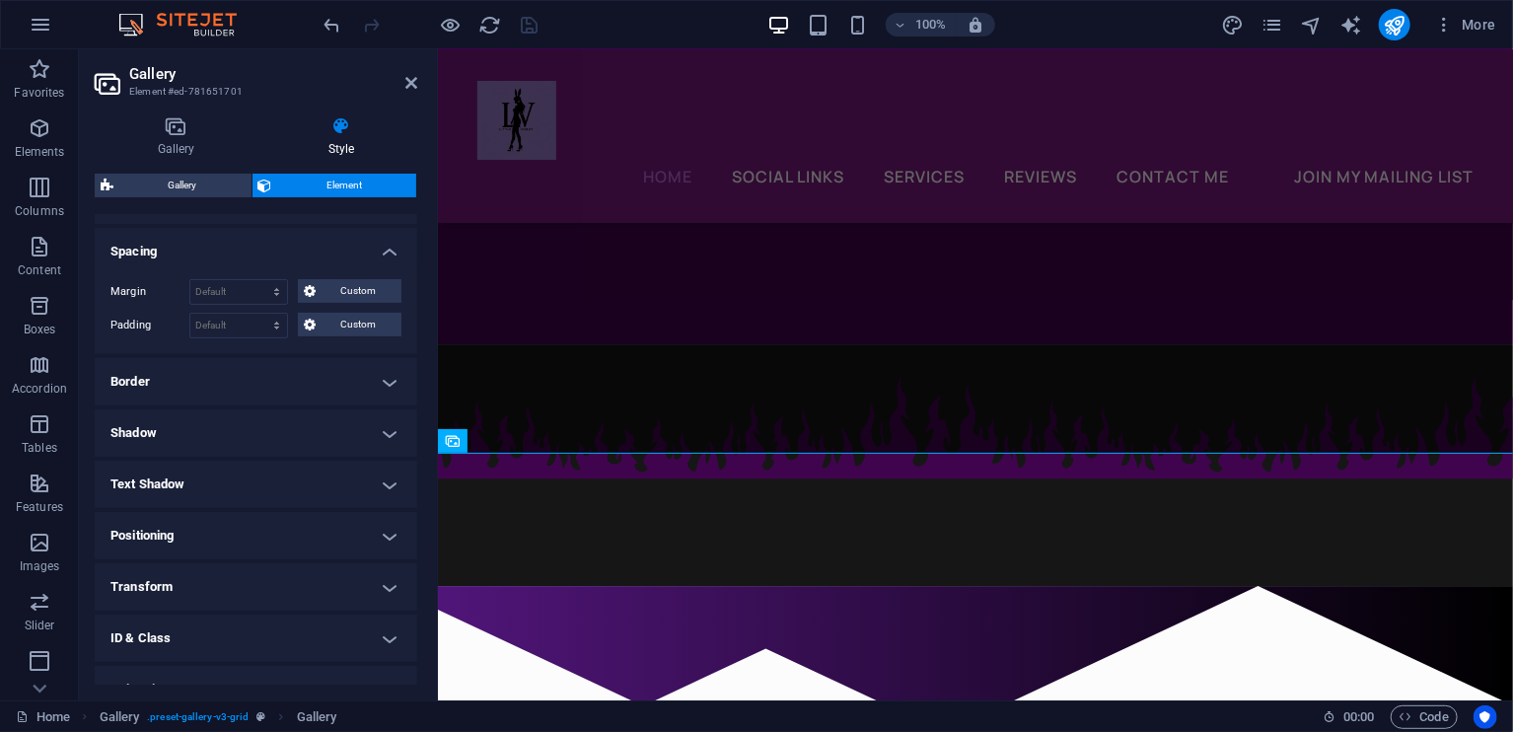
click at [370, 375] on h4 "Border" at bounding box center [256, 381] width 323 height 47
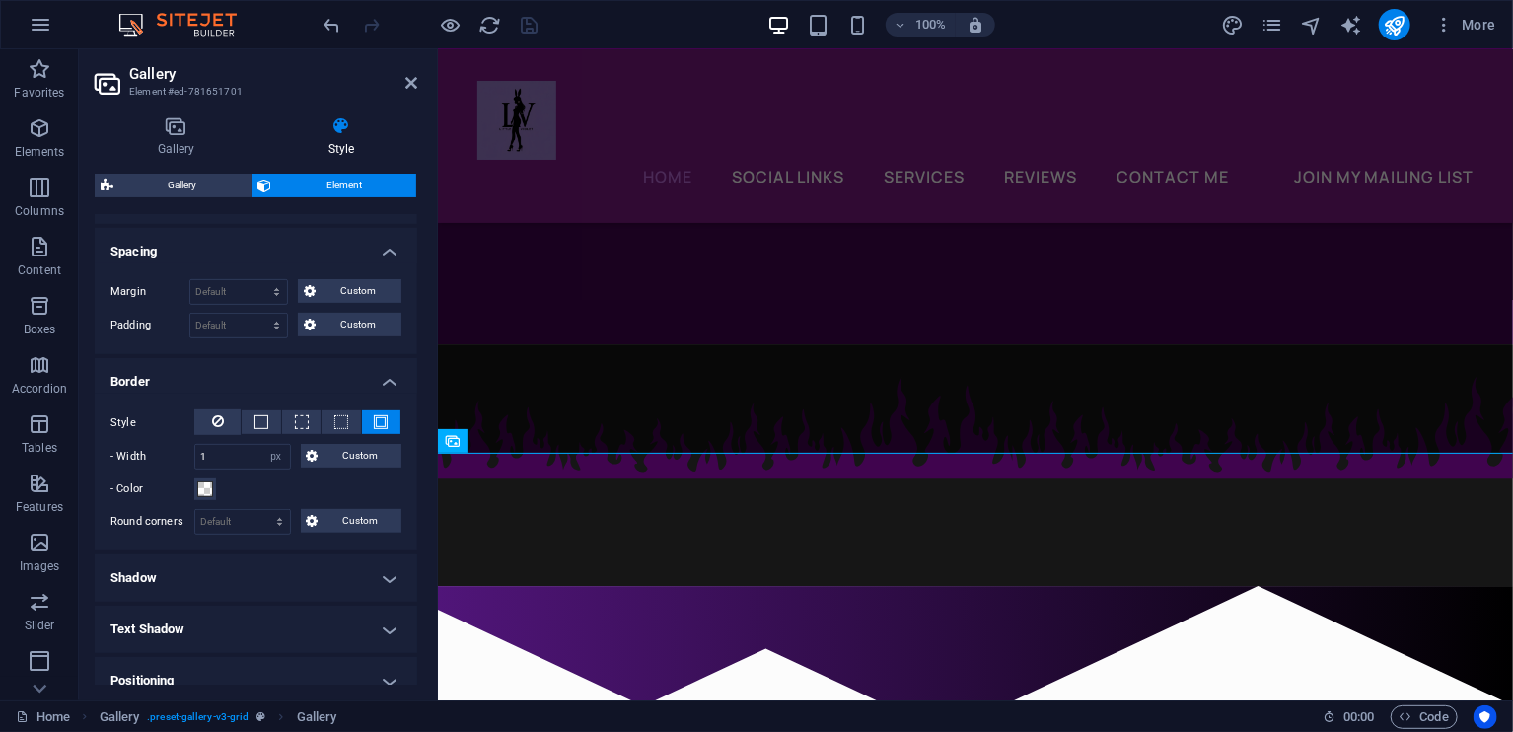
drag, startPoint x: 417, startPoint y: 538, endPoint x: 409, endPoint y: 580, distance: 43.1
click at [409, 580] on div "Layout How this element expands within the layout (Flexbox). Size Default auto …" at bounding box center [256, 449] width 323 height 471
drag, startPoint x: 417, startPoint y: 530, endPoint x: 417, endPoint y: 503, distance: 26.6
click at [417, 503] on div "Gallery Style Image Drag files here, click to choose files or select files from…" at bounding box center [256, 401] width 354 height 600
click at [412, 509] on div "Style - Width 1 auto px rem % vh vw Custom Custom 1 auto px rem % vh vw 1 auto …" at bounding box center [256, 472] width 323 height 157
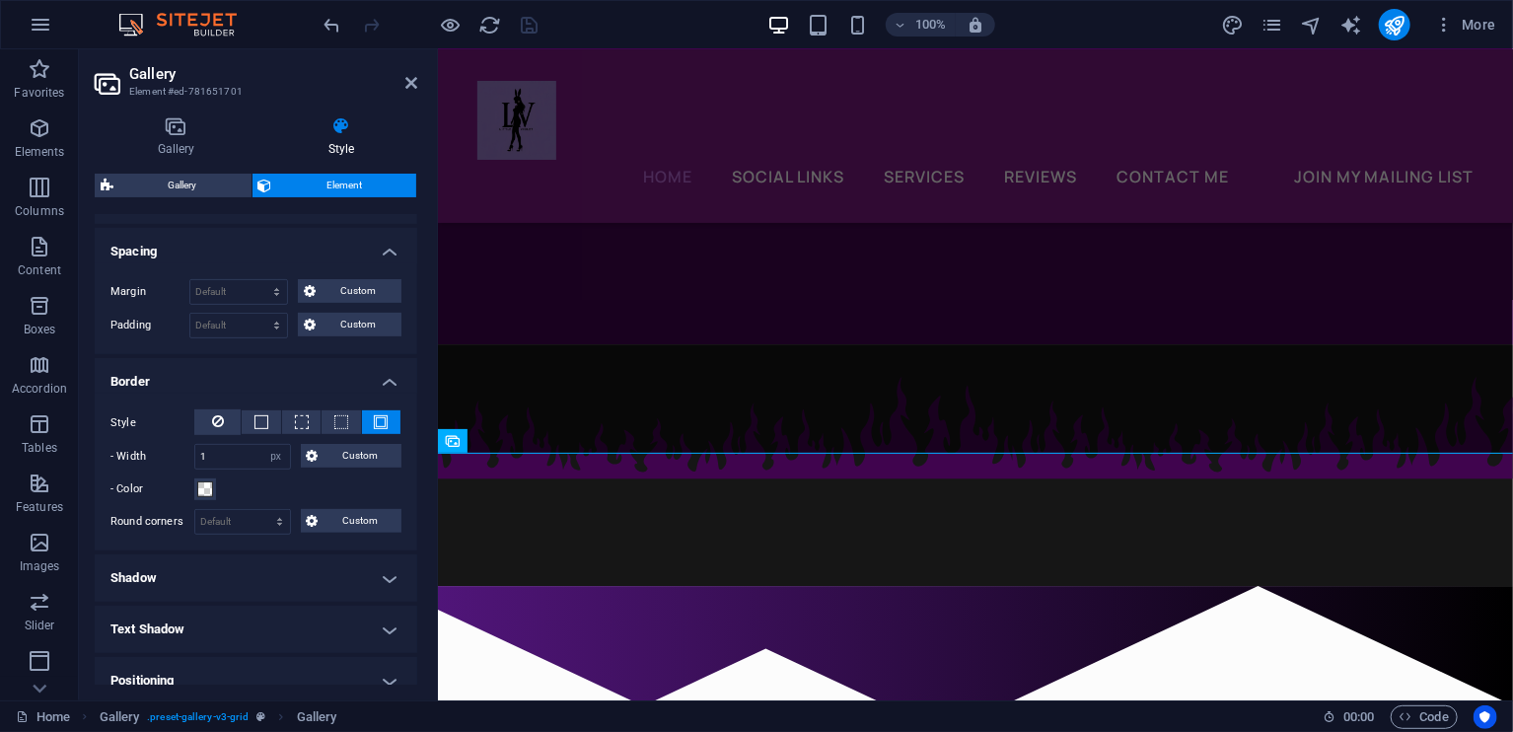
drag, startPoint x: 410, startPoint y: 509, endPoint x: 410, endPoint y: 528, distance: 18.7
click at [410, 528] on div "Style - Width 1 auto px rem % vh vw Custom Custom 1 auto px rem % vh vw 1 auto …" at bounding box center [256, 472] width 323 height 157
drag, startPoint x: 412, startPoint y: 530, endPoint x: 410, endPoint y: 556, distance: 26.7
click at [410, 556] on ul "Layout How this element expands within the layout (Flexbox). Size Default auto …" at bounding box center [256, 442] width 323 height 1181
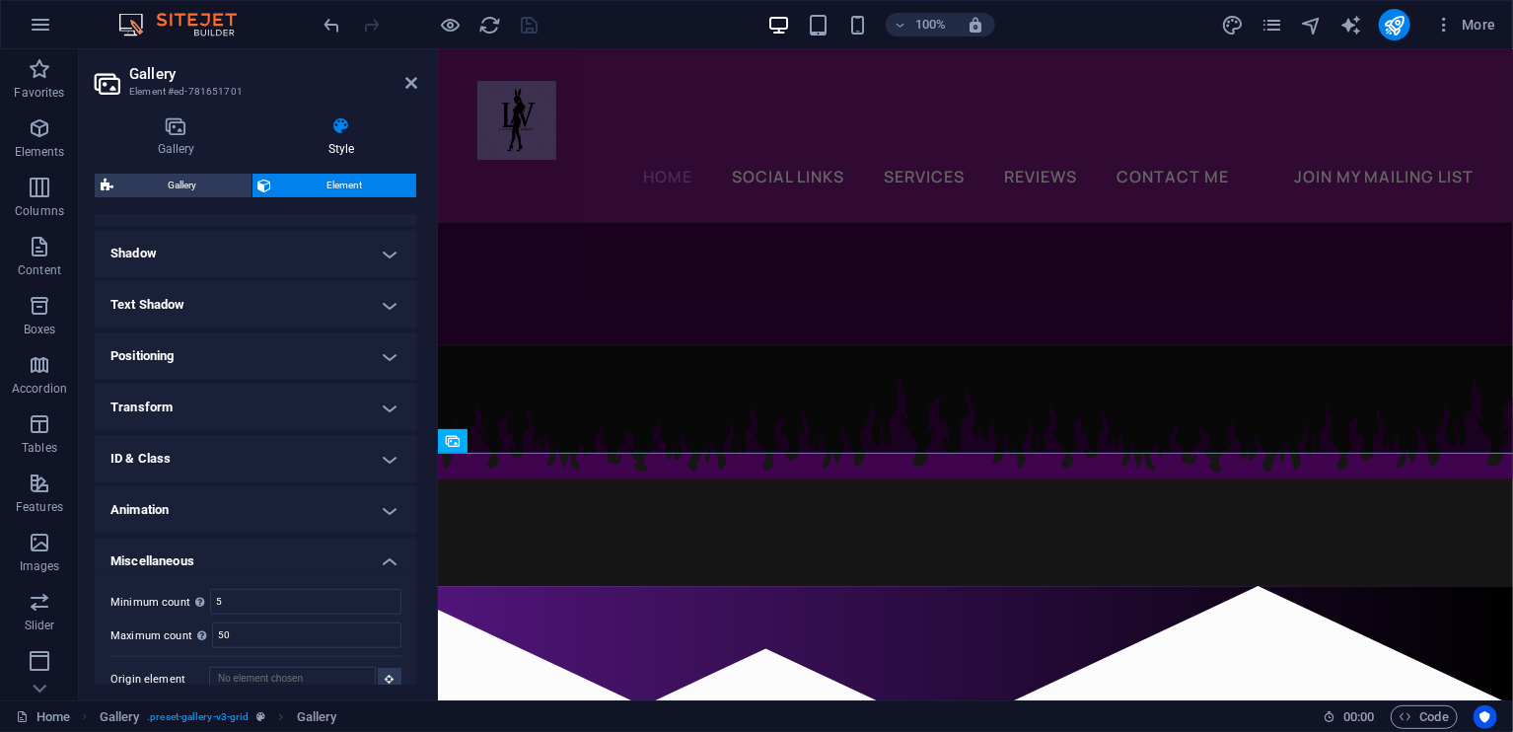
scroll to position [705, 0]
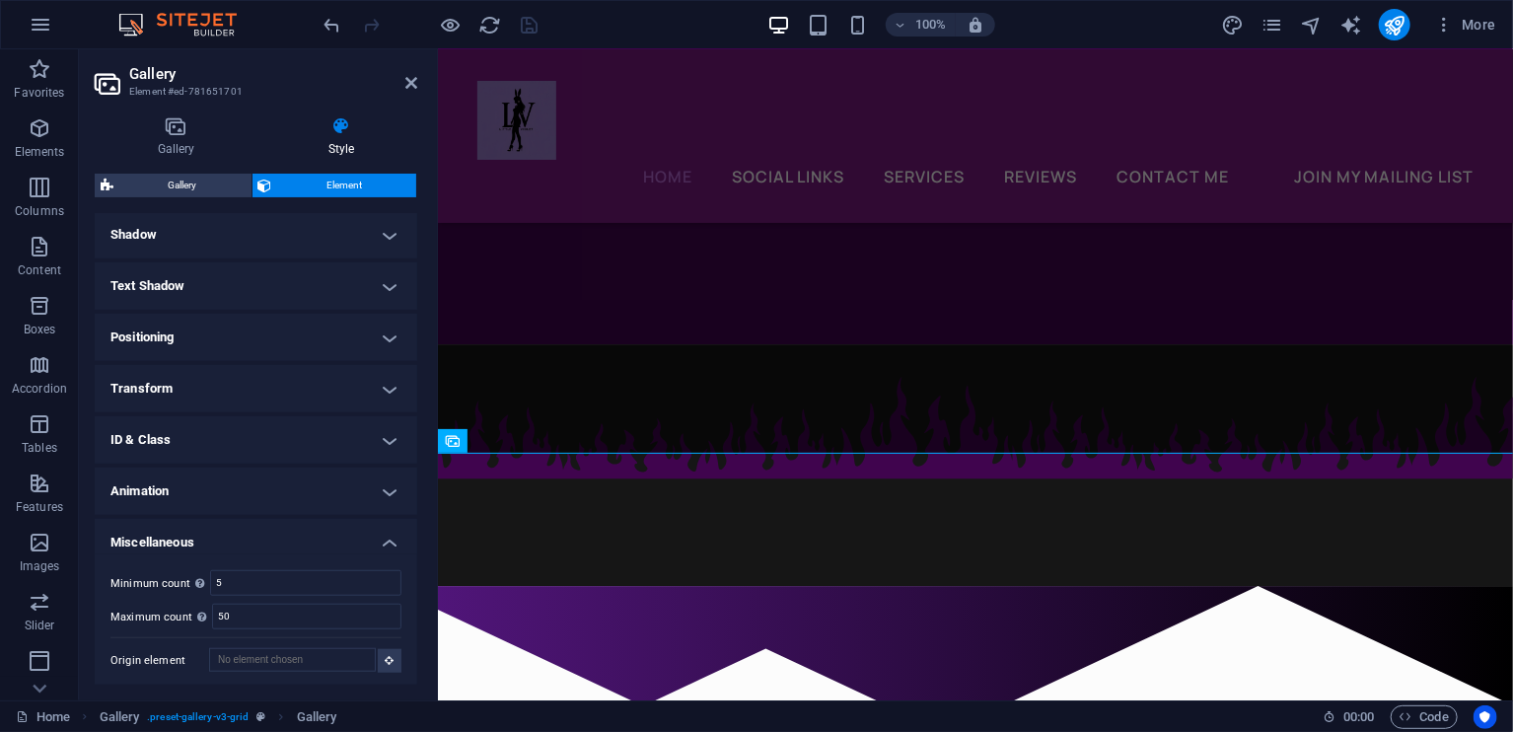
click at [317, 477] on h4 "Animation" at bounding box center [256, 491] width 323 height 47
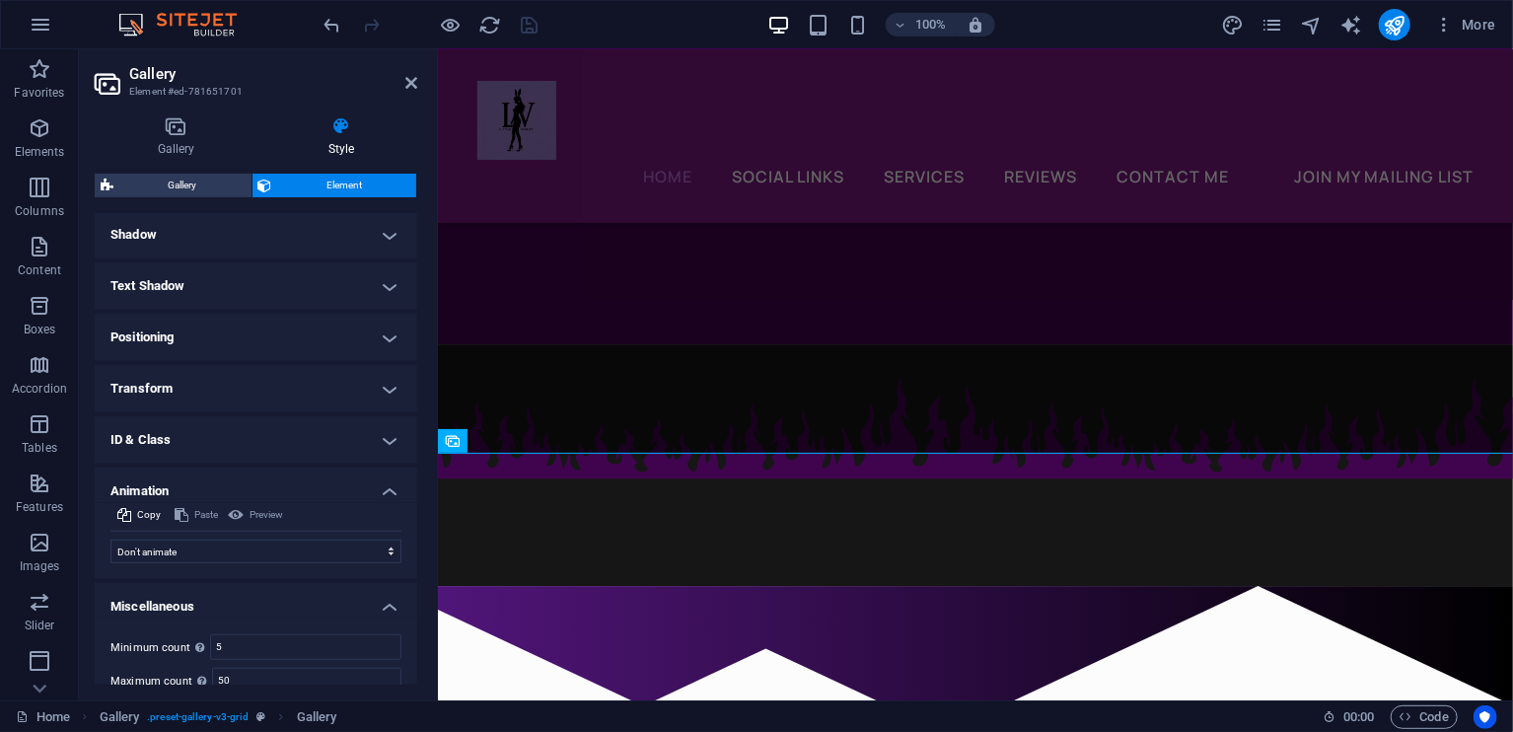
click at [360, 455] on h4 "ID & Class" at bounding box center [256, 439] width 323 height 47
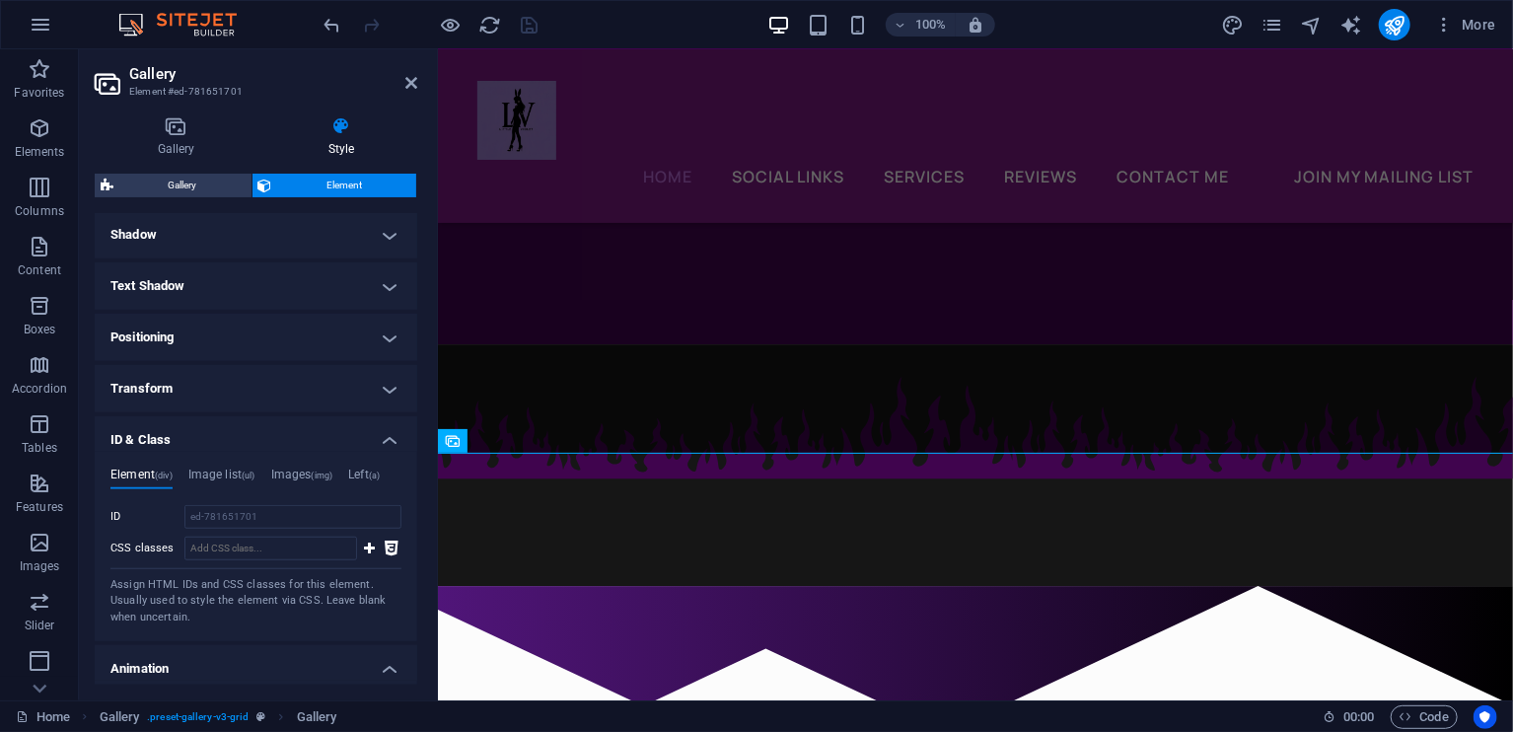
click at [352, 289] on h4 "Text Shadow" at bounding box center [256, 285] width 323 height 47
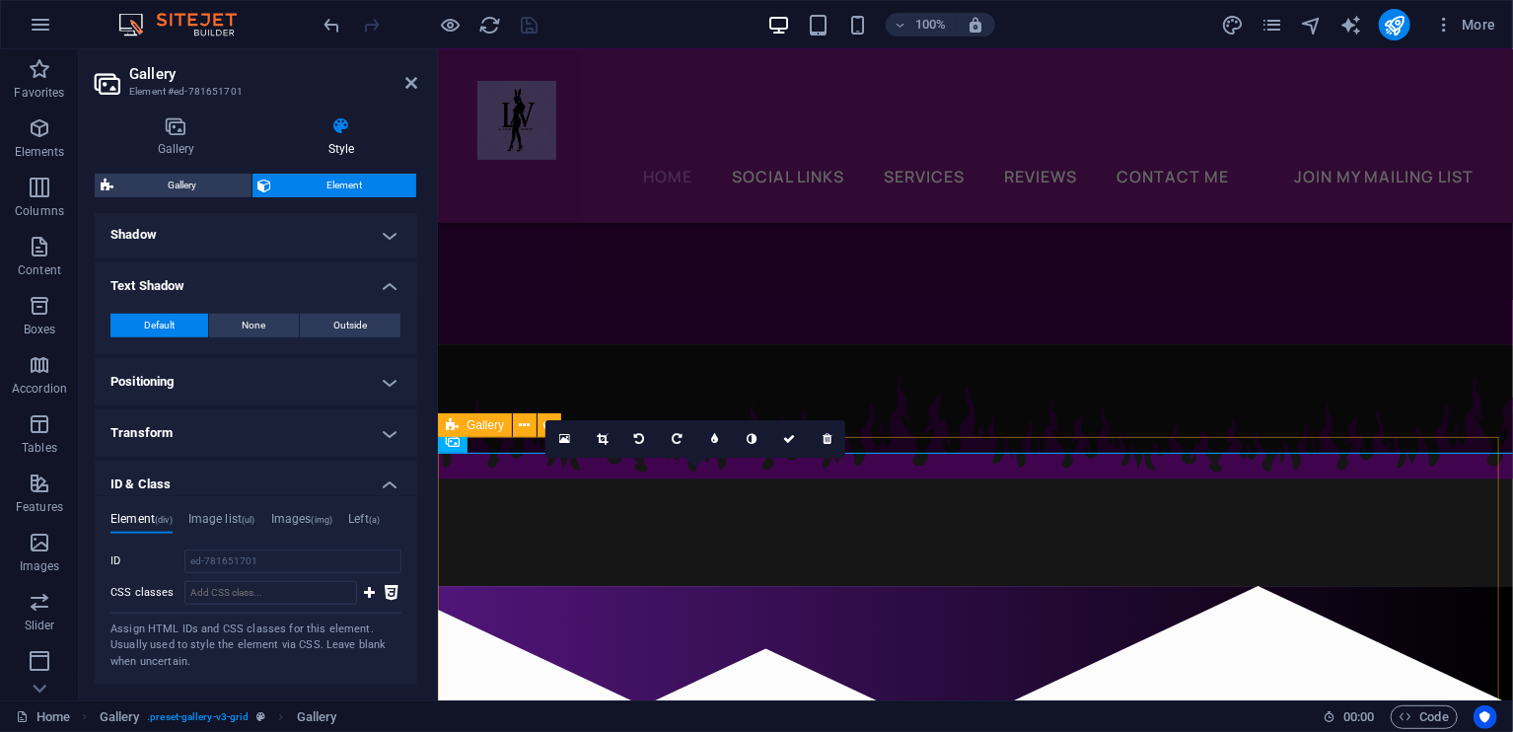
drag, startPoint x: 412, startPoint y: 487, endPoint x: 425, endPoint y: 434, distance: 54.8
click at [425, 434] on div "Gallery Style Image Drag files here, click to choose files or select files from…" at bounding box center [256, 401] width 354 height 600
drag, startPoint x: 417, startPoint y: 450, endPoint x: 414, endPoint y: 417, distance: 32.7
click at [414, 417] on div "Layout How this element expands within the layout (Flexbox). Size Default auto …" at bounding box center [256, 449] width 323 height 471
drag, startPoint x: 411, startPoint y: 468, endPoint x: 413, endPoint y: 444, distance: 23.8
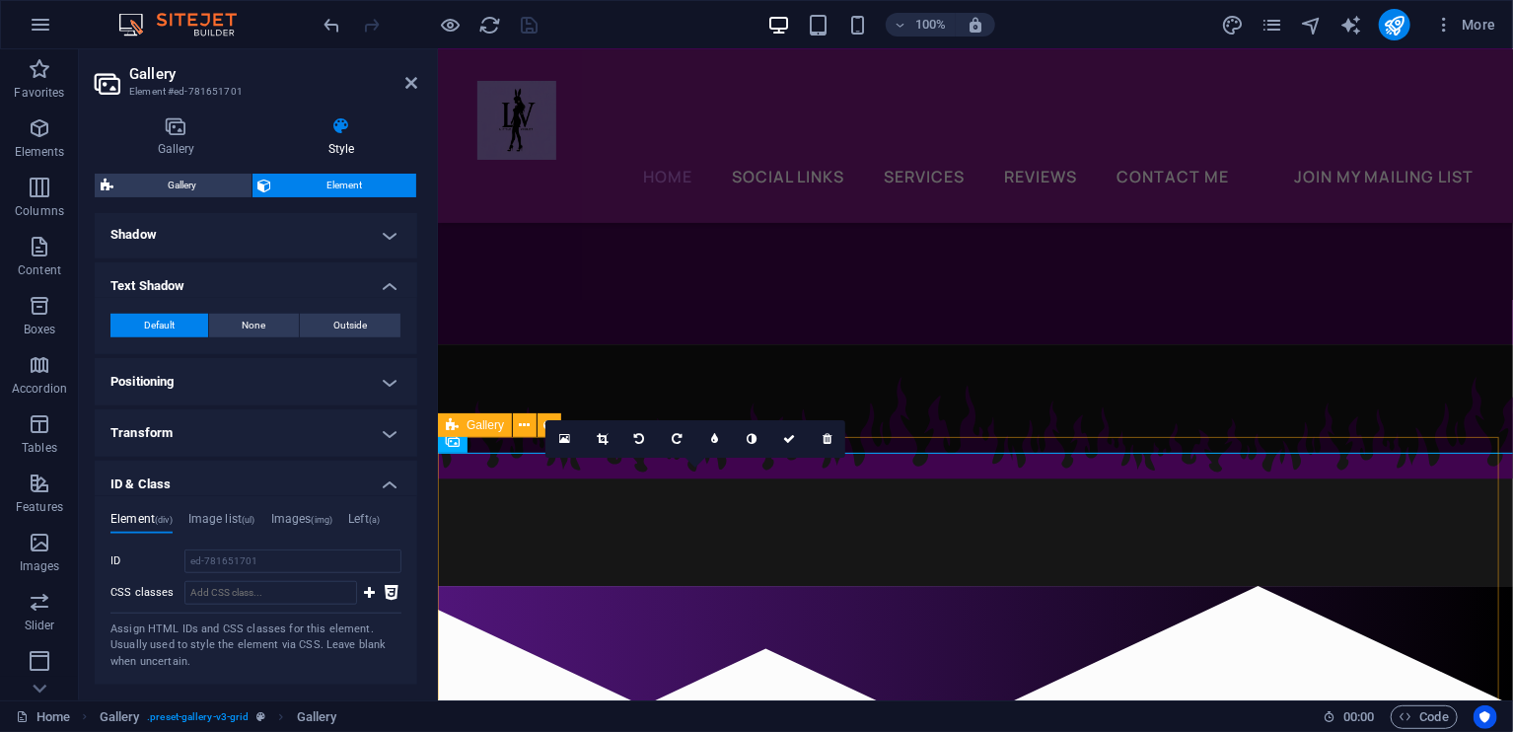
click at [413, 444] on div "Layout How this element expands within the layout (Flexbox). Size Default auto …" at bounding box center [256, 449] width 323 height 471
drag, startPoint x: 417, startPoint y: 446, endPoint x: 413, endPoint y: 391, distance: 55.4
click at [413, 391] on div "Layout How this element expands within the layout (Flexbox). Size Default auto …" at bounding box center [256, 449] width 323 height 471
click at [421, 370] on div "Gallery Style Image Drag files here, click to choose files or select files from…" at bounding box center [256, 401] width 354 height 600
click at [417, 366] on div "Gallery Style Image Drag files here, click to choose files or select files from…" at bounding box center [256, 401] width 354 height 600
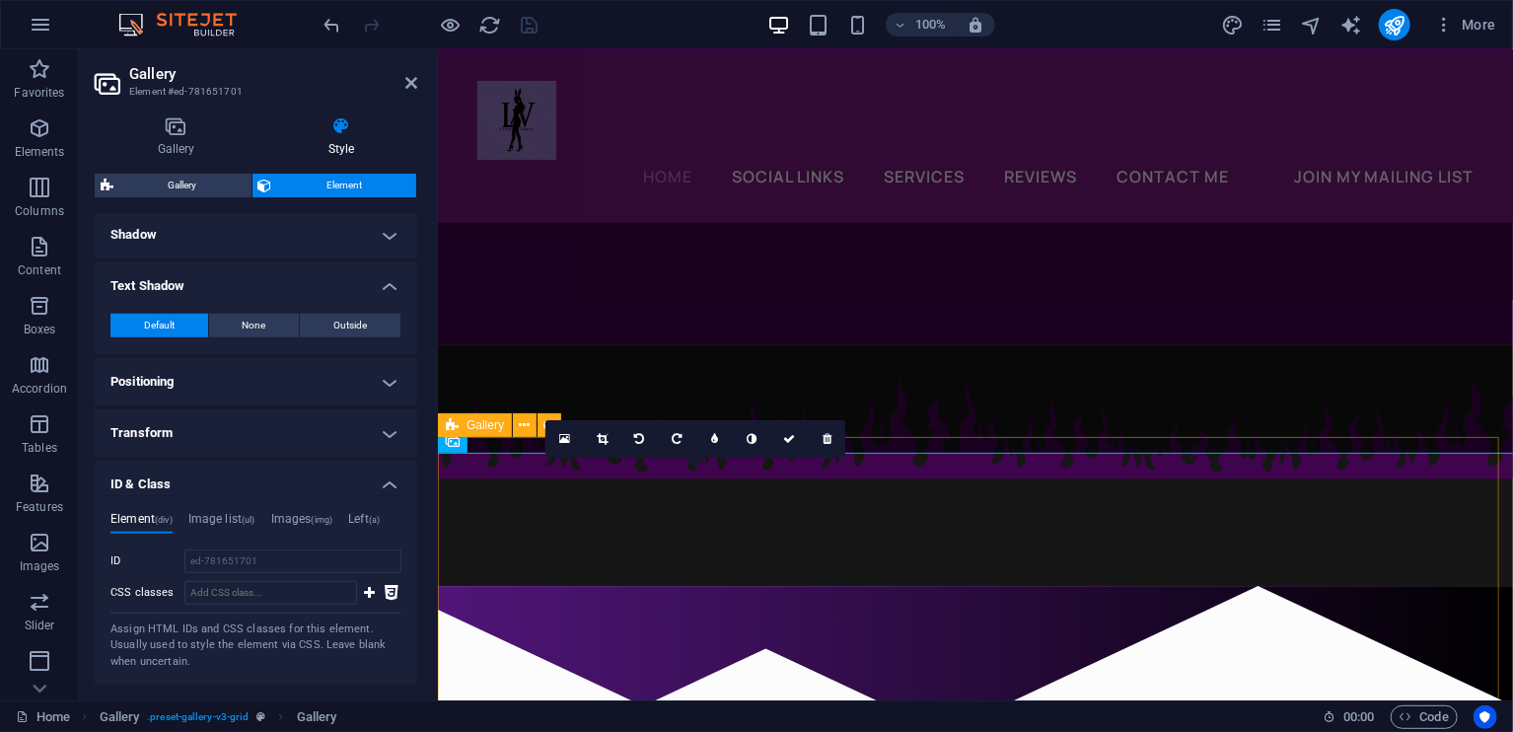
click at [417, 366] on div "Gallery Style Image Drag files here, click to choose files or select files from…" at bounding box center [256, 401] width 354 height 600
click at [413, 75] on icon at bounding box center [411, 83] width 12 height 16
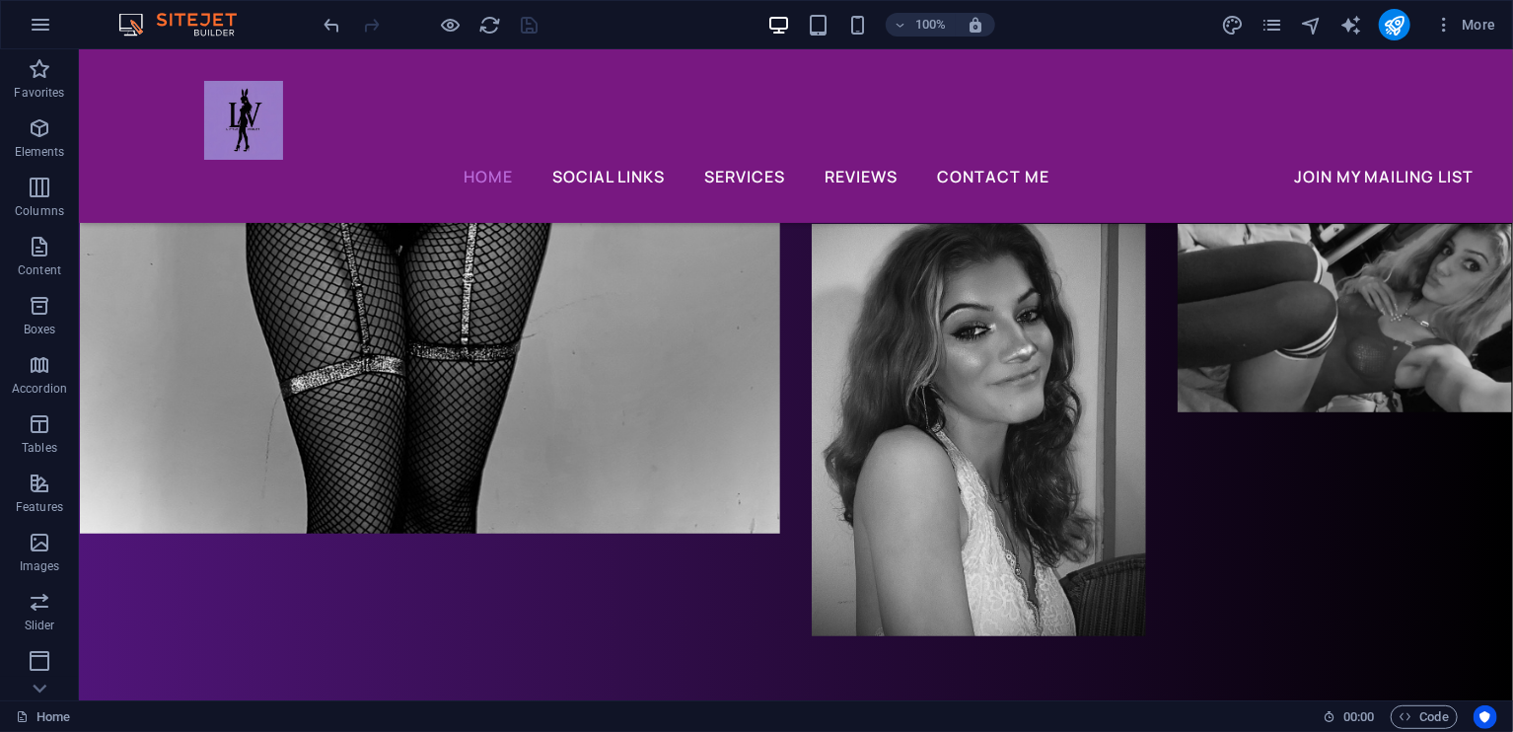
scroll to position [4127, 0]
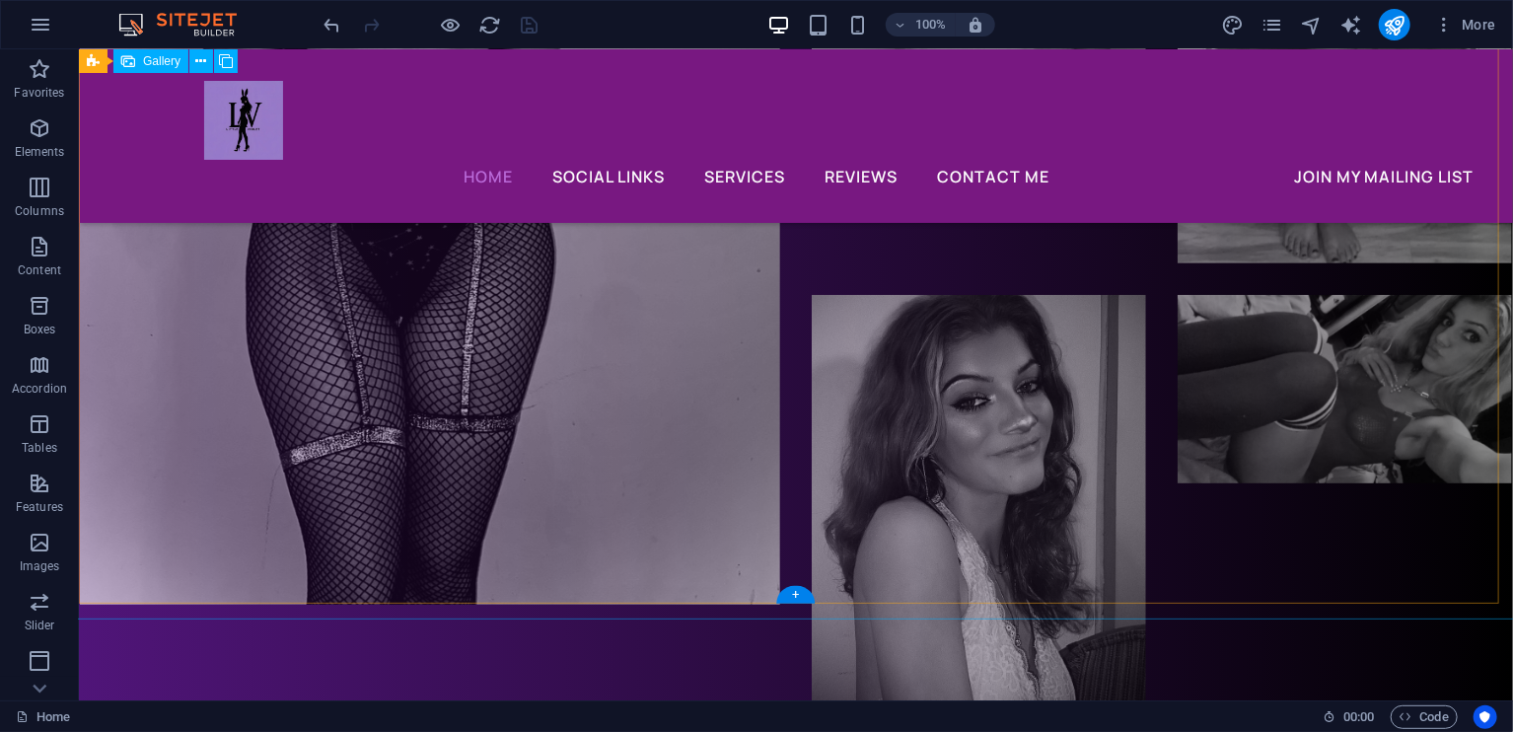
click at [1192, 513] on li at bounding box center [1344, 652] width 334 height 717
click at [833, 513] on li at bounding box center [978, 652] width 334 height 717
select select "px"
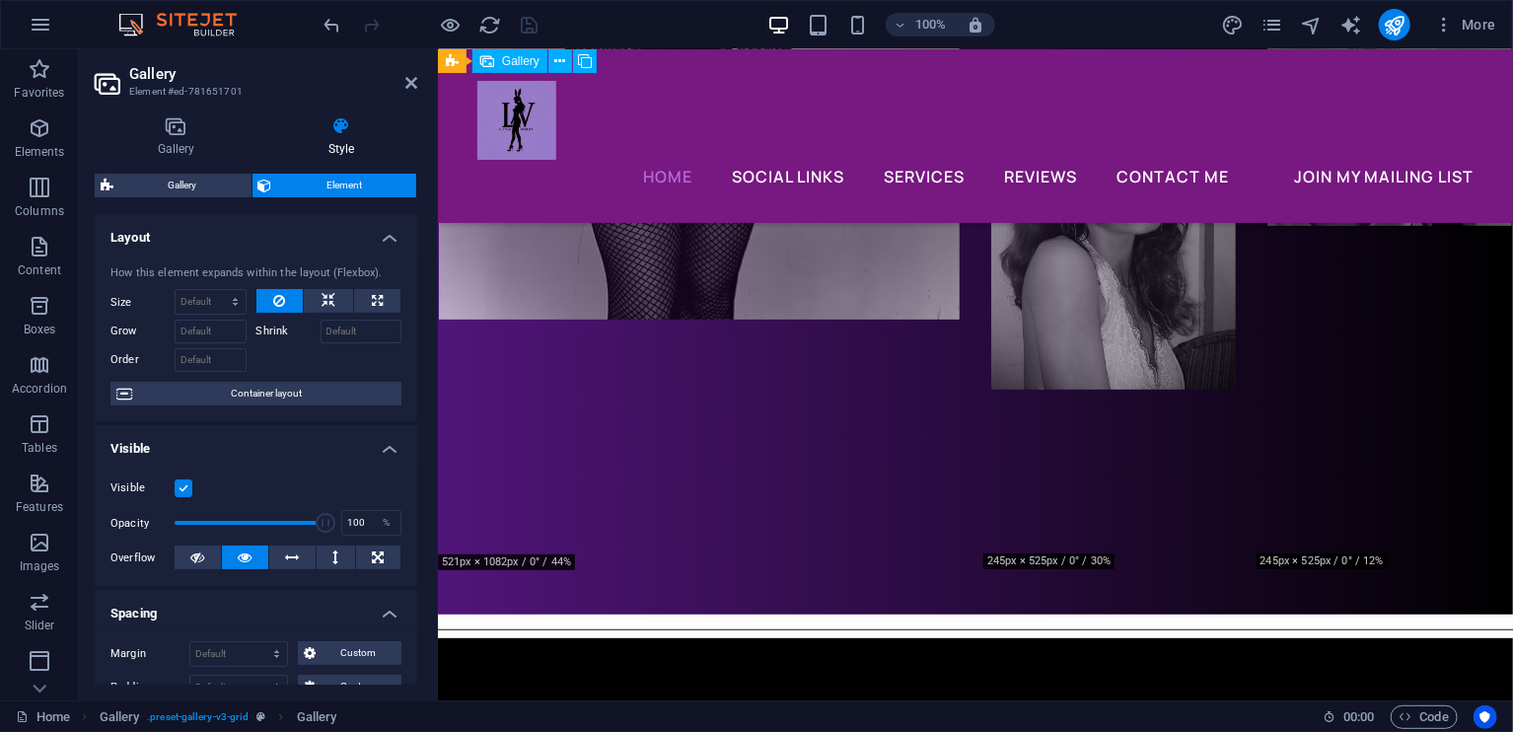
scroll to position [3863, 0]
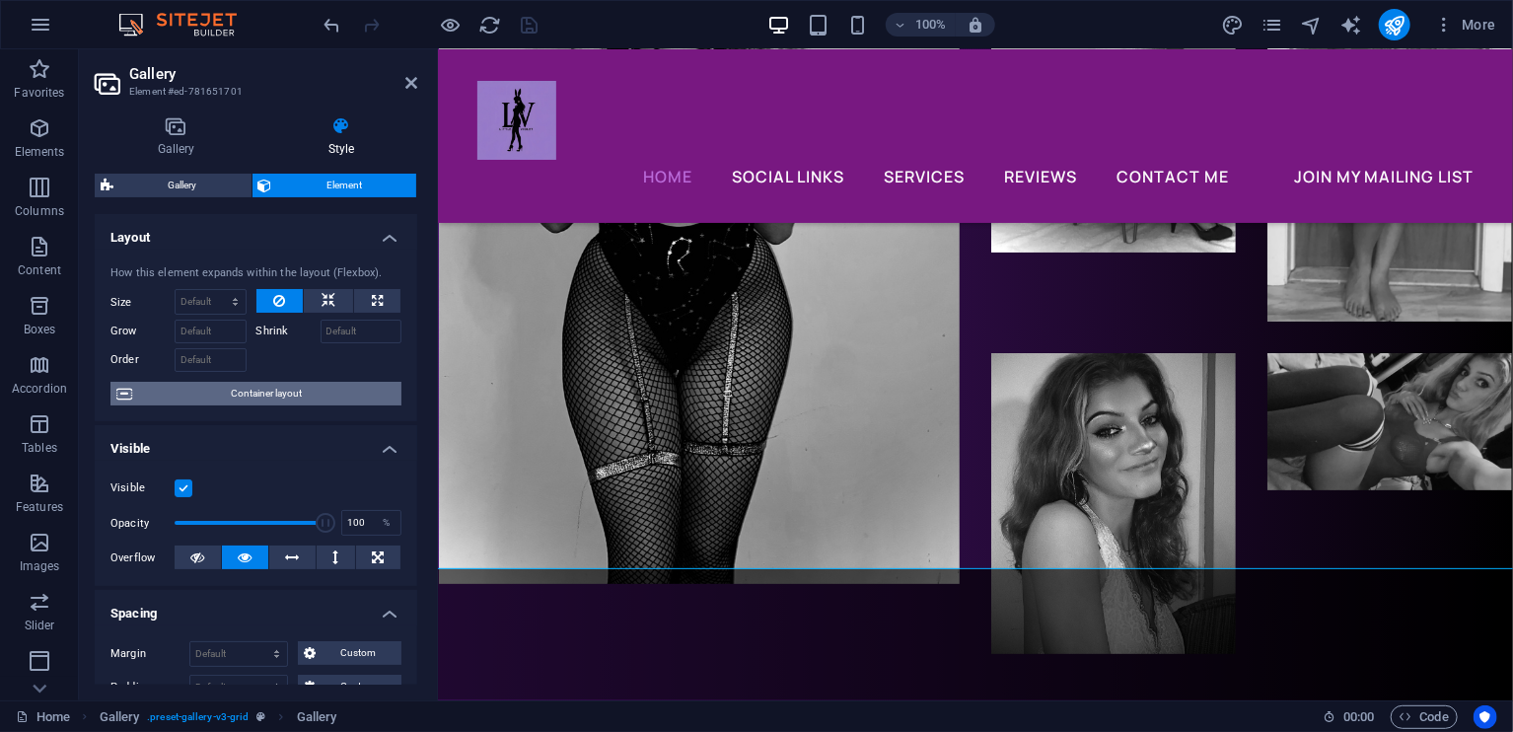
click at [340, 400] on span "Container layout" at bounding box center [266, 394] width 257 height 24
select select "pyramids"
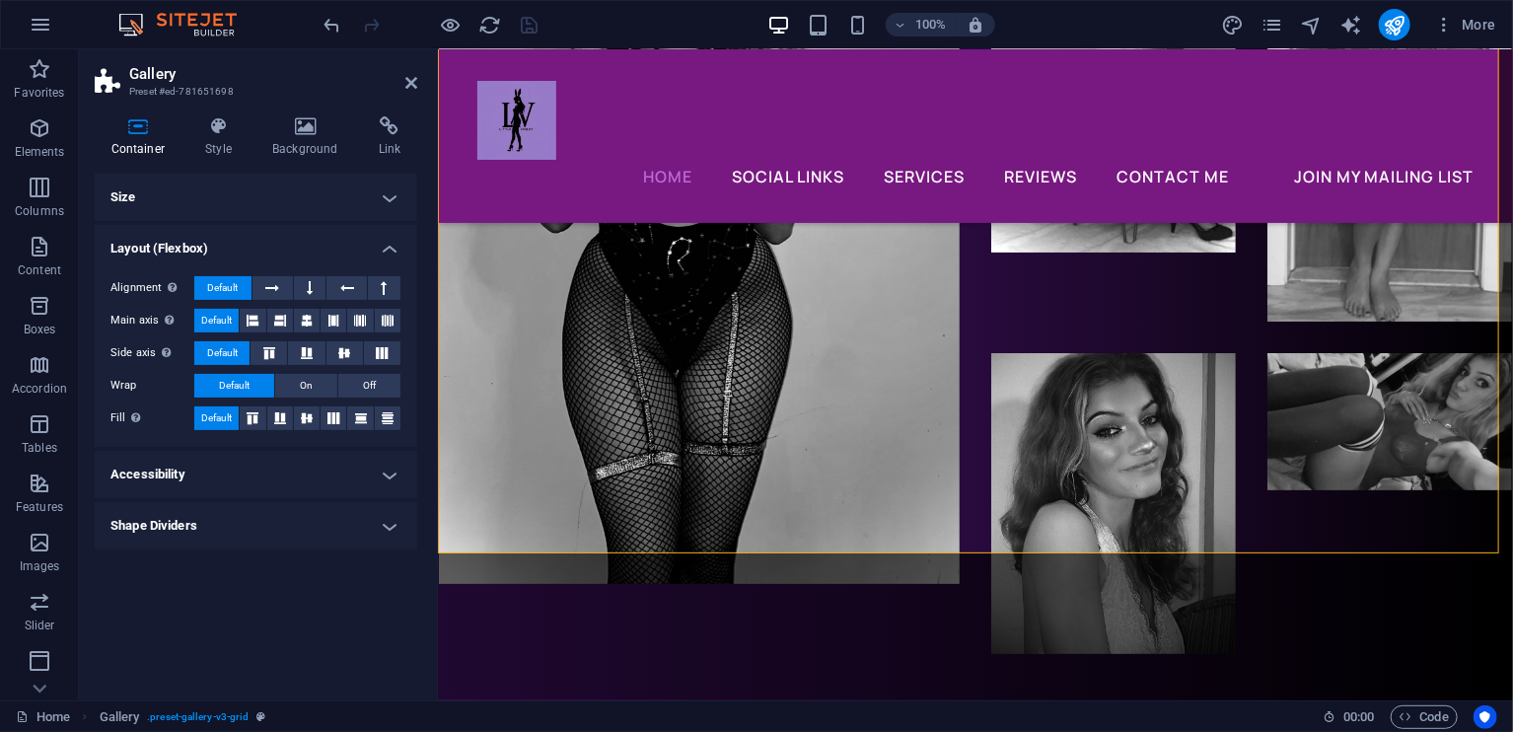
click at [326, 539] on h4 "Shape Dividers" at bounding box center [256, 525] width 323 height 47
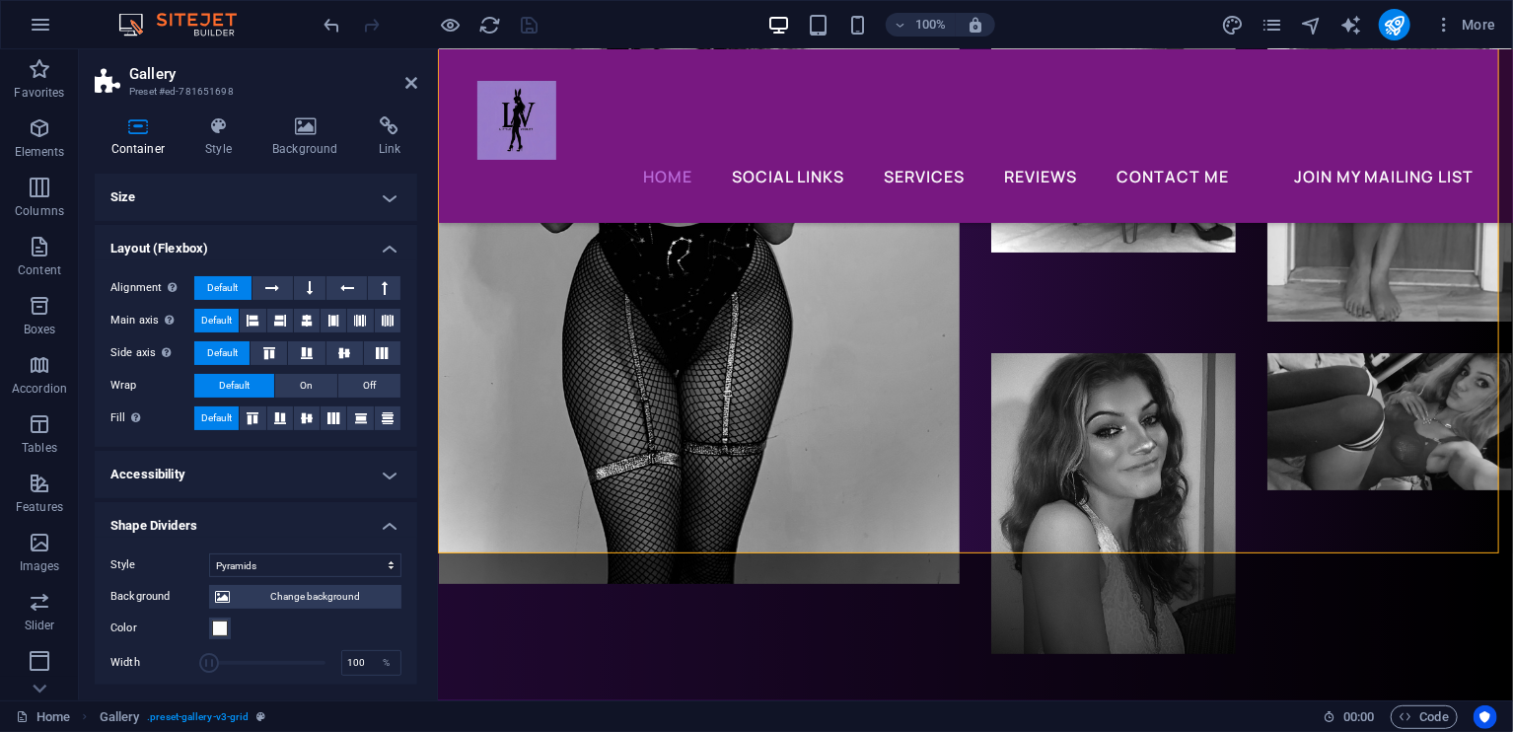
click at [206, 619] on label "Color" at bounding box center [159, 629] width 99 height 24
click at [209, 619] on button "Color" at bounding box center [220, 629] width 22 height 22
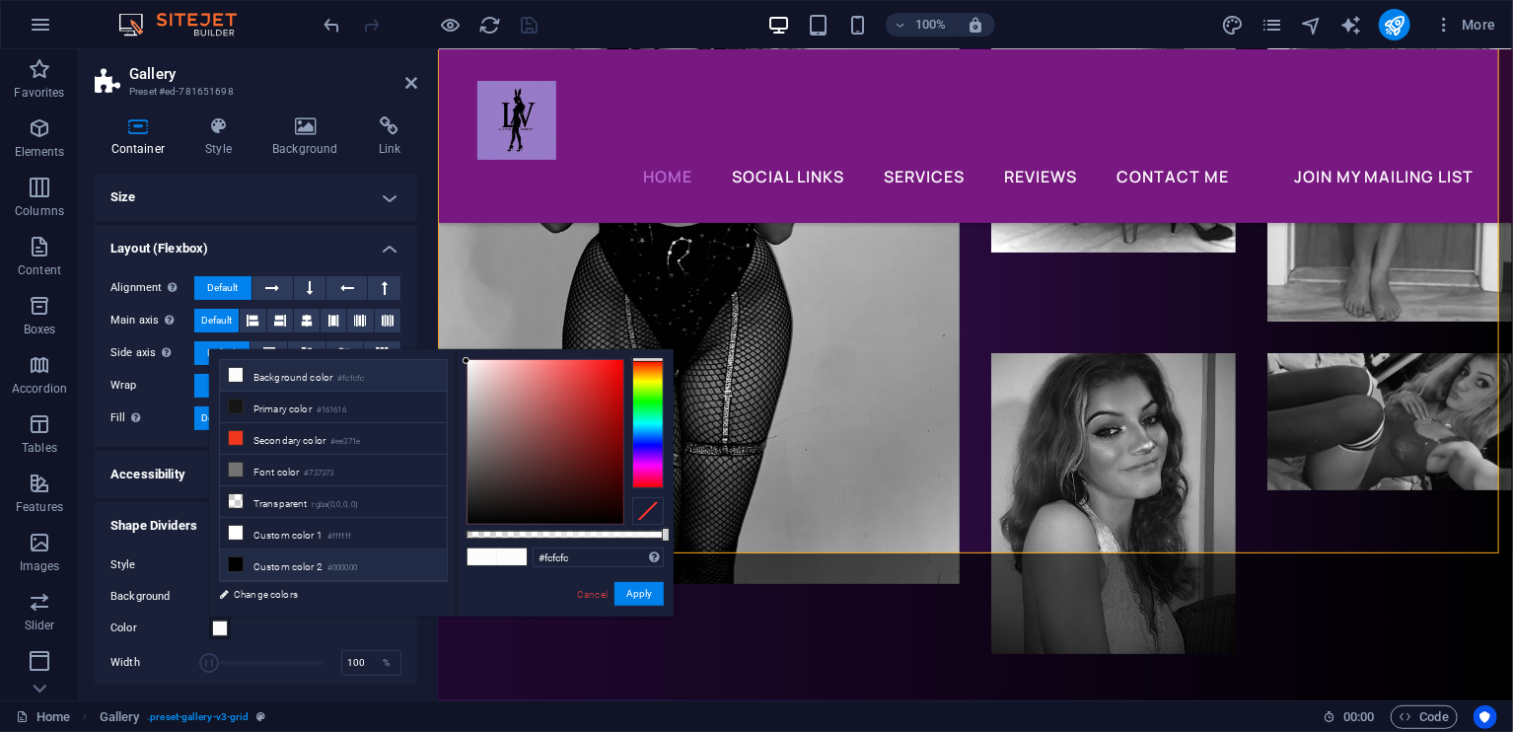
click at [312, 549] on li "Custom color 2 #000000" at bounding box center [333, 565] width 227 height 32
type input "#000000"
click at [640, 592] on button "Apply" at bounding box center [639, 594] width 49 height 24
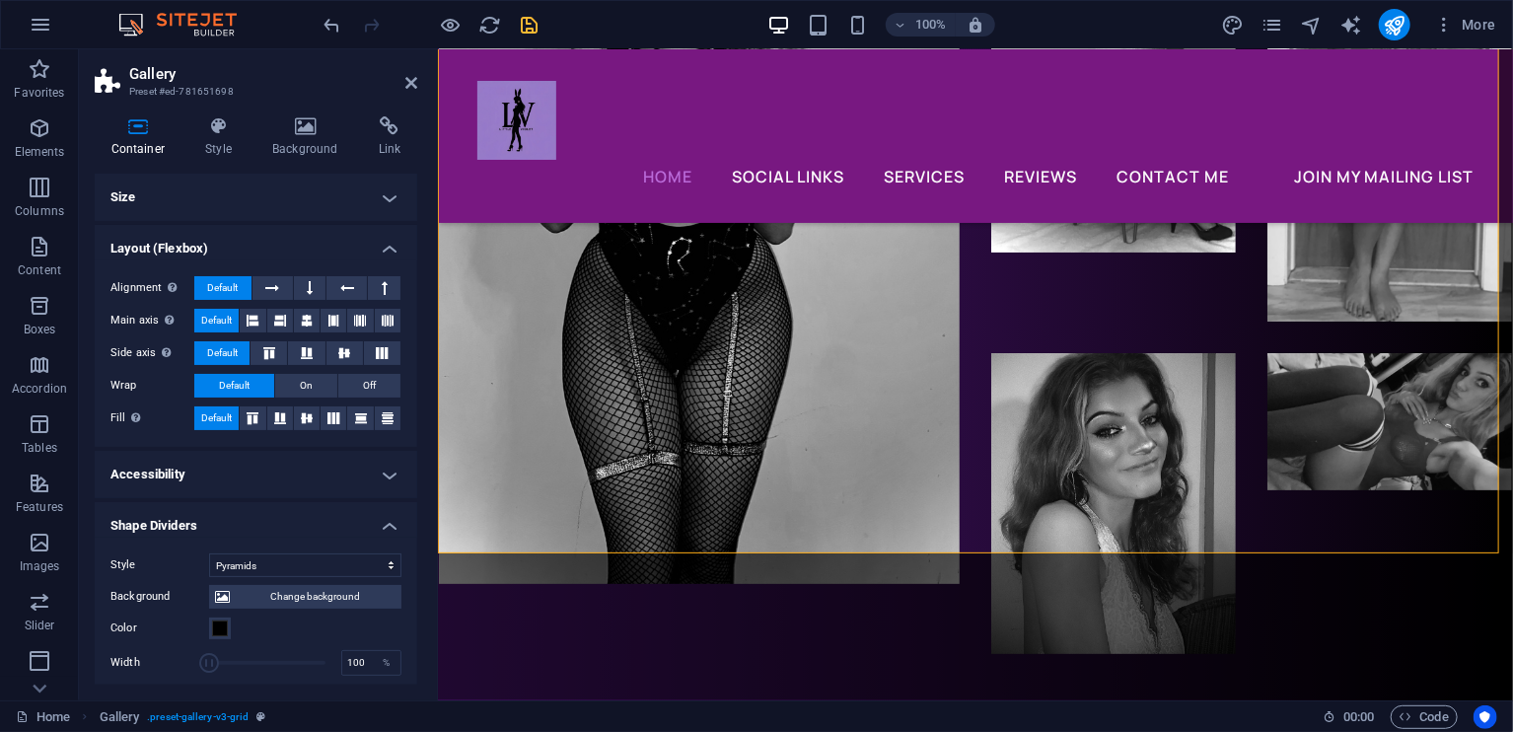
click at [398, 84] on header "Gallery Preset #ed-781651698" at bounding box center [256, 74] width 323 height 51
click at [404, 80] on header "Gallery Preset #ed-781651698" at bounding box center [256, 74] width 323 height 51
click at [409, 79] on icon at bounding box center [411, 83] width 12 height 16
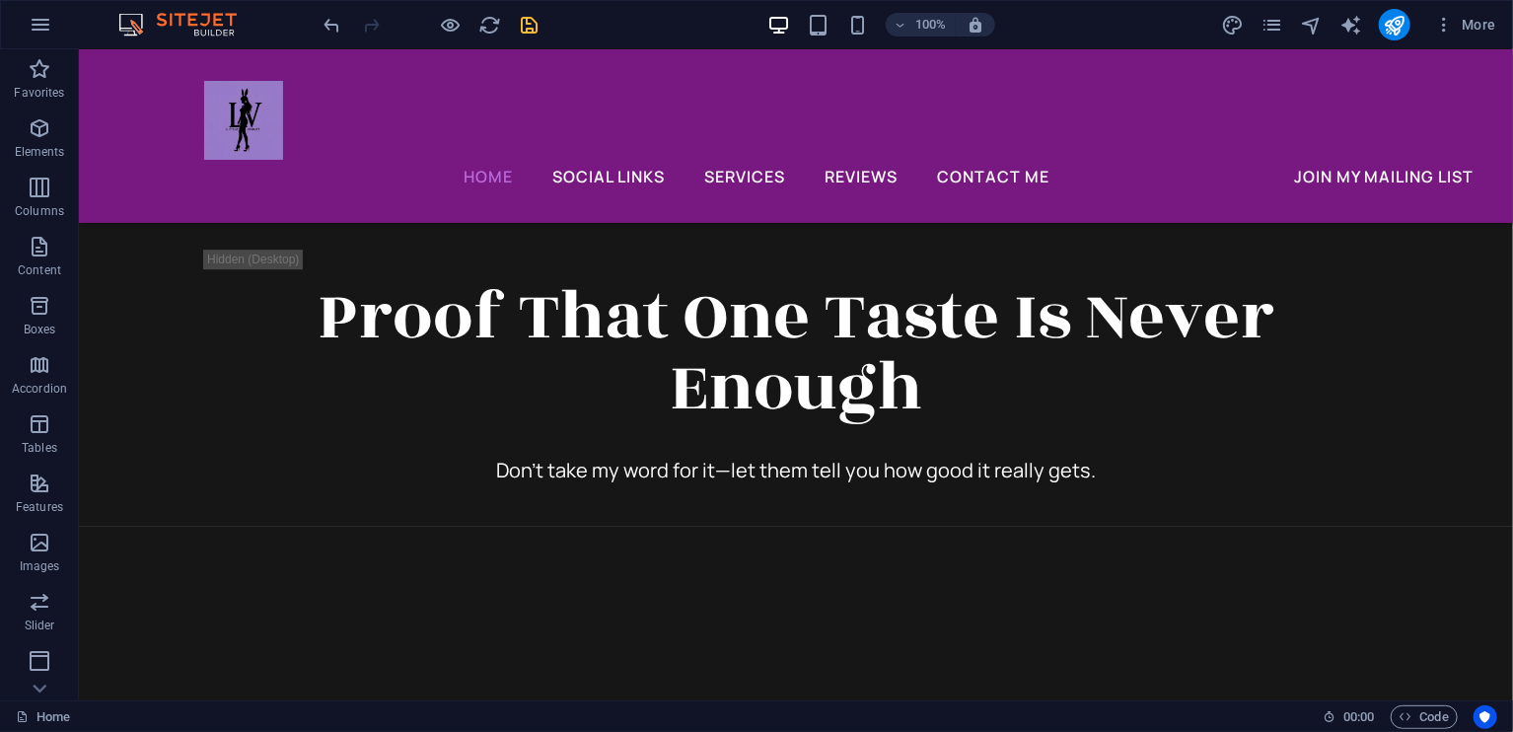
scroll to position [7424, 0]
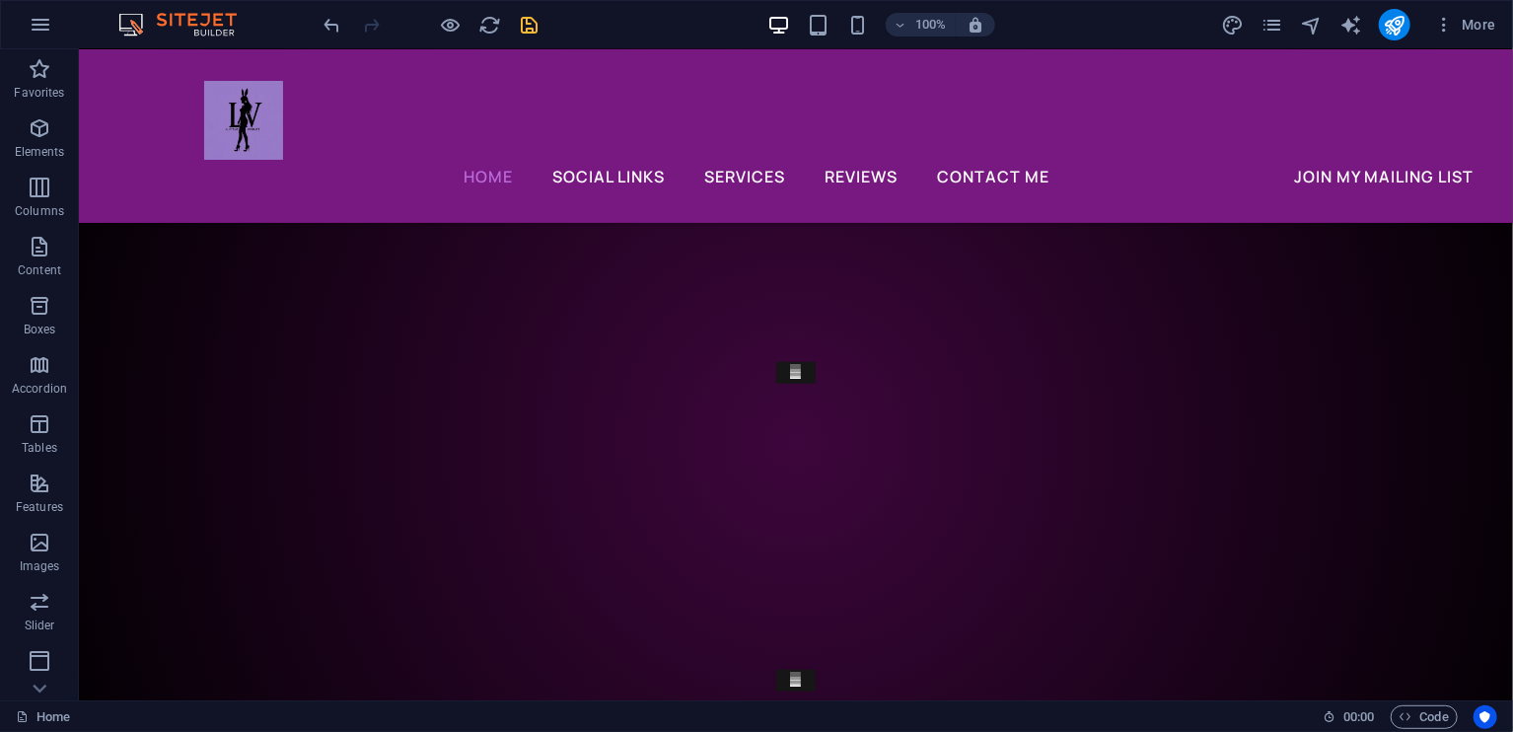
scroll to position [8104, 0]
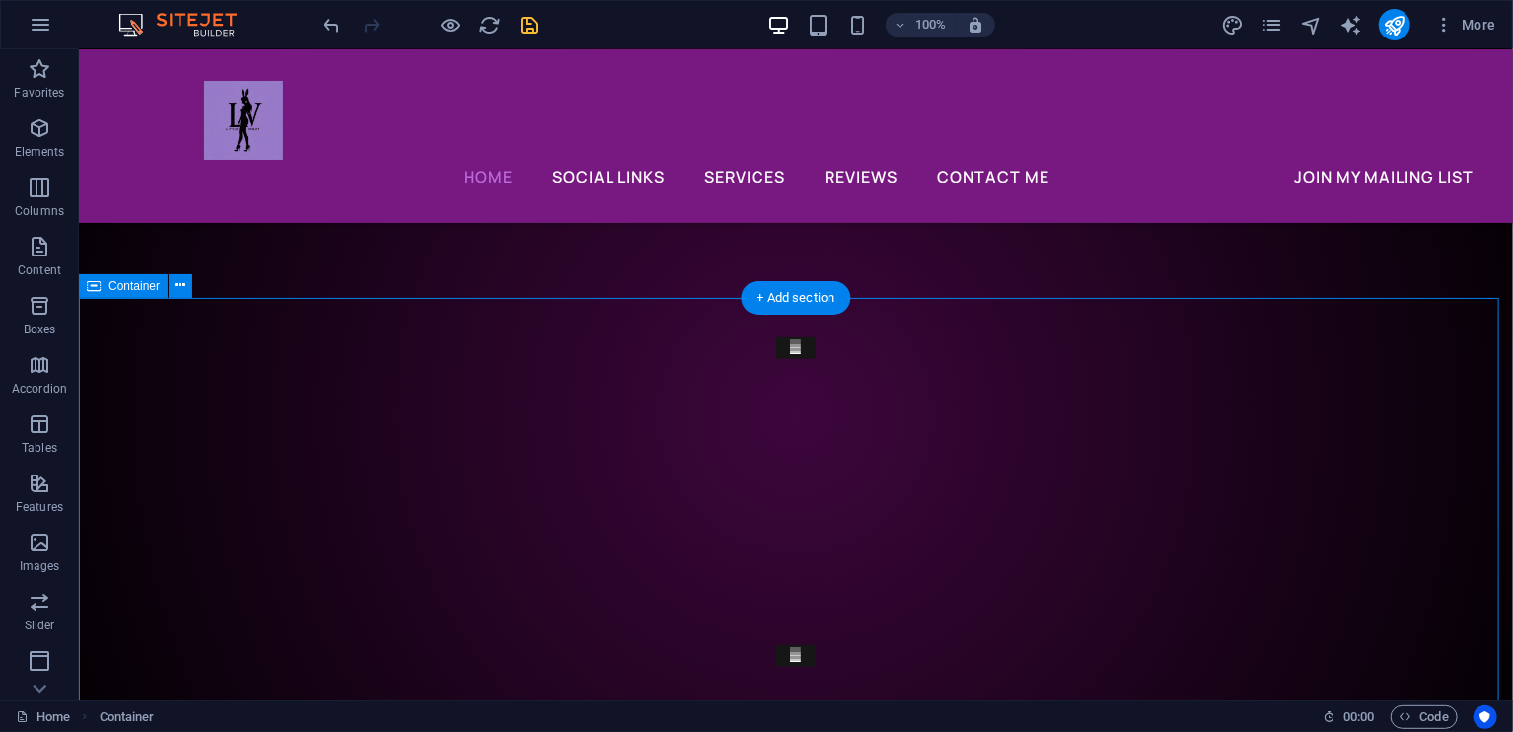
drag, startPoint x: 1433, startPoint y: 590, endPoint x: 1437, endPoint y: 555, distance: 34.8
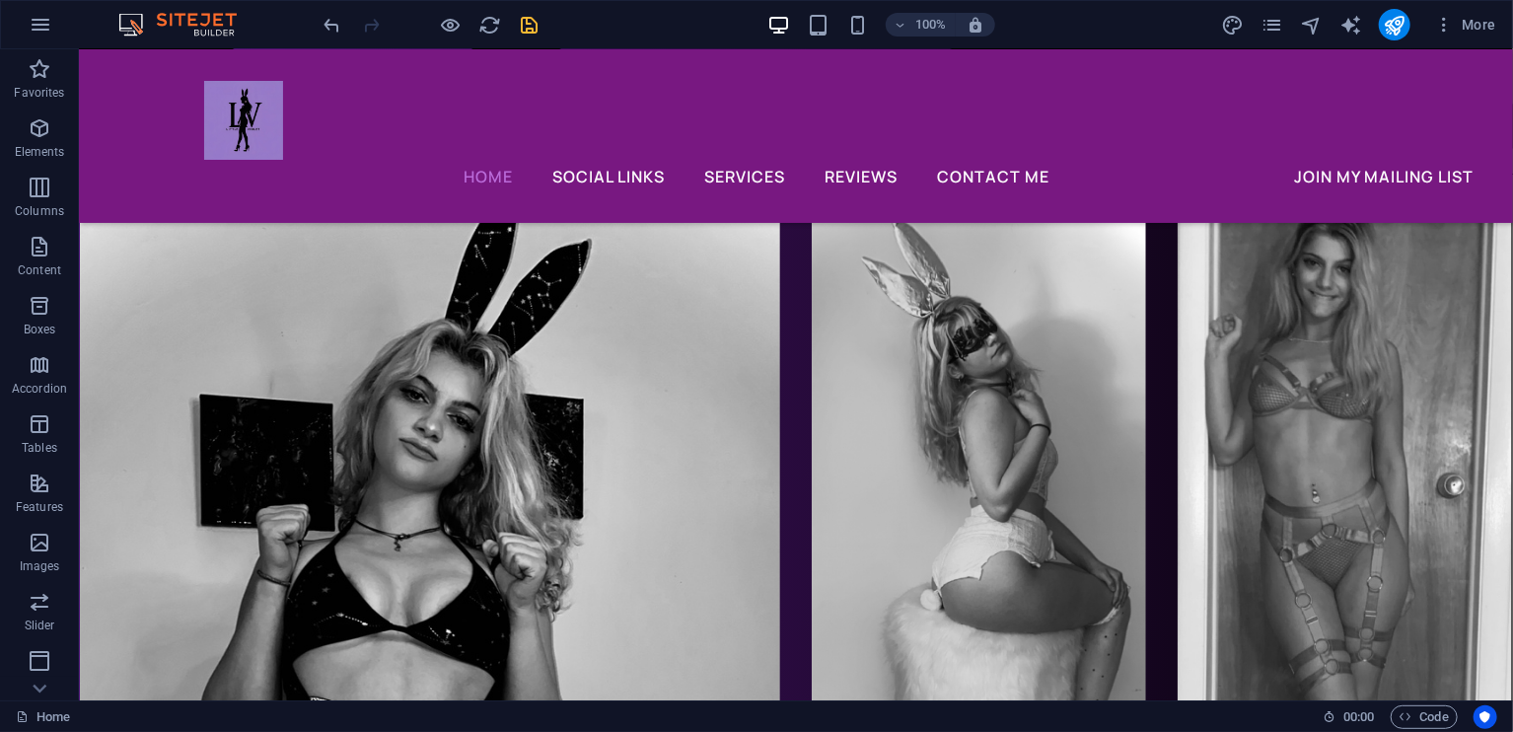
scroll to position [3595, 0]
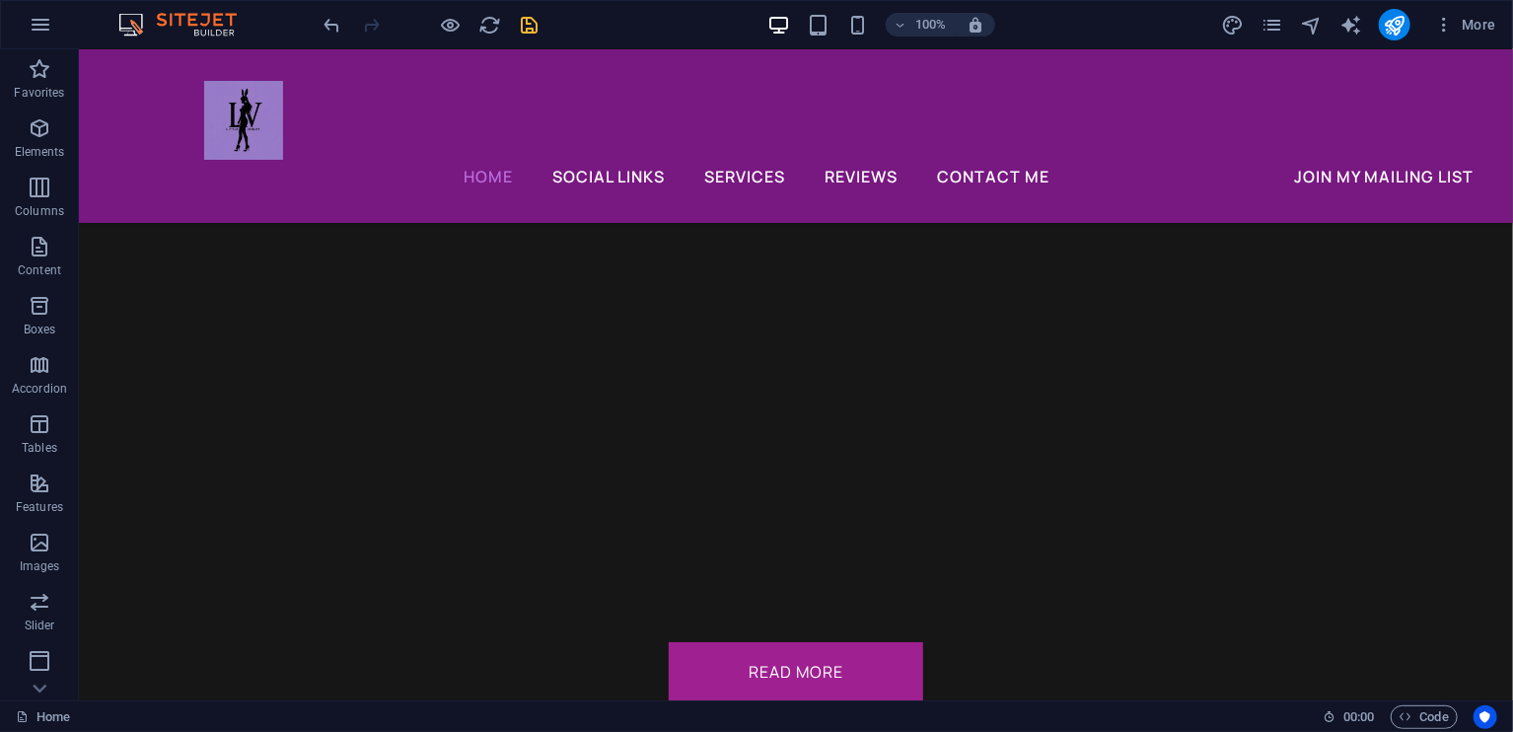
scroll to position [7361, 0]
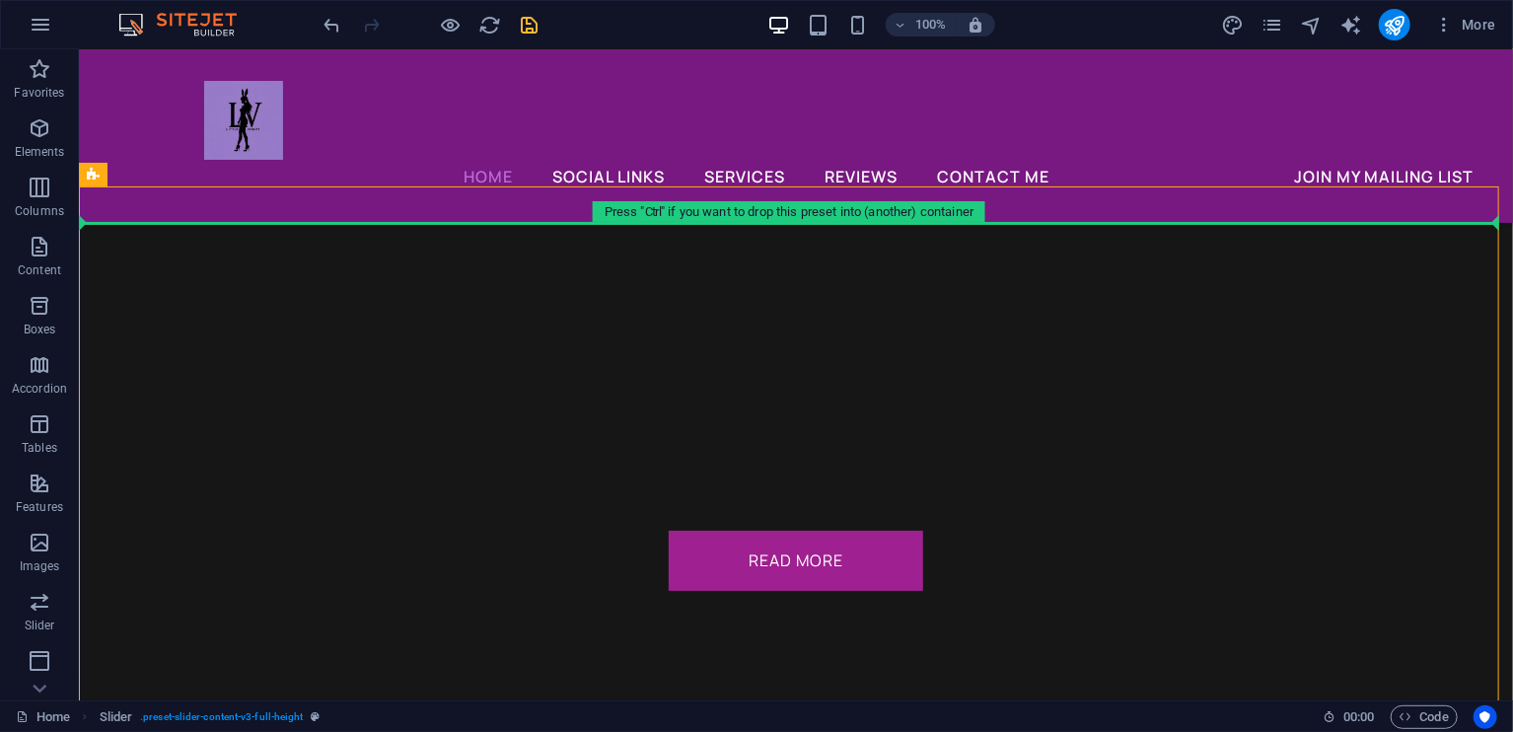
drag, startPoint x: 1290, startPoint y: 334, endPoint x: 1294, endPoint y: 150, distance: 184.5
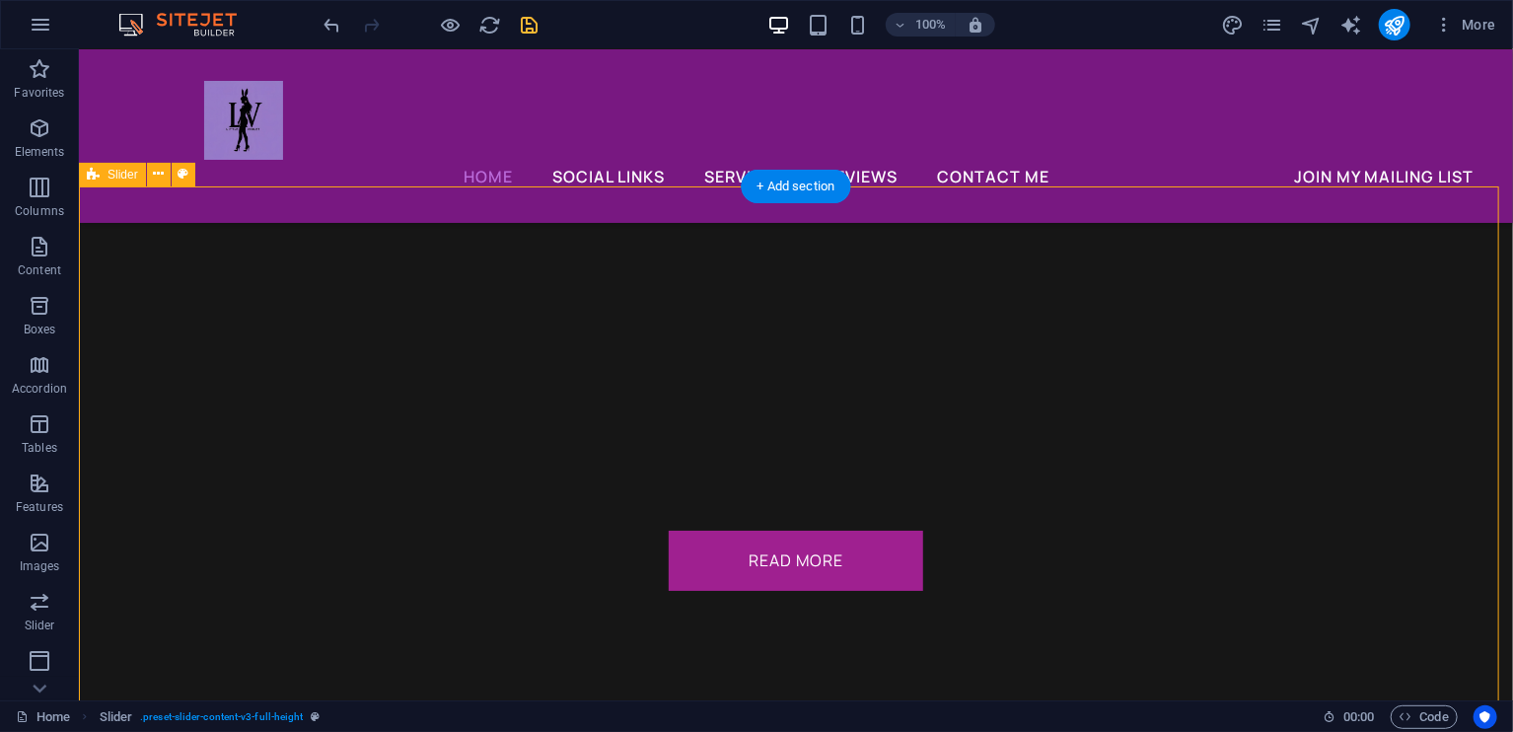
select select "rem"
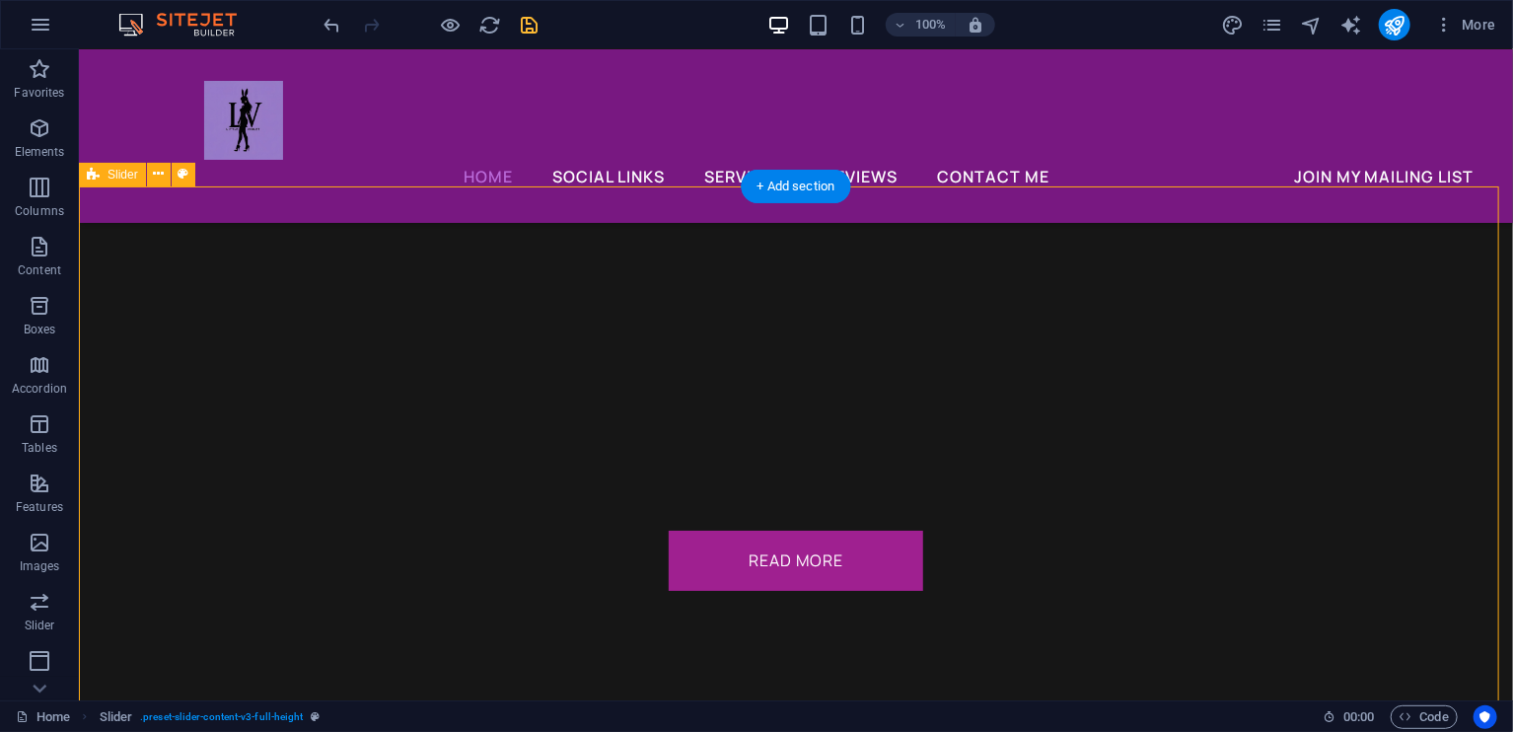
select select "px"
select select "preset-slider-content-v3-full-height"
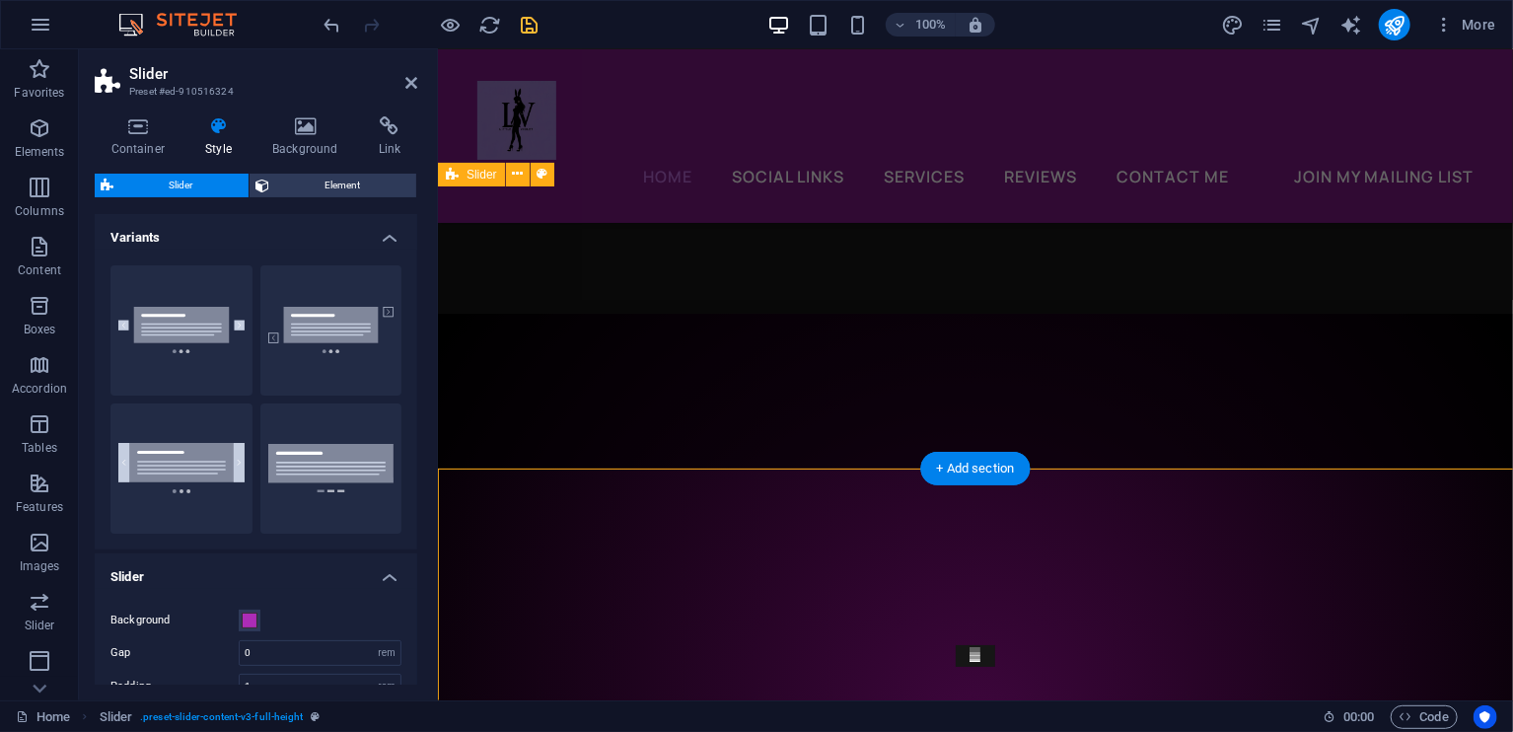
scroll to position [7079, 0]
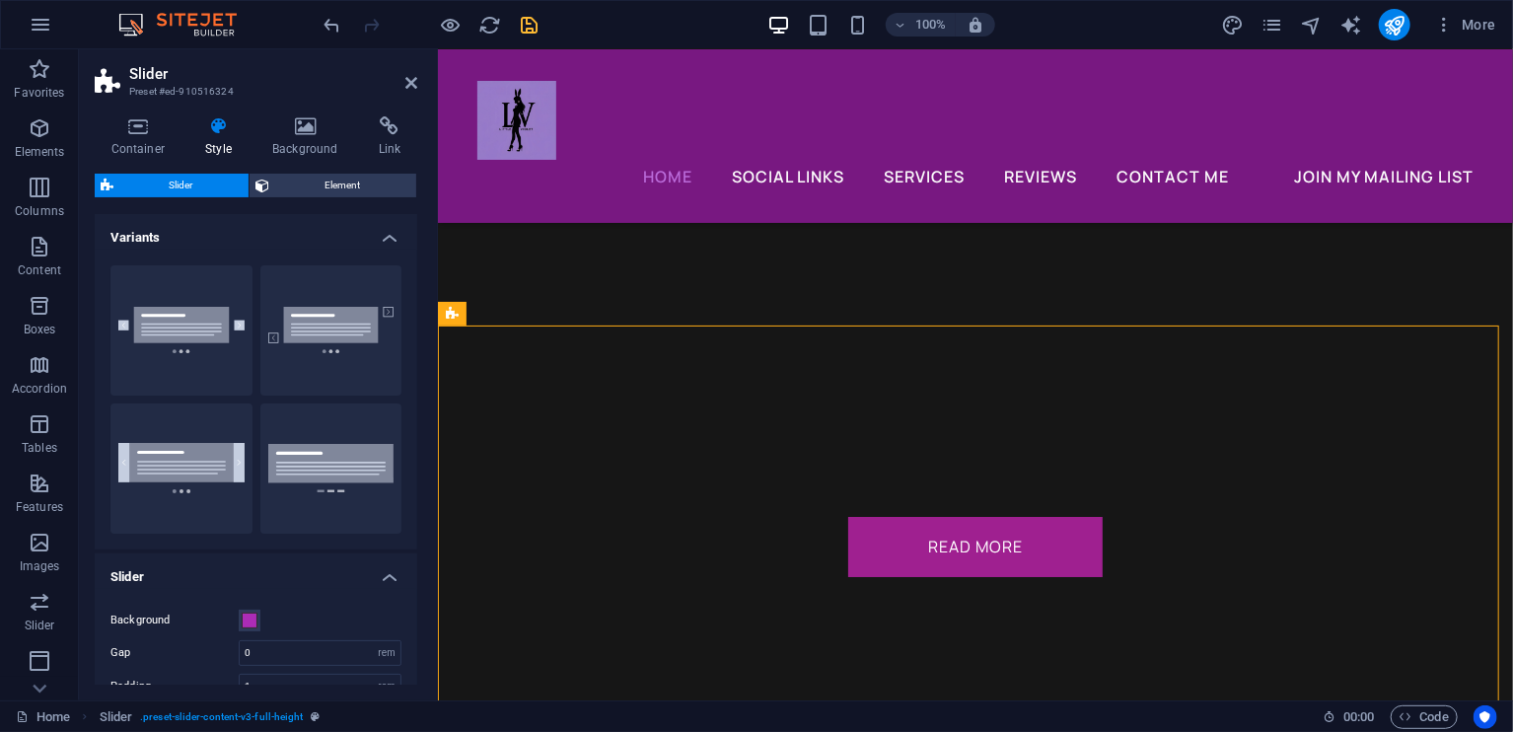
drag, startPoint x: 1722, startPoint y: 400, endPoint x: 1092, endPoint y: 484, distance: 636.0
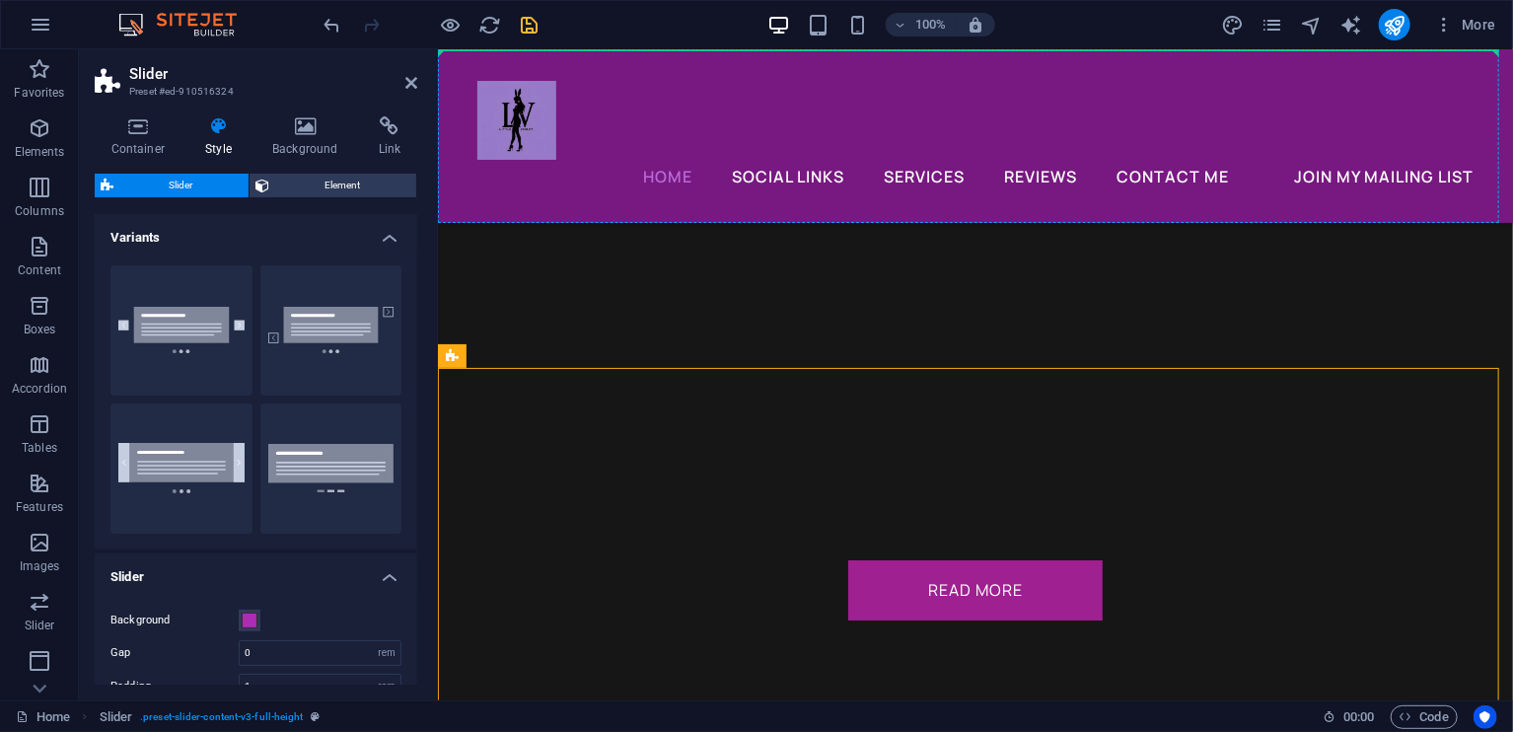
scroll to position [7016, 0]
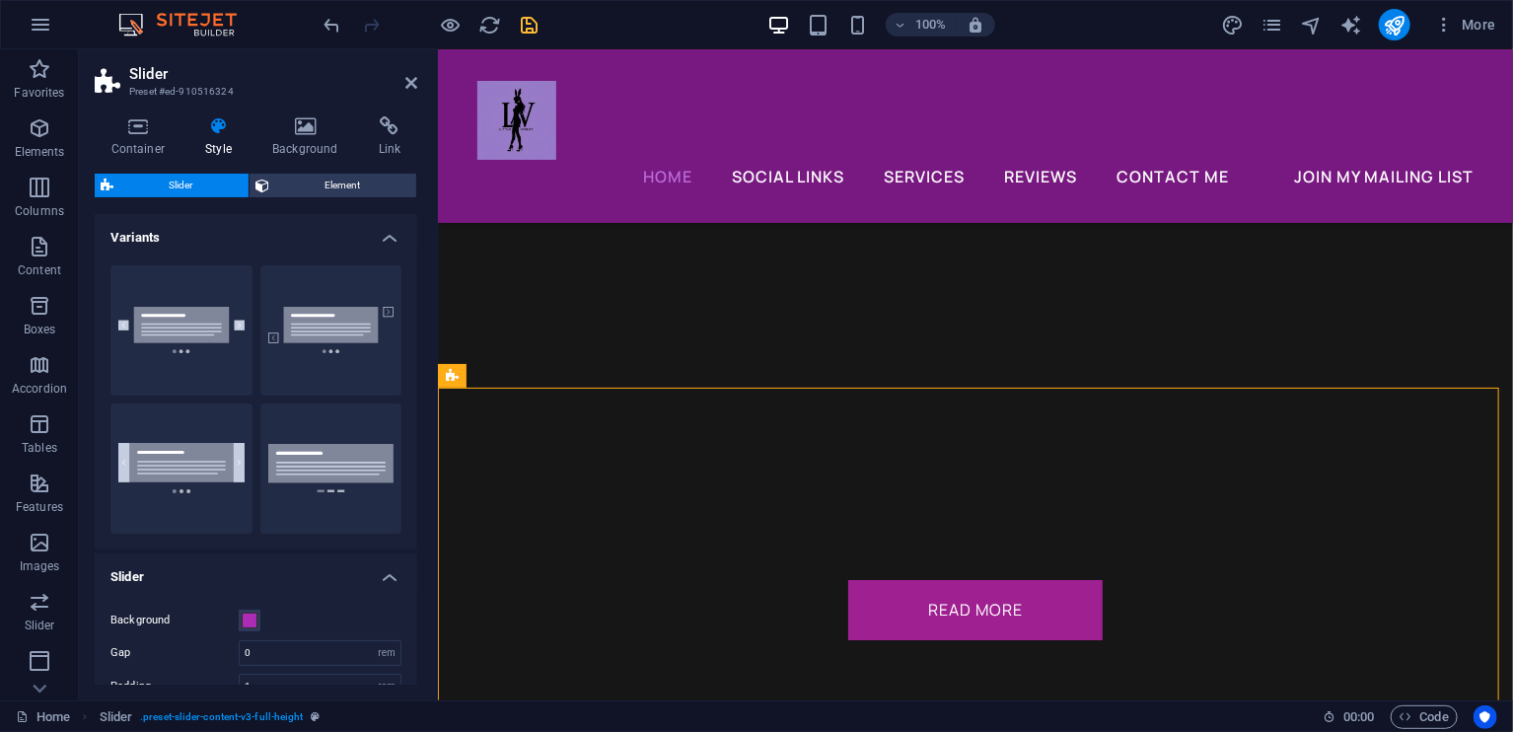
drag, startPoint x: 886, startPoint y: 364, endPoint x: 1508, endPoint y: 524, distance: 642.6
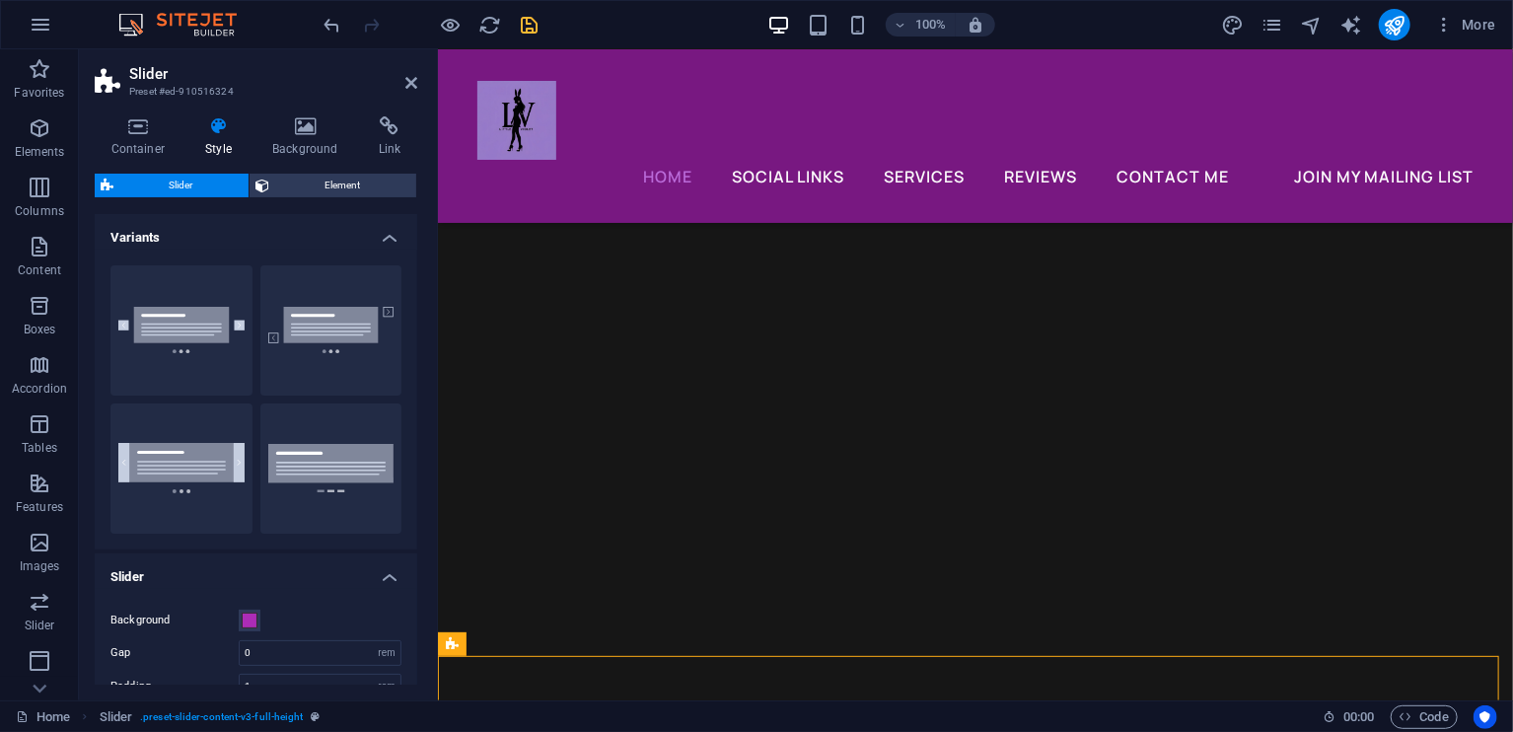
scroll to position [6761, 0]
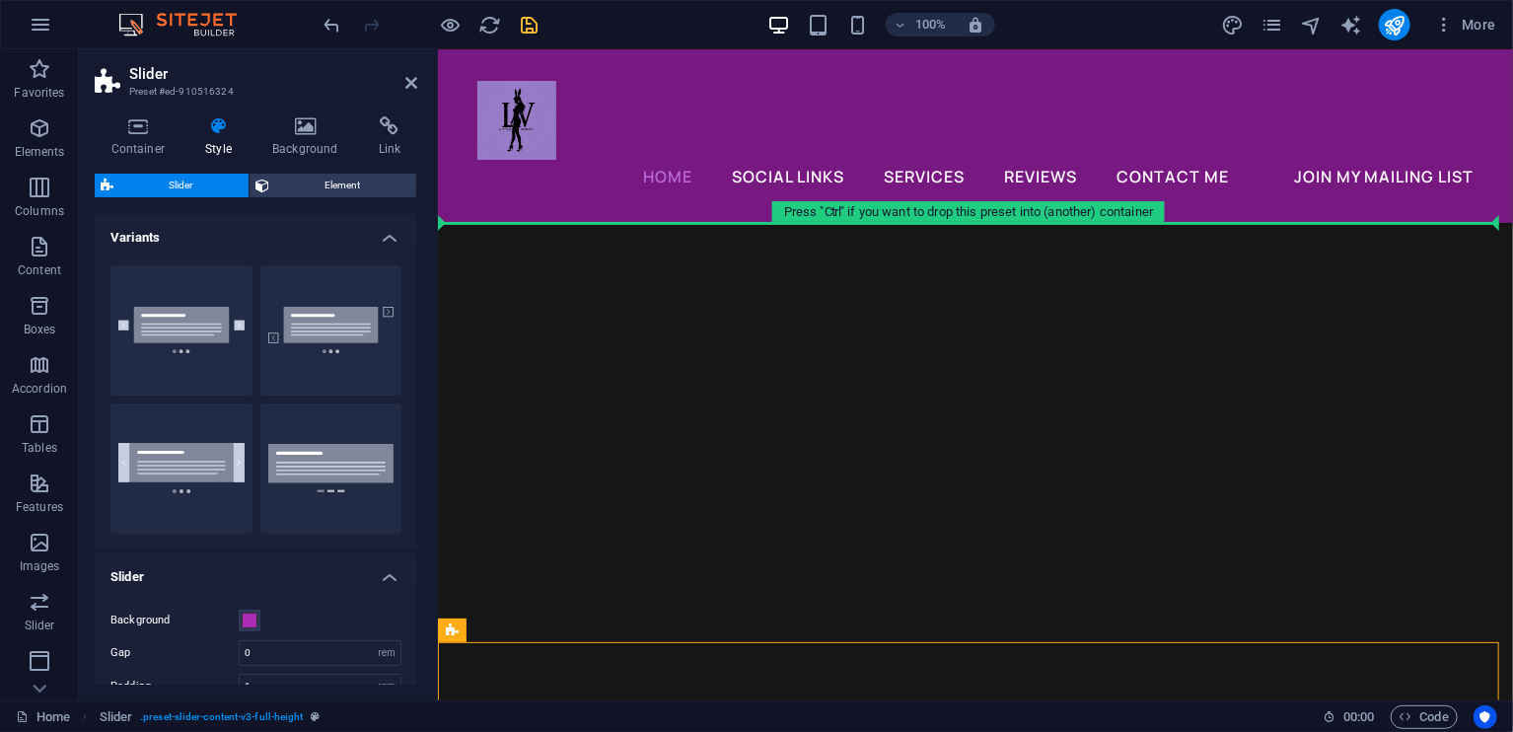
drag, startPoint x: 882, startPoint y: 679, endPoint x: 679, endPoint y: 145, distance: 571.0
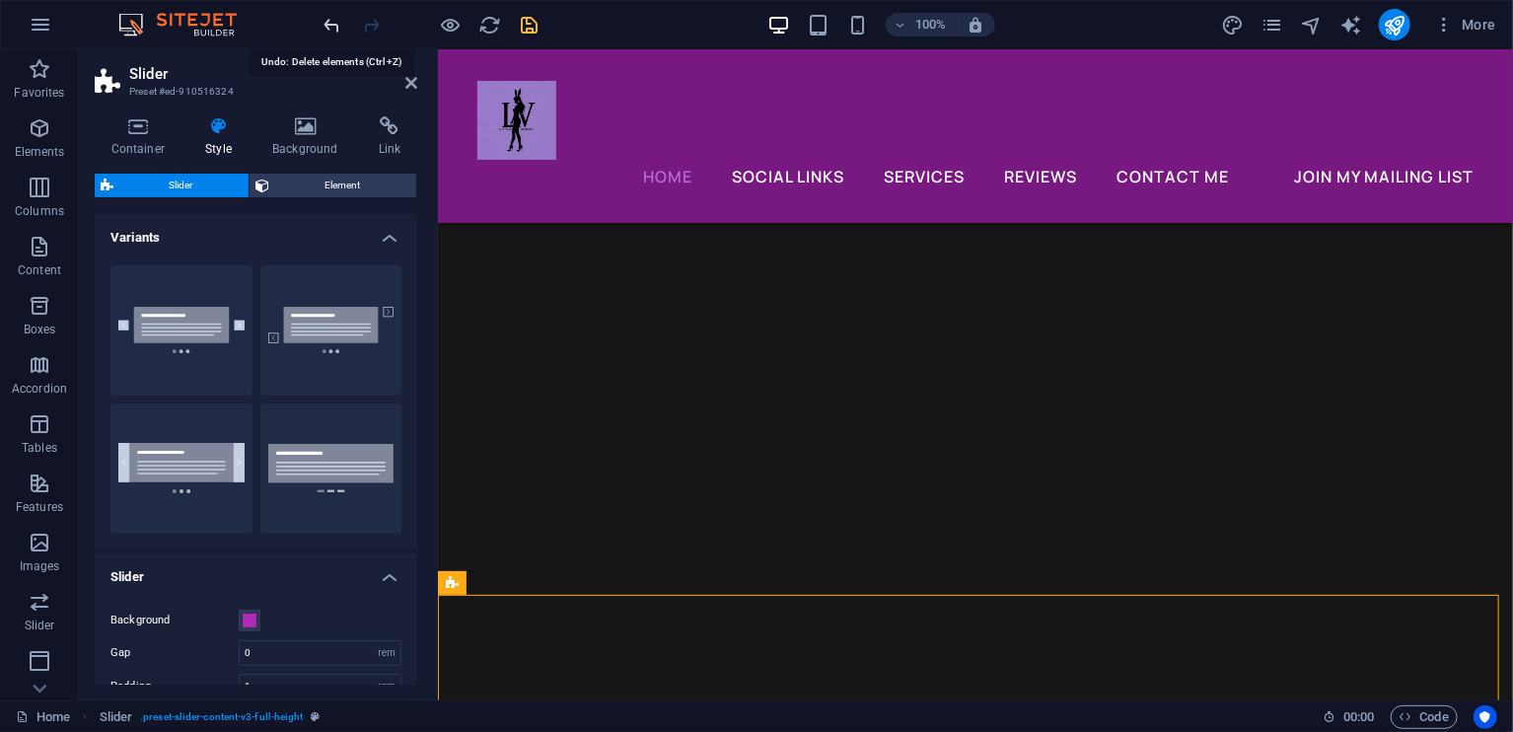
click at [327, 25] on icon "undo" at bounding box center [333, 25] width 23 height 23
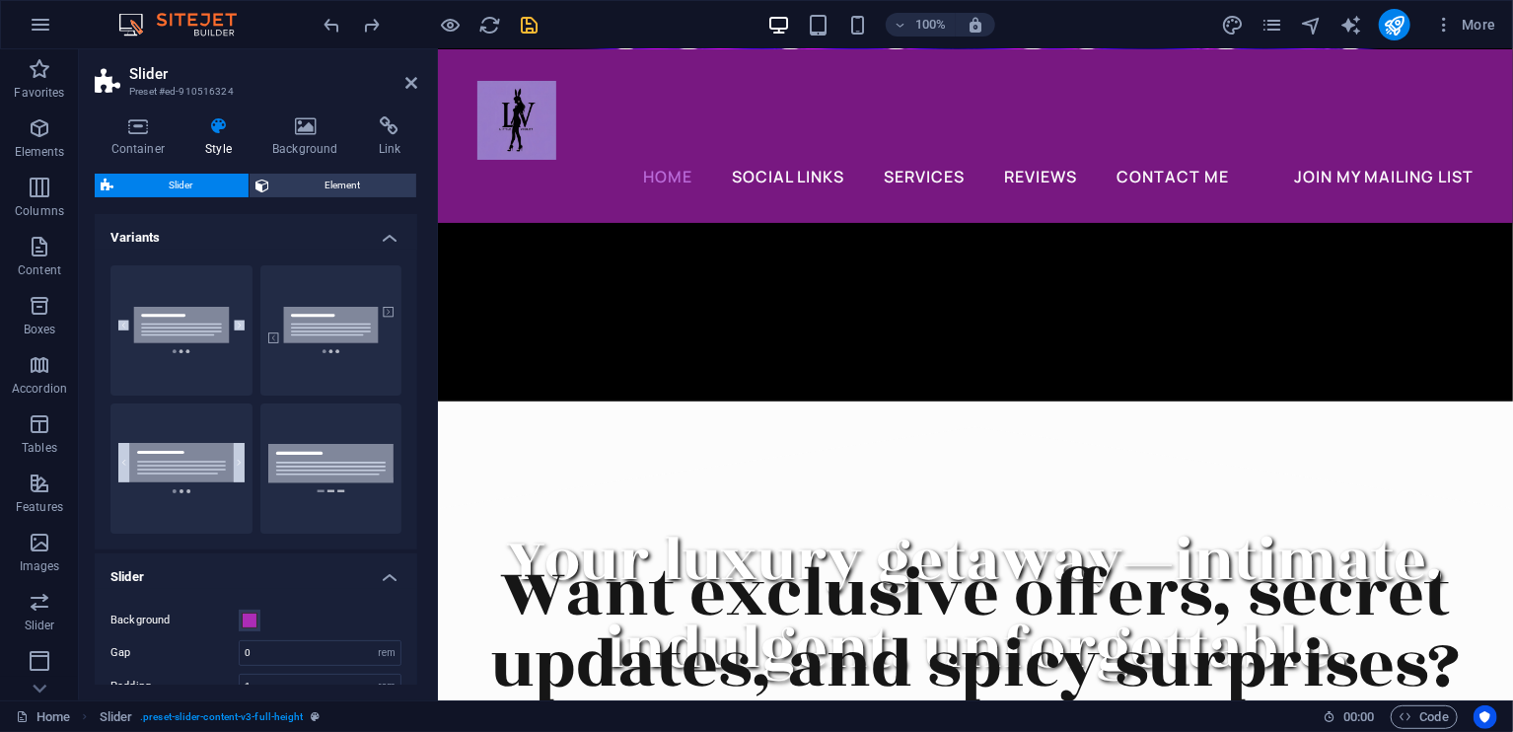
scroll to position [4053, 0]
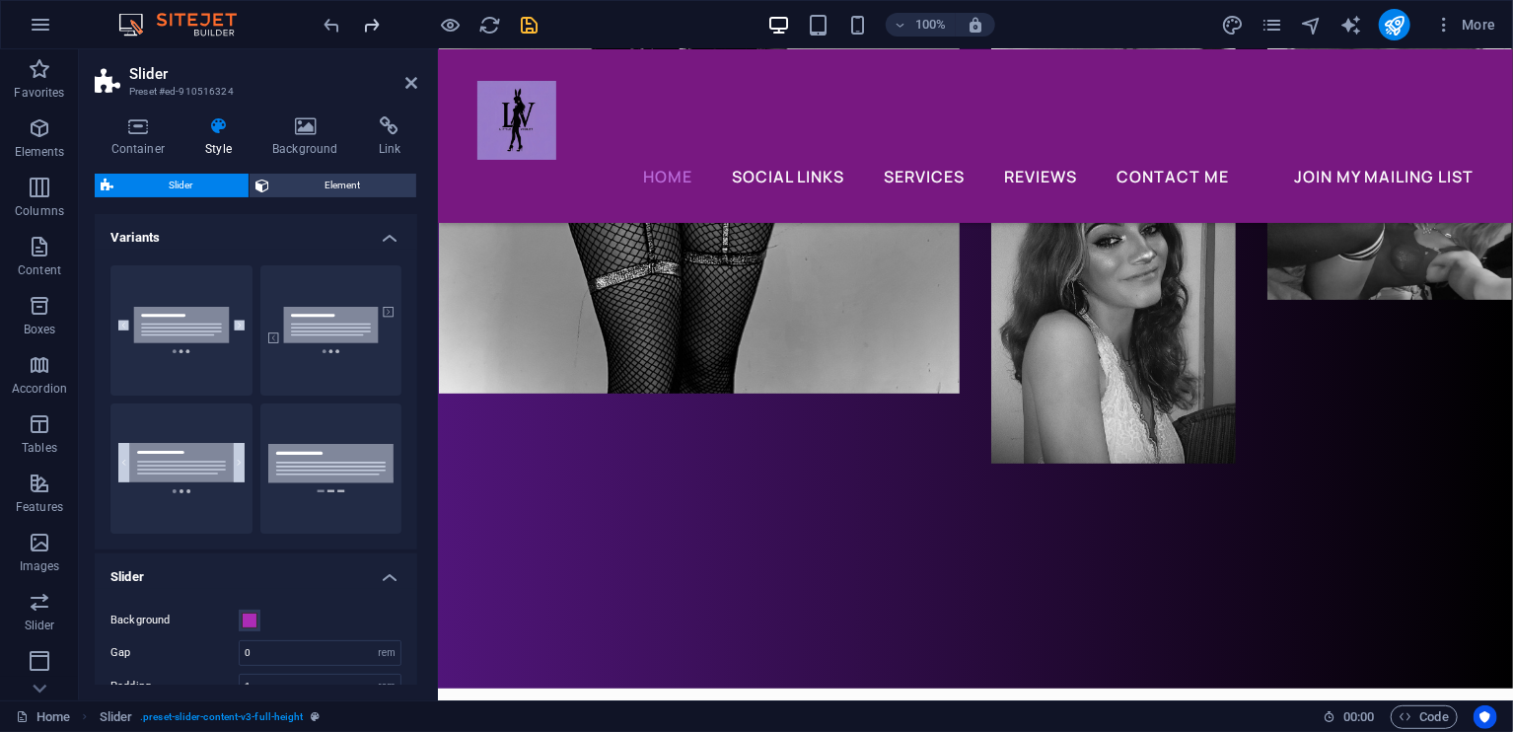
click at [356, 27] on div at bounding box center [431, 25] width 221 height 32
click at [362, 25] on icon "redo" at bounding box center [372, 25] width 23 height 23
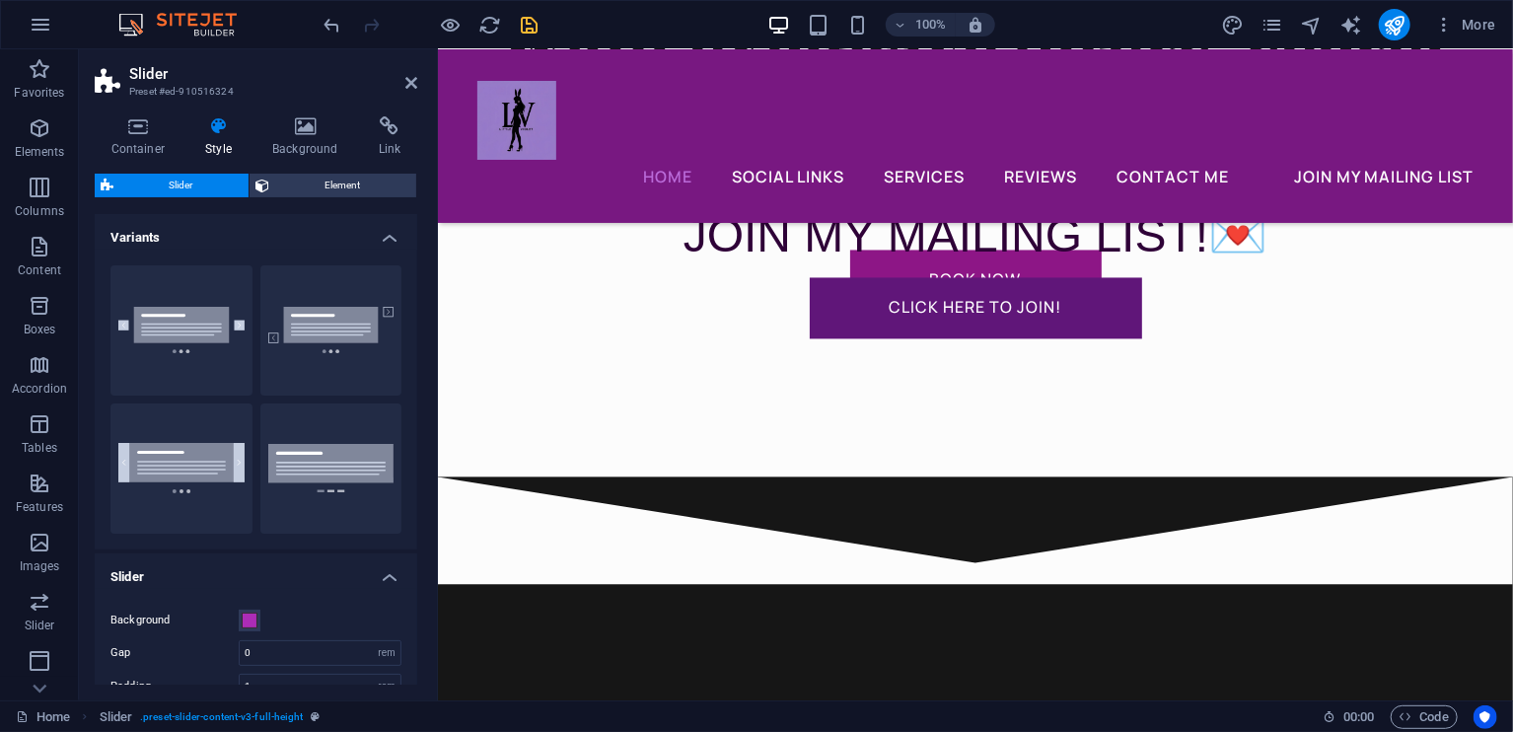
scroll to position [5637, 0]
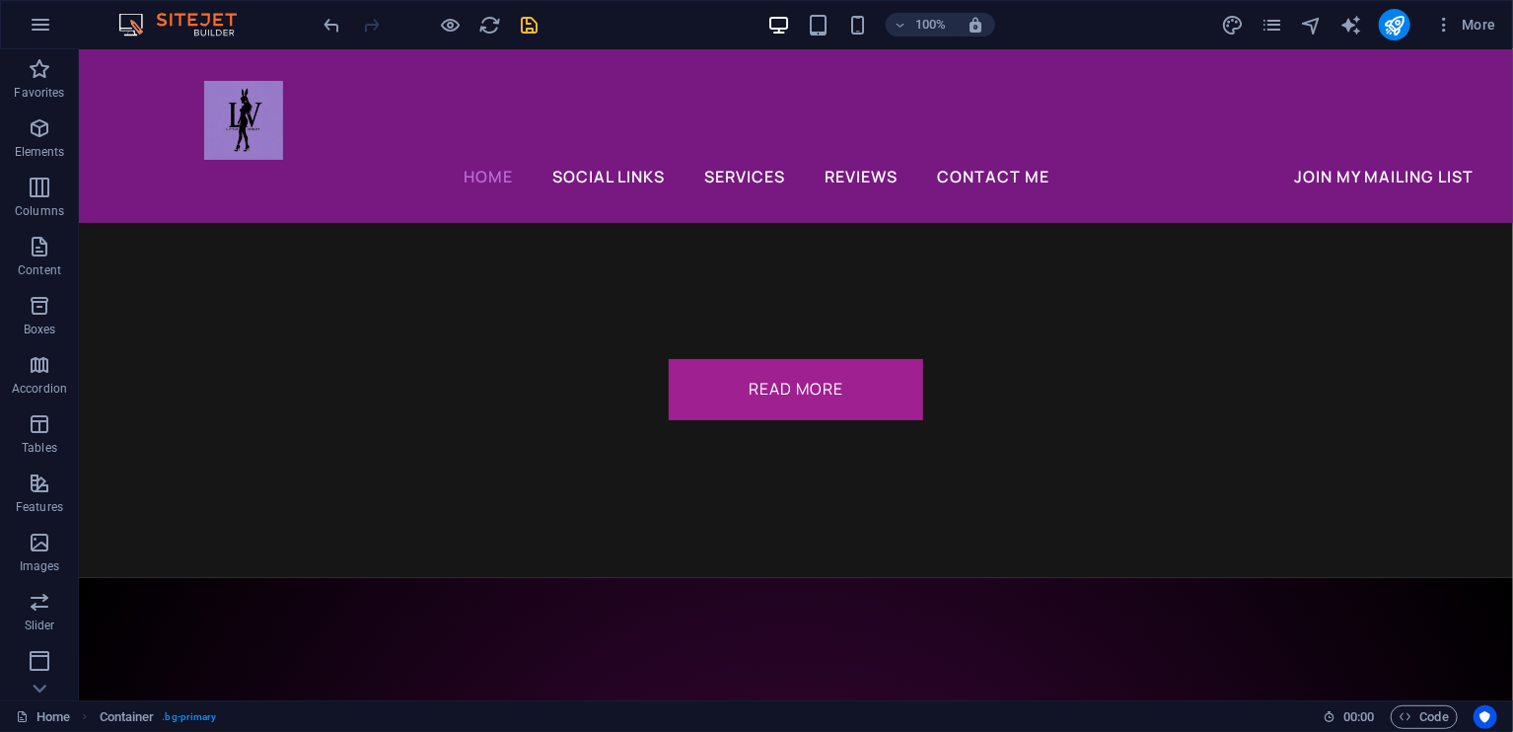
scroll to position [7590, 0]
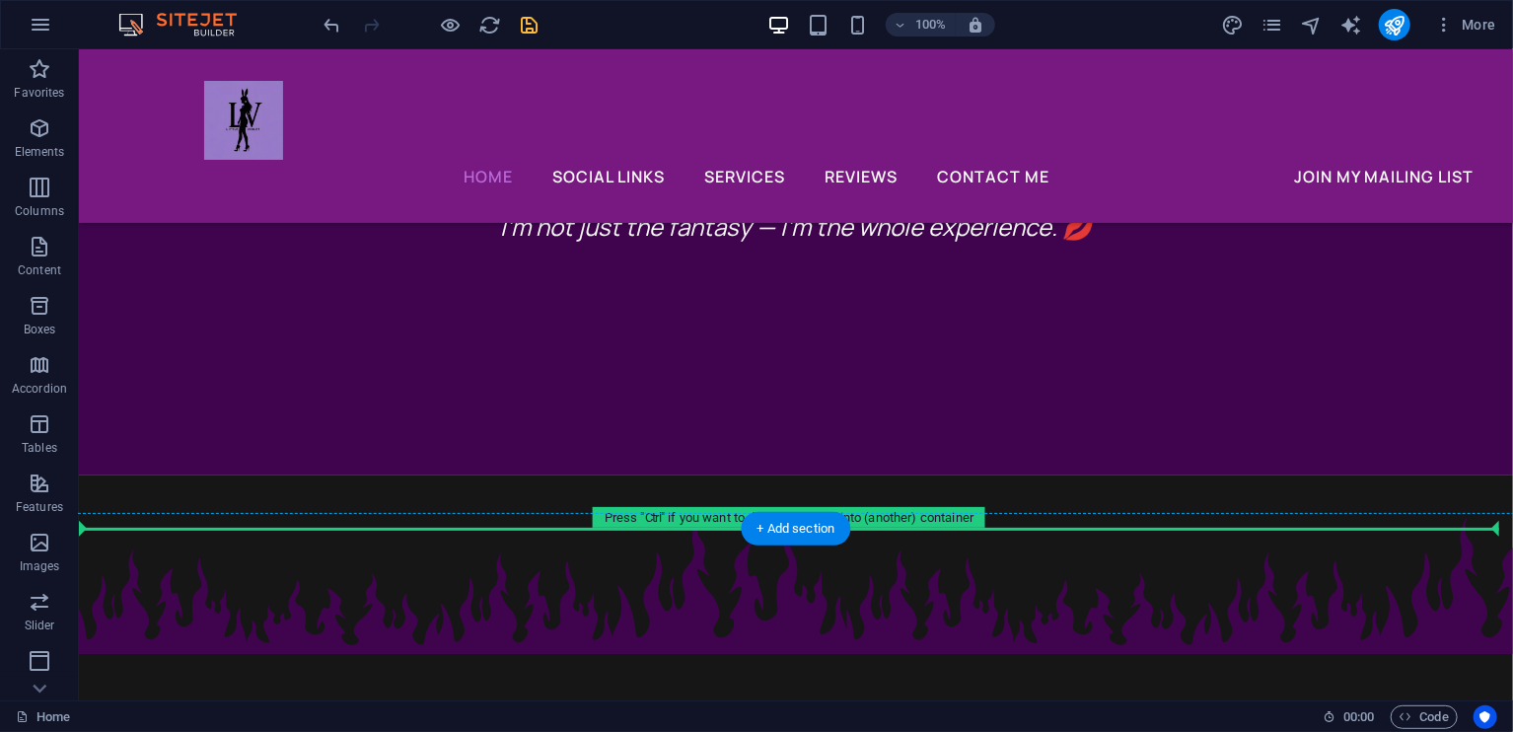
scroll to position [2764, 0]
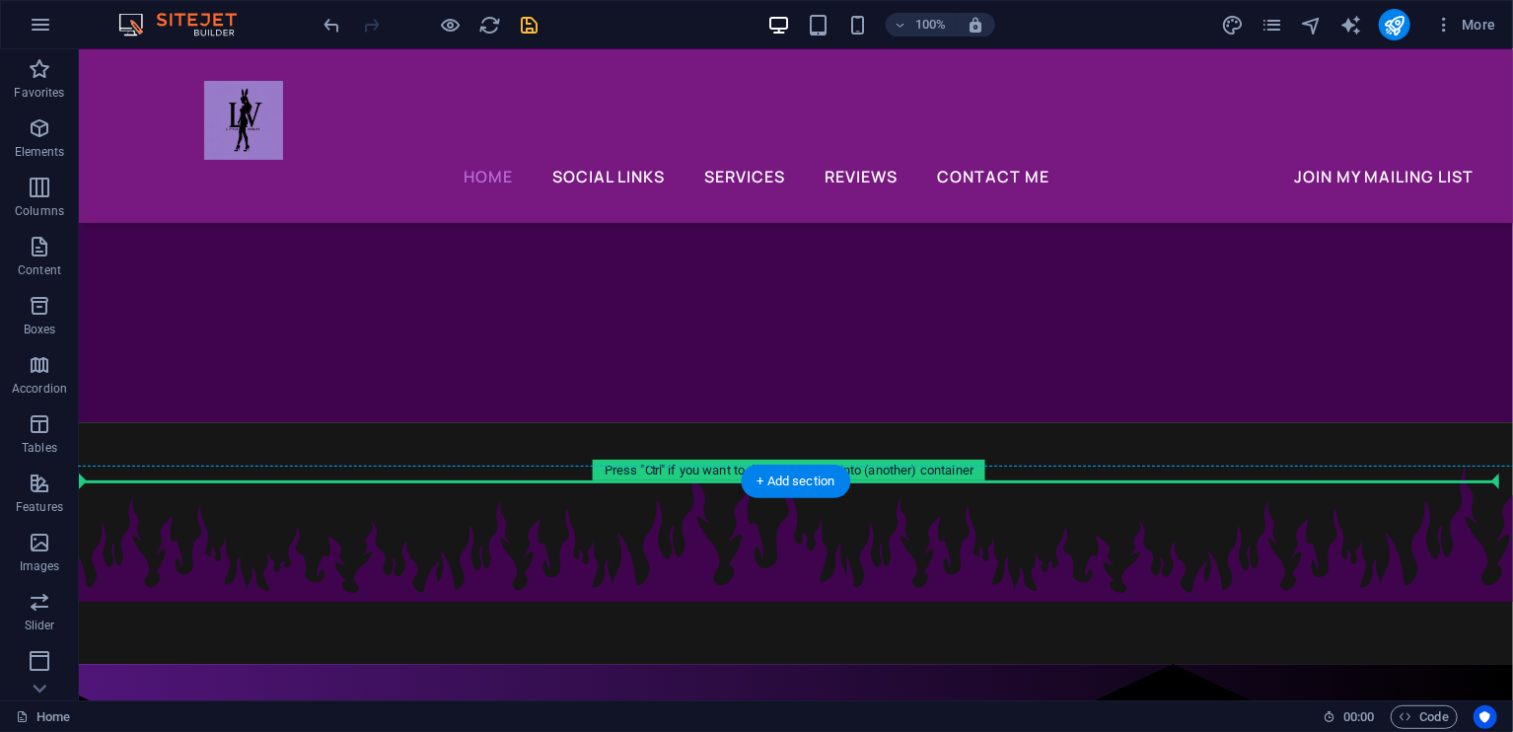
drag, startPoint x: 1450, startPoint y: 552, endPoint x: 1180, endPoint y: 481, distance: 279.5
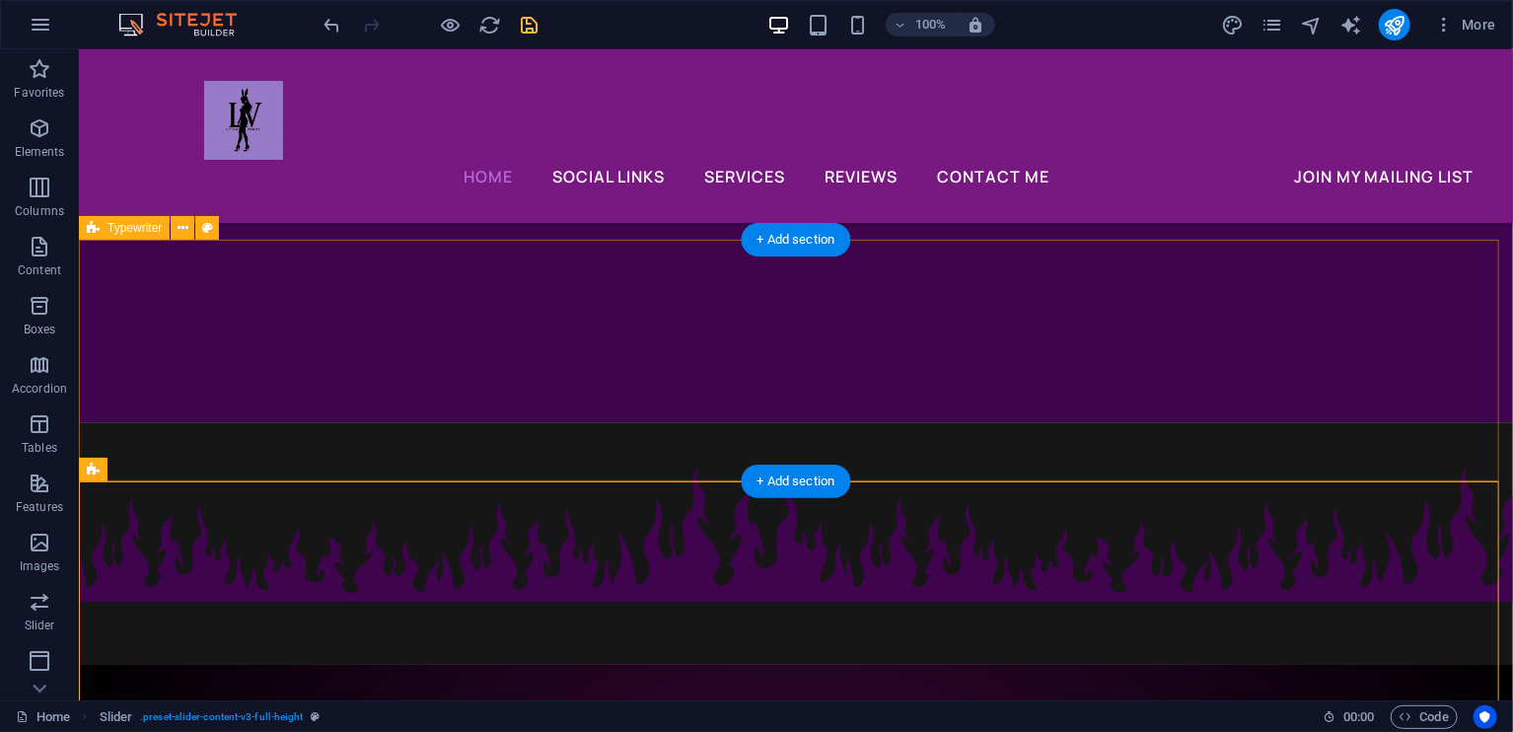
click at [1433, 430] on div "8500+ FOLLOWERS ON CHATURBATE! TOP 10% OF ALL CREATORS ON ONLYFANS! CREATING CO…" at bounding box center [795, 542] width 1434 height 242
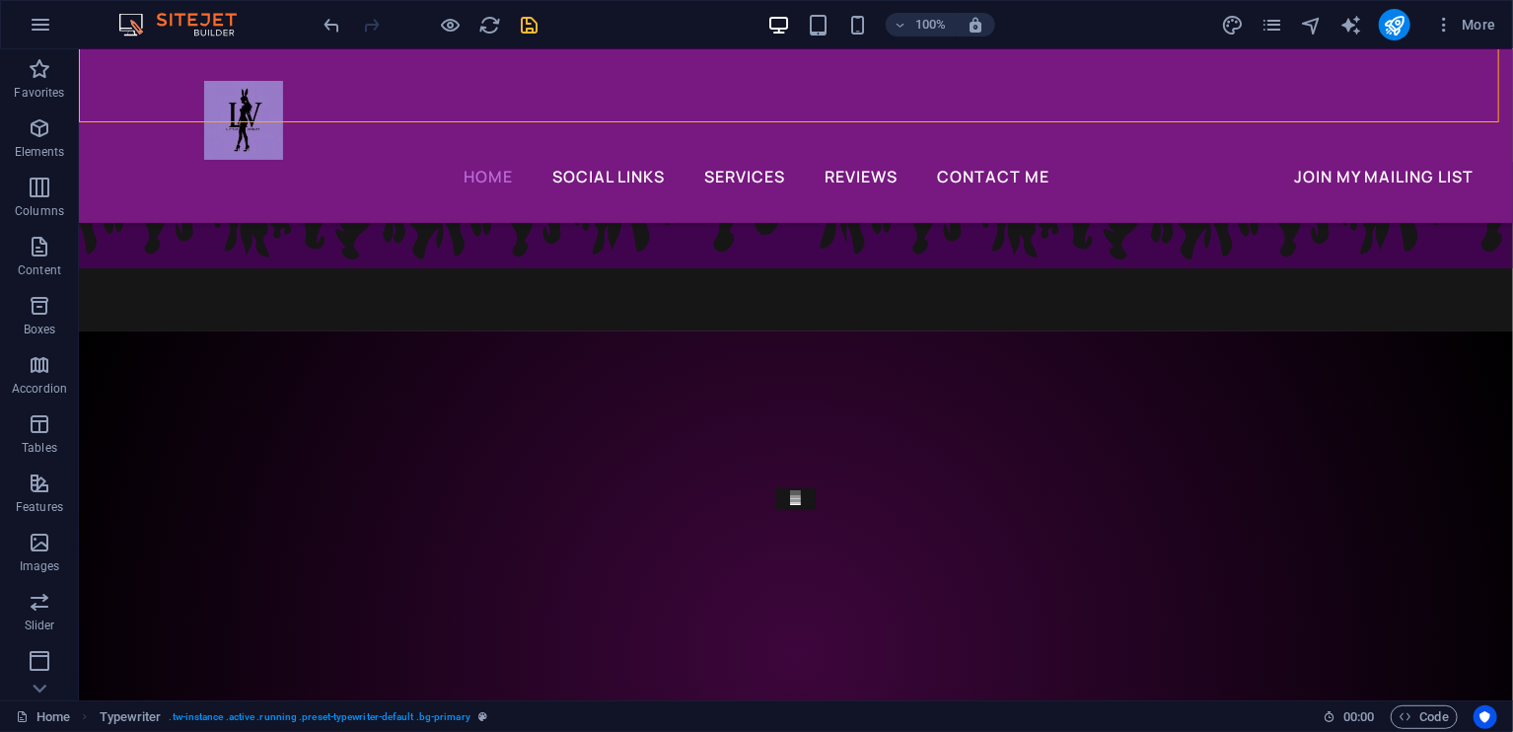
scroll to position [3074, 0]
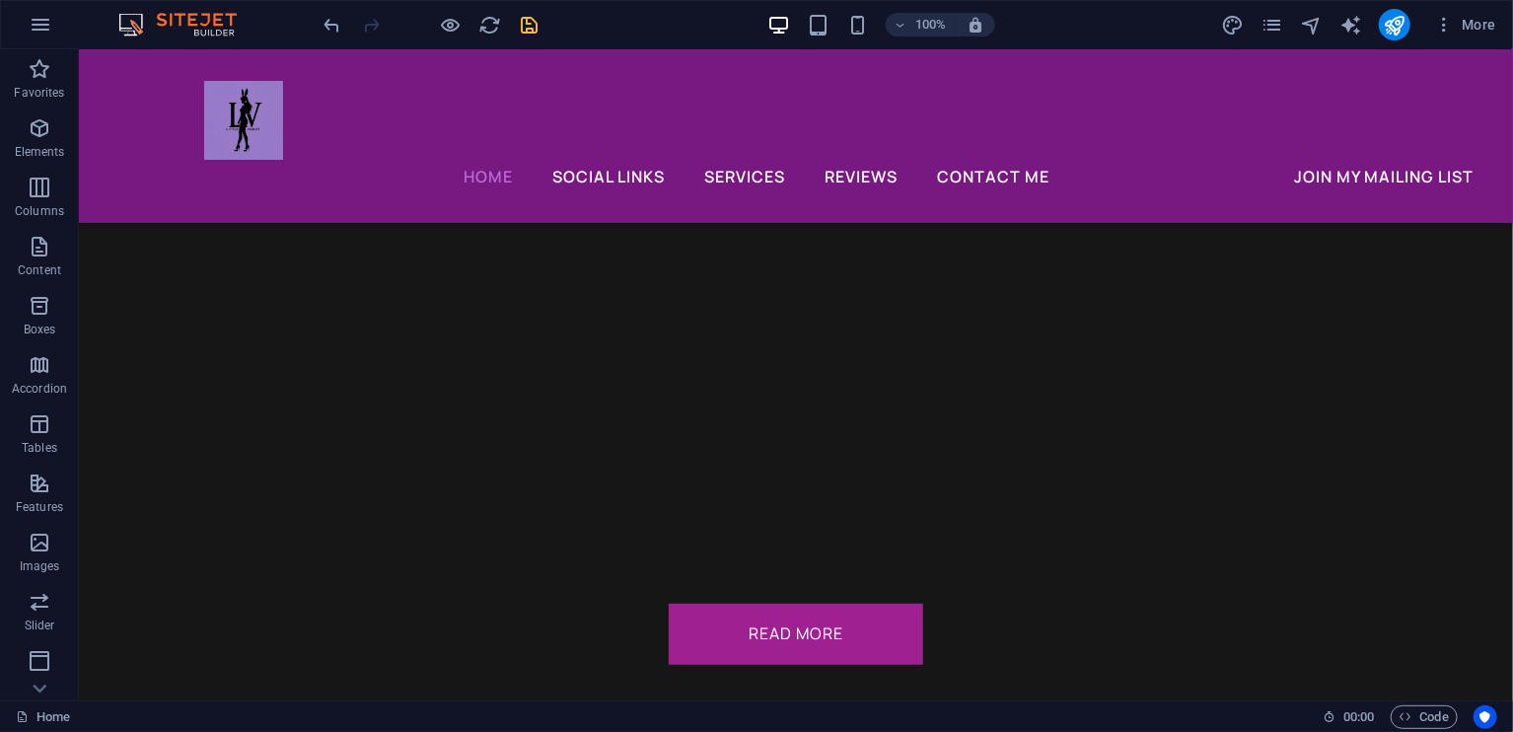
scroll to position [7779, 0]
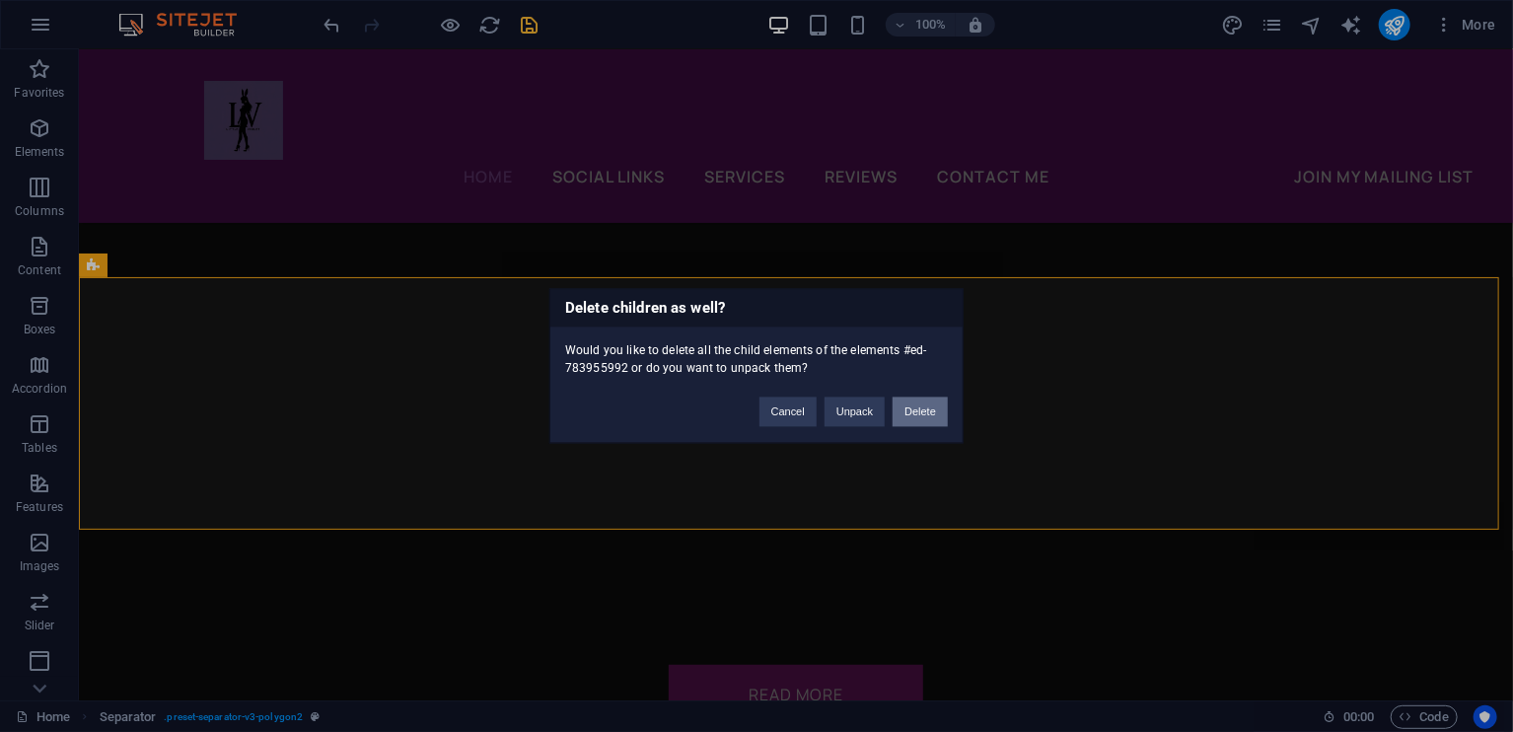
click at [914, 404] on button "Delete" at bounding box center [920, 413] width 55 height 30
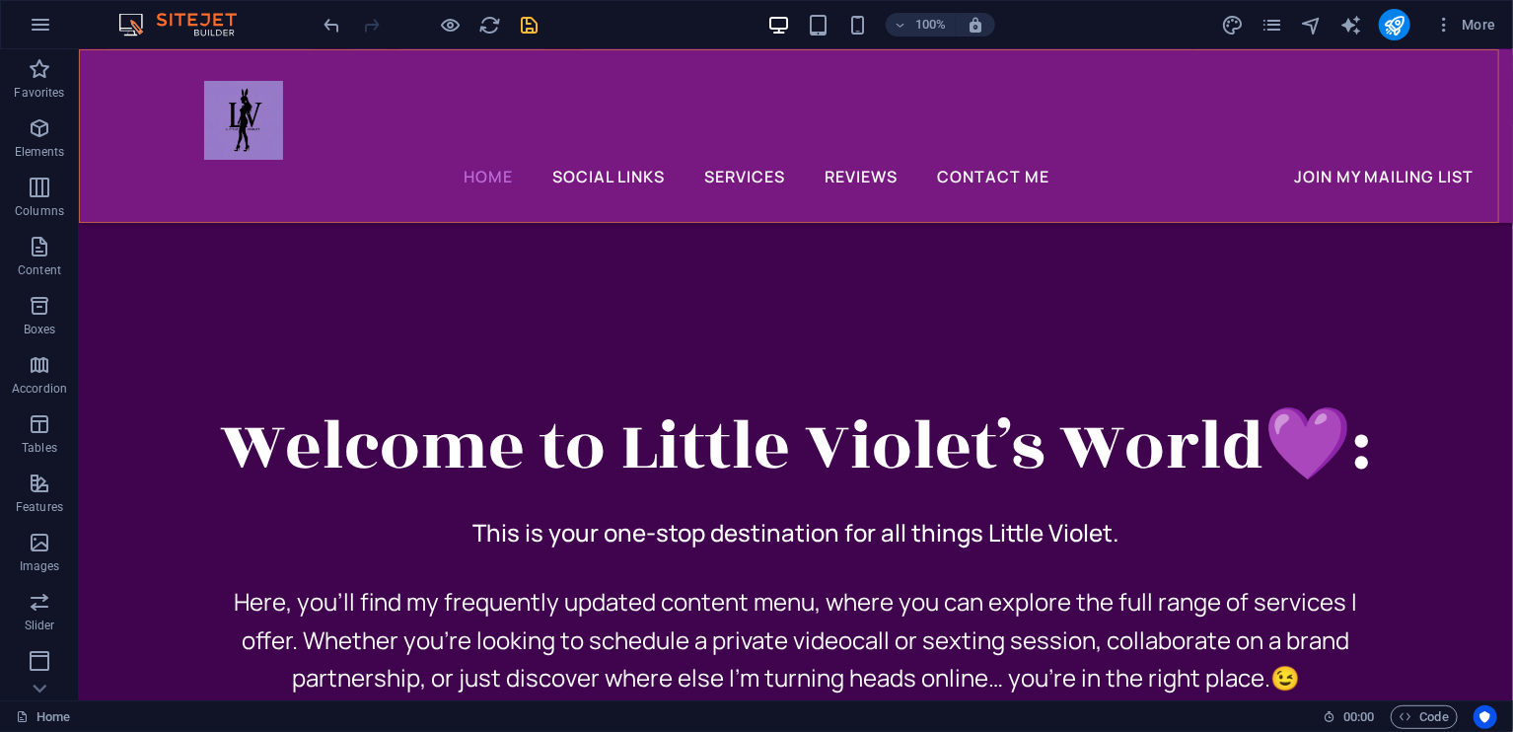
scroll to position [2100, 0]
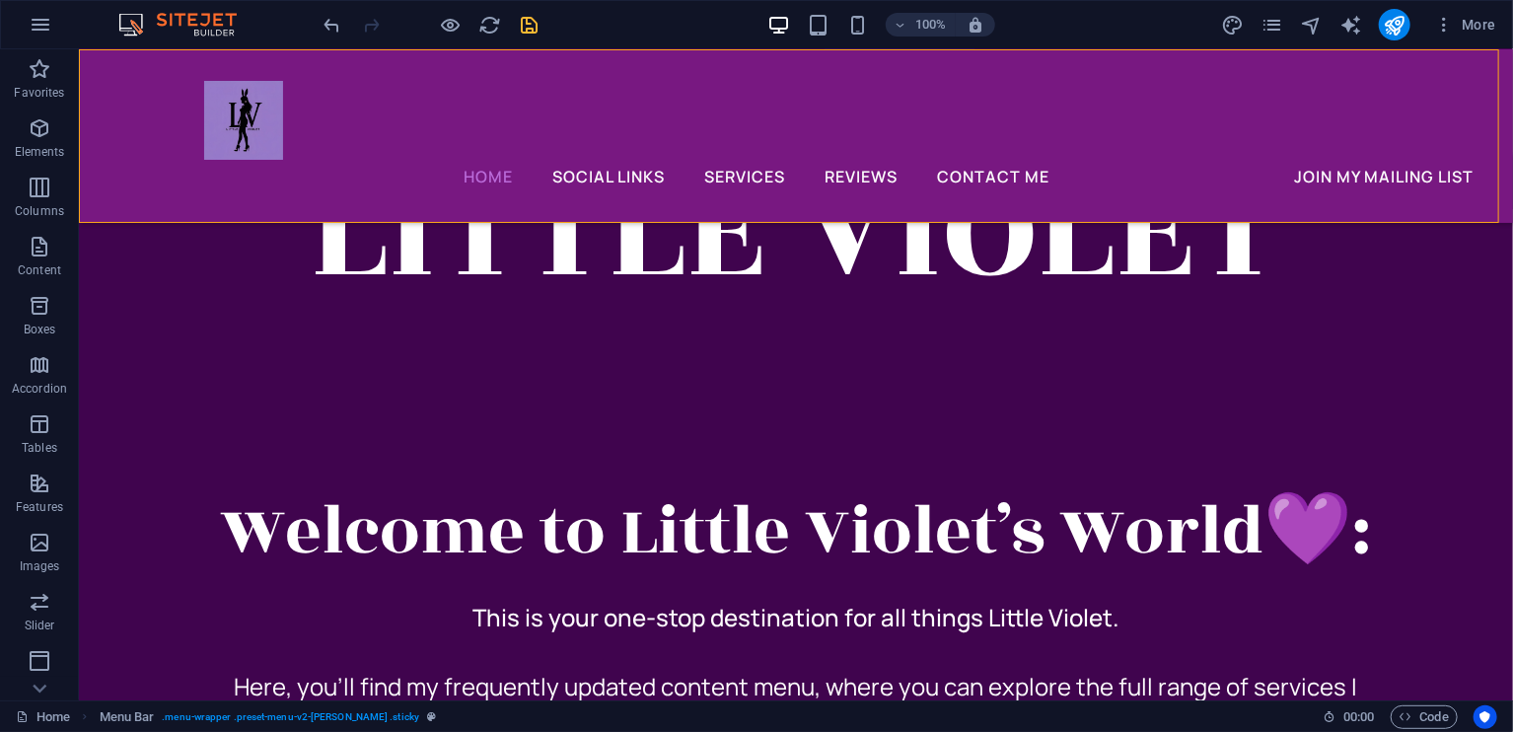
drag, startPoint x: 1490, startPoint y: 220, endPoint x: 1501, endPoint y: 258, distance: 40.3
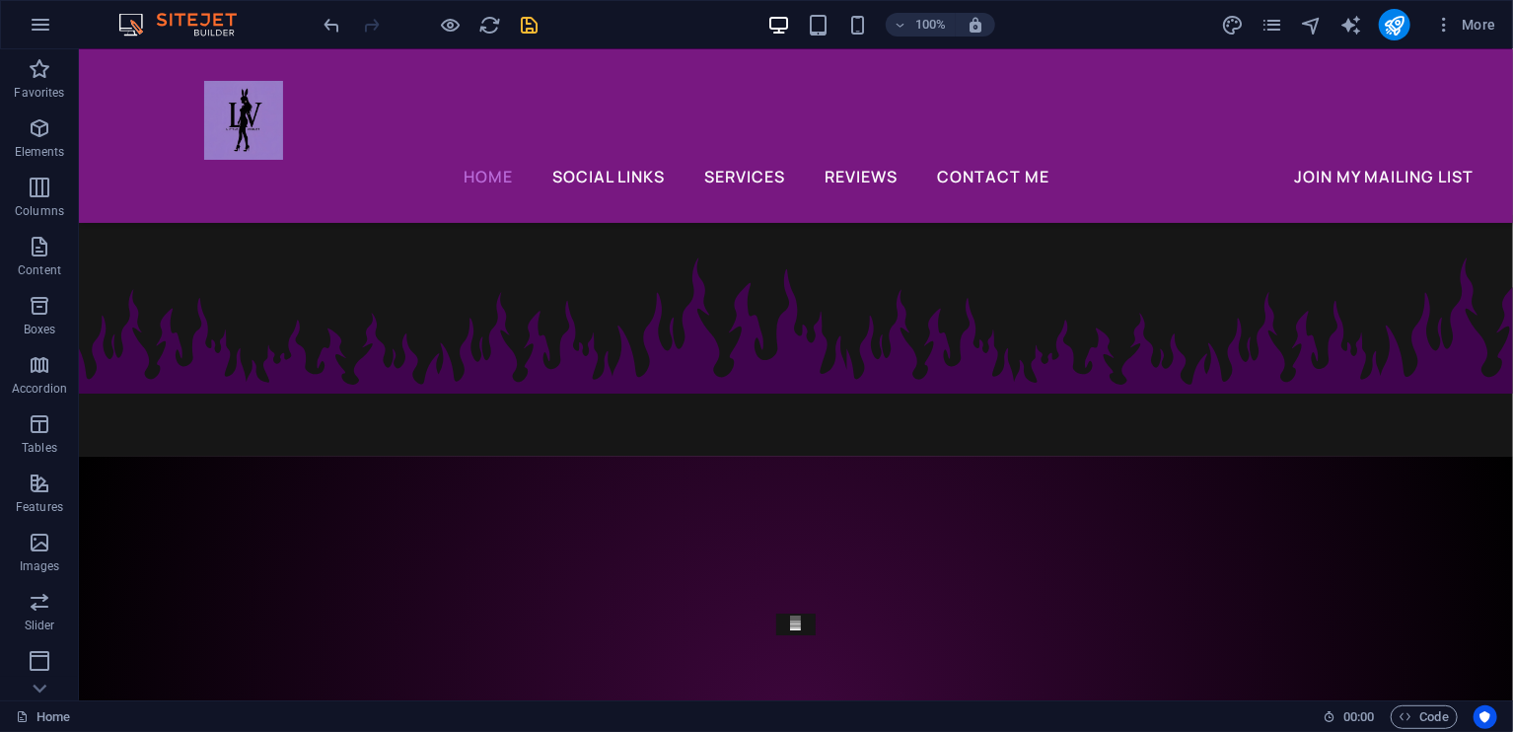
scroll to position [2997, 0]
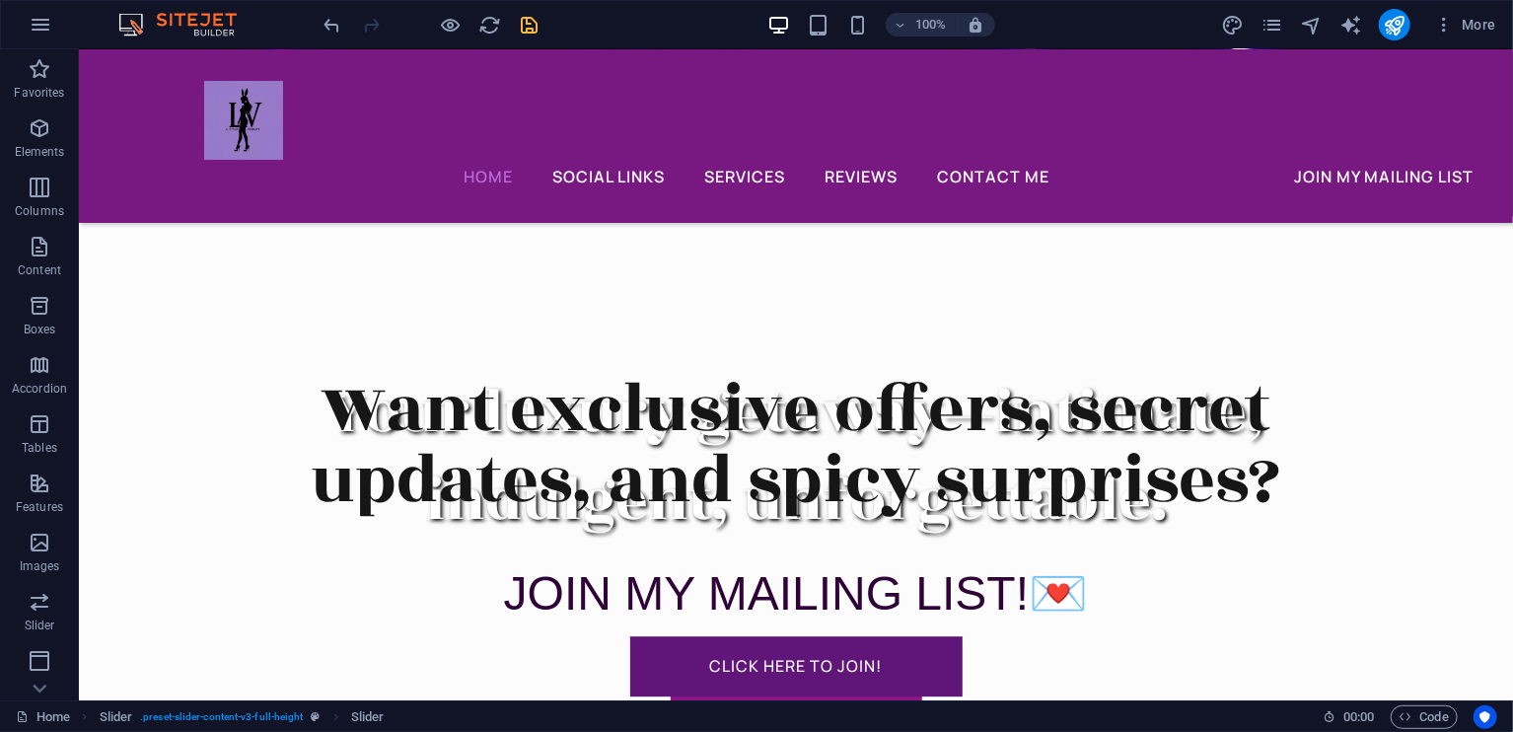
scroll to position [6318, 0]
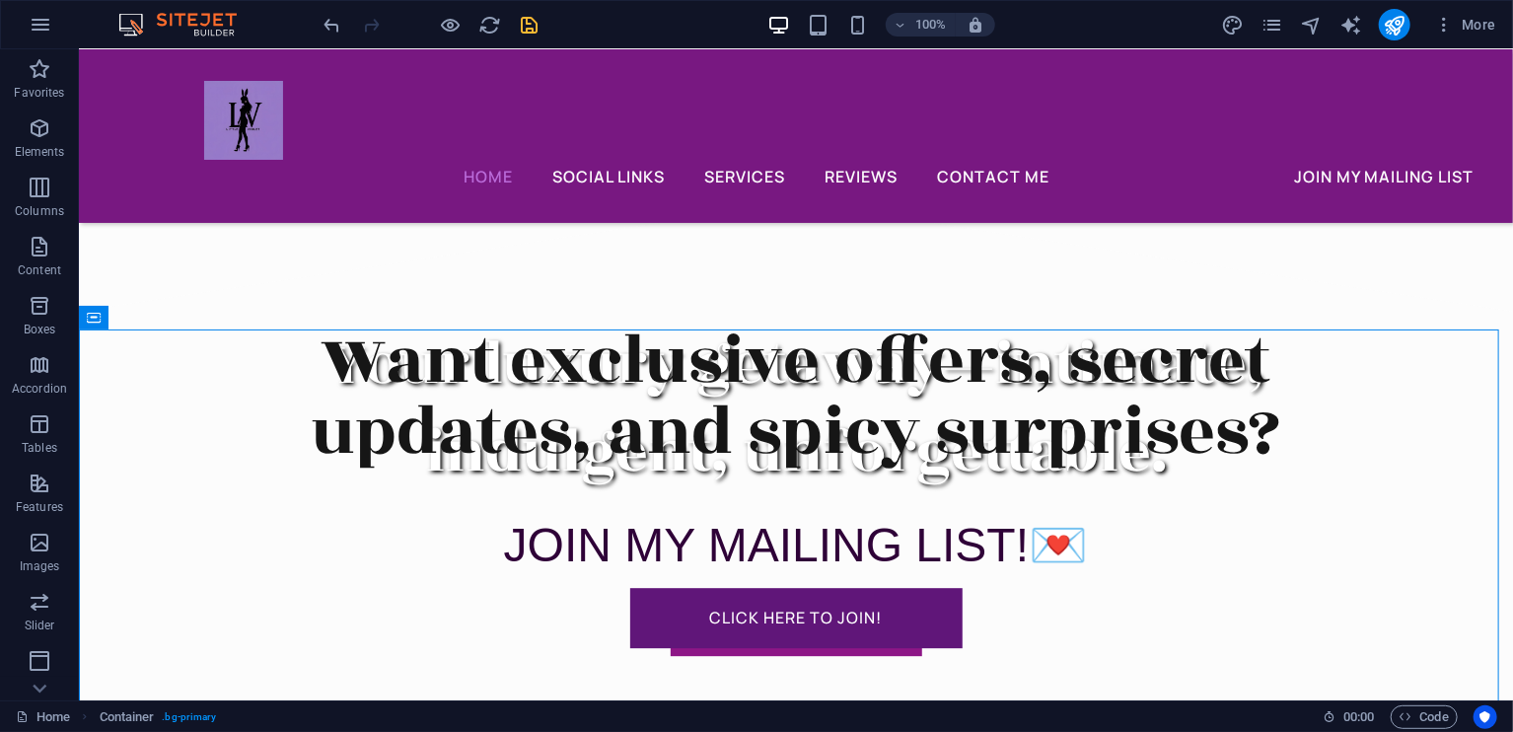
scroll to position [7134, 0]
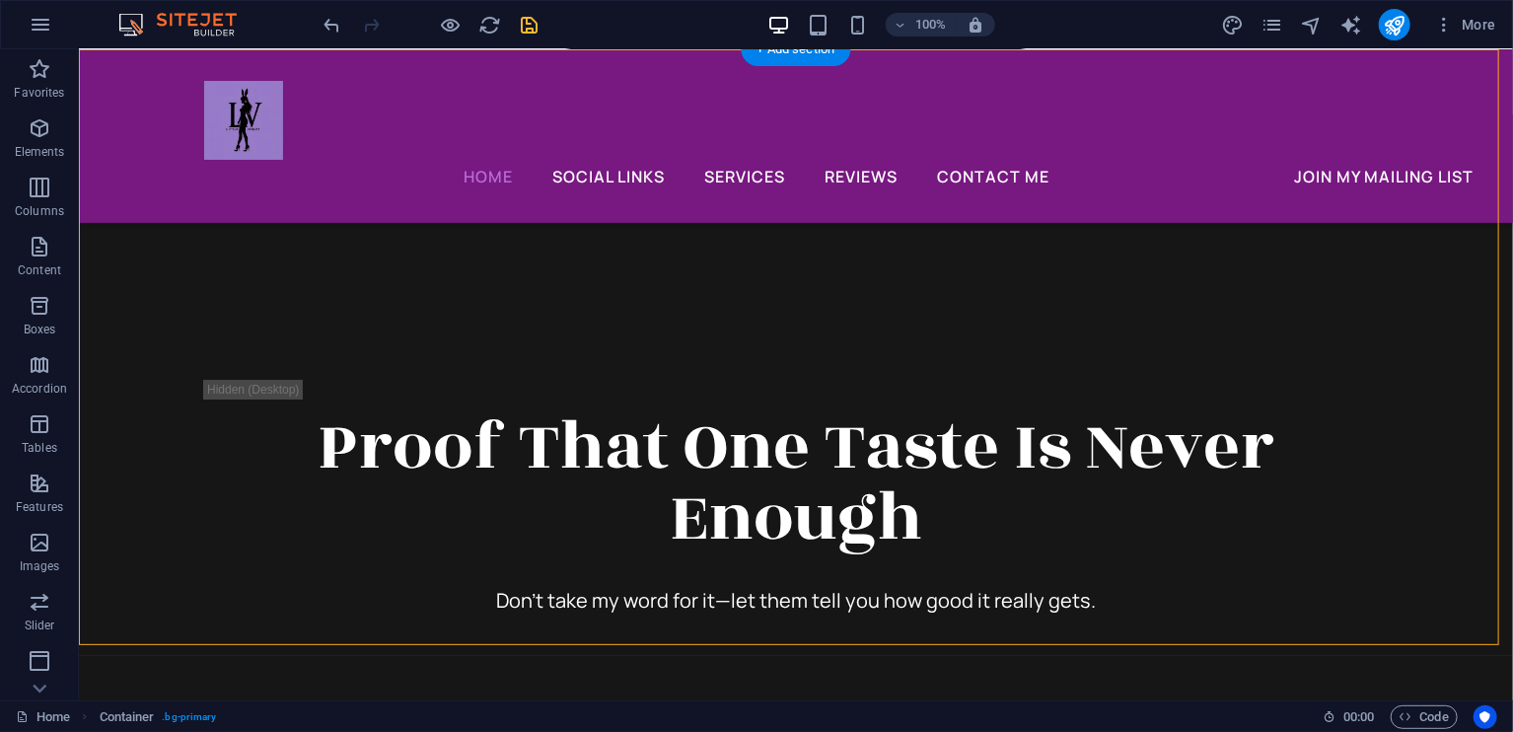
drag, startPoint x: 1493, startPoint y: 584, endPoint x: 1490, endPoint y: 600, distance: 16.3
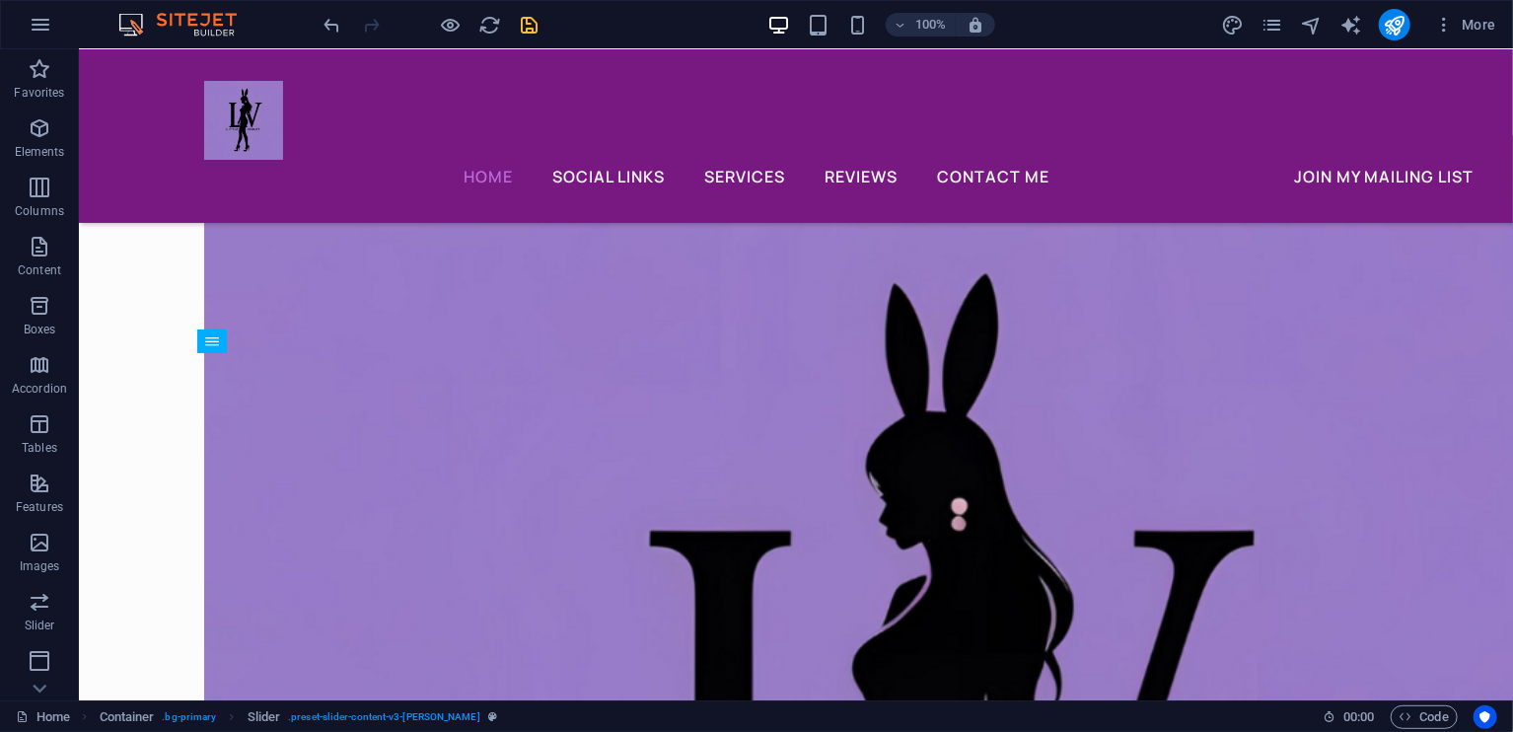
scroll to position [8870, 0]
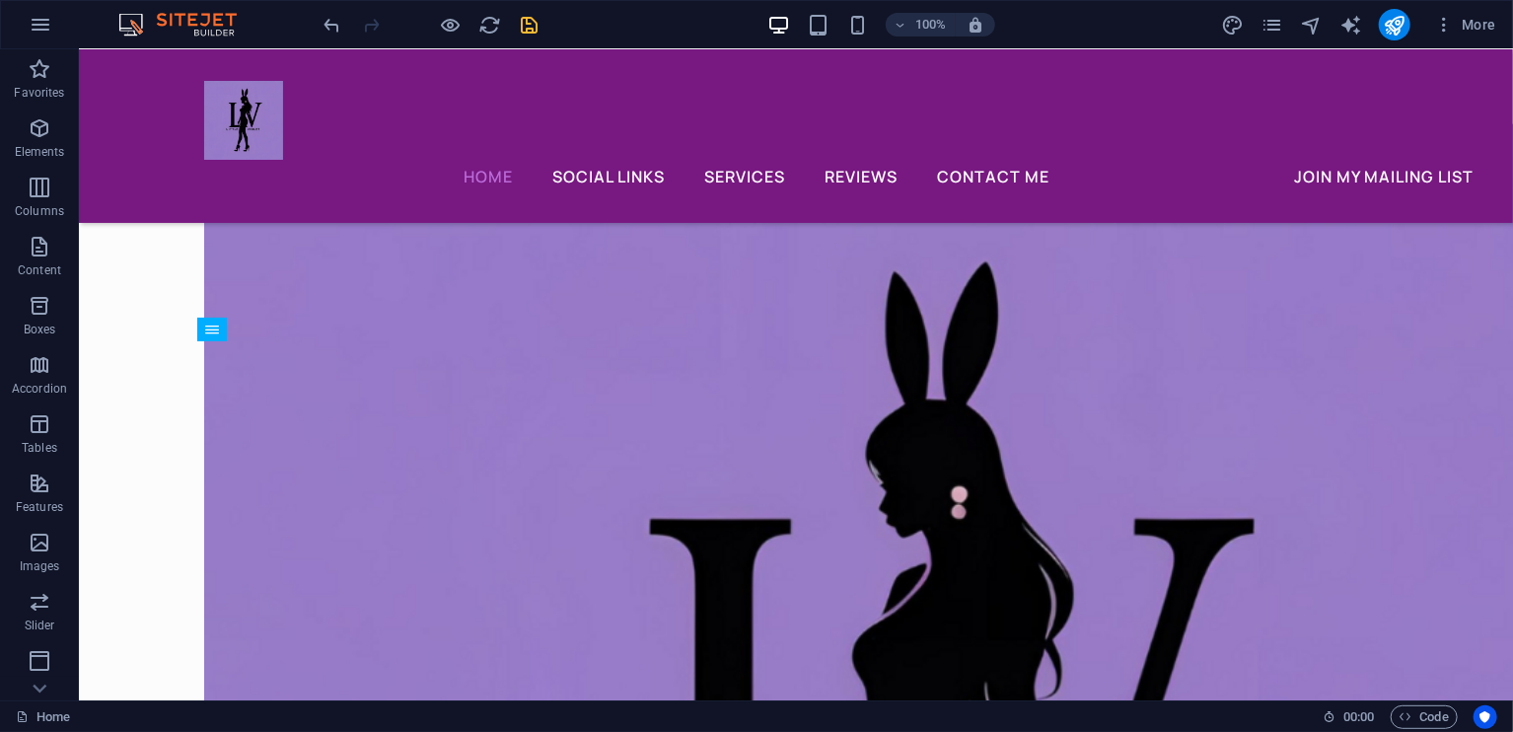
click at [528, 16] on icon "save" at bounding box center [530, 25] width 23 height 23
